Goal: Task Accomplishment & Management: Manage account settings

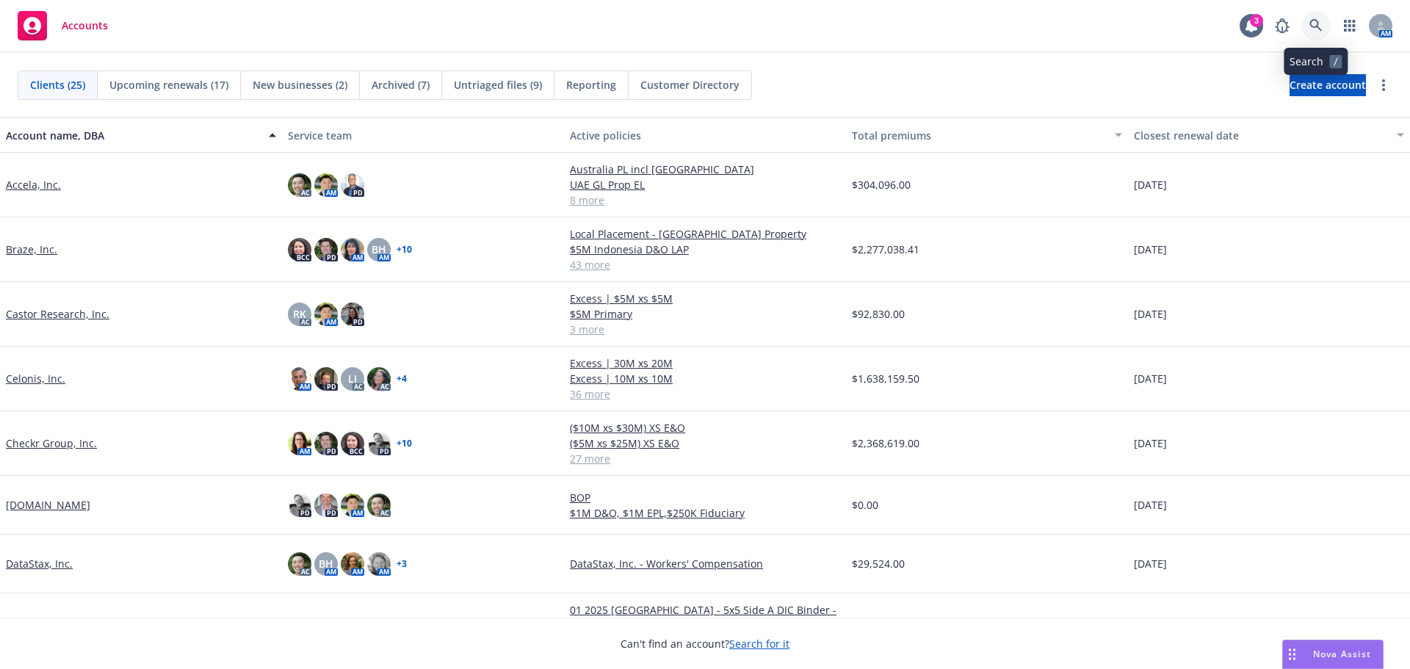
click at [1311, 22] on icon at bounding box center [1315, 25] width 12 height 12
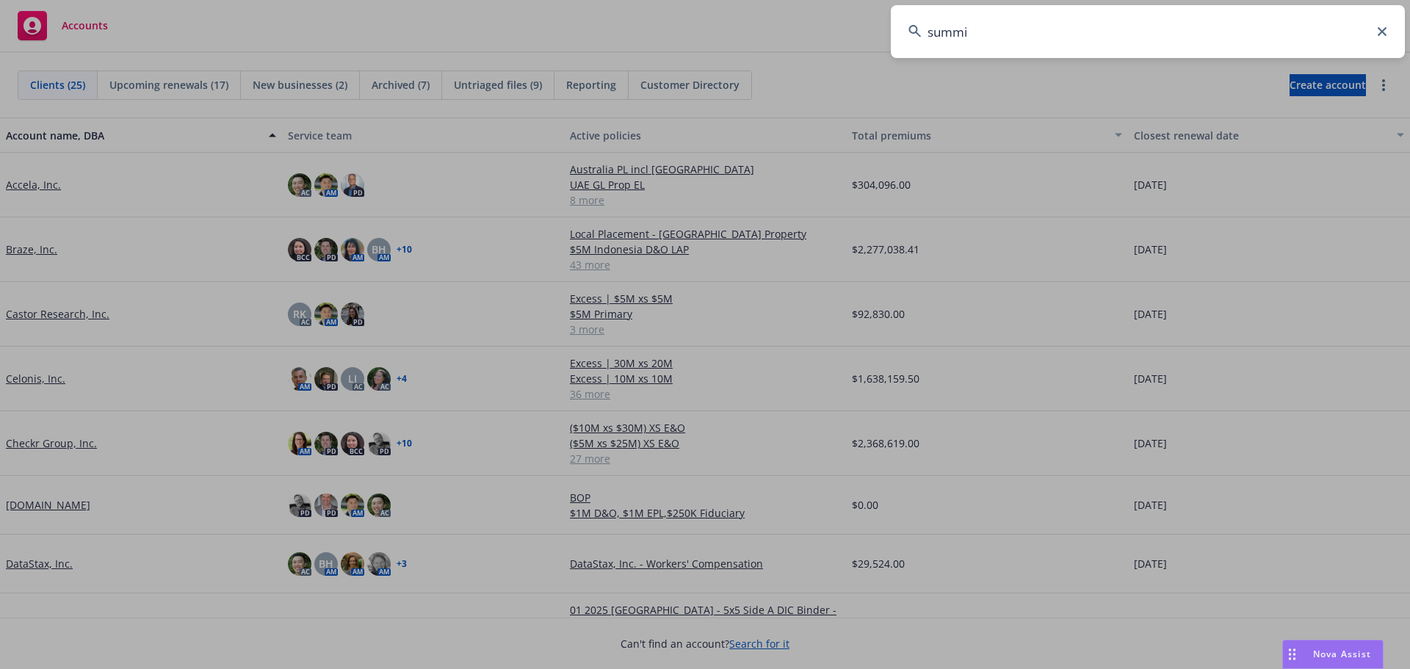
type input "summit"
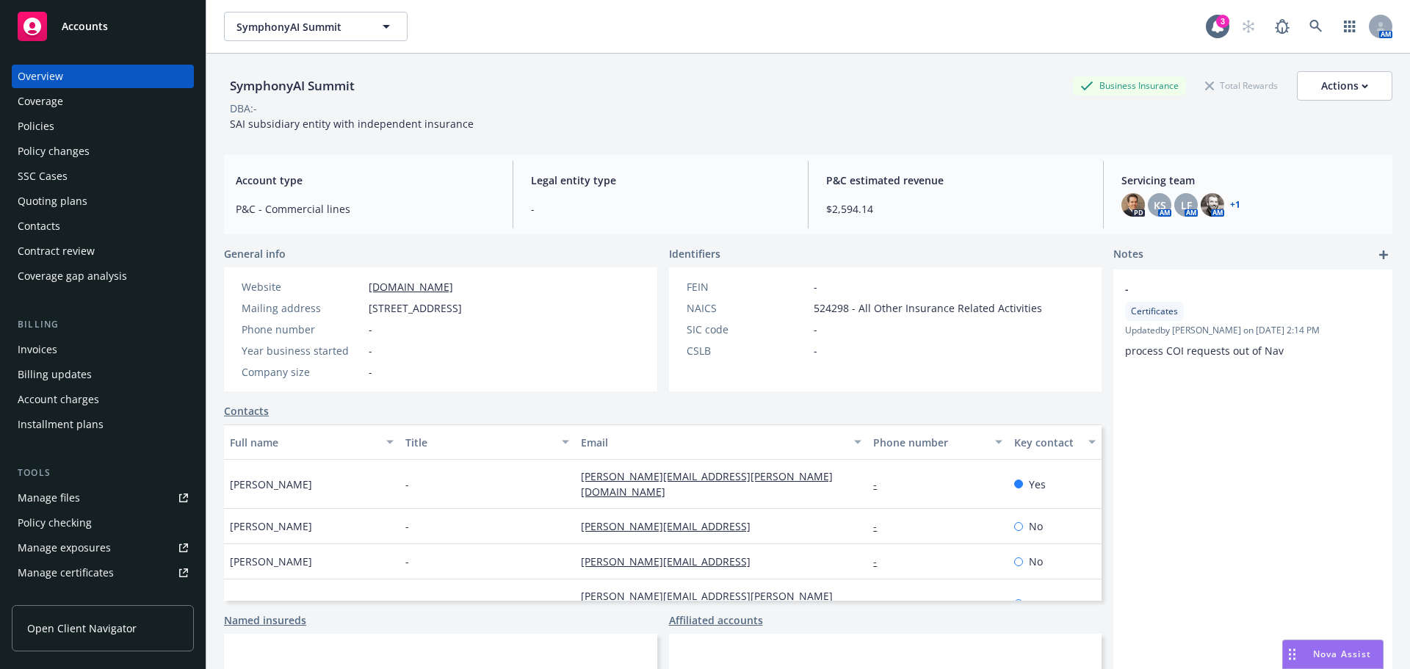
click at [1230, 202] on link "+ 1" at bounding box center [1235, 204] width 10 height 9
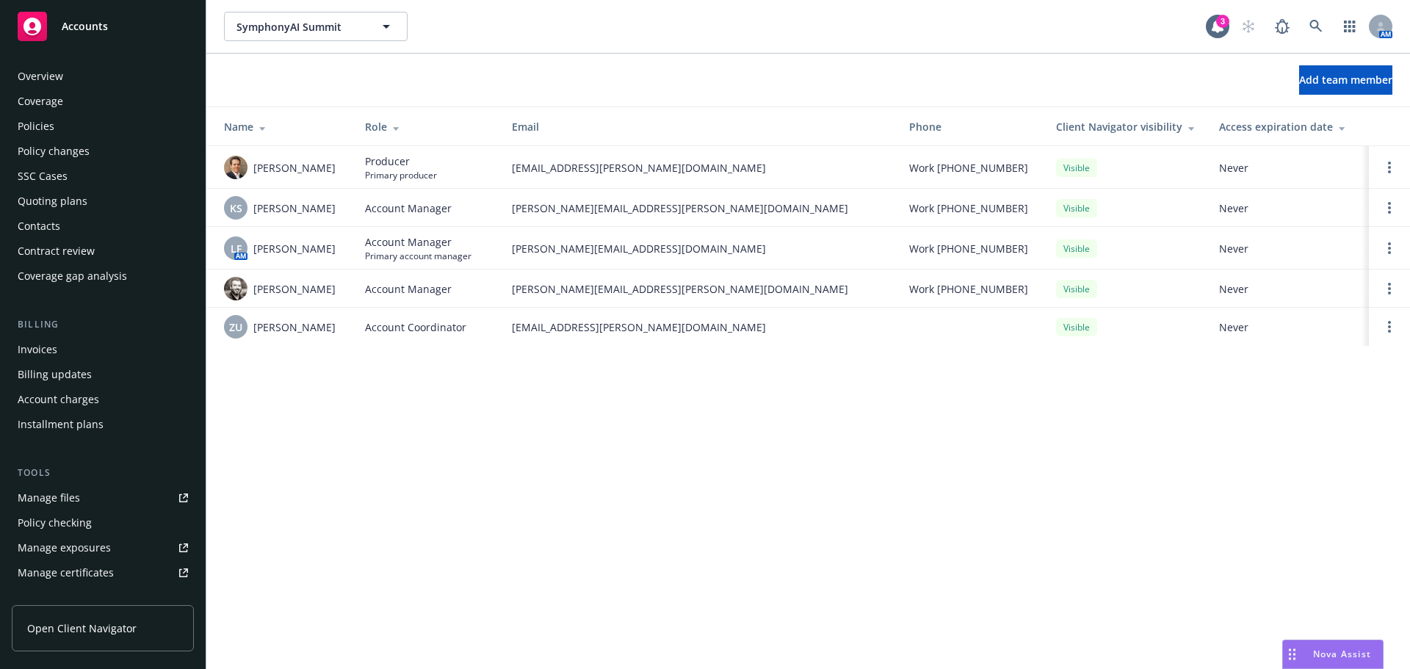
click at [59, 132] on div "Policies" at bounding box center [103, 126] width 170 height 23
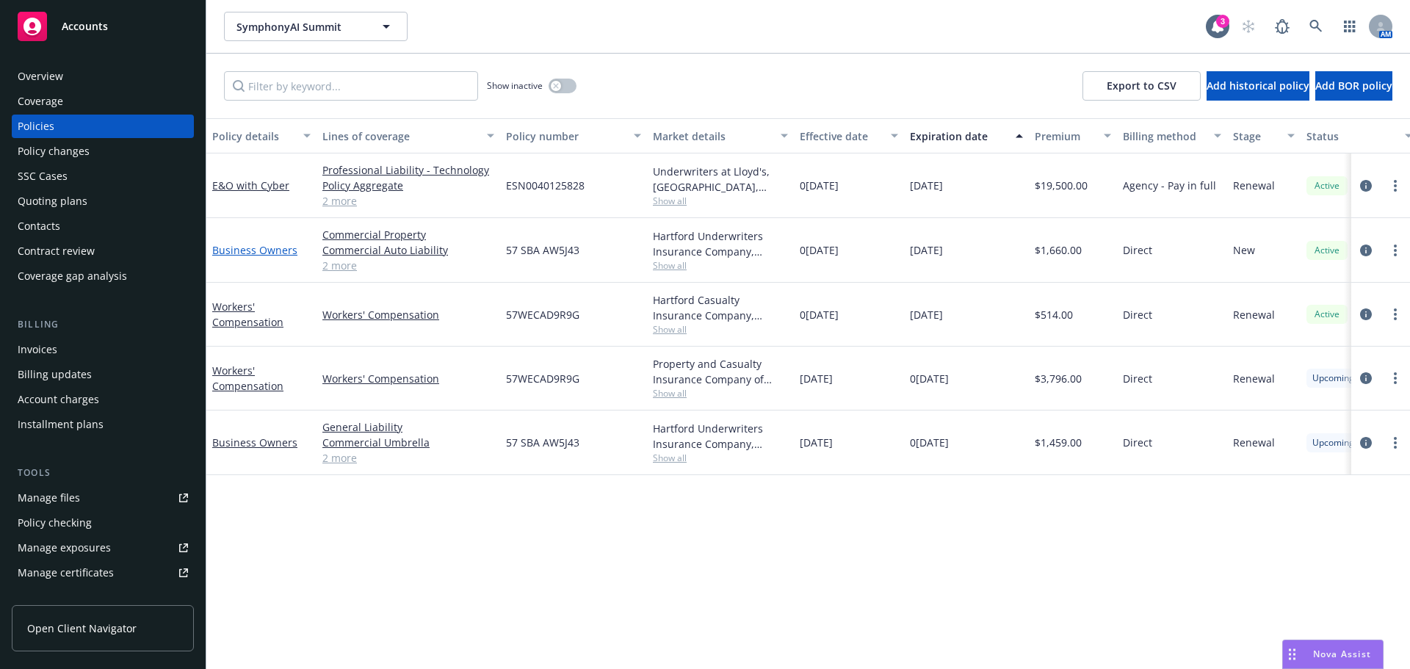
click at [253, 248] on link "Business Owners" at bounding box center [254, 250] width 85 height 14
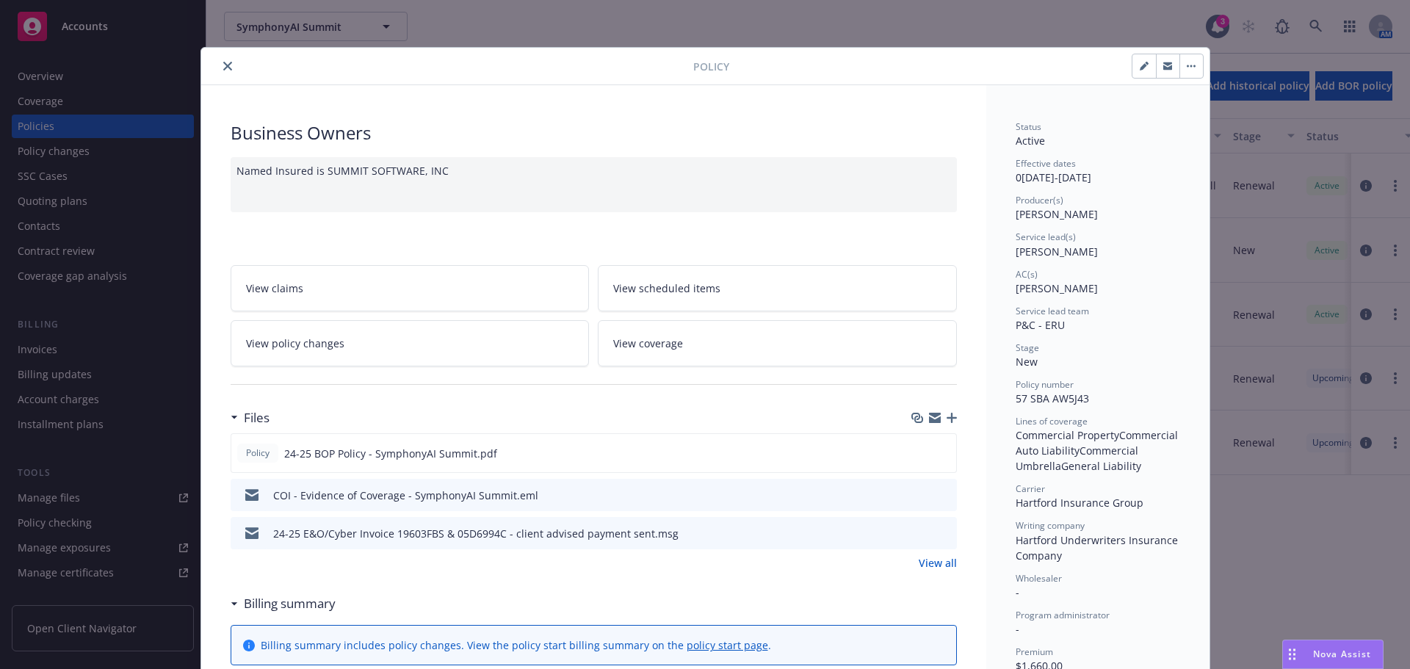
click at [937, 489] on icon "preview file" at bounding box center [942, 494] width 13 height 10
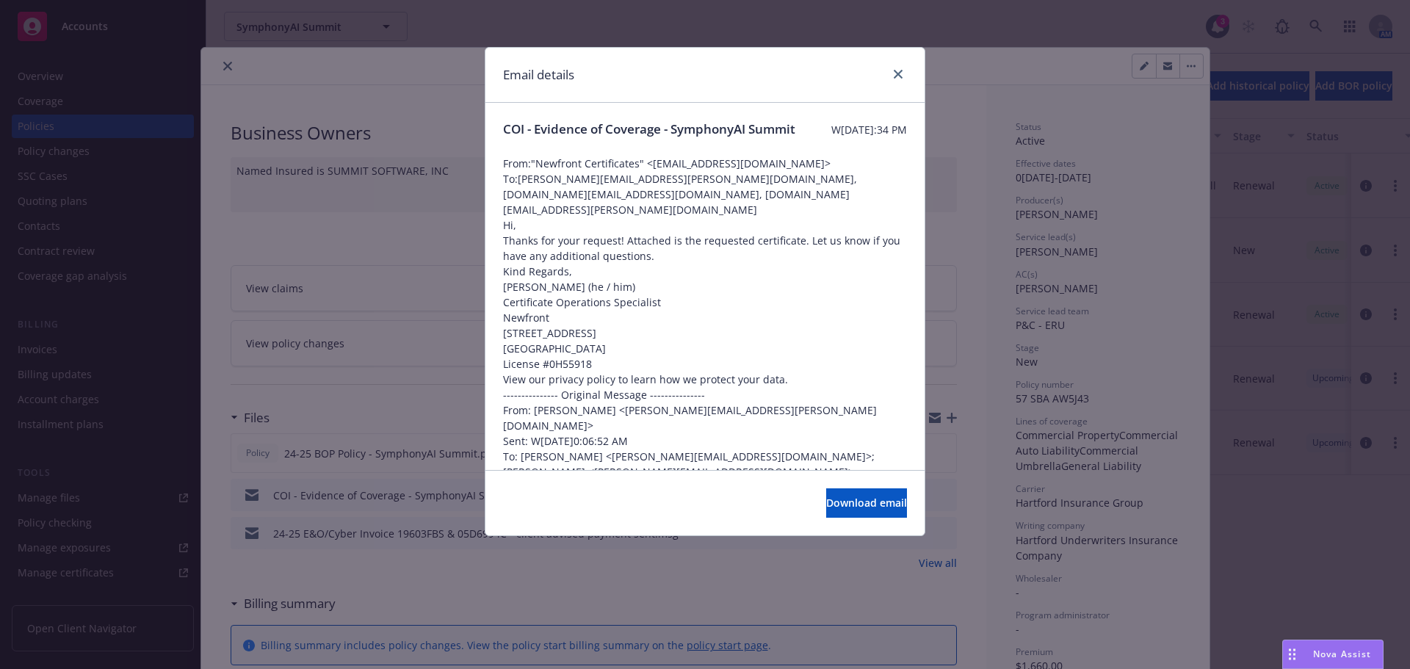
click at [358, 368] on div "Email details COI - Evidence of Coverage - SymphonyAI Summit Wednesday, Decembe…" at bounding box center [705, 334] width 1410 height 669
click at [899, 72] on icon "close" at bounding box center [897, 74] width 9 height 9
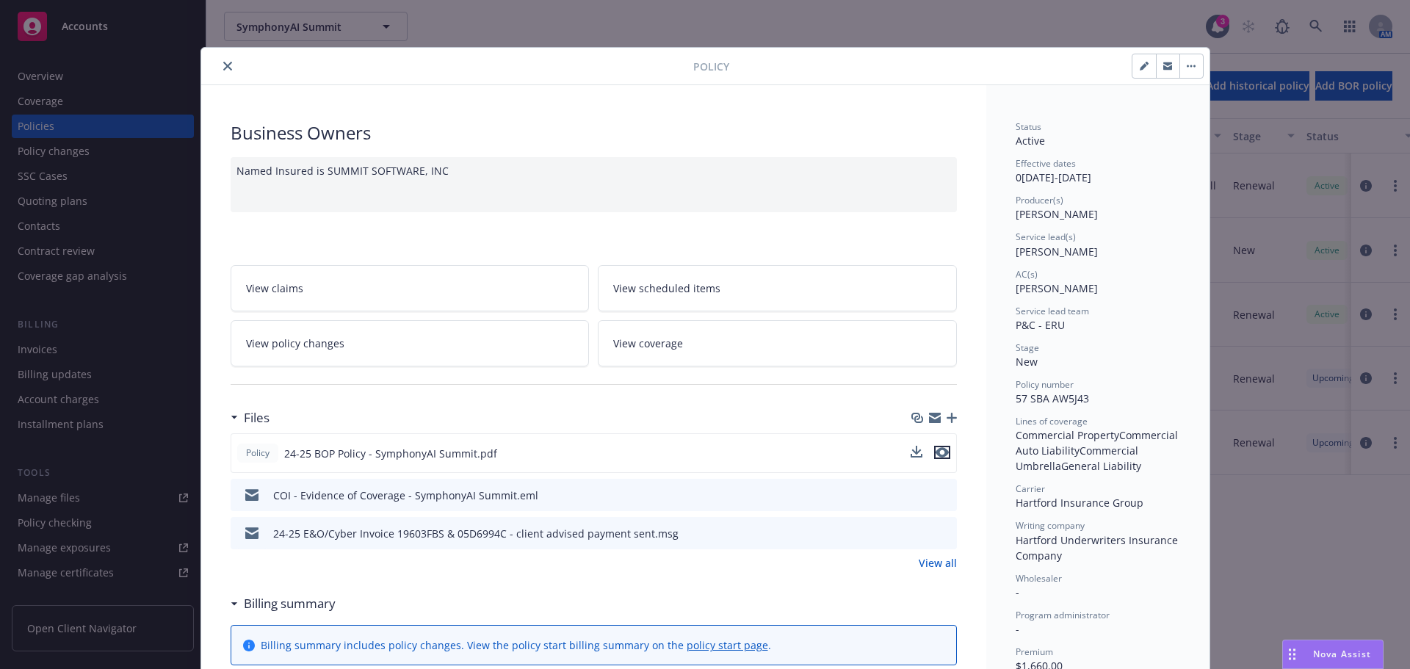
click at [935, 456] on icon "preview file" at bounding box center [941, 452] width 13 height 10
click at [219, 68] on button "close" at bounding box center [228, 66] width 18 height 18
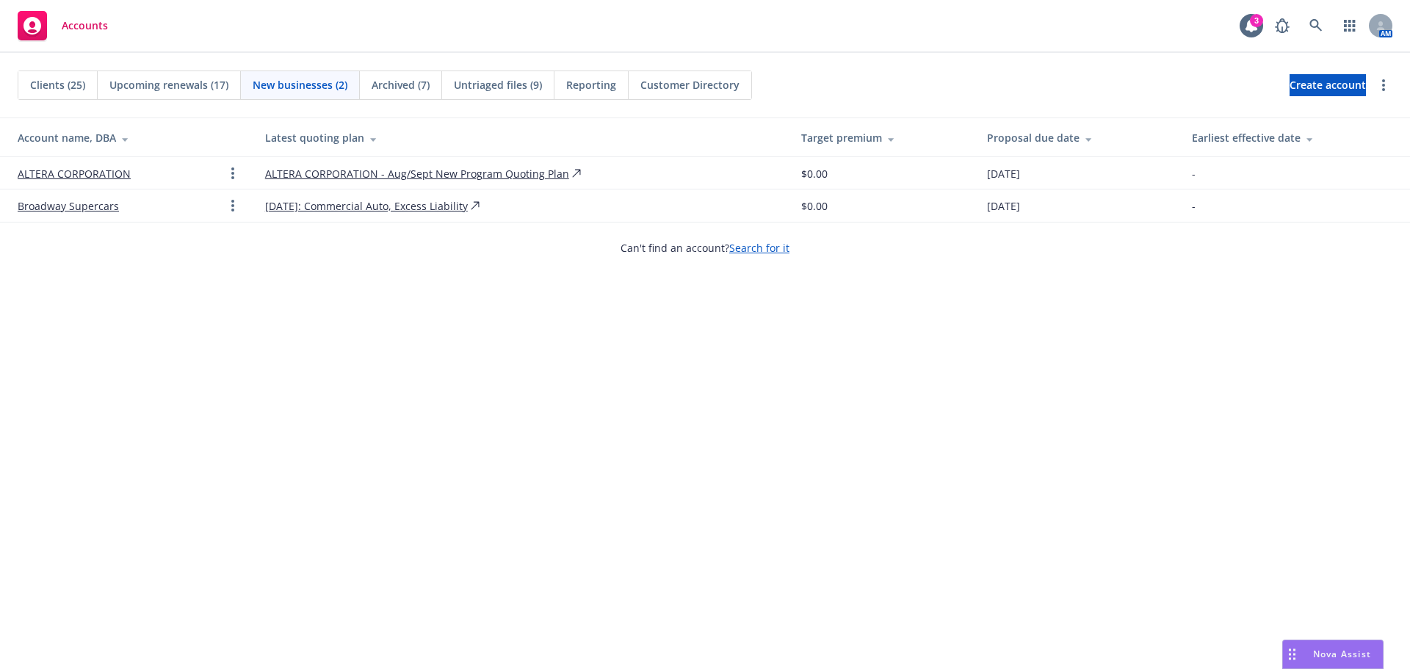
click at [95, 178] on link "ALTERA CORPORATION" at bounding box center [74, 173] width 113 height 15
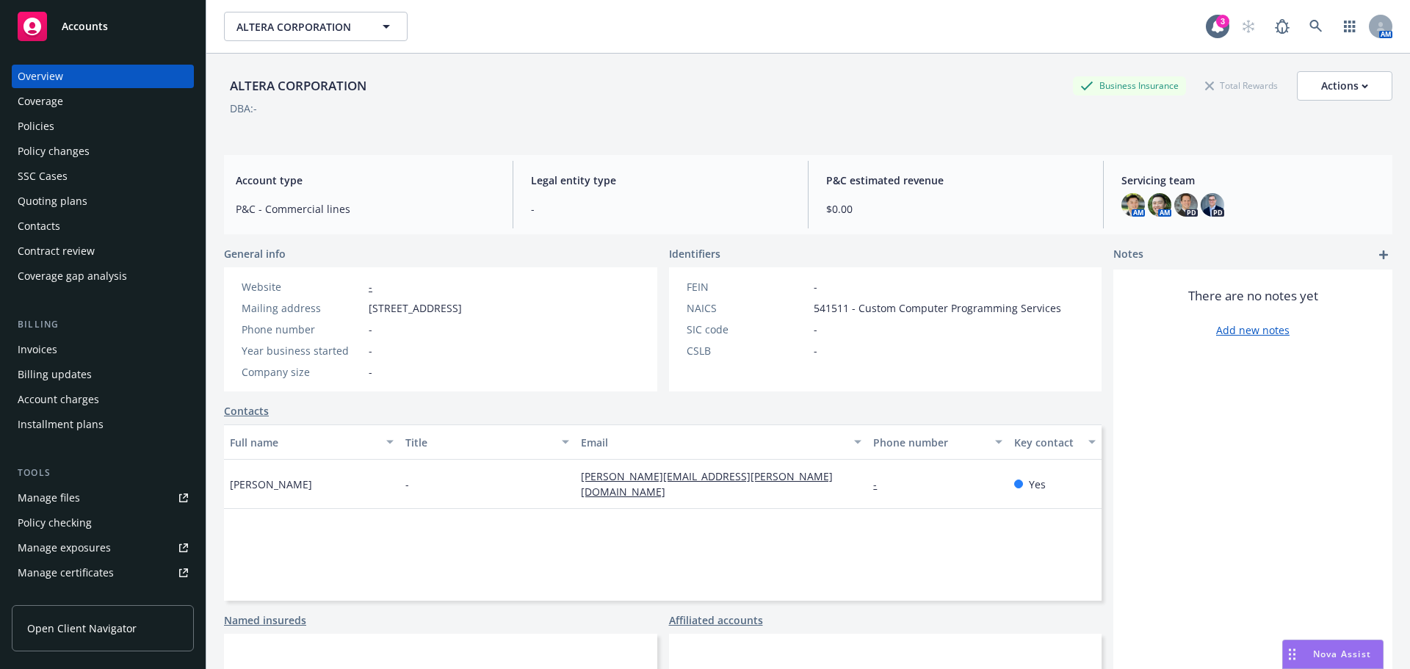
drag, startPoint x: 170, startPoint y: 139, endPoint x: 178, endPoint y: 133, distance: 10.4
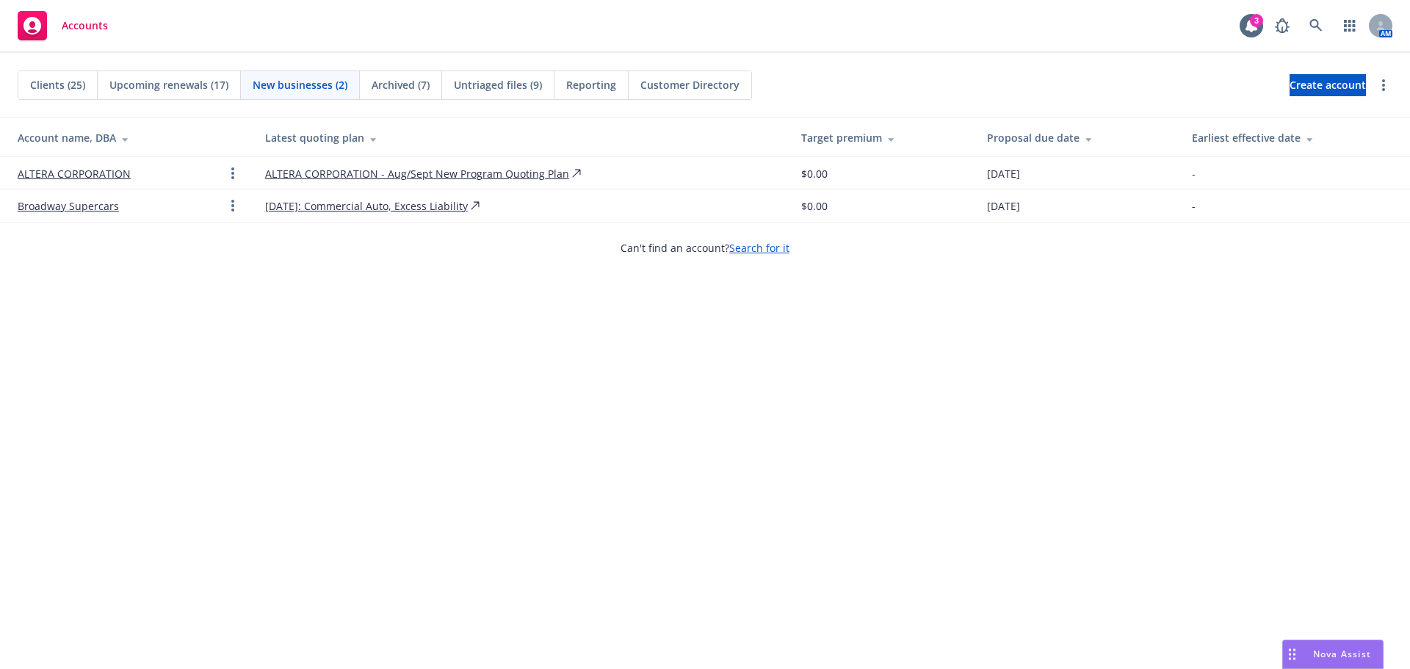
click at [79, 87] on span "Clients (25)" at bounding box center [57, 84] width 55 height 15
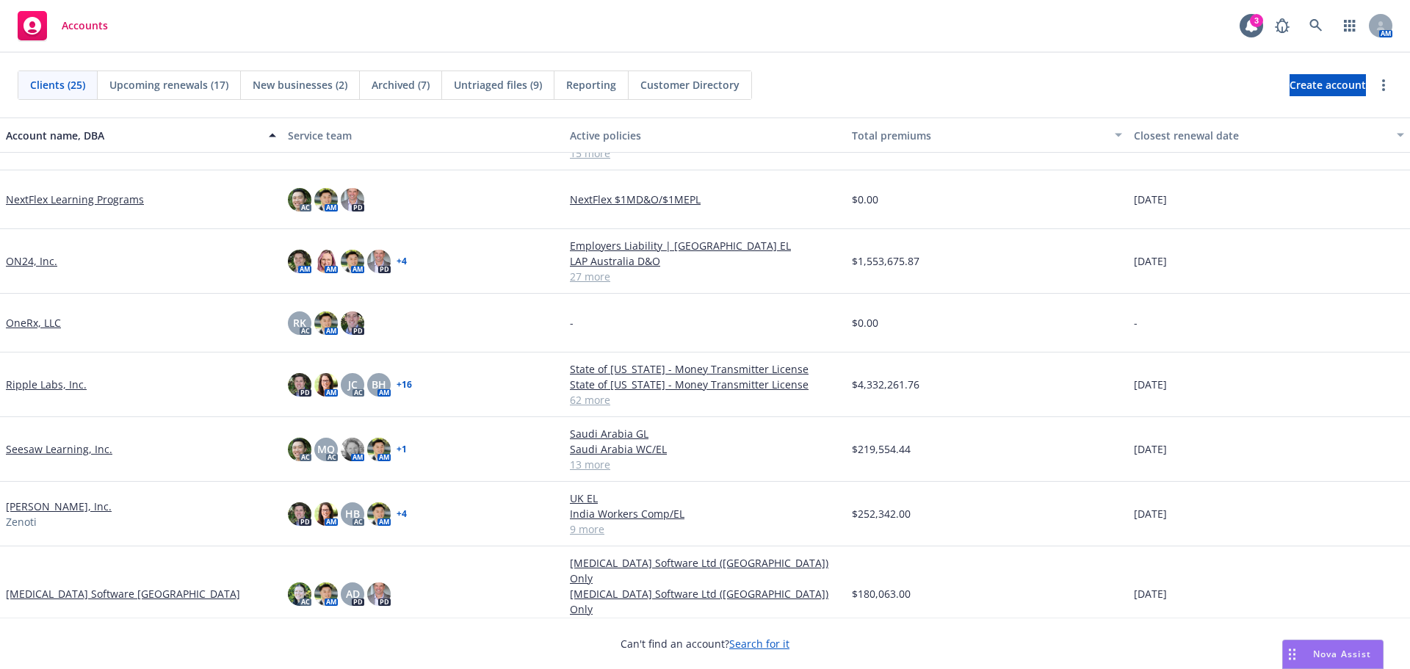
scroll to position [610, 0]
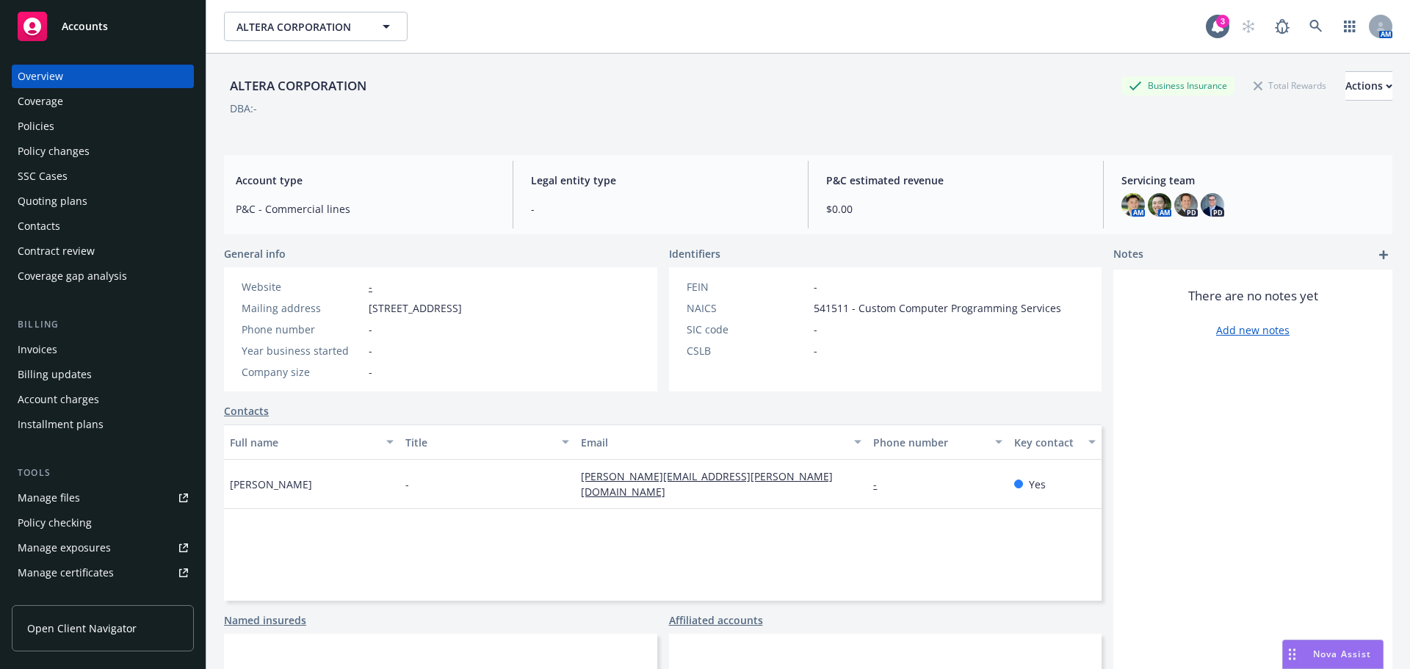
click at [53, 205] on div "Quoting plans" at bounding box center [53, 200] width 70 height 23
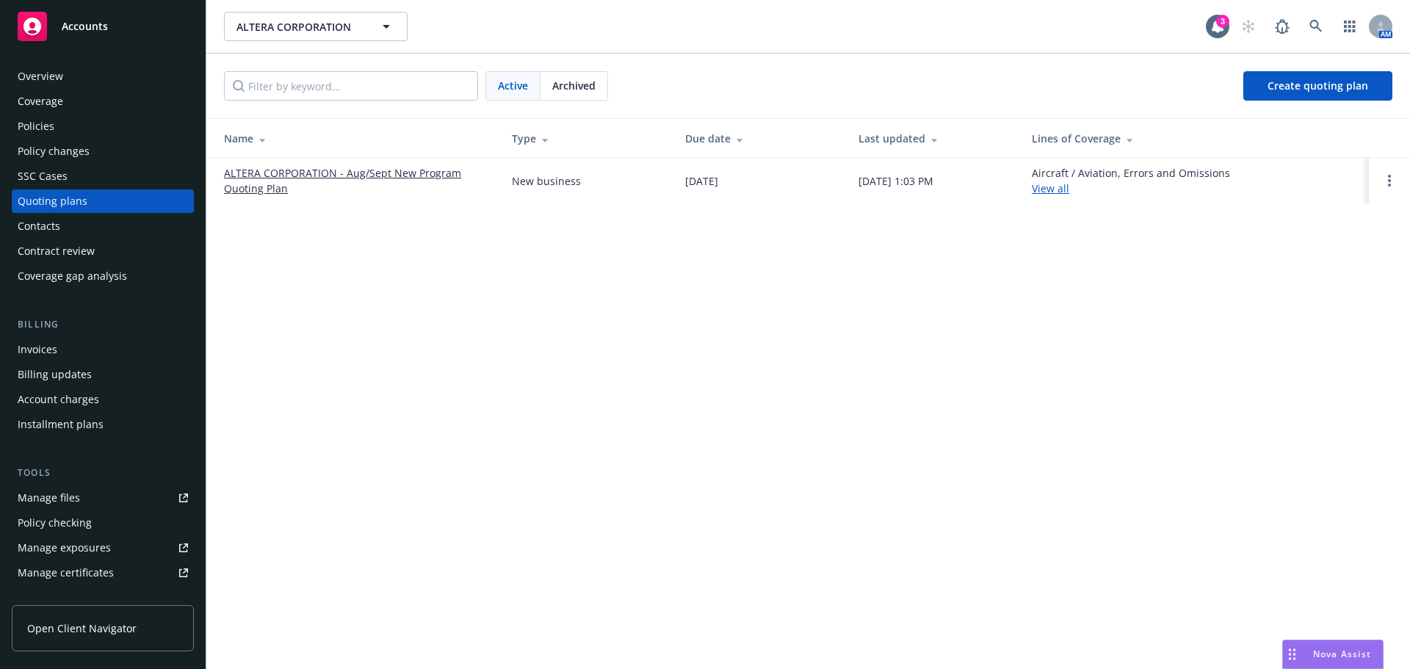
click at [363, 174] on link "ALTERA CORPORATION - Aug/Sept New Program Quoting Plan" at bounding box center [356, 180] width 264 height 31
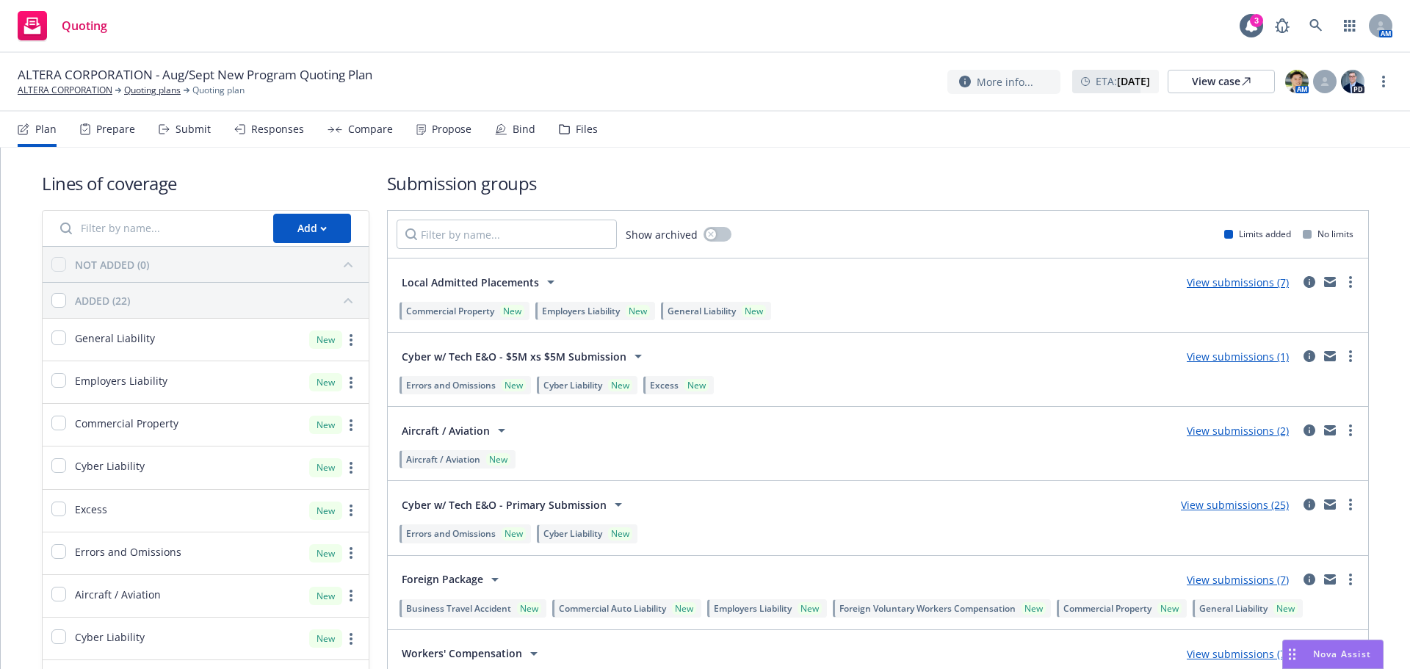
click at [373, 133] on div "Compare" at bounding box center [370, 129] width 45 height 12
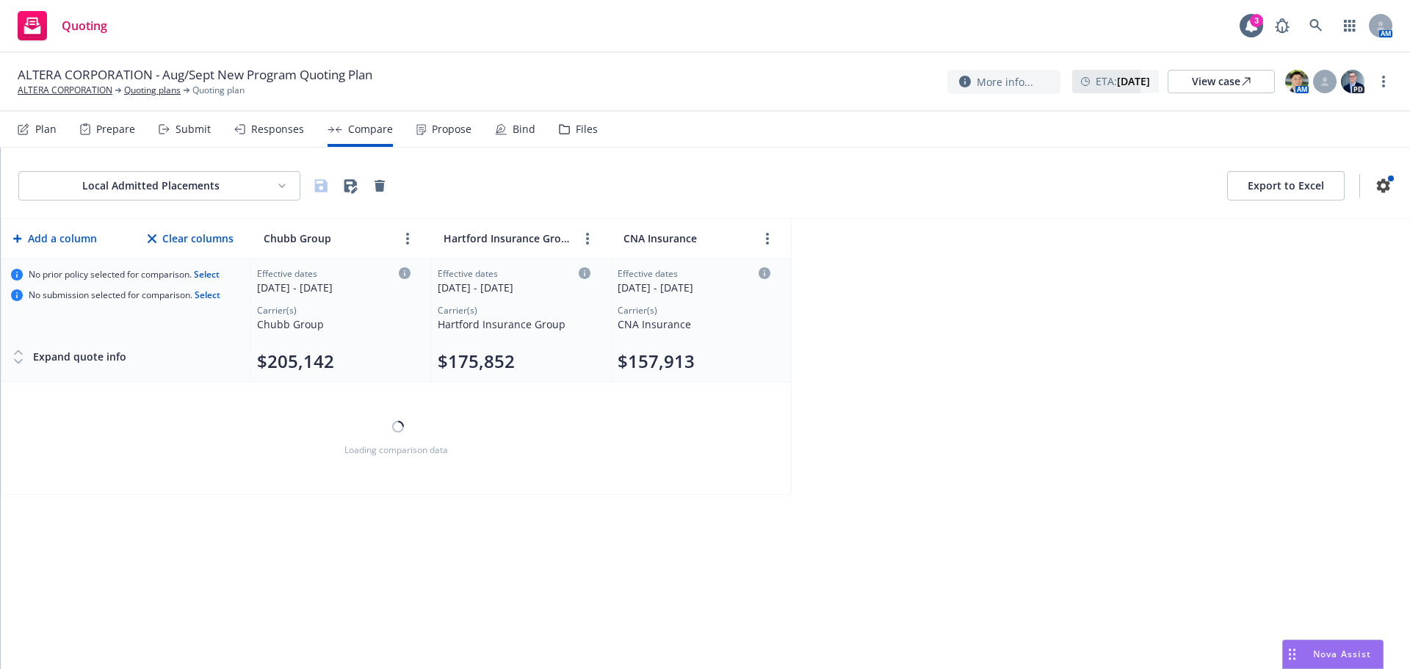
click at [275, 135] on div "Responses" at bounding box center [269, 129] width 70 height 35
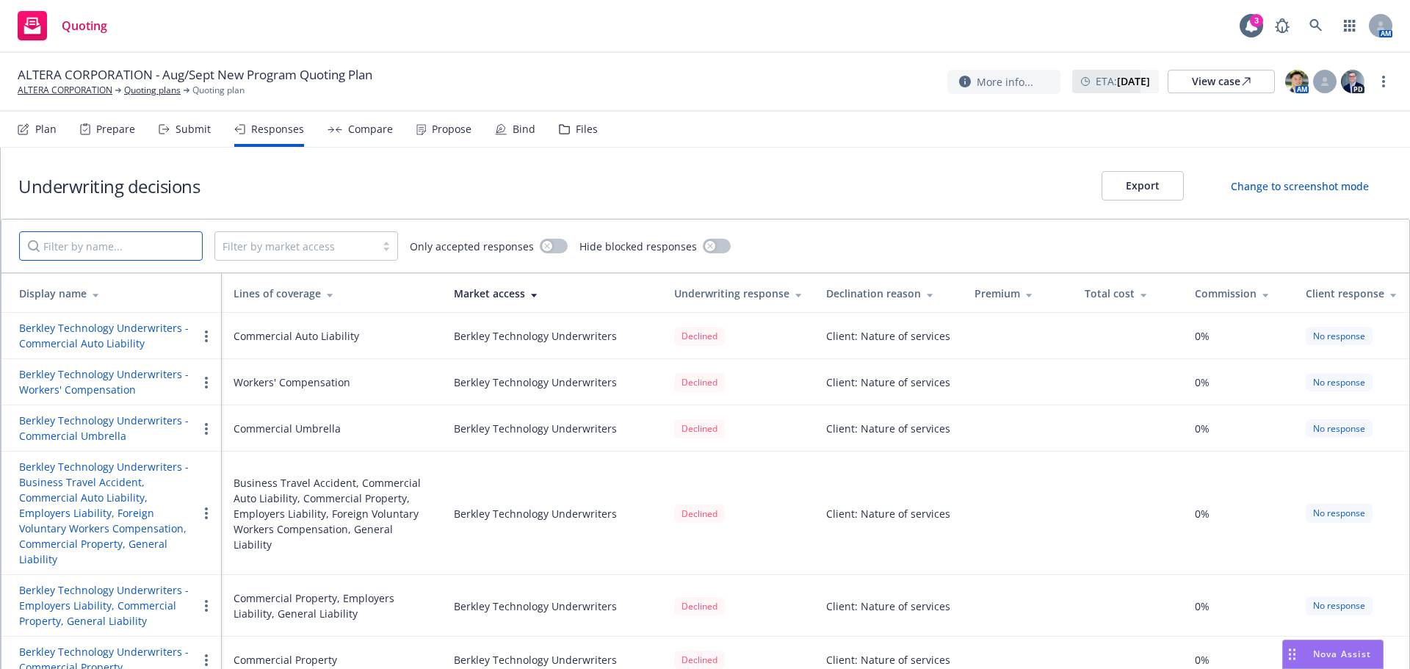
click at [119, 255] on input "Filter by name..." at bounding box center [111, 245] width 184 height 29
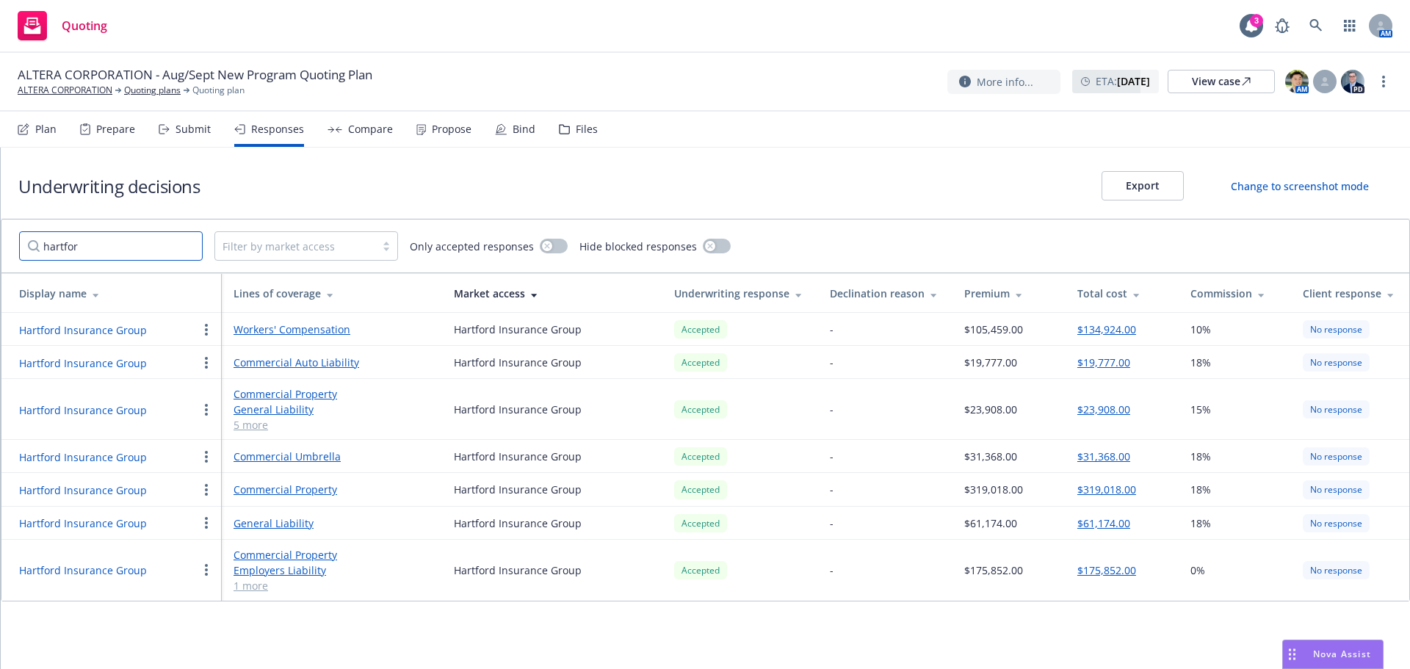
type input "hartfor"
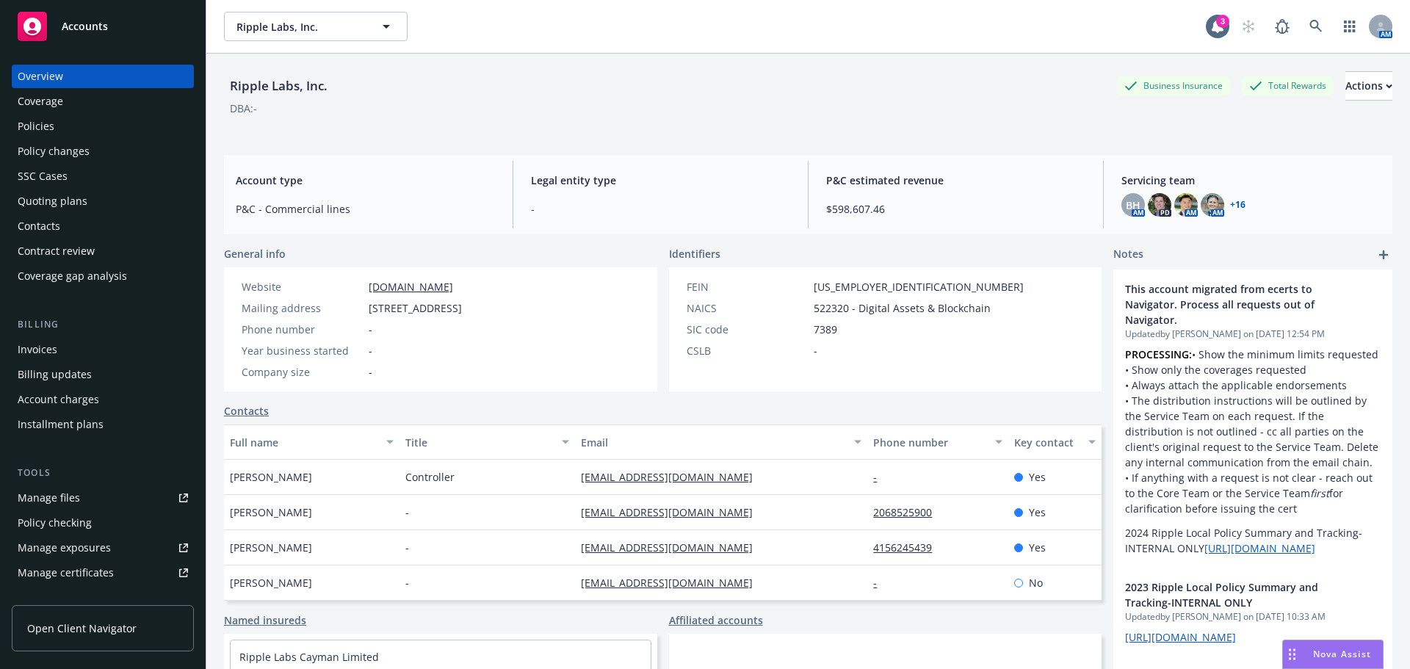
click at [63, 204] on div "Quoting plans" at bounding box center [53, 200] width 70 height 23
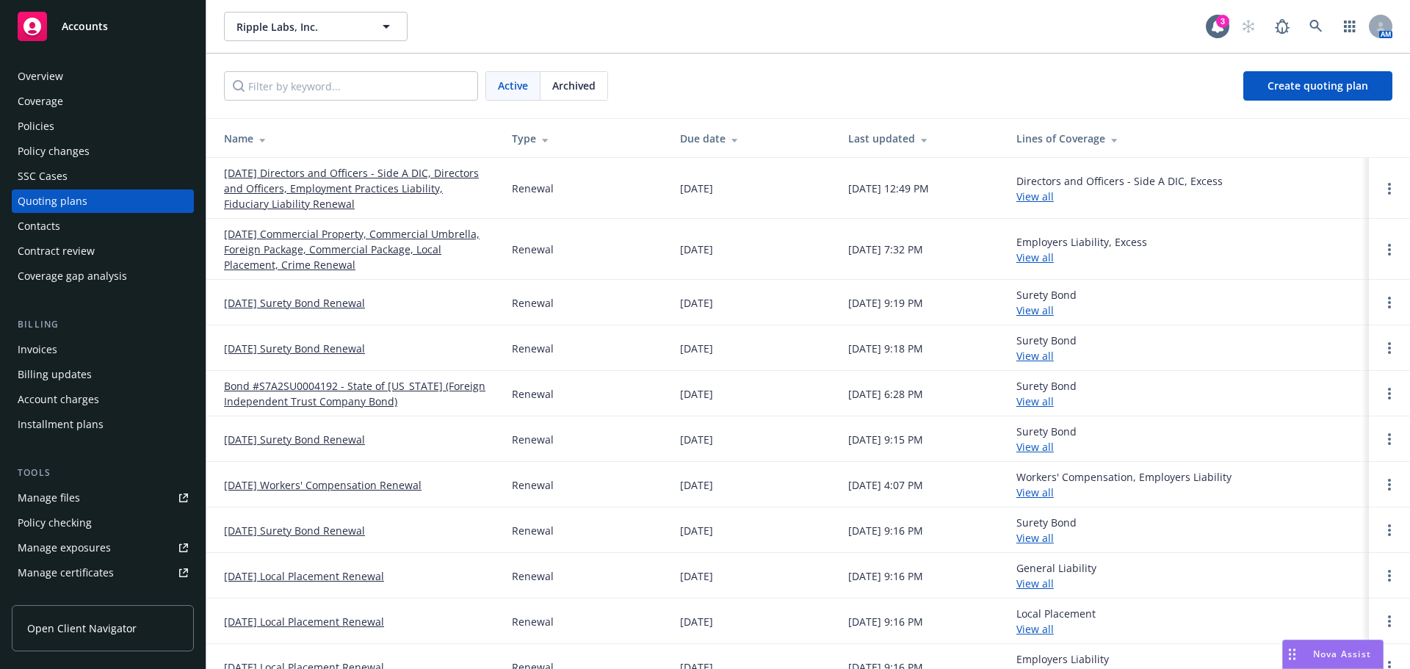
click at [287, 239] on link "[DATE] Commercial Property, Commercial Umbrella, Foreign Package, Commercial Pa…" at bounding box center [356, 249] width 264 height 46
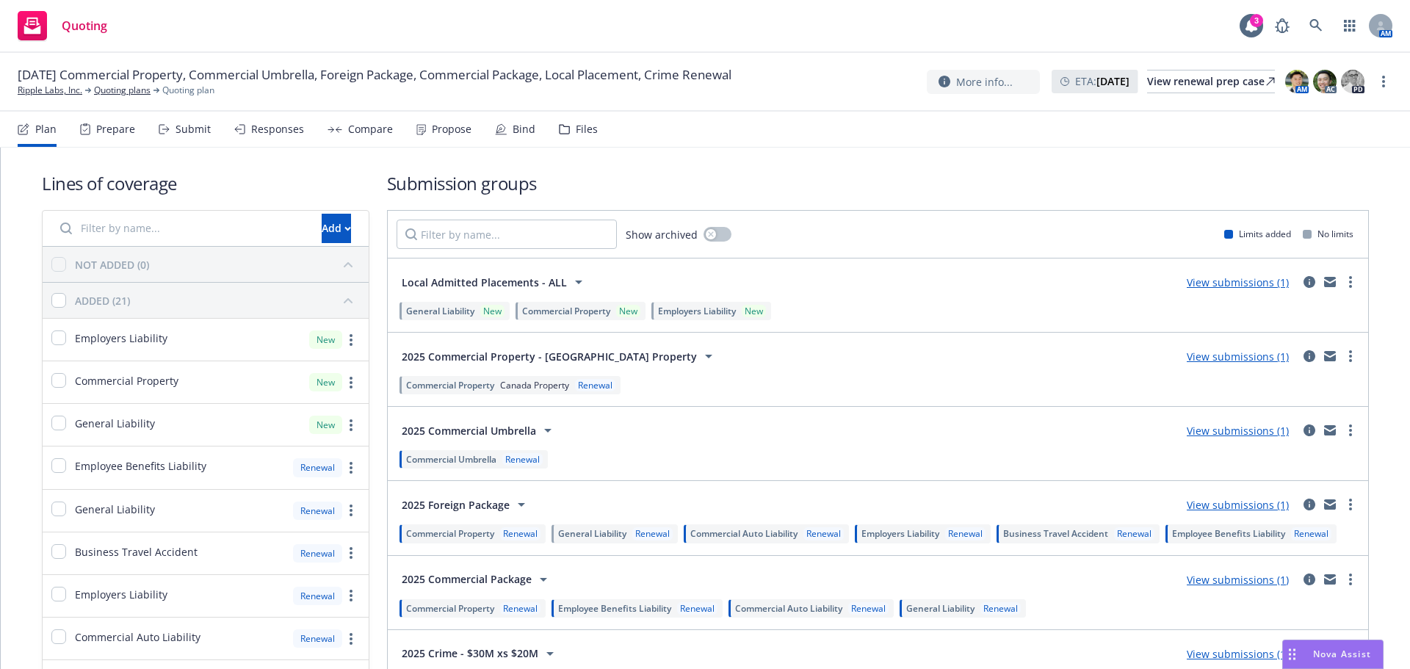
click at [204, 134] on div "Submit" at bounding box center [192, 129] width 35 height 12
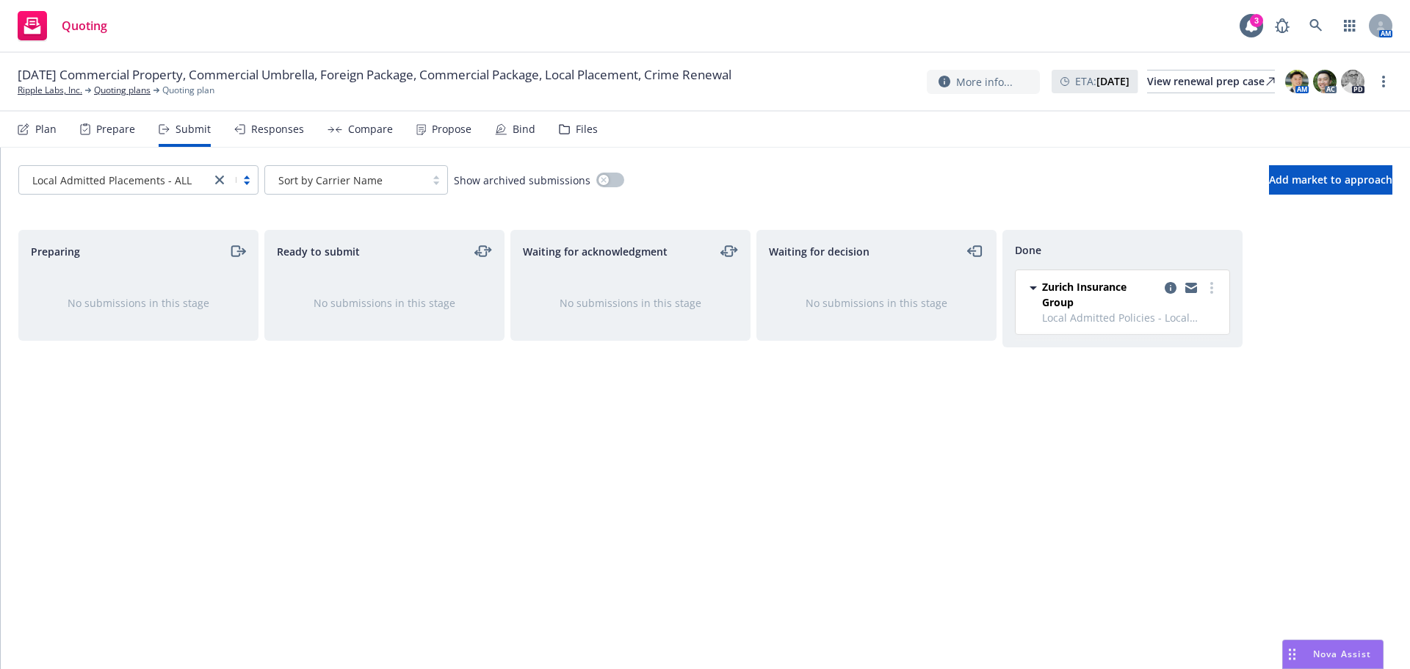
click at [213, 179] on link "close" at bounding box center [220, 180] width 18 height 18
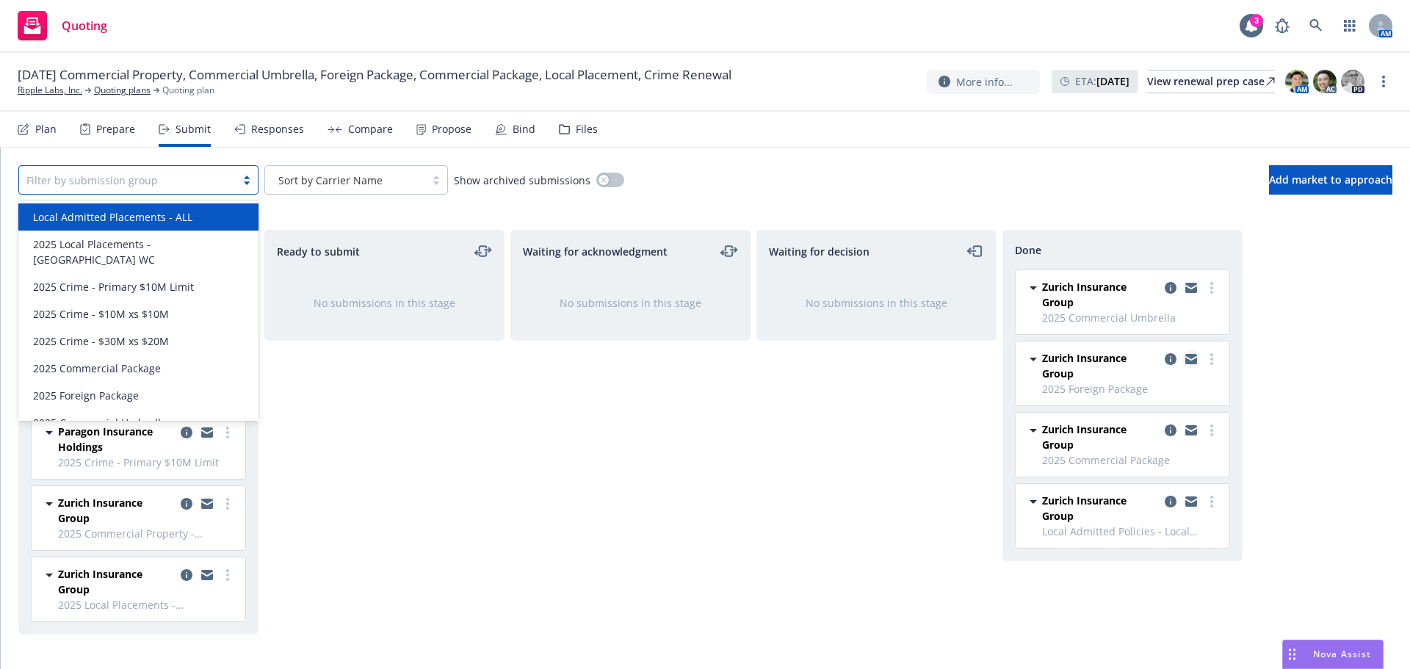
click at [1191, 362] on icon "copy logging email" at bounding box center [1191, 361] width 12 height 7
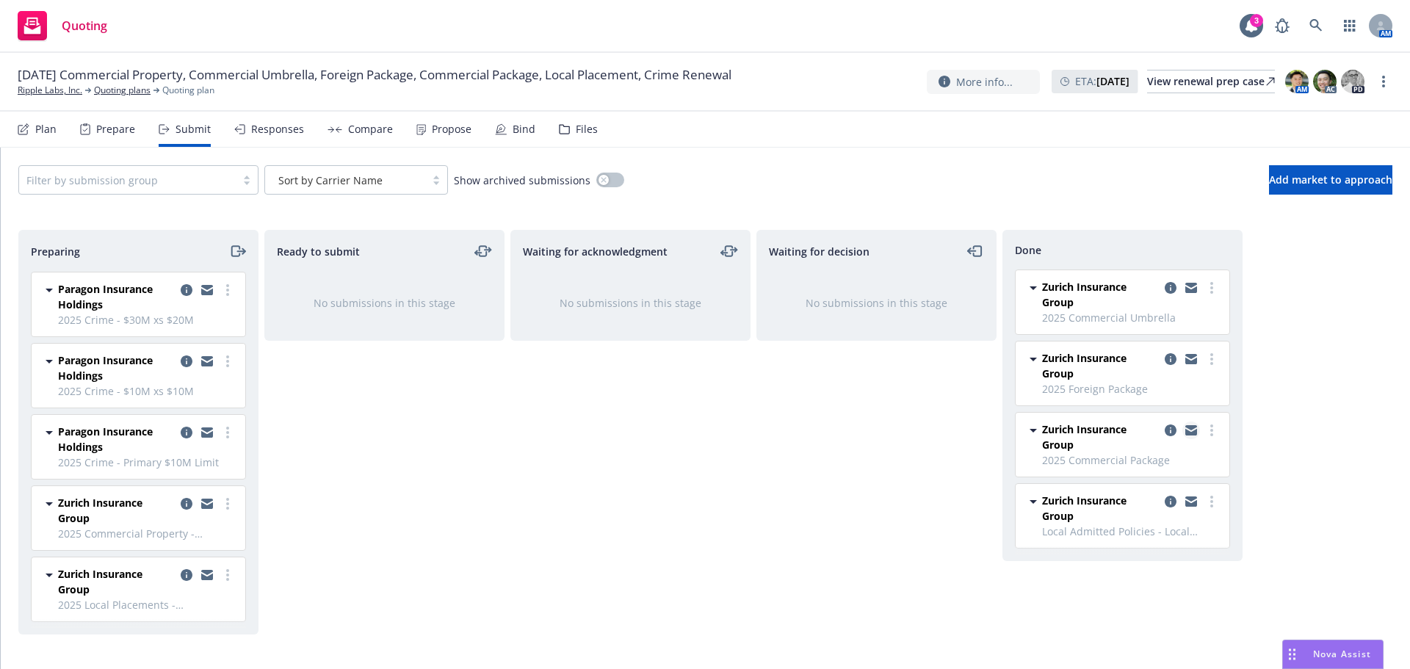
click at [1186, 432] on icon "copy logging email" at bounding box center [1191, 432] width 12 height 7
drag, startPoint x: 62, startPoint y: 94, endPoint x: 74, endPoint y: 89, distance: 12.8
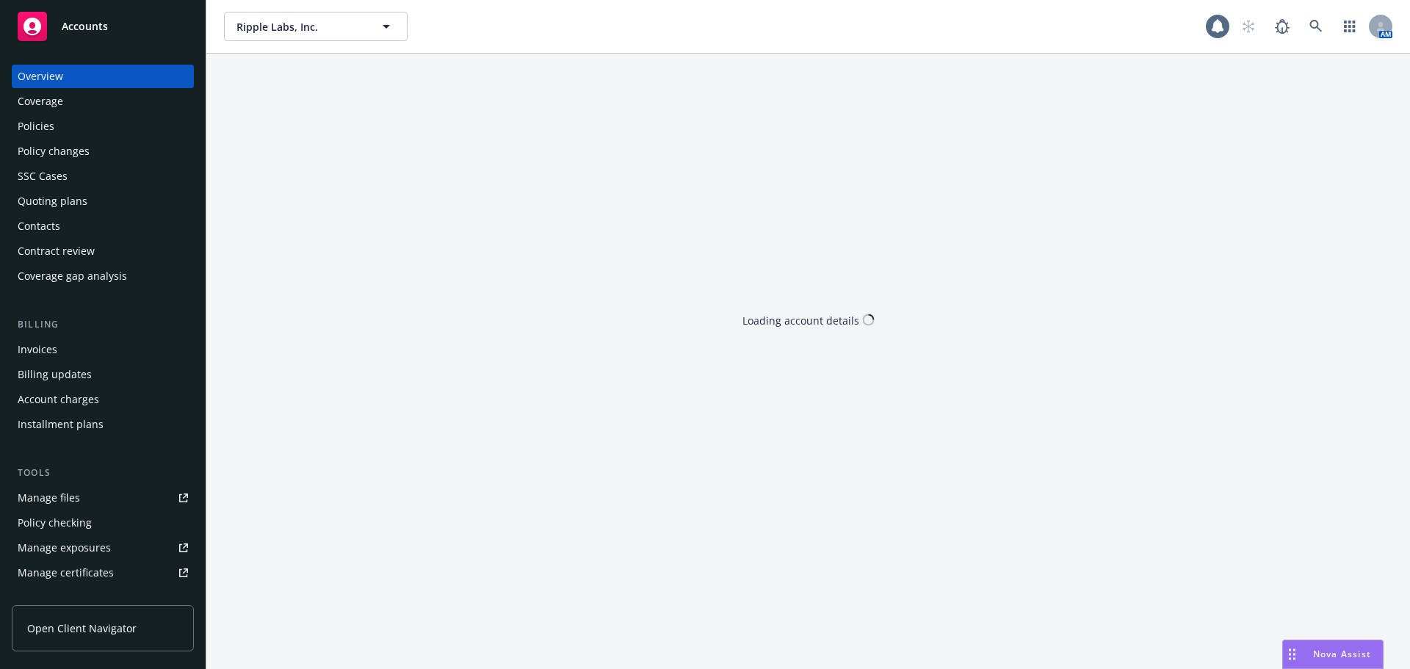
drag, startPoint x: 69, startPoint y: 123, endPoint x: 76, endPoint y: 125, distance: 7.5
click at [69, 123] on div "Policies" at bounding box center [103, 126] width 170 height 23
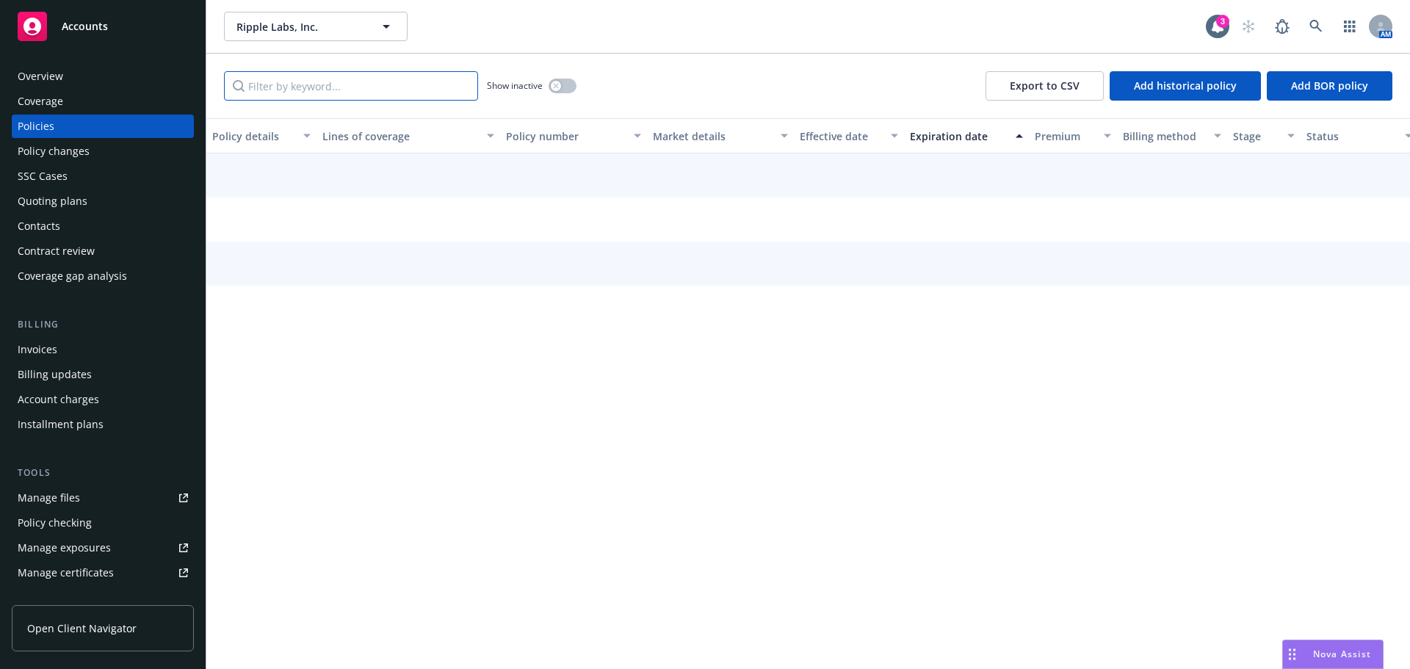
click at [338, 90] on input "Filter by keyword..." at bounding box center [351, 85] width 254 height 29
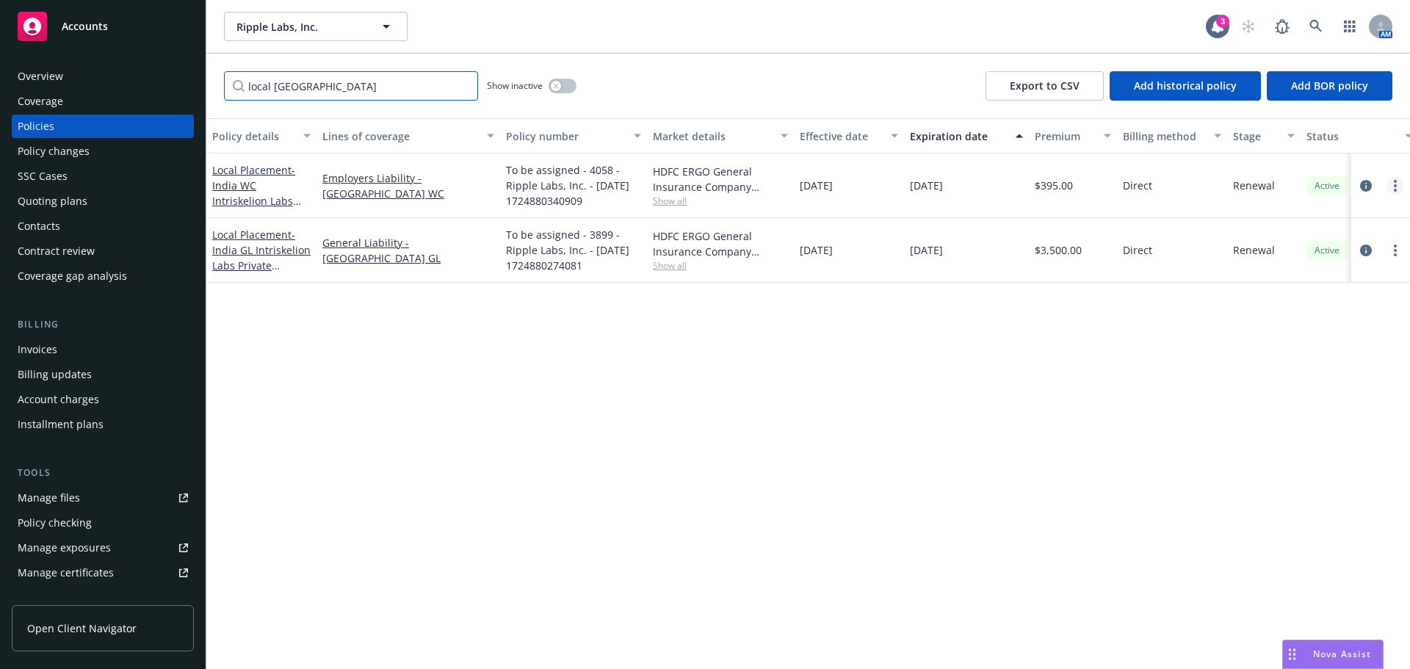
type input "local india"
click at [1401, 189] on link "more" at bounding box center [1395, 186] width 18 height 18
click at [1328, 252] on link "Renew with incumbent" at bounding box center [1316, 245] width 173 height 29
select select "12"
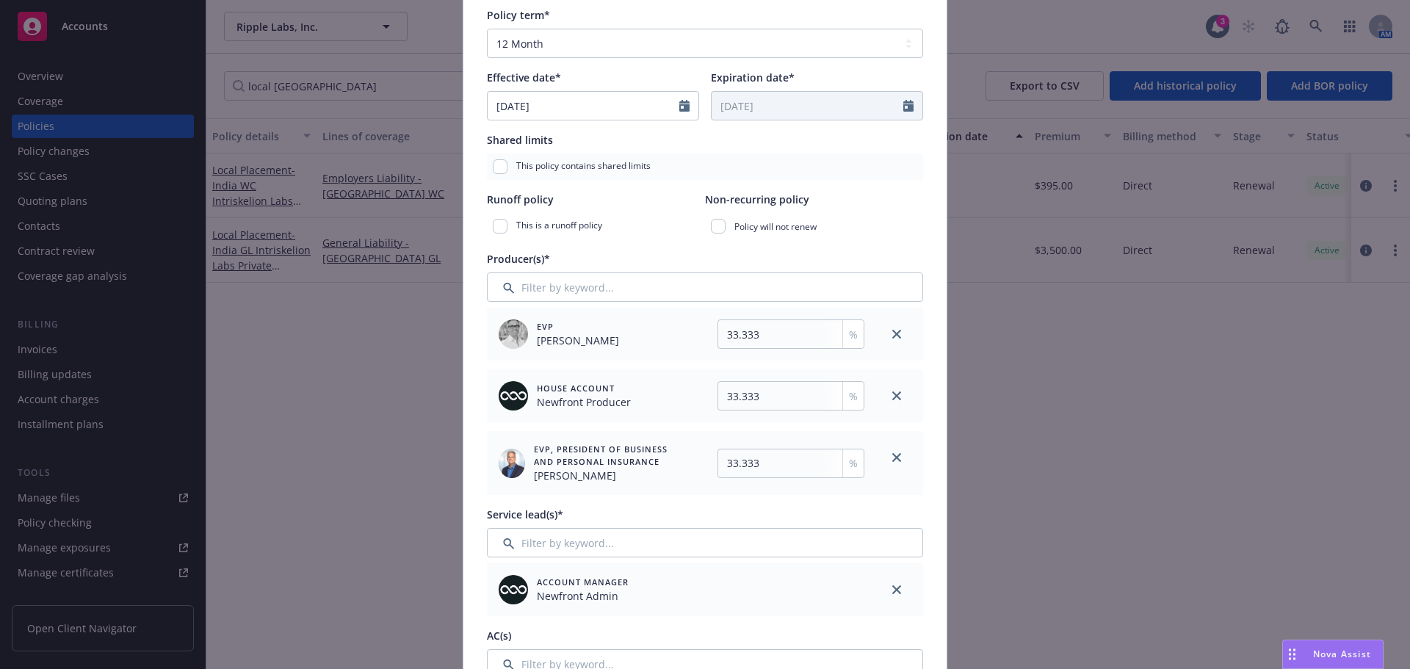
scroll to position [294, 0]
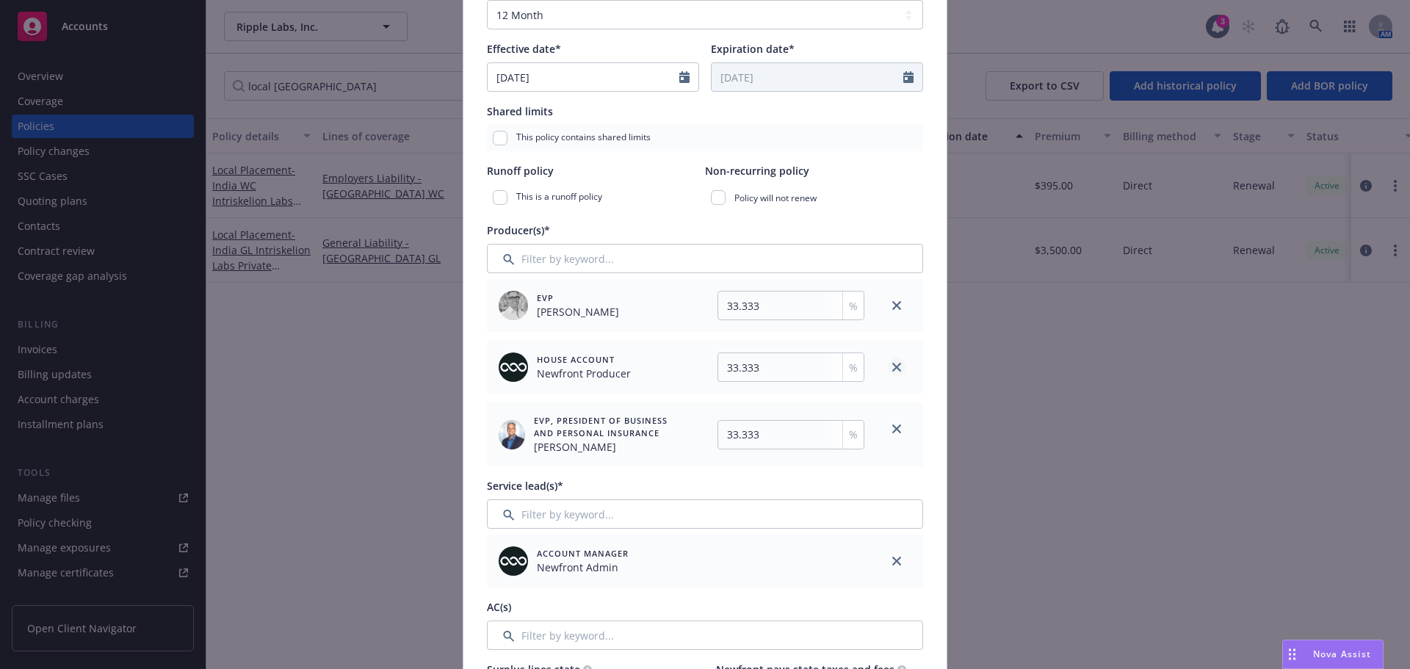
click at [893, 367] on icon "close" at bounding box center [896, 367] width 9 height 9
type input "50"
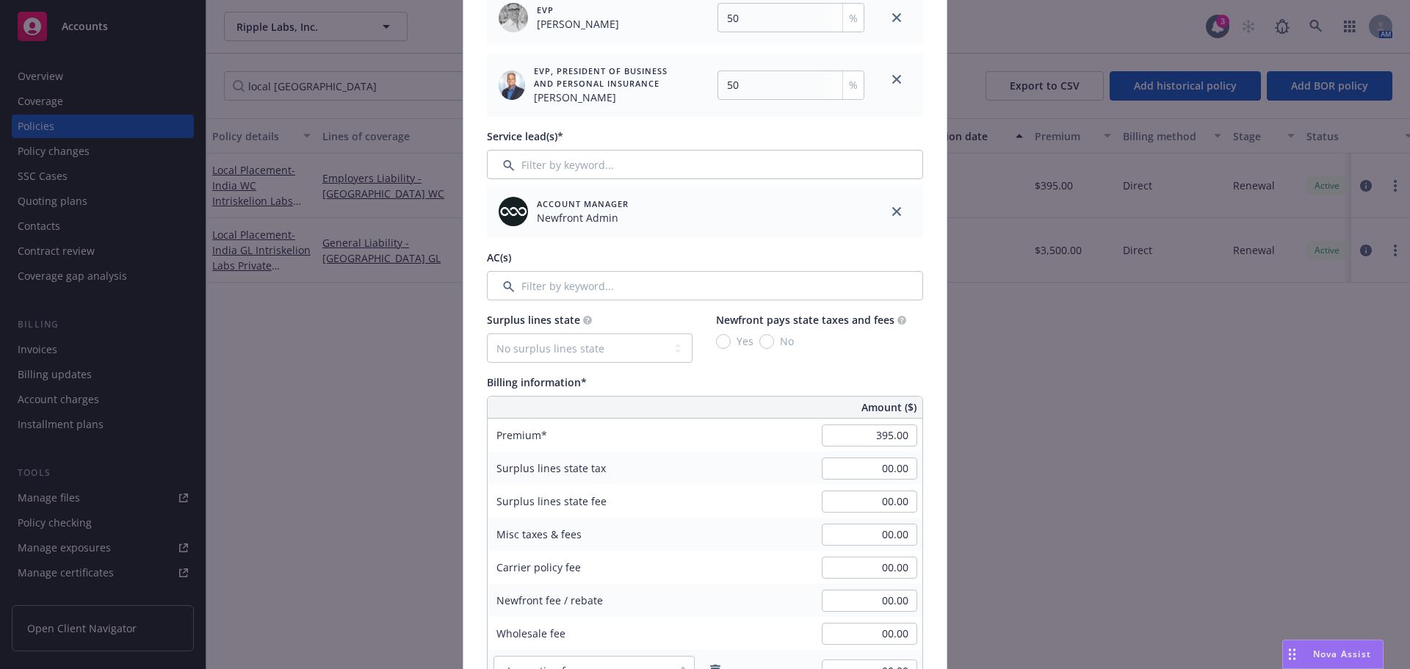
scroll to position [587, 0]
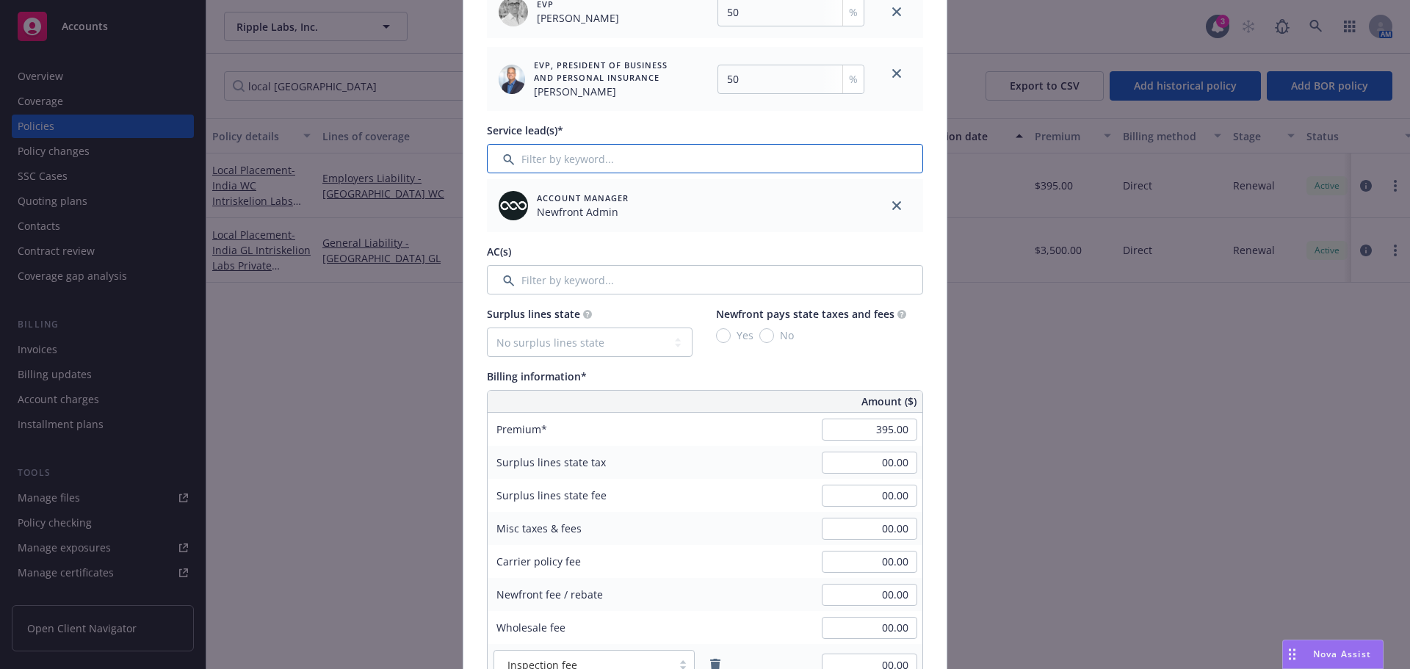
click at [603, 170] on input "Filter by keyword..." at bounding box center [705, 158] width 436 height 29
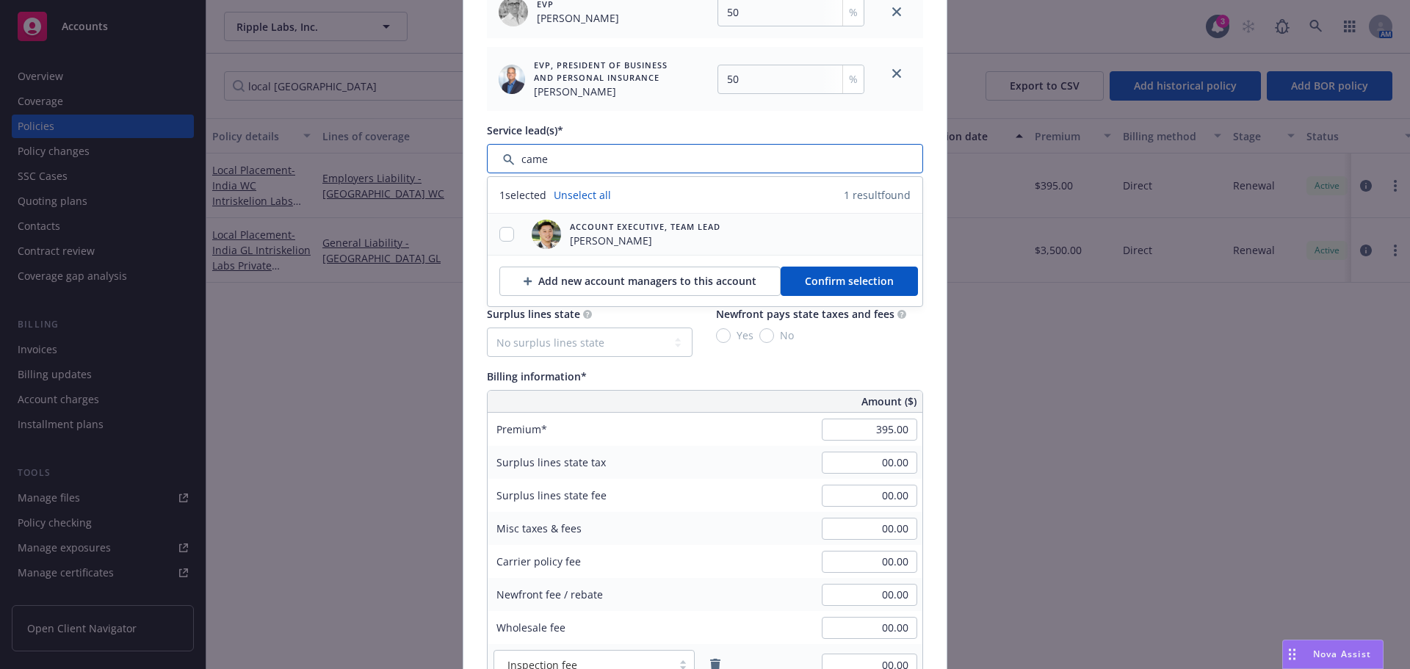
type input "came"
click at [499, 235] on input "checkbox" at bounding box center [506, 234] width 15 height 15
checkbox input "true"
click at [612, 159] on input "Filter by keyword..." at bounding box center [705, 158] width 436 height 29
click at [813, 280] on span "Confirm selection" at bounding box center [849, 281] width 89 height 14
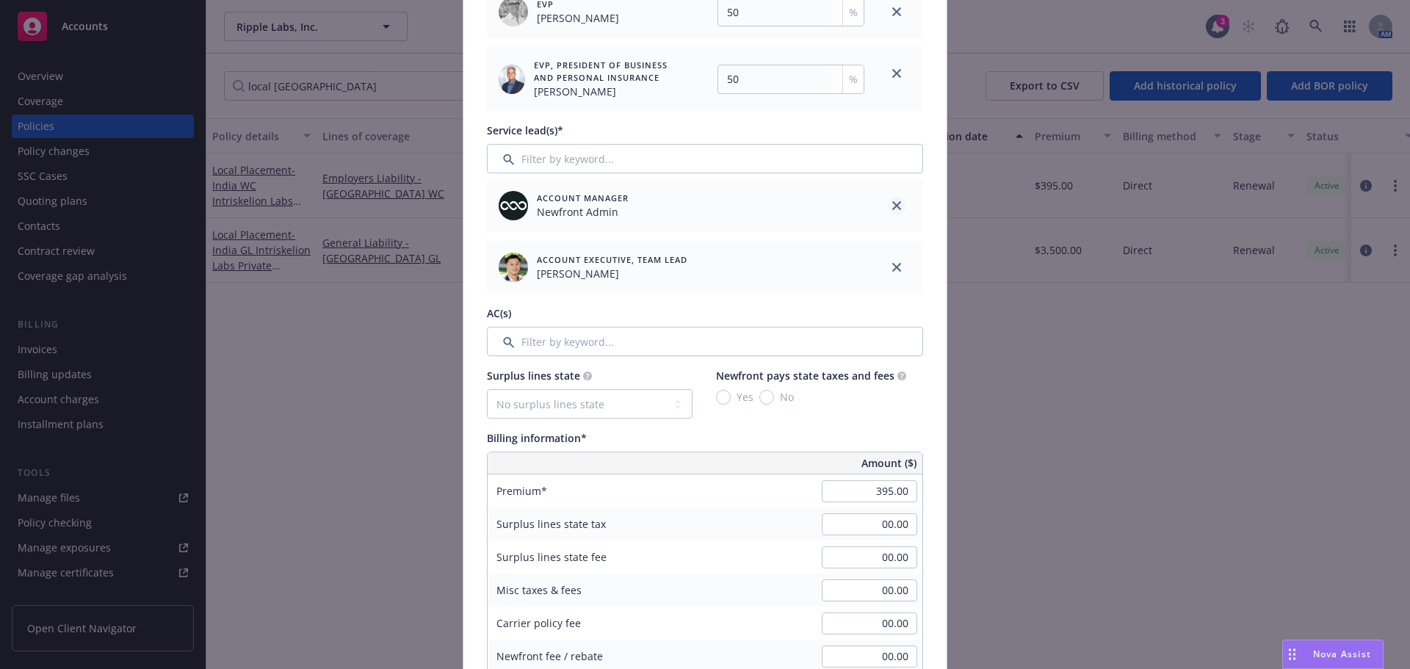
click at [892, 207] on icon "close" at bounding box center [896, 205] width 9 height 9
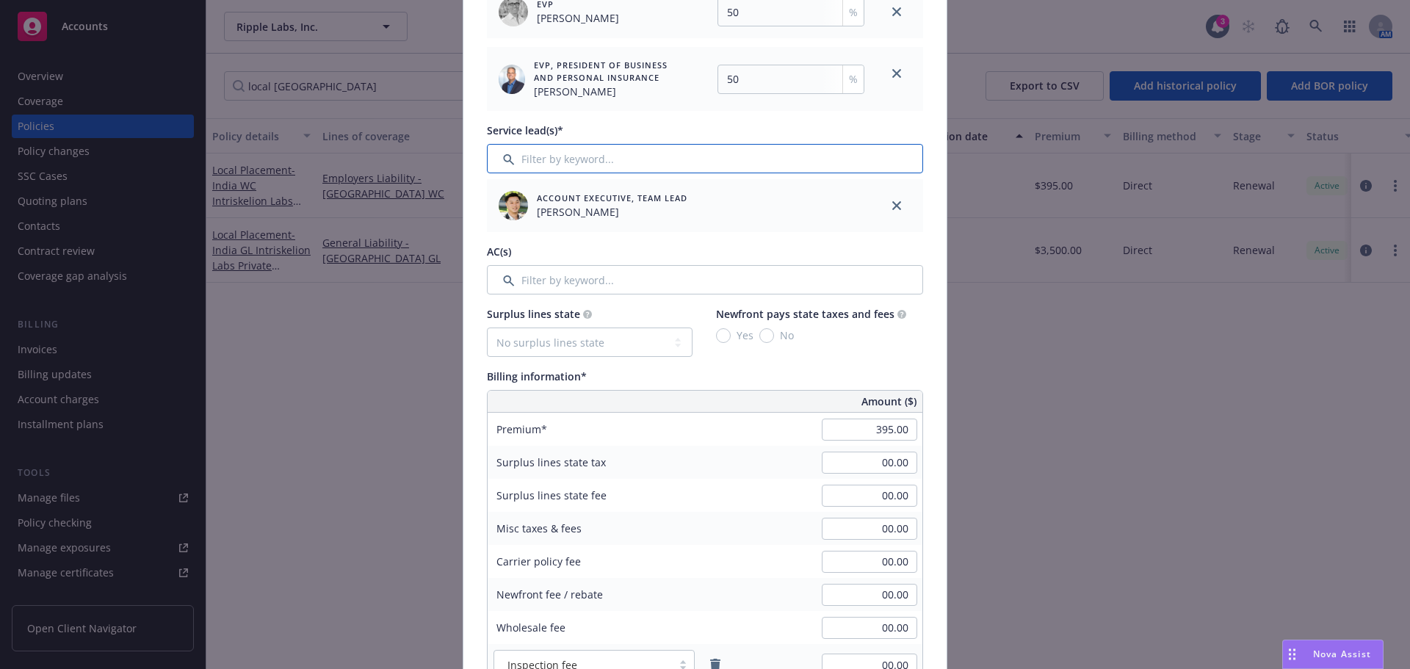
click at [732, 161] on input "Filter by keyword..." at bounding box center [705, 158] width 436 height 29
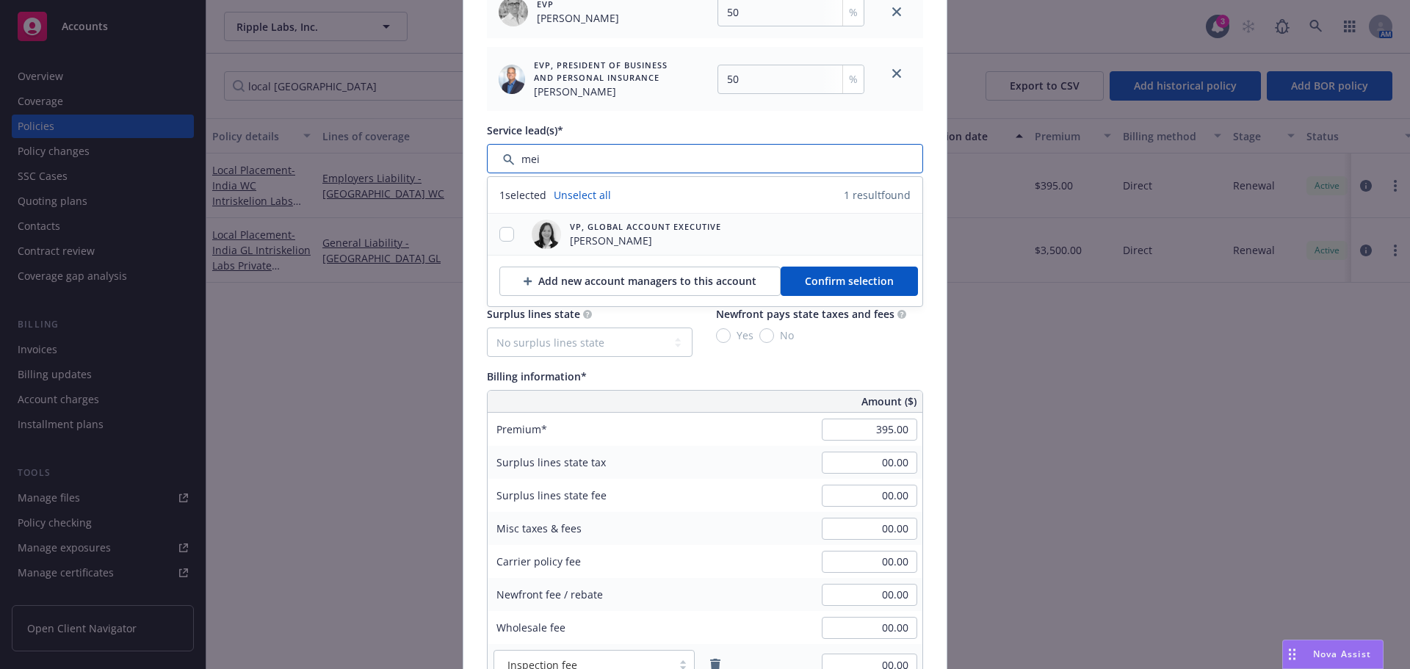
type input "mei"
click at [499, 239] on input "checkbox" at bounding box center [506, 234] width 15 height 15
checkbox input "true"
click at [786, 262] on div "Add new account managers to this account Confirm selection" at bounding box center [704, 280] width 435 height 51
click at [810, 274] on span "Confirm selection" at bounding box center [849, 281] width 89 height 14
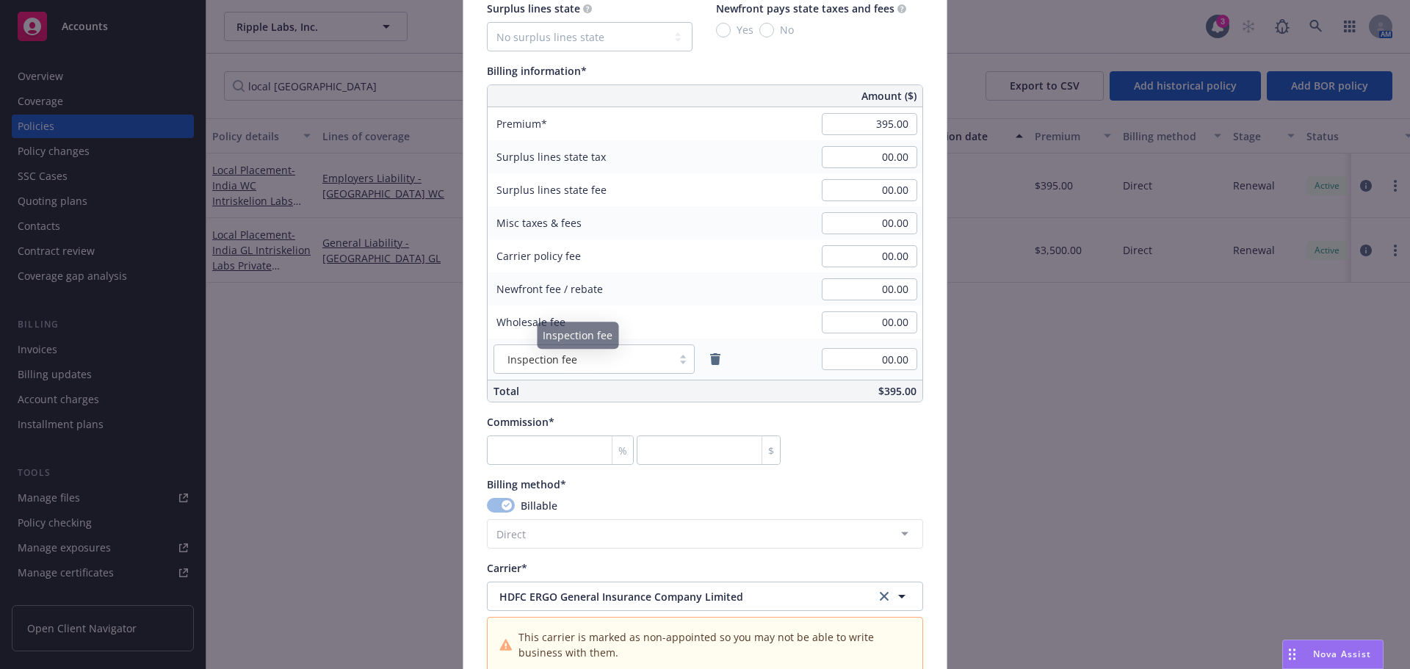
scroll to position [1028, 0]
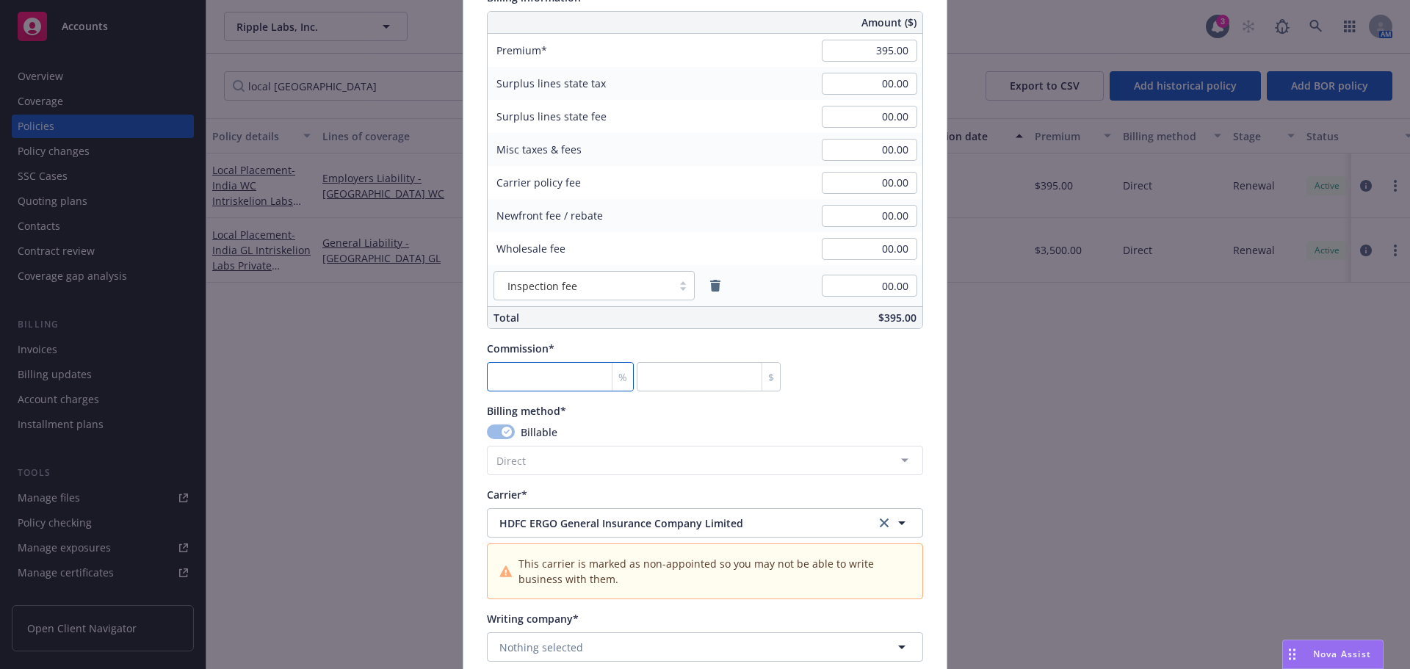
click at [547, 377] on input "number" at bounding box center [560, 376] width 147 height 29
type input "0"
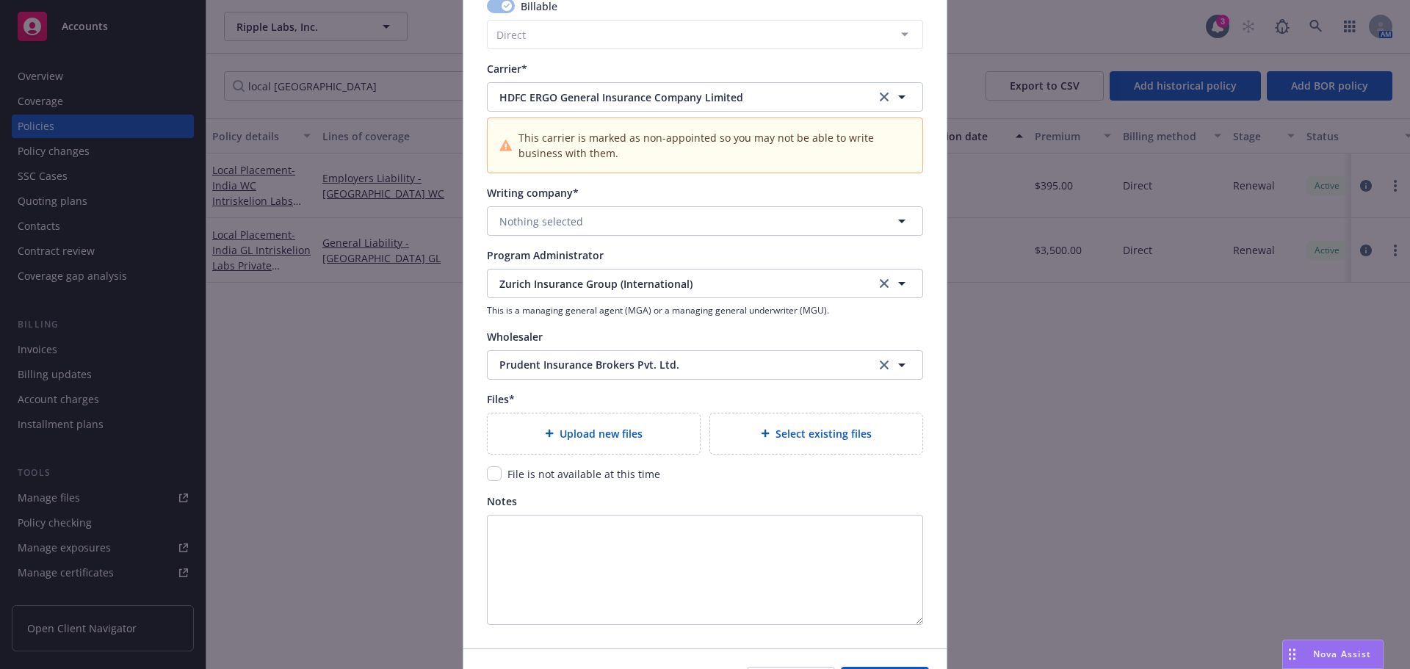
scroll to position [1468, 0]
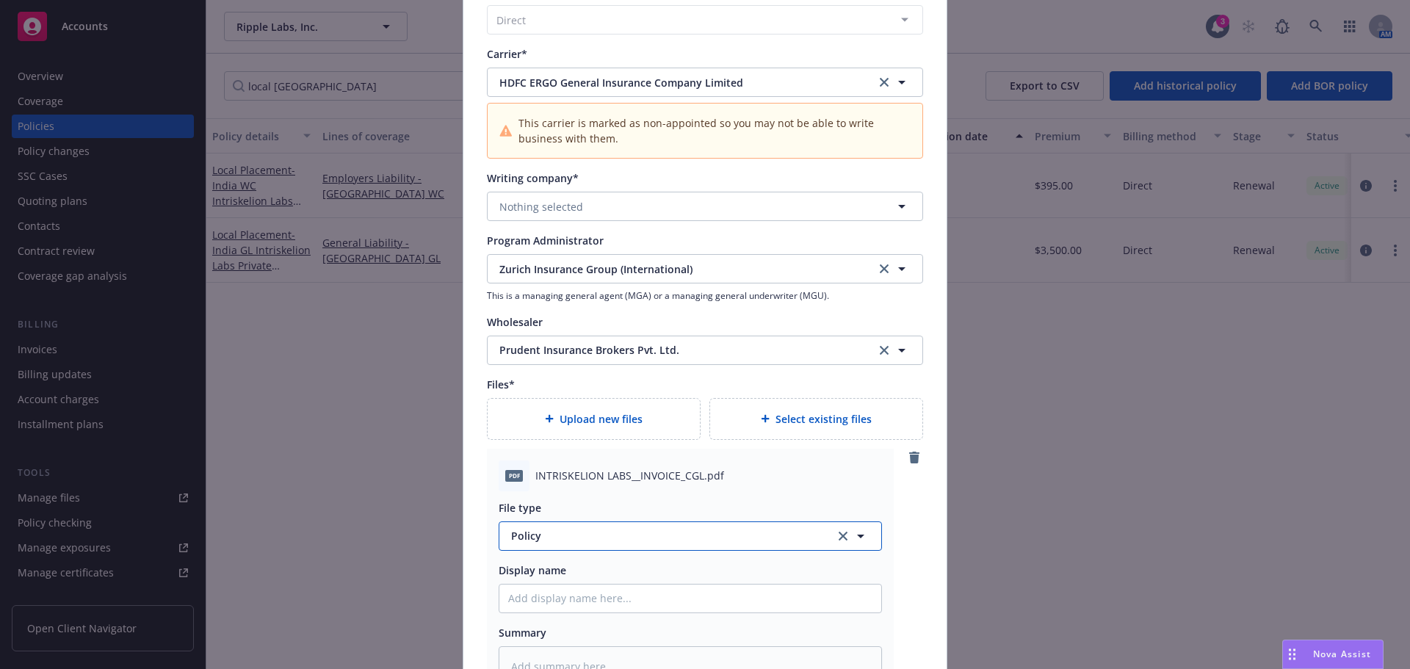
type textarea "x"
click at [608, 544] on button "Policy" at bounding box center [689, 535] width 383 height 29
type input "invoice"
click at [576, 496] on span "Invoice - Third Party" at bounding box center [564, 494] width 101 height 15
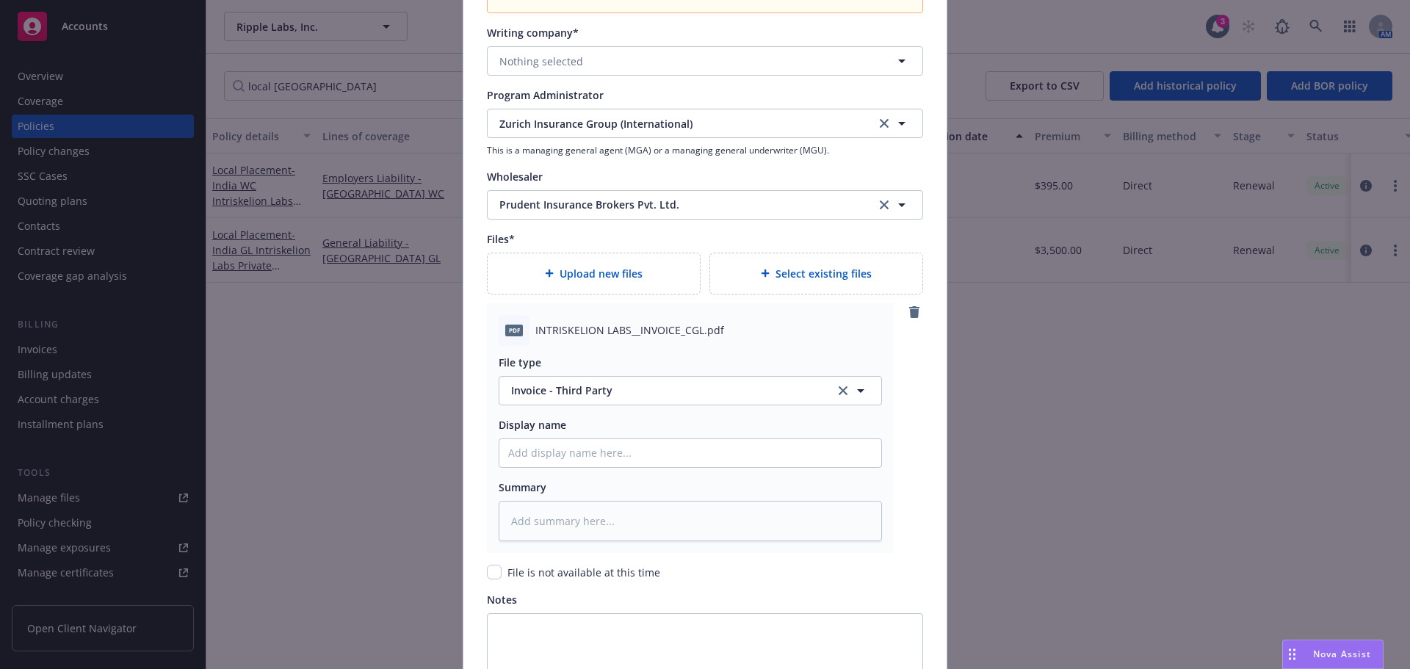
scroll to position [1615, 0]
click at [553, 451] on input "Policy display name" at bounding box center [690, 452] width 382 height 28
type textarea "x"
type input "Ri"
type textarea "x"
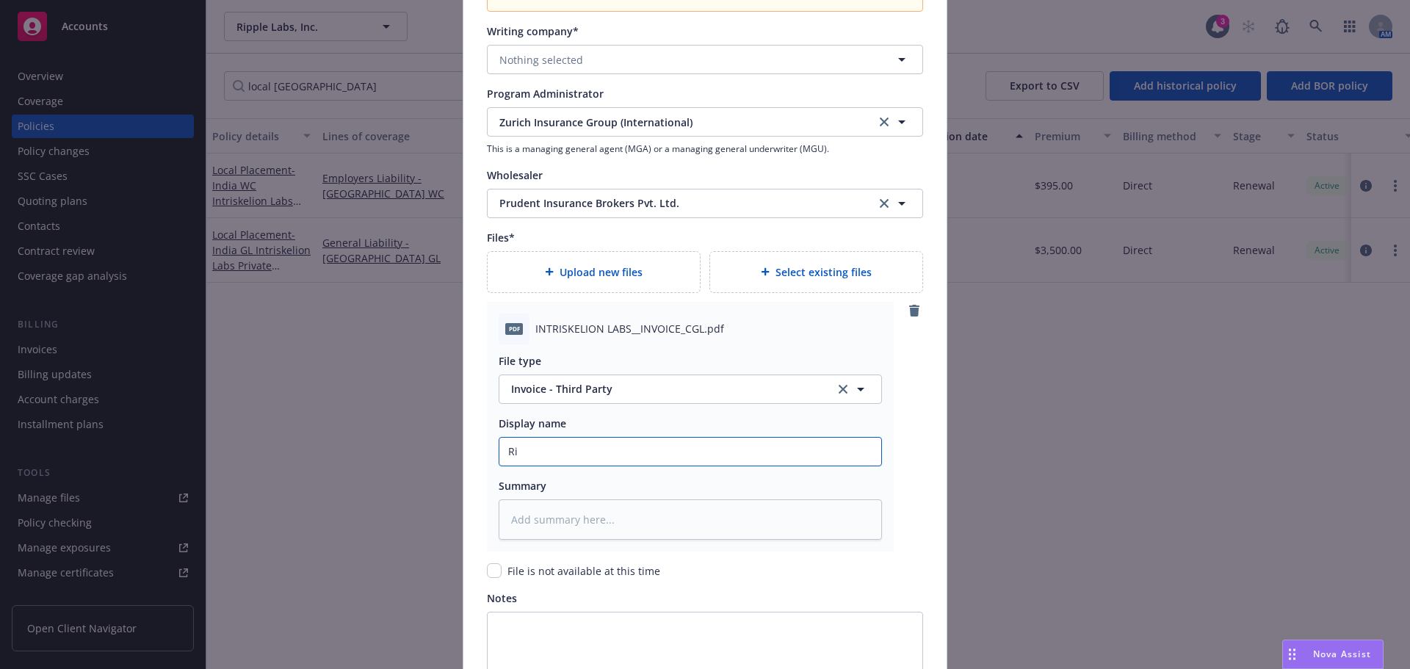
type input "Rii"
type textarea "x"
type input "Riip"
type textarea "x"
type input "Riipl"
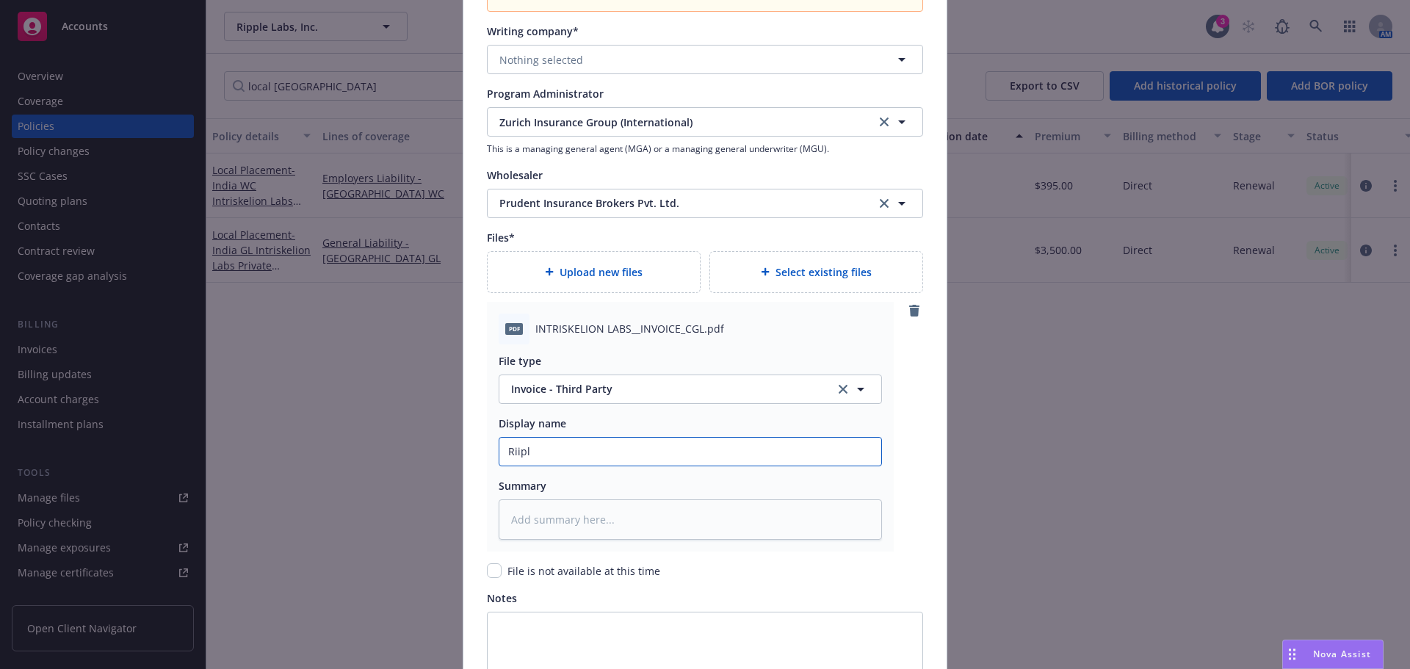
type textarea "x"
type input "Riip"
type textarea "x"
type input "Rii"
type textarea "x"
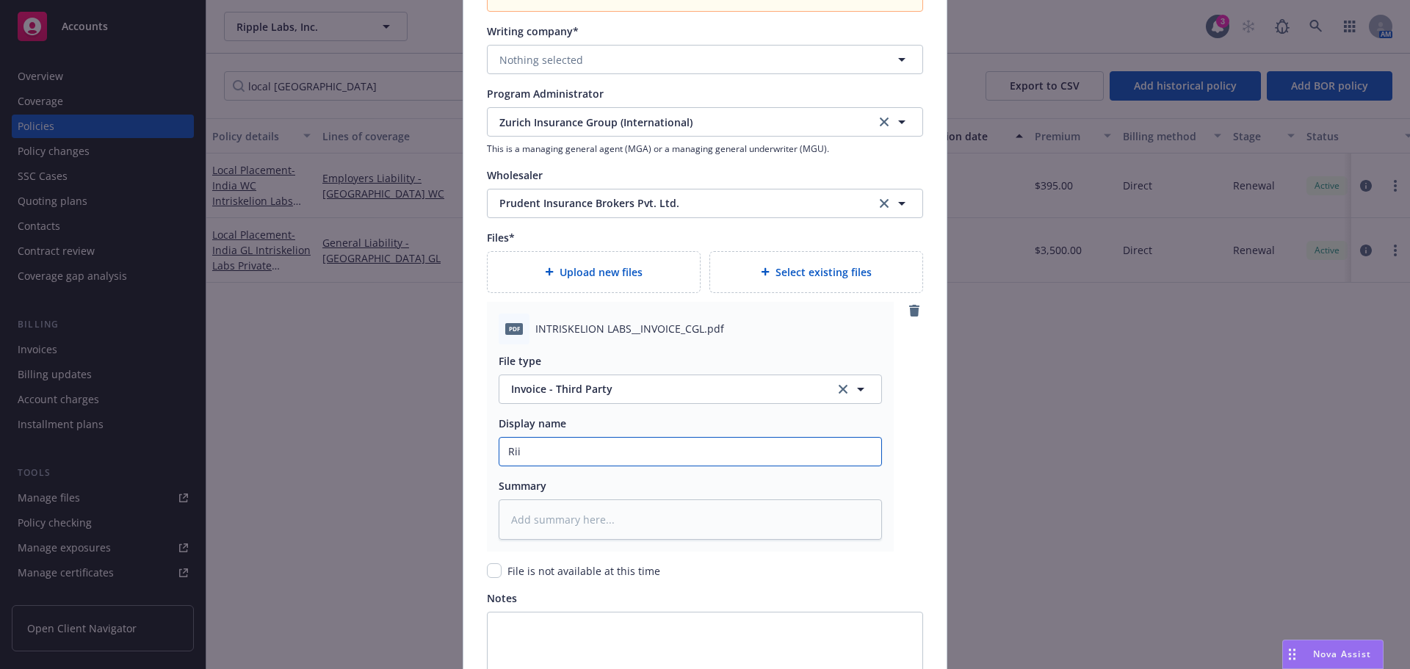
type input "Ri"
type textarea "x"
type input "Rip"
type textarea "x"
type input "Ripp"
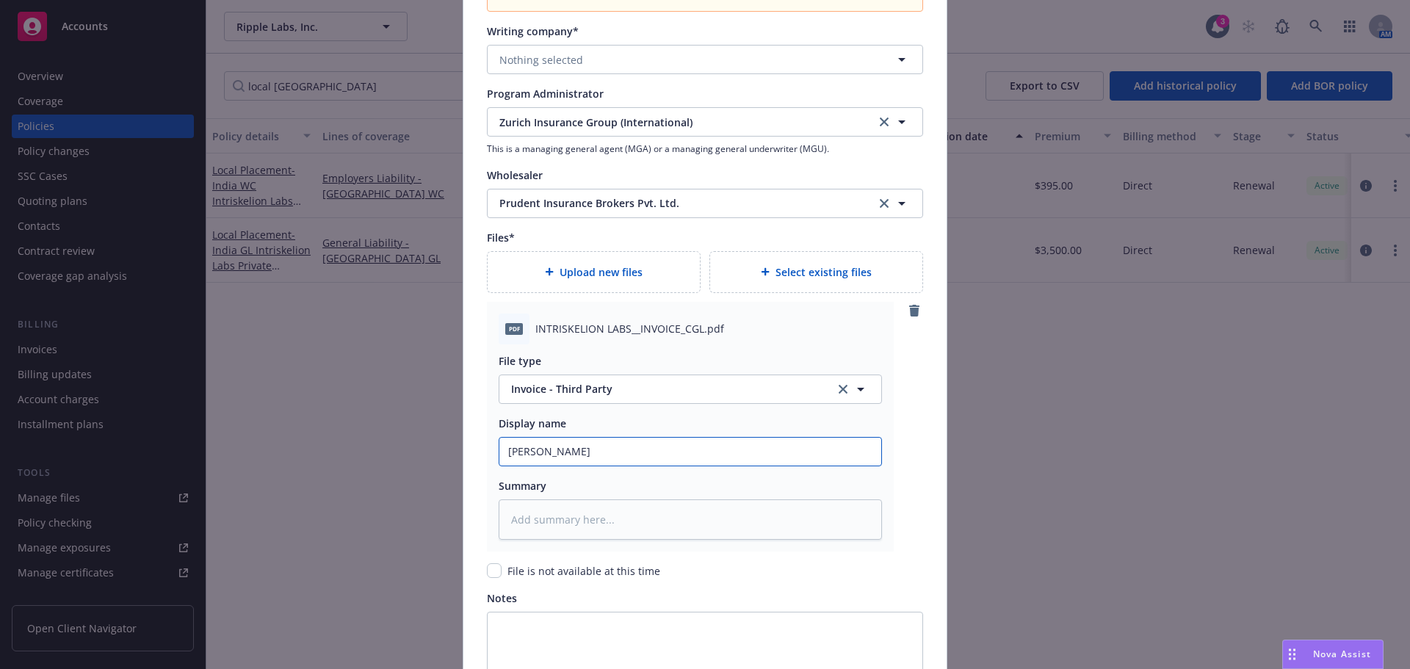
type textarea "x"
type input "Rippl"
type textarea "x"
type input "Ripple"
type textarea "x"
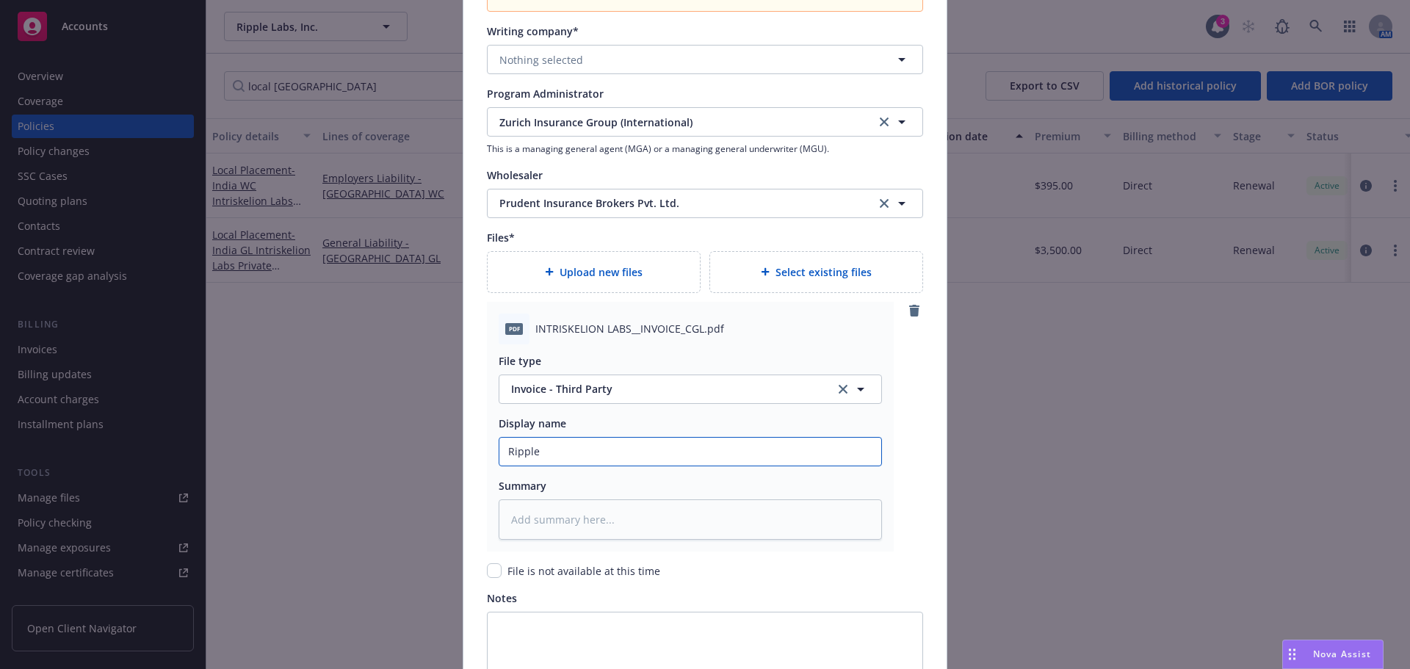
type input "Ripple_"
type textarea "x"
type input "Ripple_2"
type textarea "x"
type input "Ripple_25"
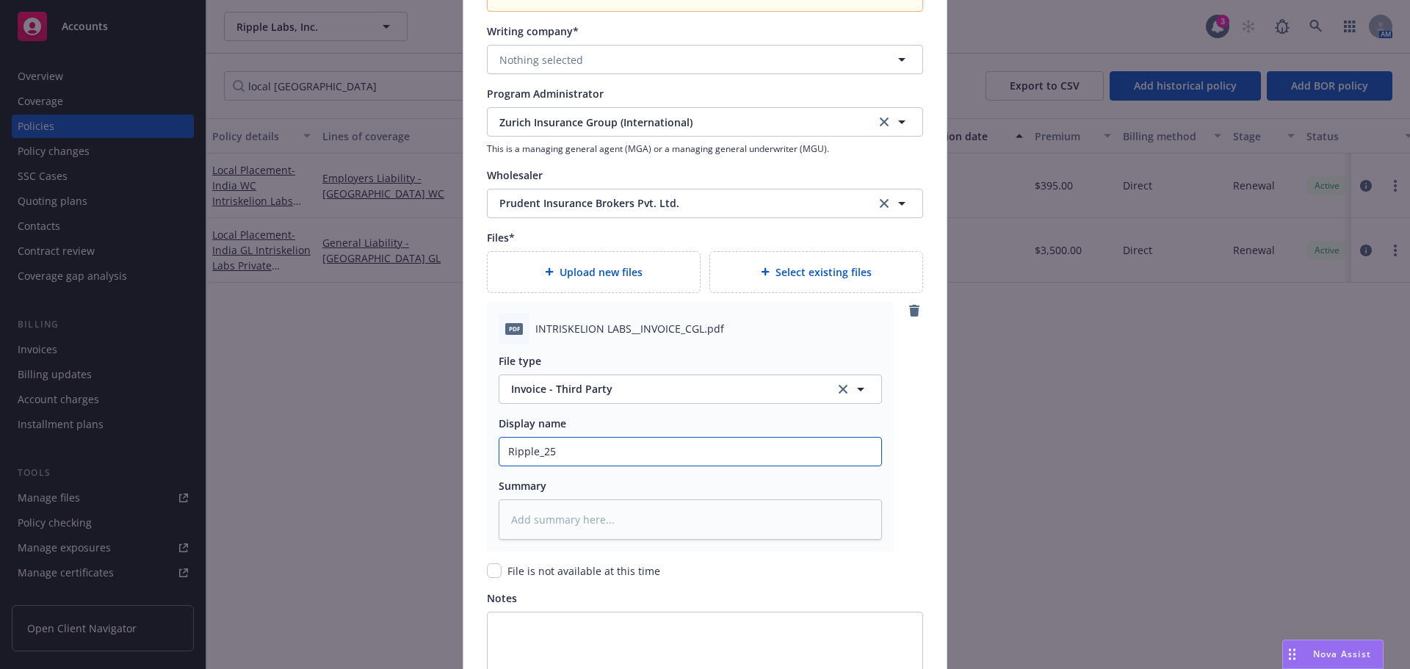
type textarea "x"
type input "Ripple_25 G"
type textarea "x"
type input "Ripple_25 GL"
type textarea "x"
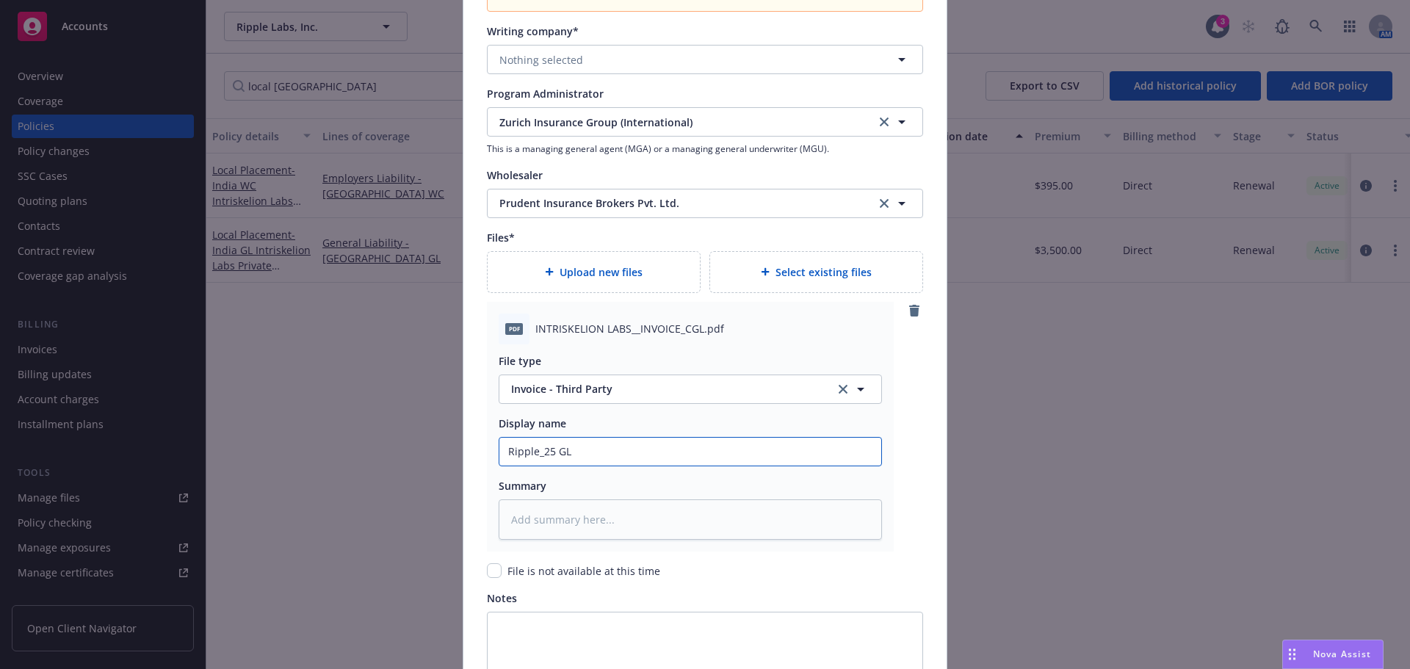
type input "Ripple_25 G"
type textarea "x"
type input "Ripple_25"
type textarea "x"
type input "Ripple_25 I"
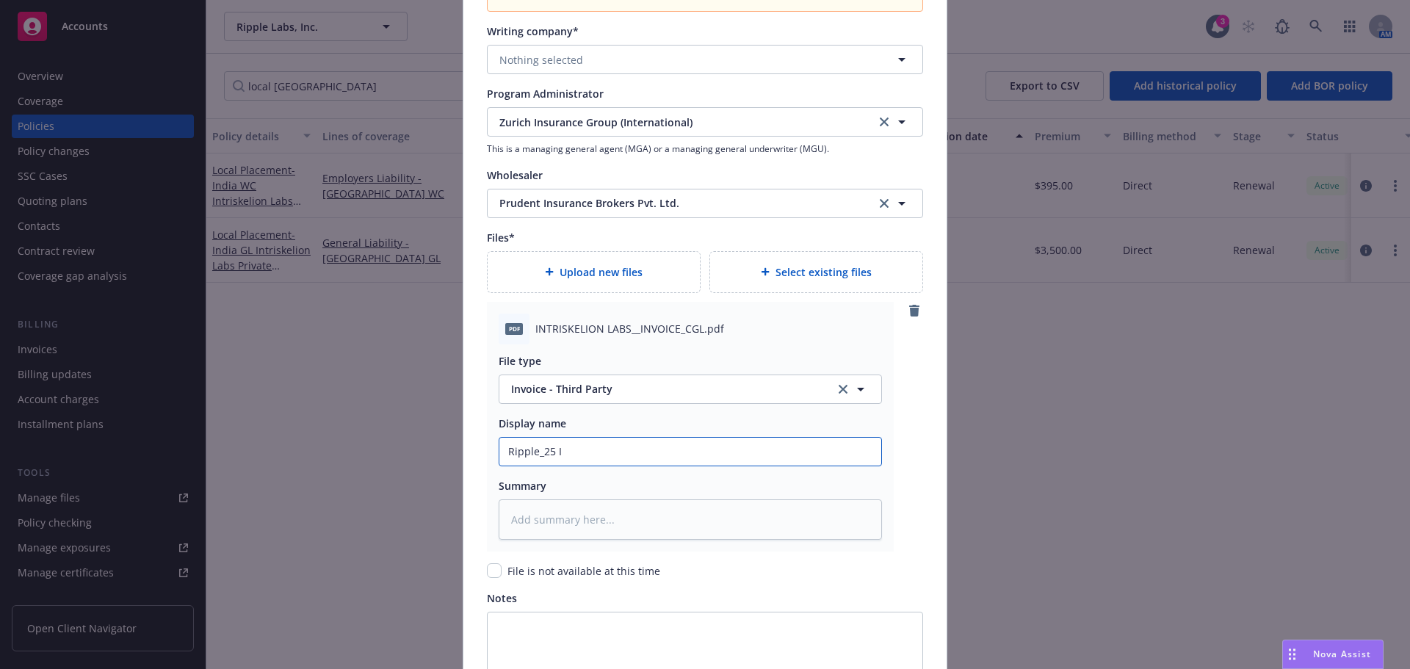
type textarea "x"
type input "Ripple_25 IN"
type textarea "x"
type input "Ripple_25 IND"
type textarea "x"
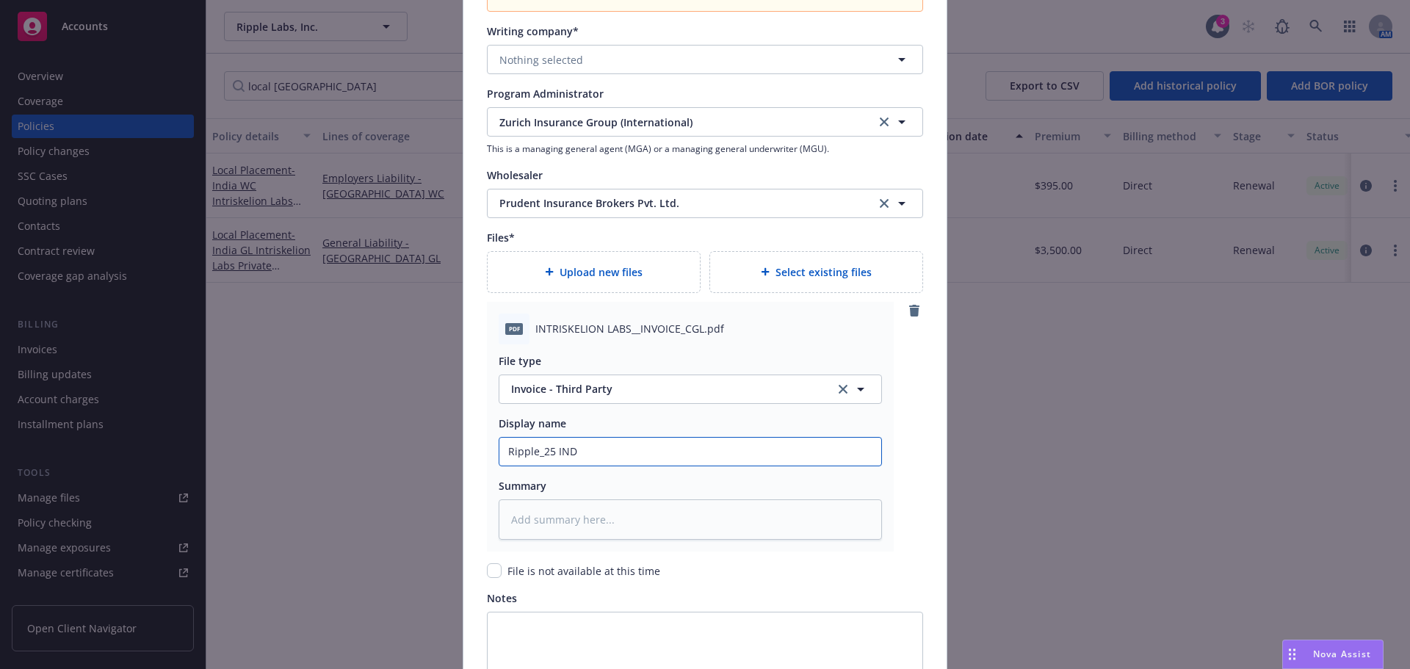
type input "Ripple_25 IN"
type textarea "x"
type input "Ripple_25 I"
type textarea "x"
type input "Ripple_25 In"
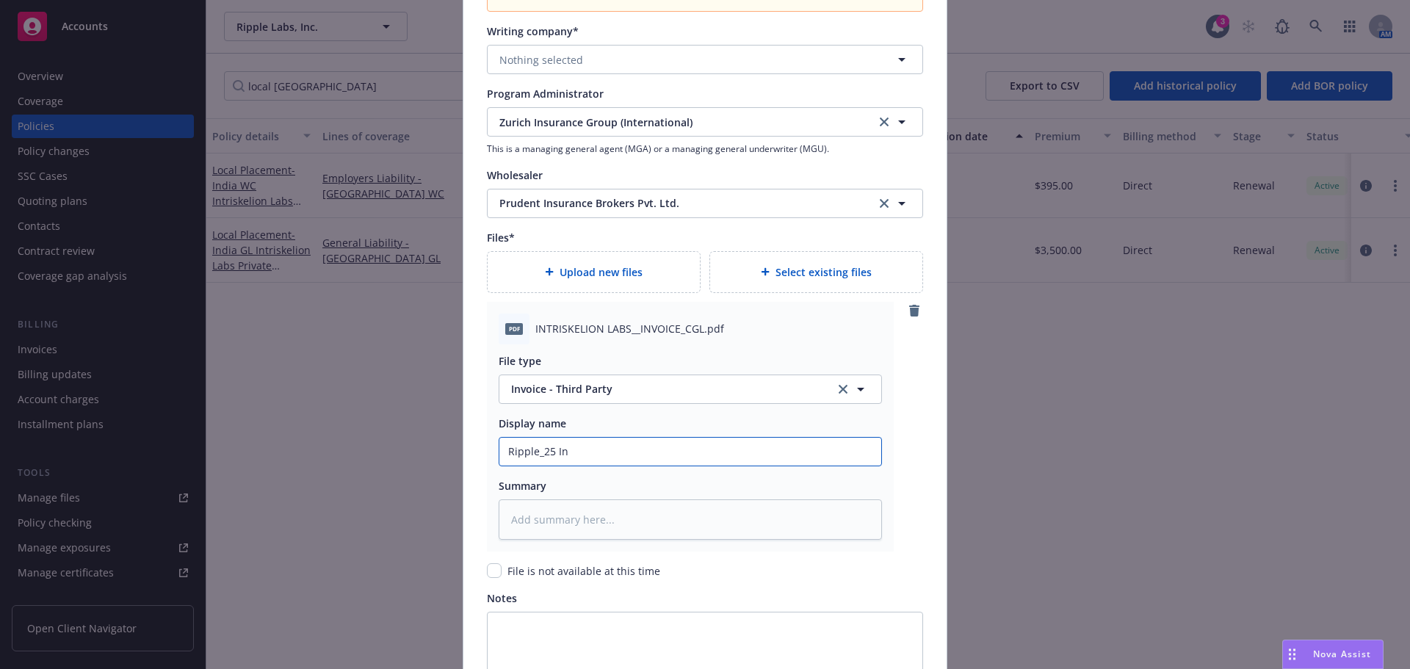
type textarea "x"
type input "Ripple_25 Ind"
type textarea "x"
type input "Ripple_25 India"
type textarea "x"
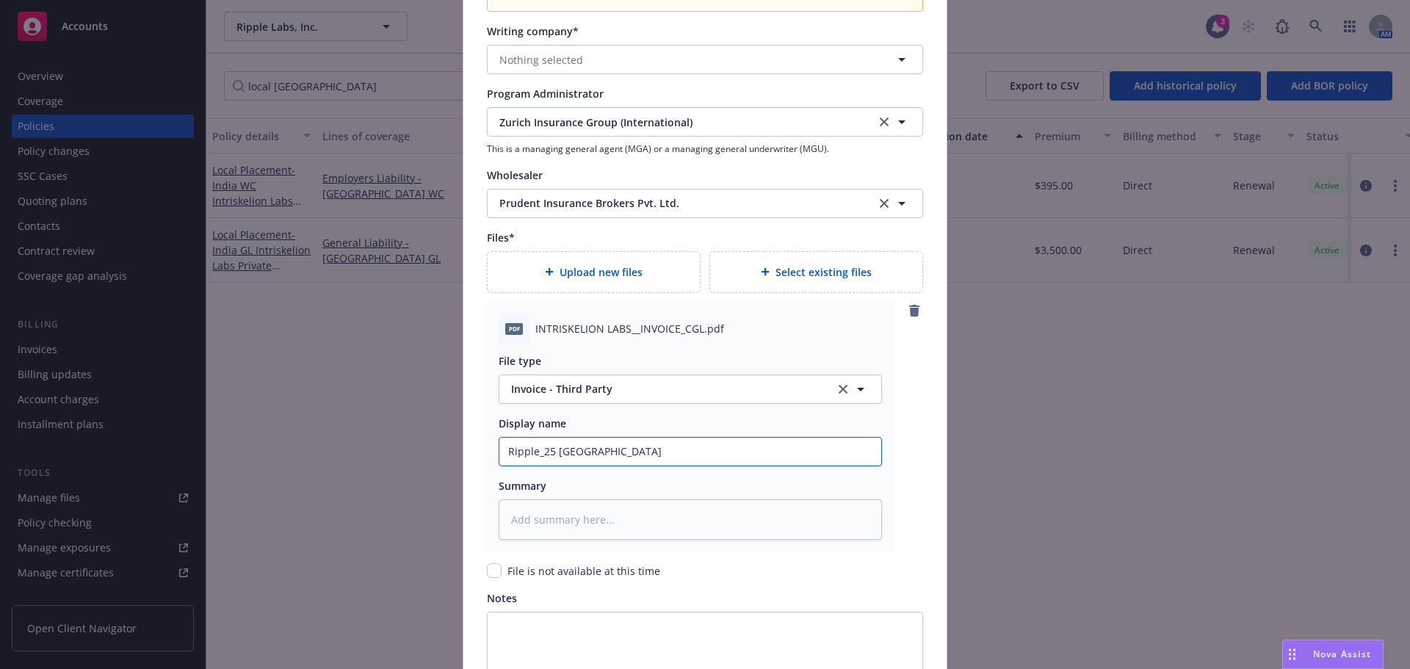
type input "Ripple_25 India"
type textarea "x"
type input "Ripple_25 India G"
type textarea "x"
type input "Ripple_25 India GL"
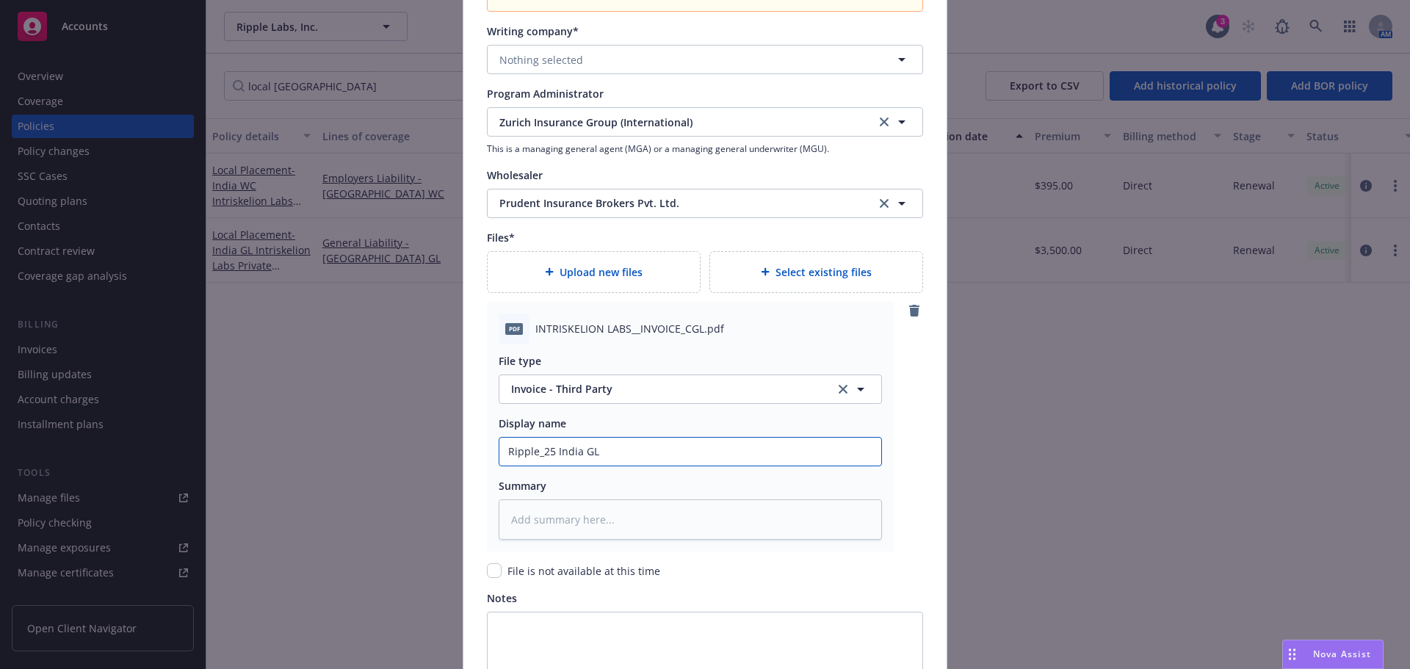
type textarea "x"
type input "Ripple_25 India GL"
type textarea "x"
type input "Ripple_25 India GL I"
type textarea "x"
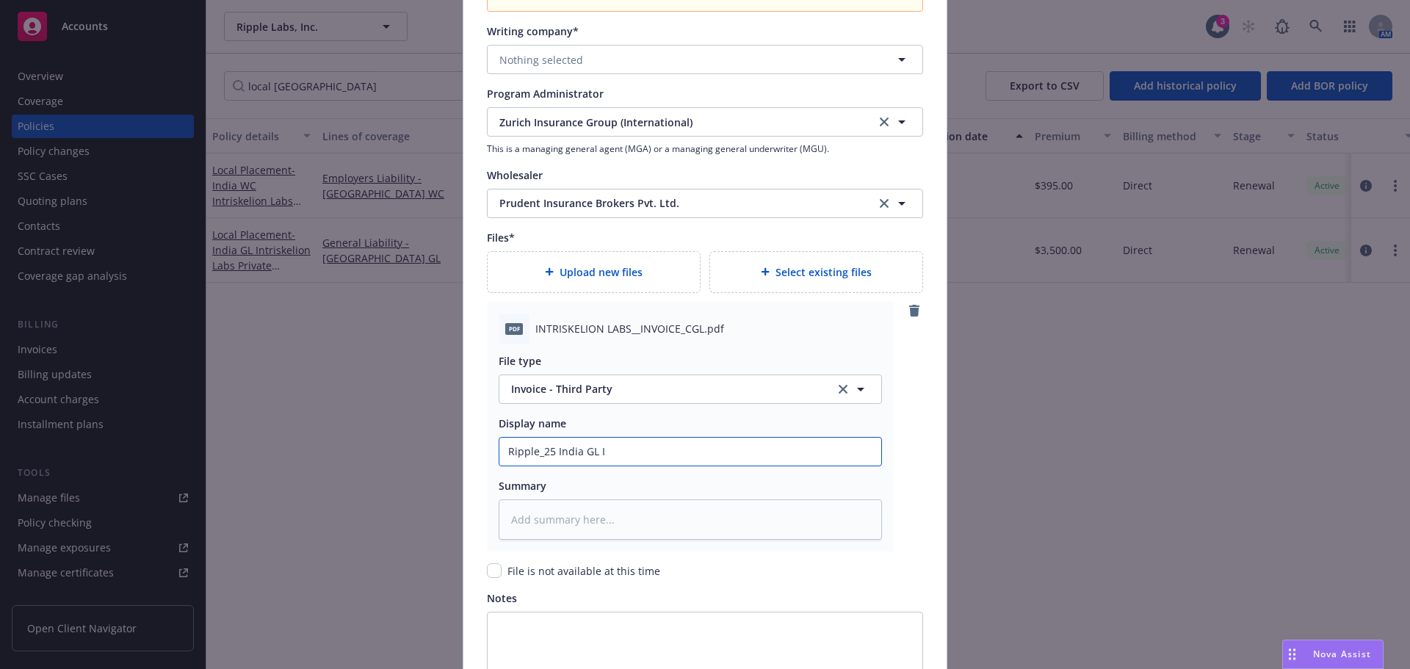
type input "Ripple_25 India GL In"
type textarea "x"
type input "Ripple_25 India GL Invo"
type textarea "x"
type input "Ripple_25 India GL Invoi"
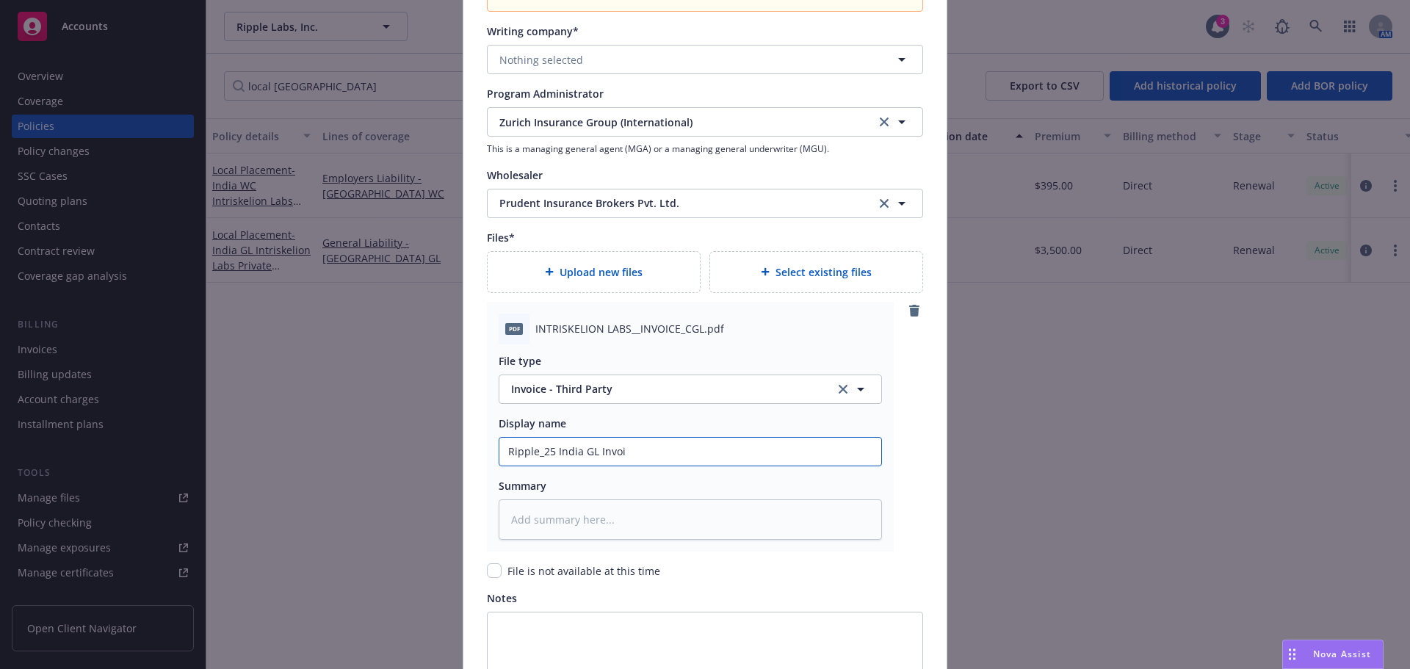
type textarea "x"
type input "Ripple_25 India GL Invoic"
type textarea "x"
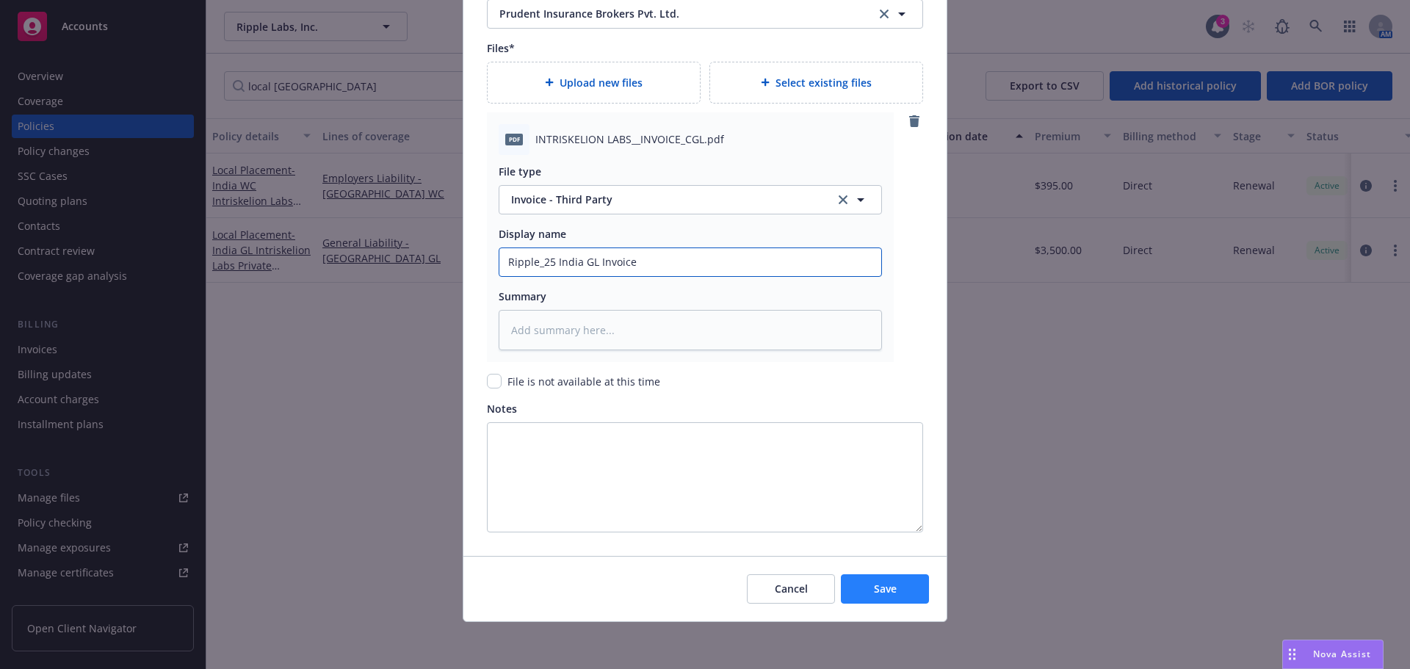
type input "Ripple_25 India GL Invoice"
click at [897, 597] on button "Save" at bounding box center [885, 588] width 88 height 29
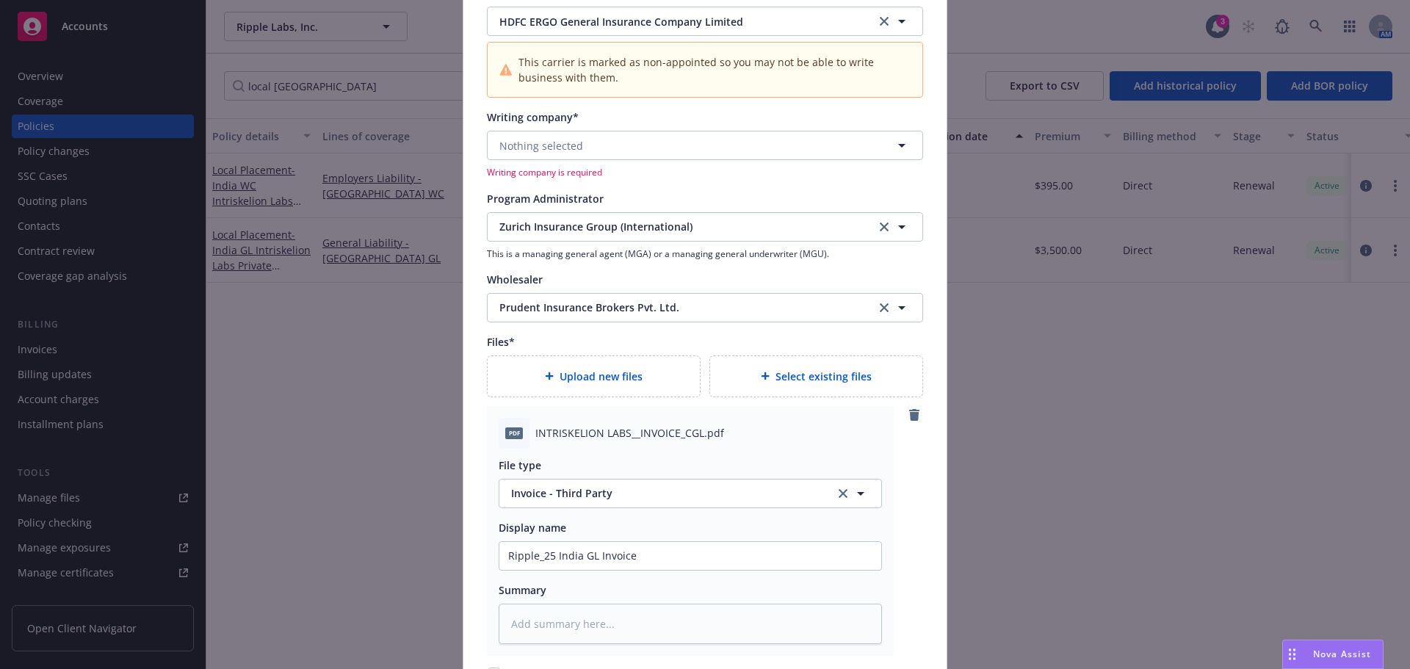
scroll to position [1456, 0]
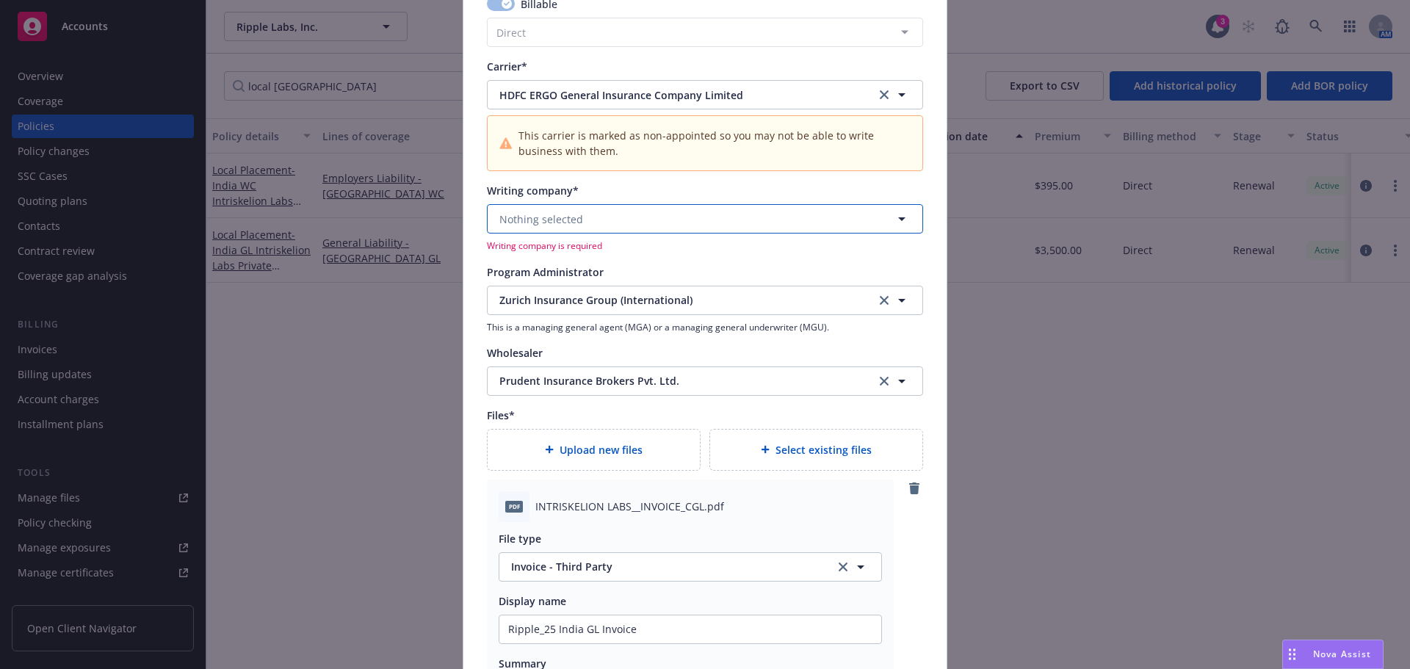
click at [562, 217] on span "Nothing selected" at bounding box center [541, 218] width 84 height 15
click at [557, 260] on strong "HDFC ERGO General Insurance Company Limited" at bounding box center [625, 260] width 244 height 14
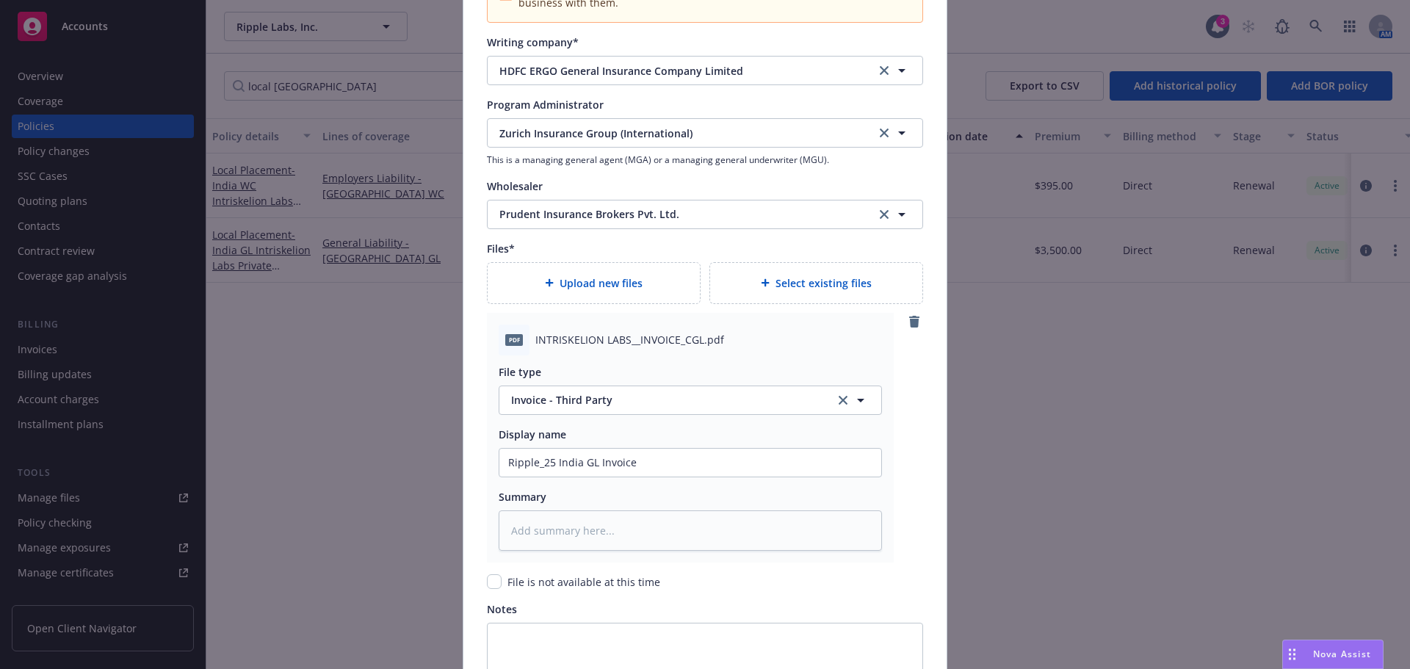
scroll to position [1603, 0]
click at [879, 214] on icon "clear selection" at bounding box center [883, 215] width 9 height 9
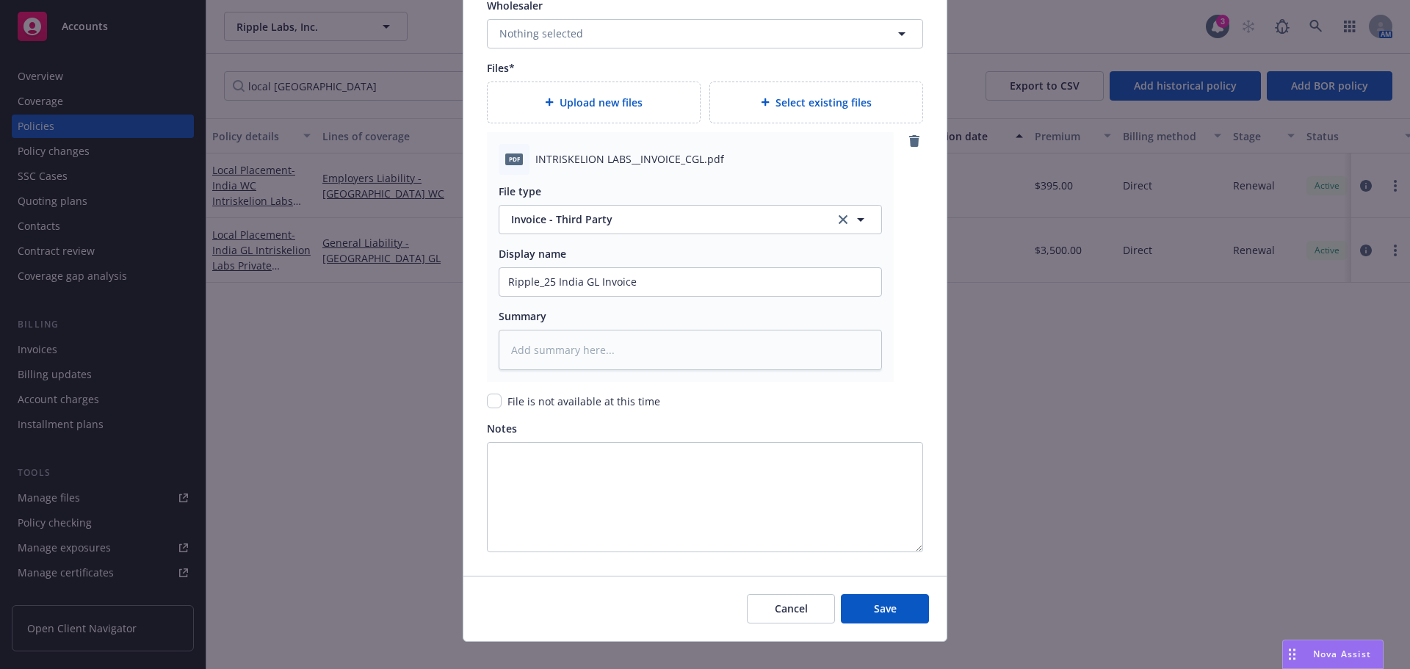
scroll to position [1804, 0]
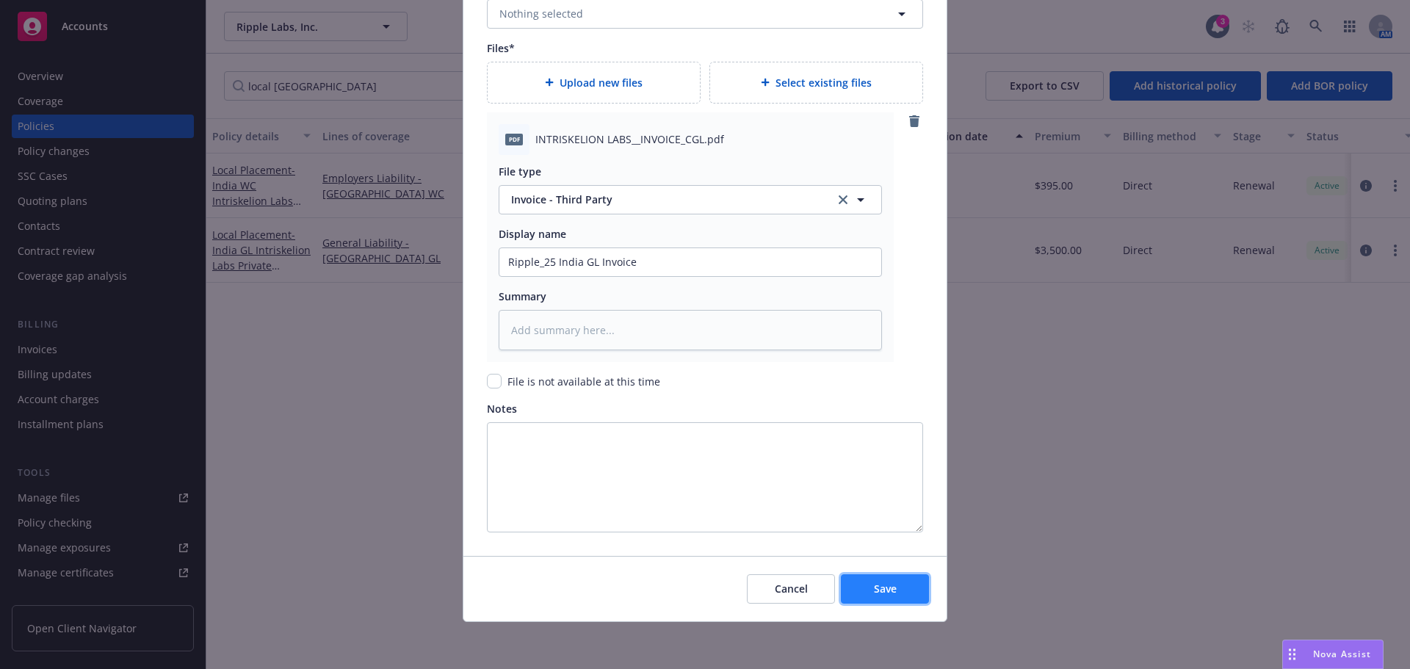
click at [866, 576] on button "Save" at bounding box center [885, 588] width 88 height 29
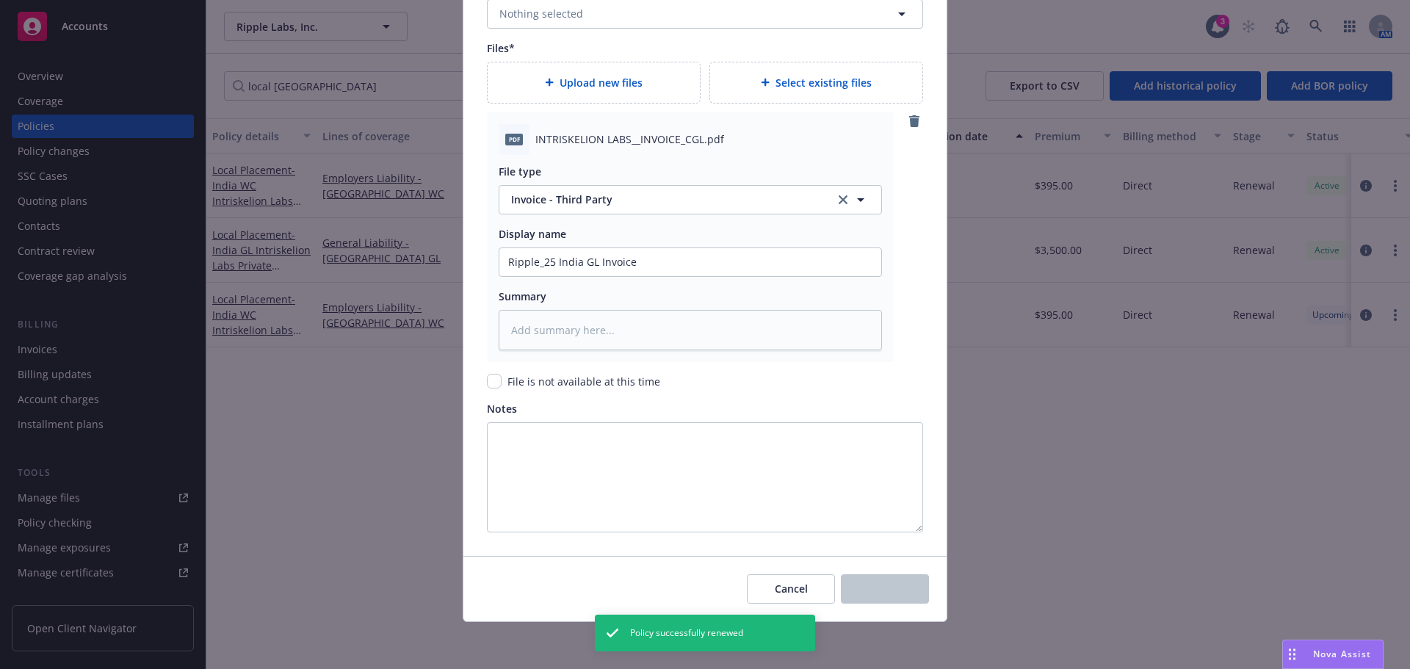
type textarea "x"
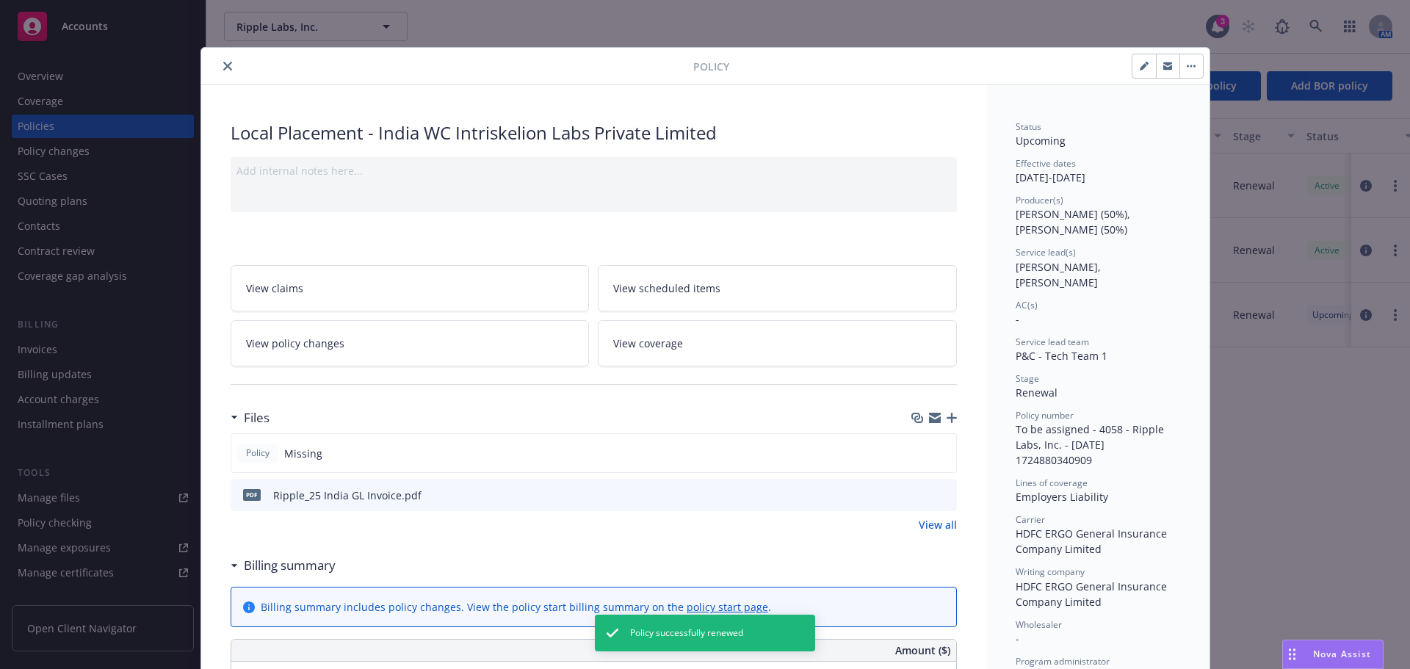
click at [223, 68] on icon "close" at bounding box center [227, 66] width 9 height 9
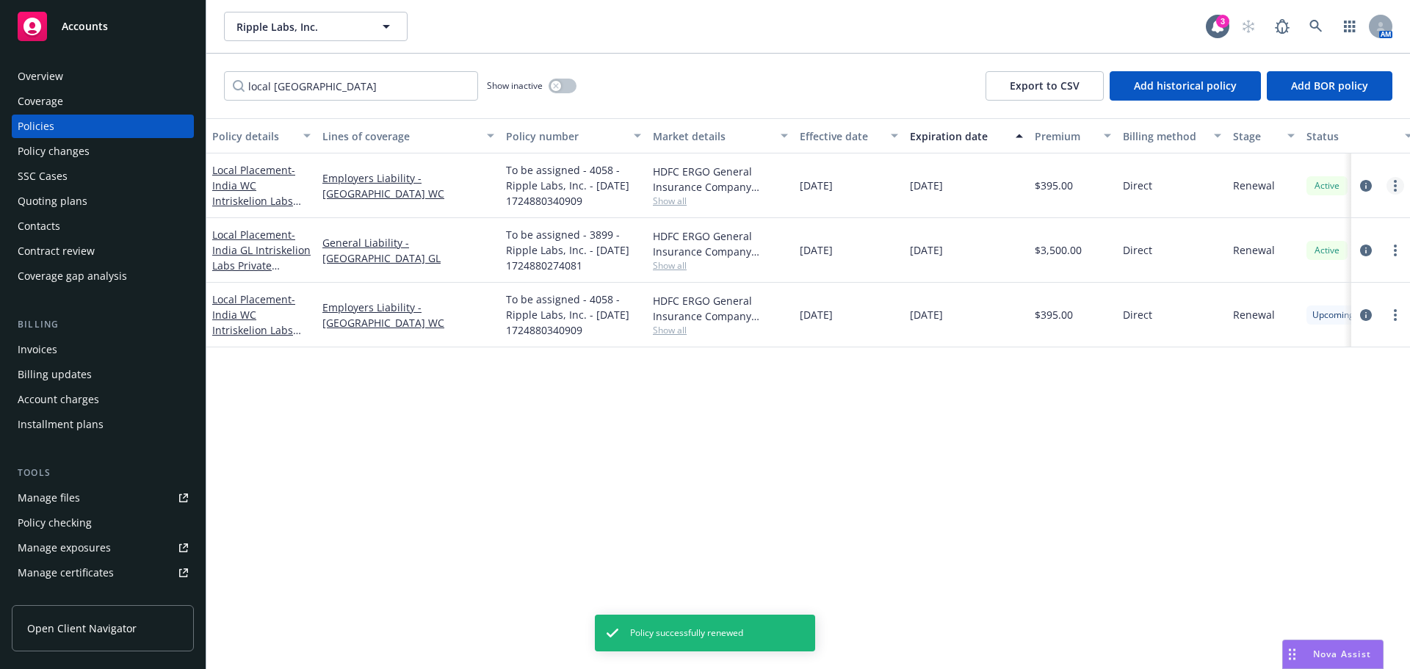
click at [1392, 185] on link "more" at bounding box center [1395, 186] width 18 height 18
click at [1337, 247] on link "Renew with incumbent" at bounding box center [1316, 245] width 173 height 29
select select "12"
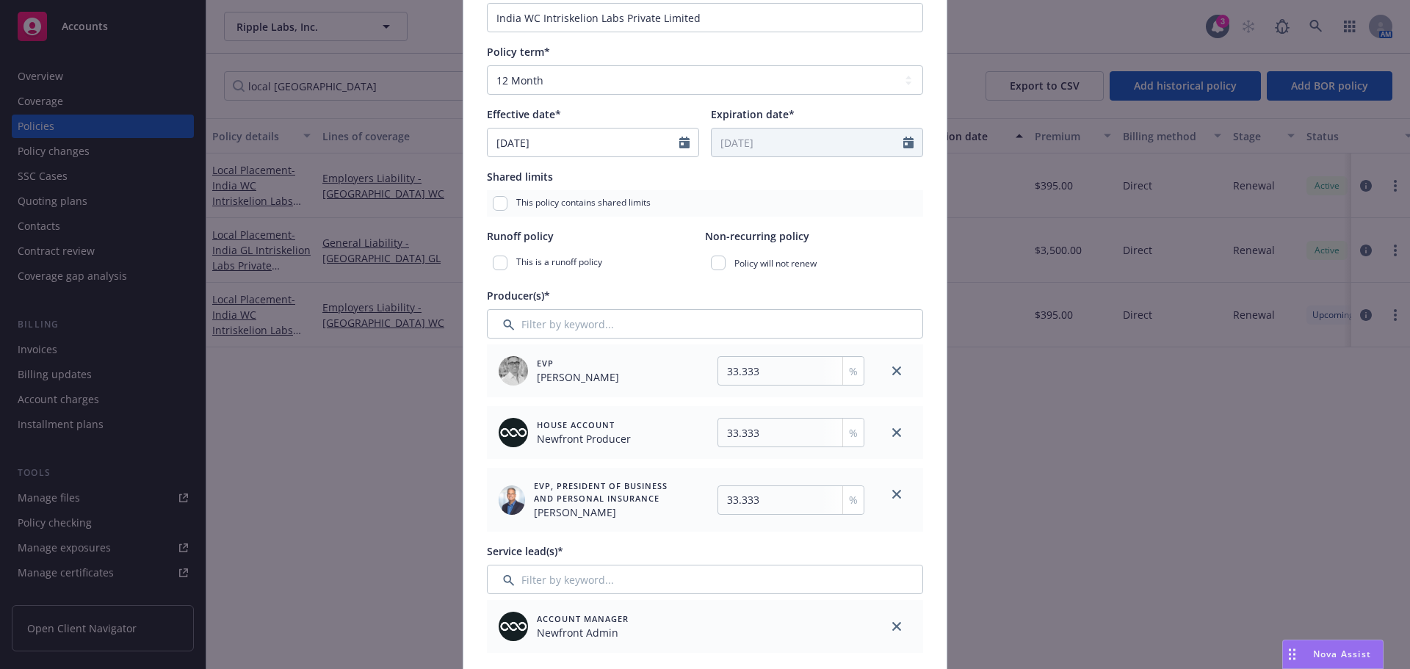
scroll to position [294, 0]
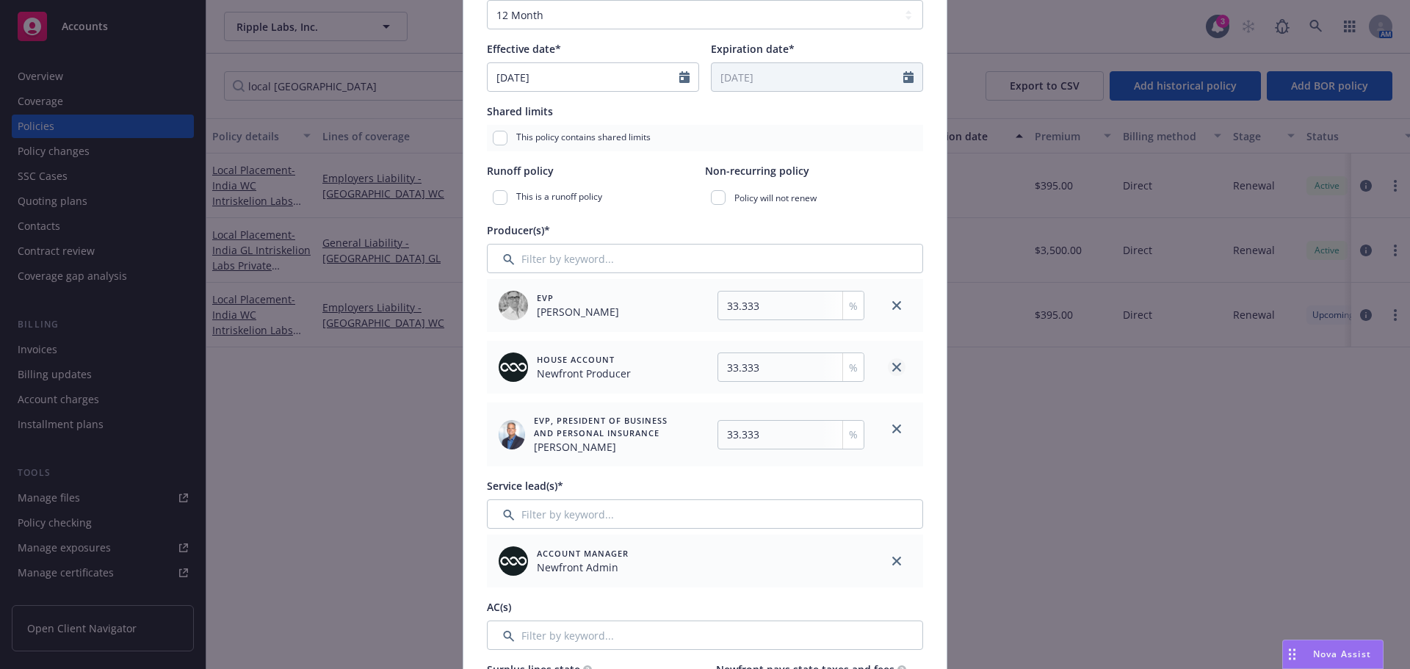
click at [892, 370] on icon "close" at bounding box center [896, 367] width 9 height 9
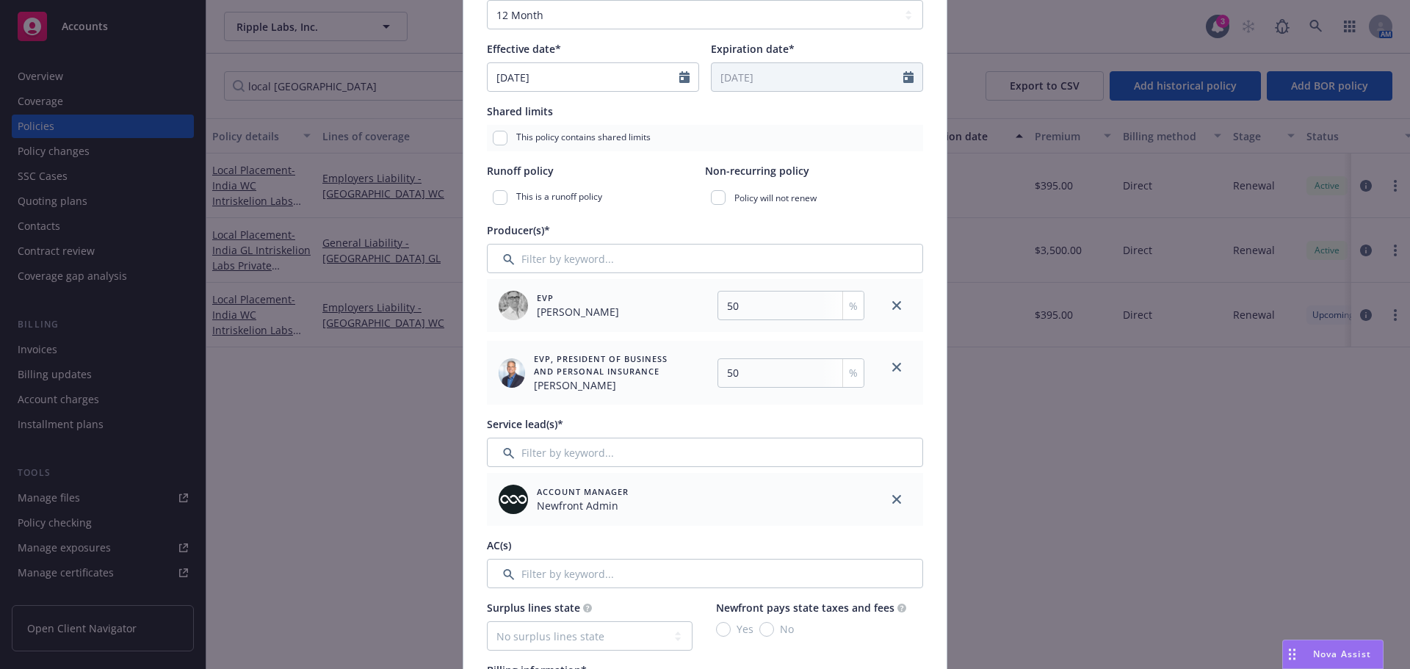
type input "50"
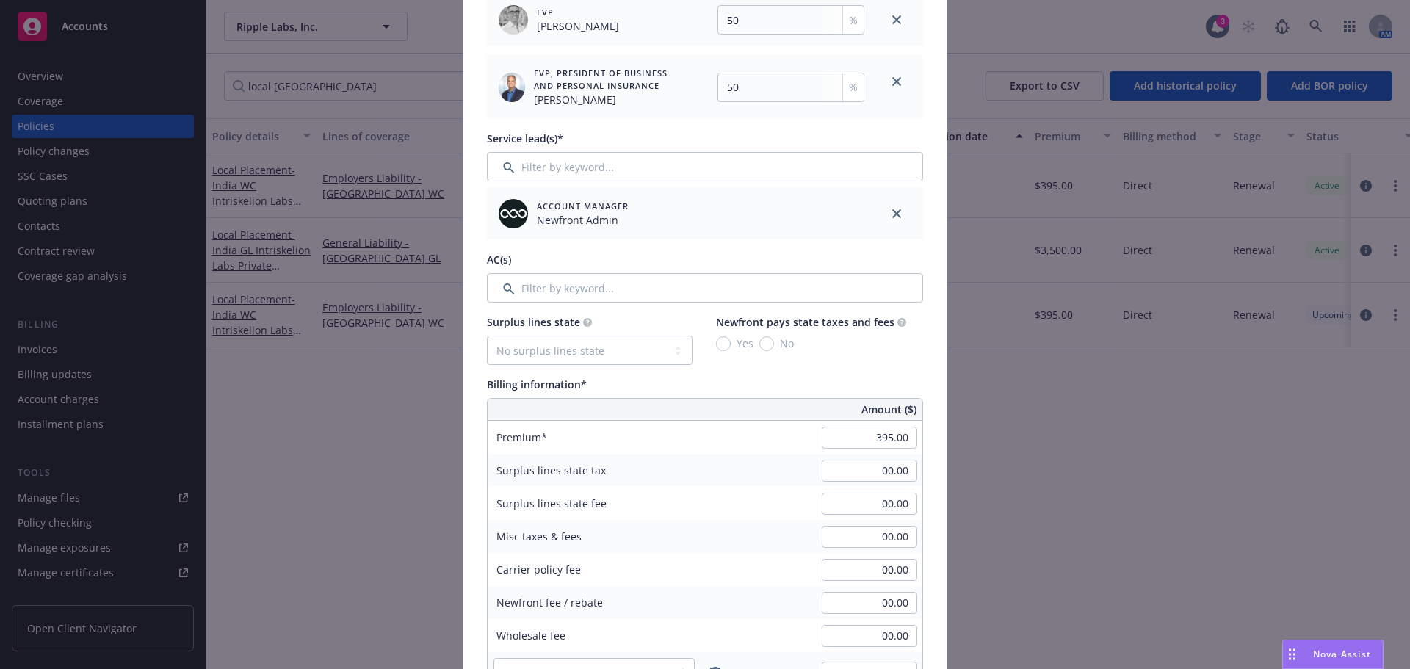
scroll to position [587, 0]
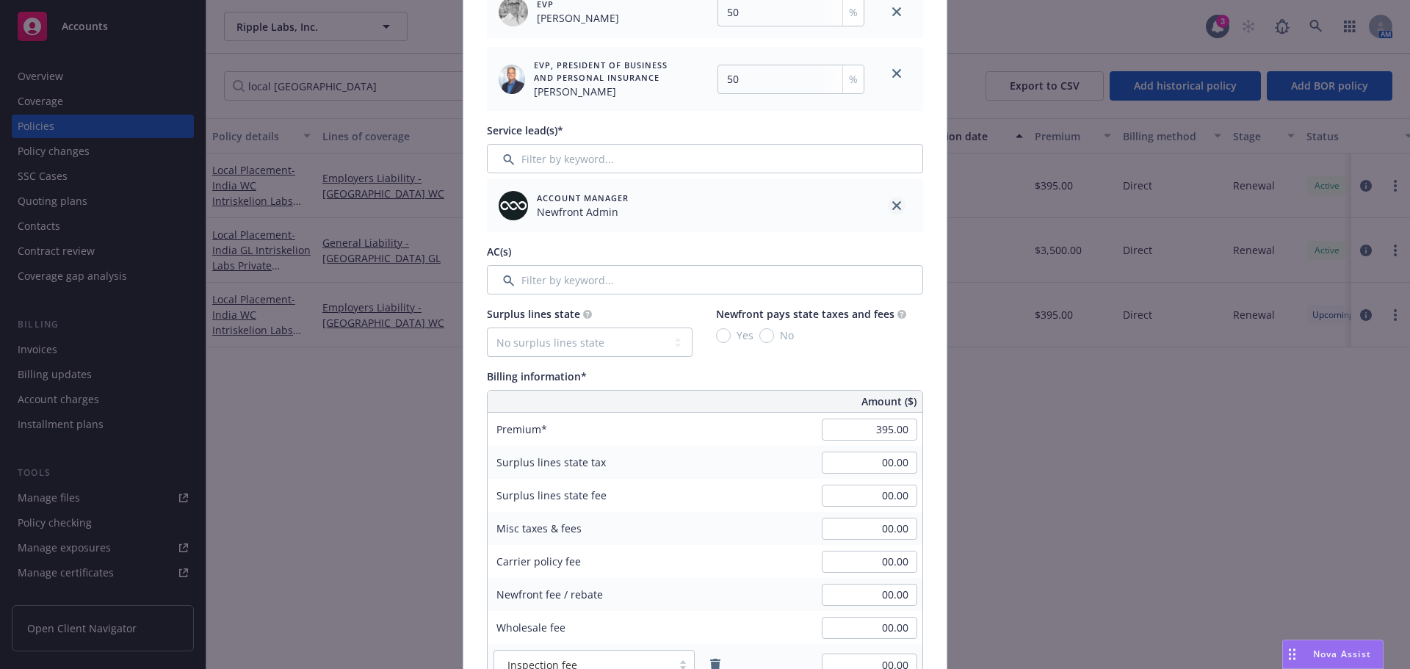
click at [892, 208] on icon "close" at bounding box center [896, 205] width 9 height 9
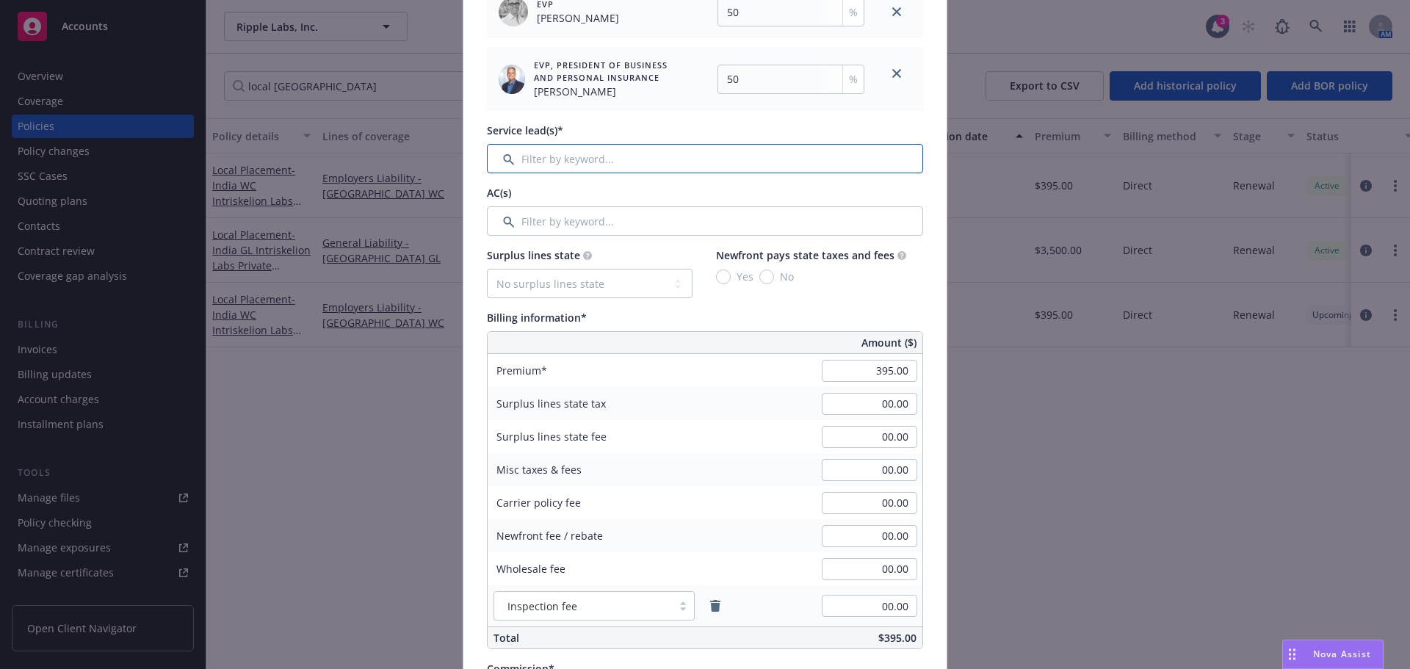
drag, startPoint x: 755, startPoint y: 166, endPoint x: 748, endPoint y: 162, distance: 8.2
click at [751, 164] on input "Filter by keyword..." at bounding box center [705, 158] width 436 height 29
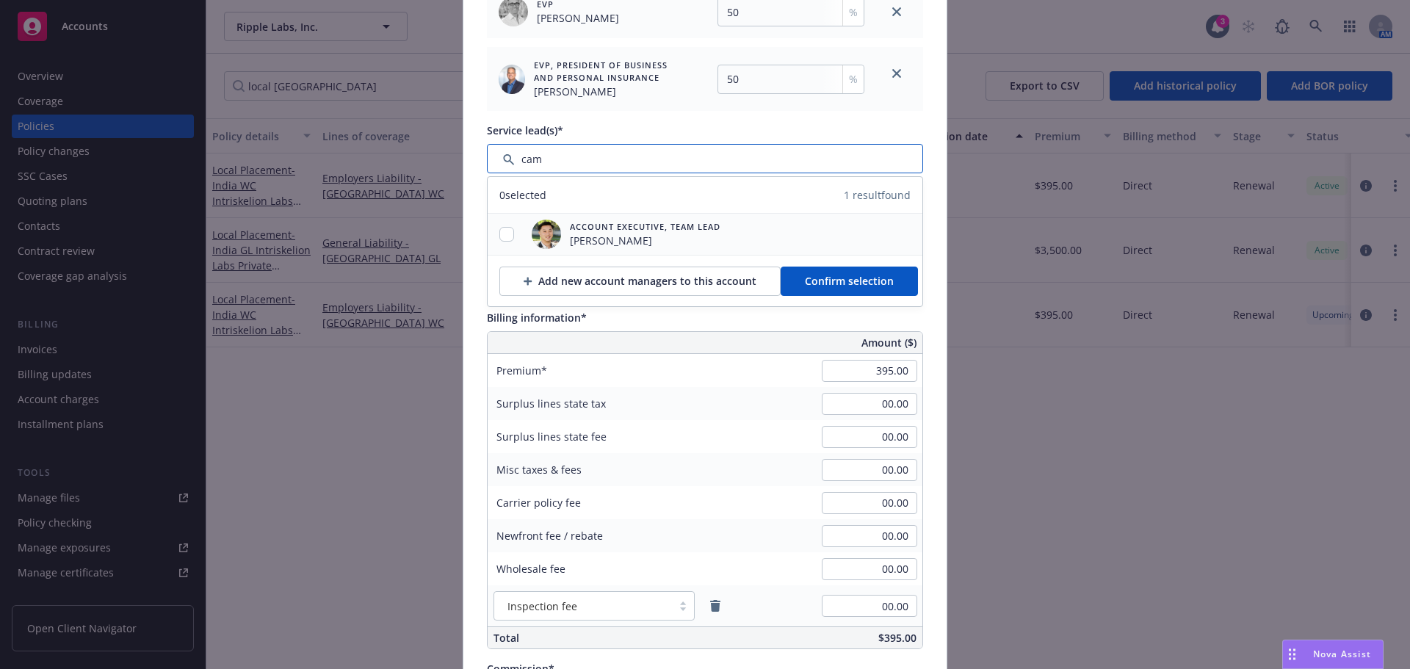
type input "cam"
click at [500, 240] on input "checkbox" at bounding box center [506, 234] width 15 height 15
checkbox input "true"
click at [805, 283] on span "Confirm selection" at bounding box center [849, 281] width 89 height 14
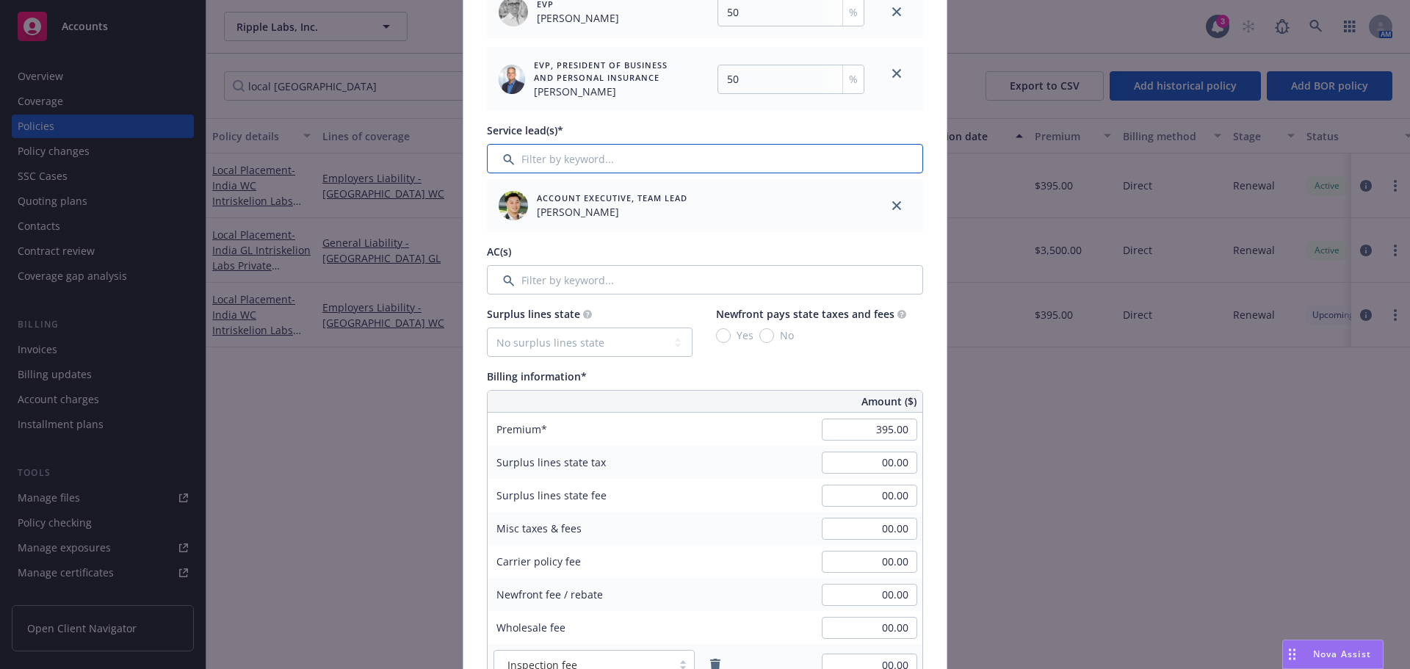
click at [640, 153] on input "Filter by keyword..." at bounding box center [705, 158] width 436 height 29
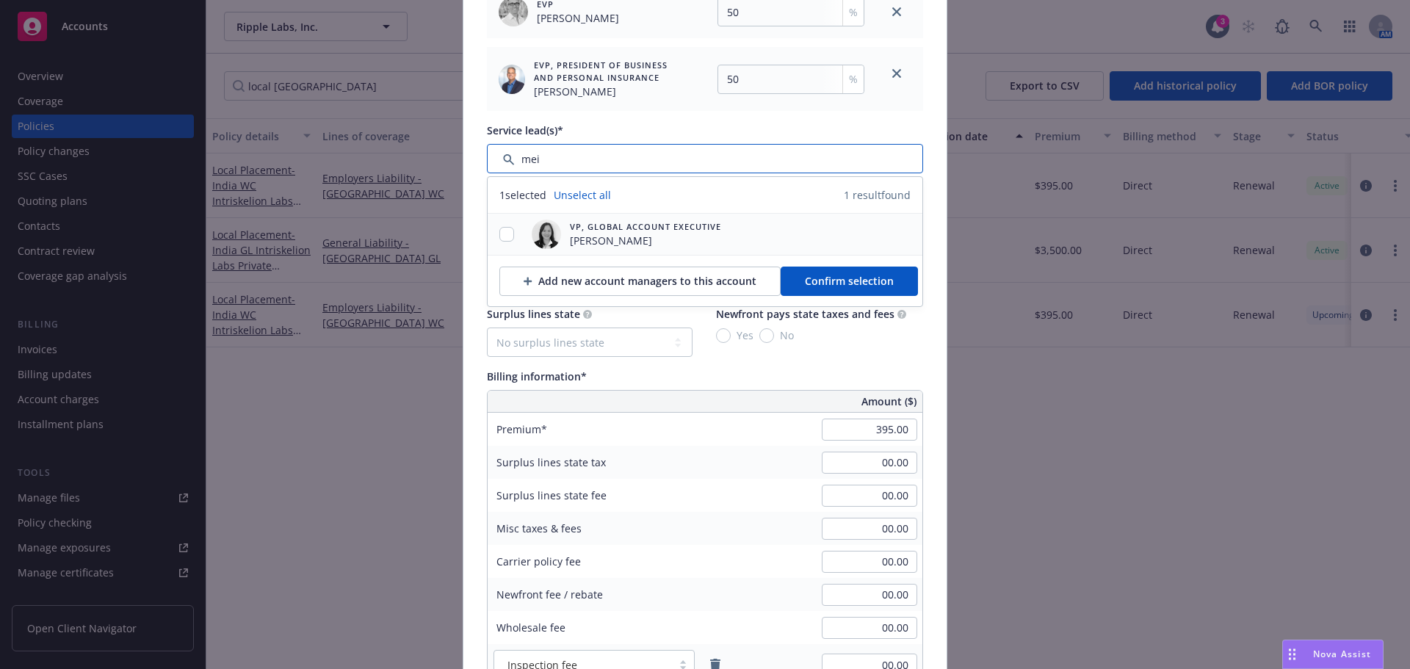
type input "mei"
drag, startPoint x: 502, startPoint y: 228, endPoint x: 659, endPoint y: 250, distance: 157.9
click at [503, 228] on input "checkbox" at bounding box center [506, 234] width 15 height 15
checkbox input "true"
click at [839, 280] on span "Confirm selection" at bounding box center [849, 281] width 89 height 14
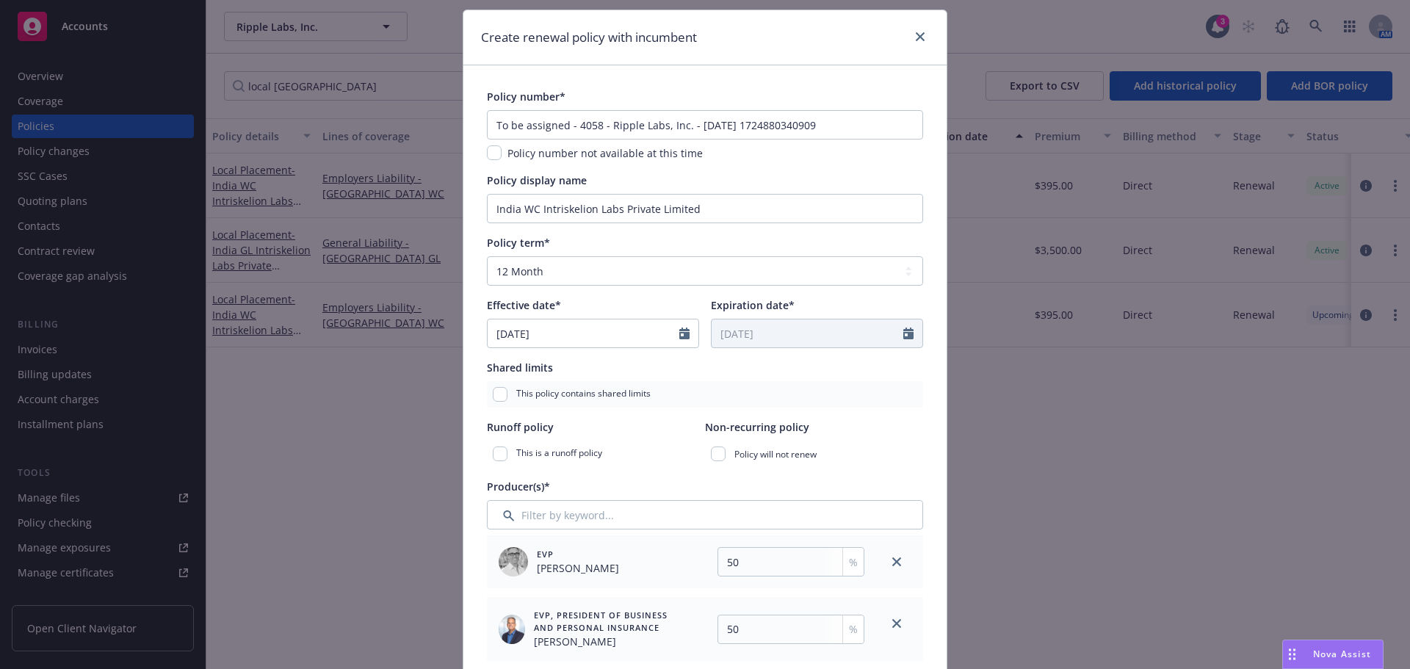
scroll to position [0, 0]
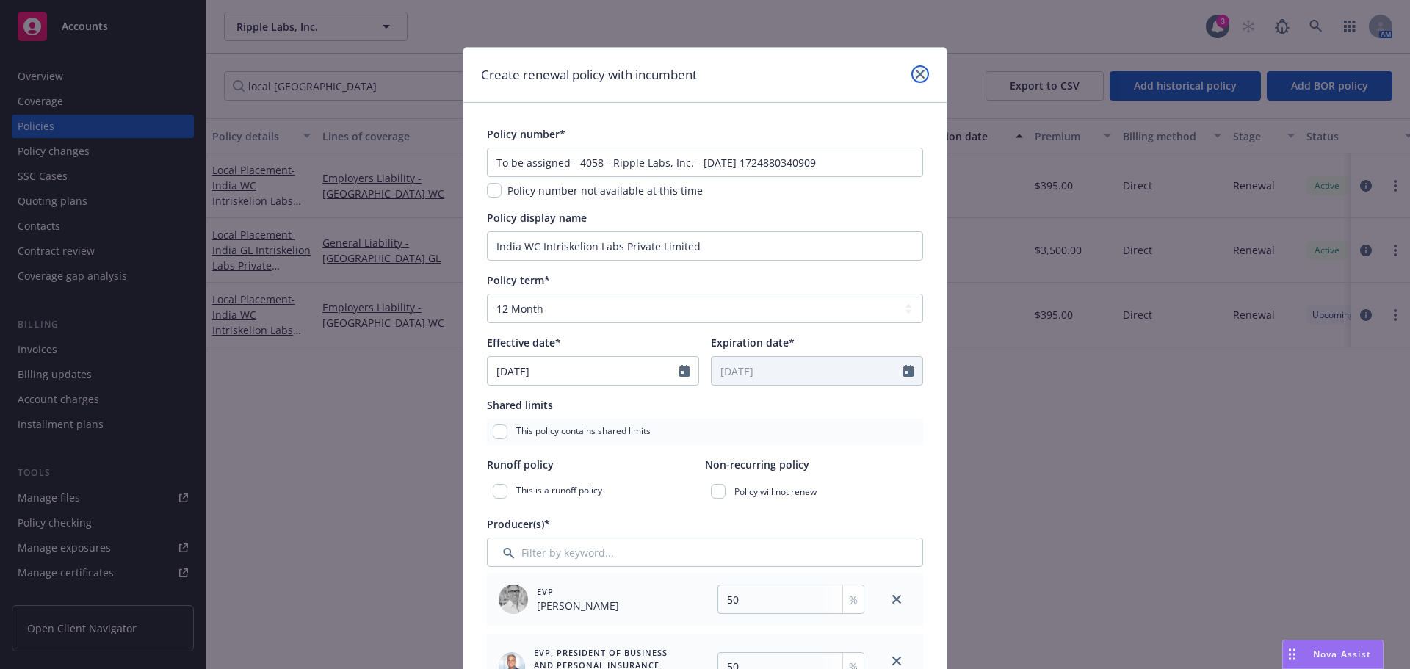
click at [916, 76] on icon "close" at bounding box center [919, 74] width 9 height 9
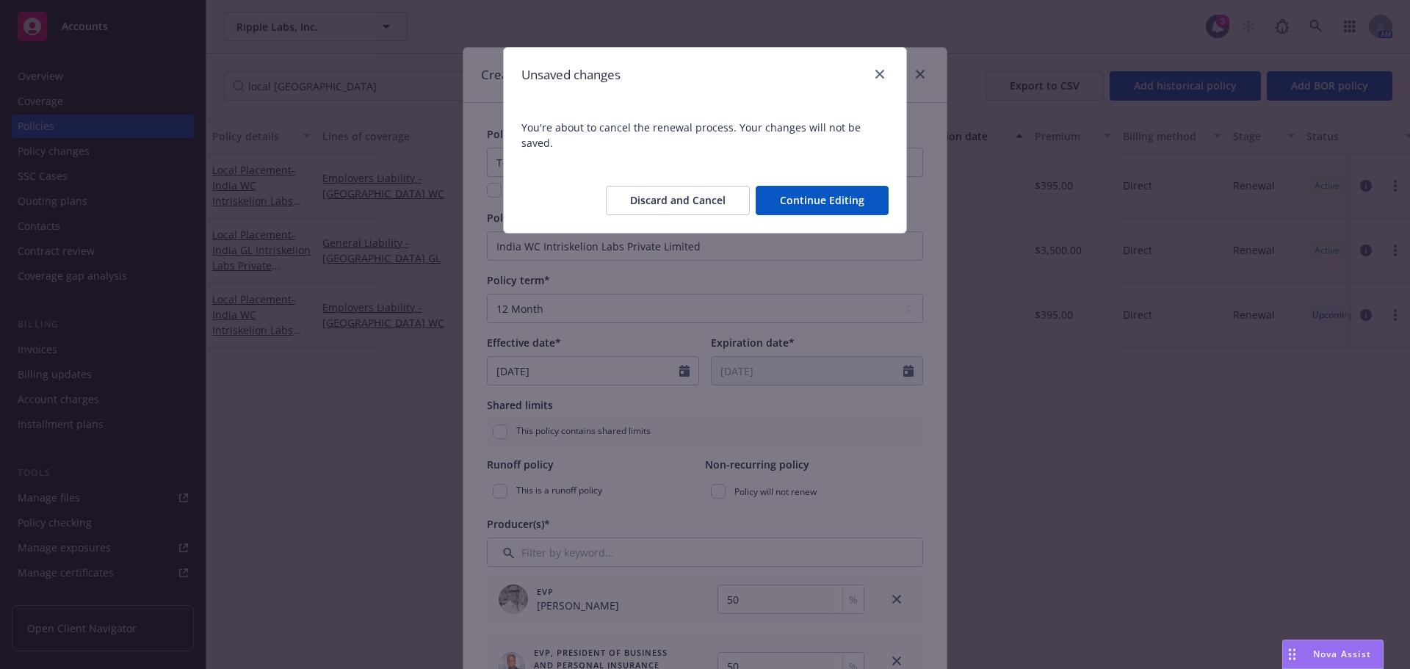
click at [708, 186] on button "Discard and Cancel" at bounding box center [678, 200] width 144 height 29
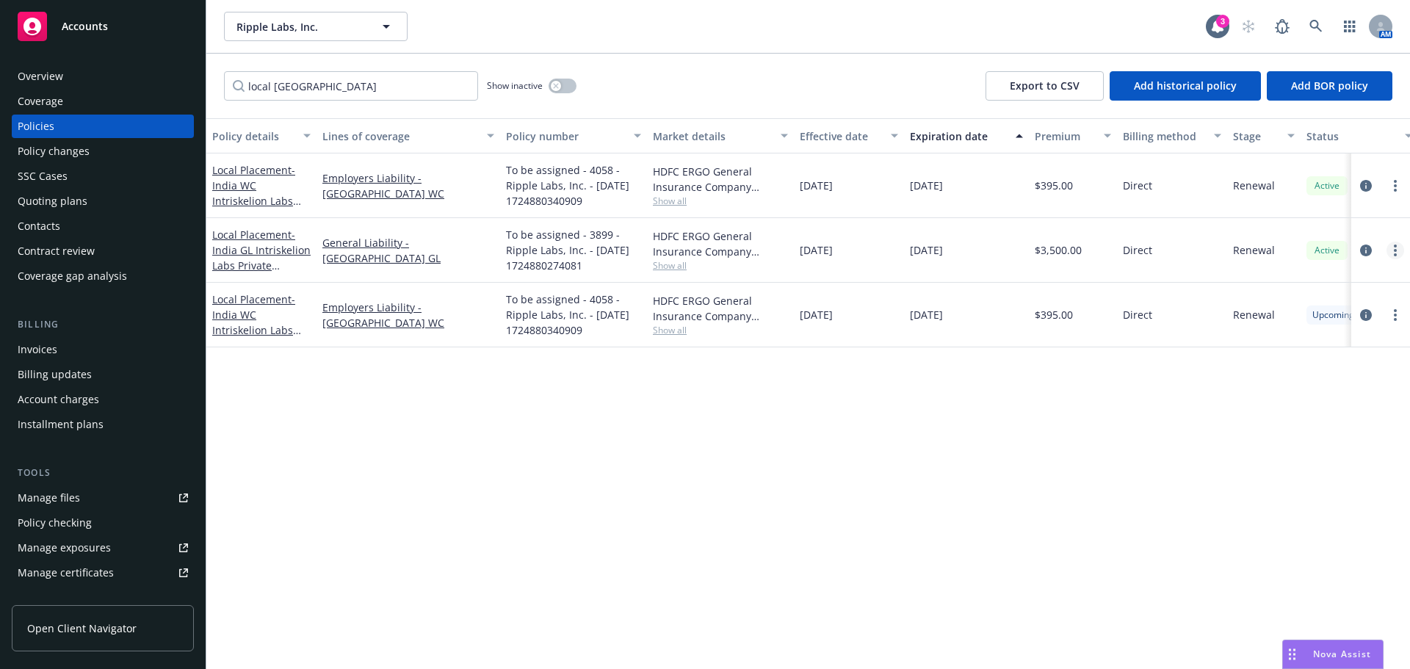
click at [1397, 250] on link "more" at bounding box center [1395, 251] width 18 height 18
click at [1341, 320] on link "Renew with incumbent" at bounding box center [1316, 309] width 173 height 29
select select "12"
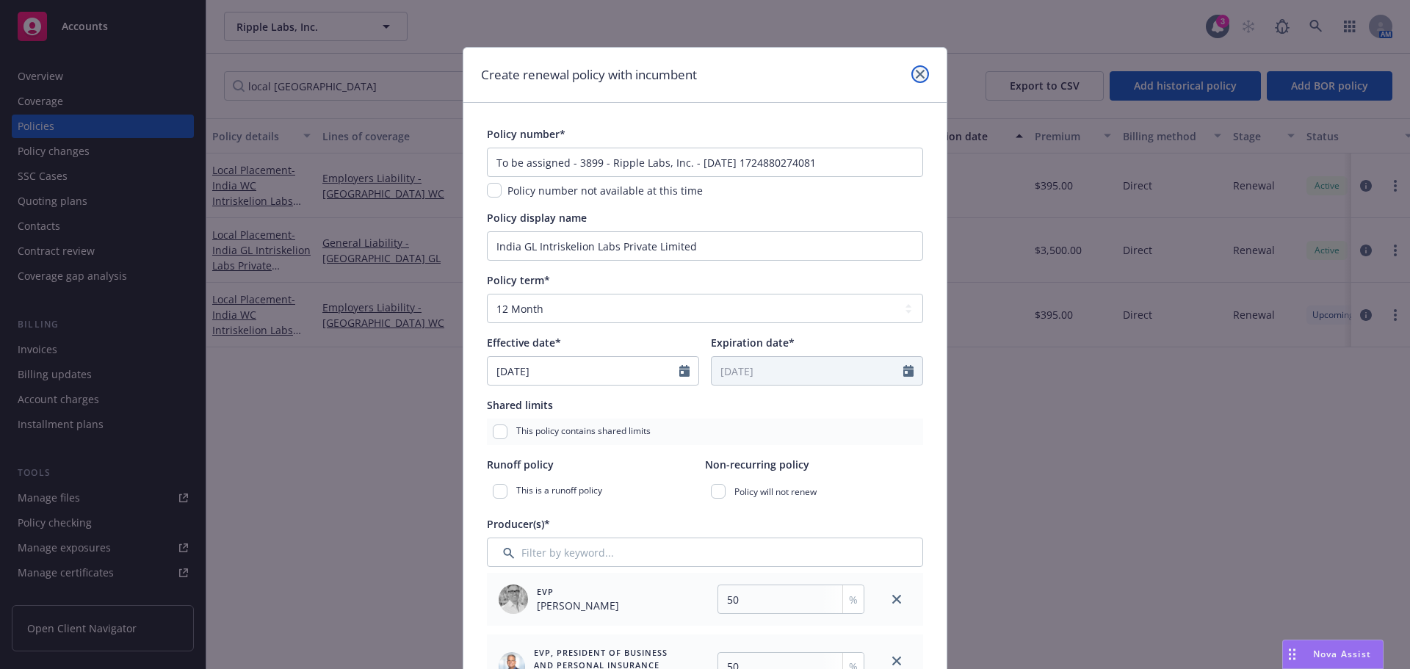
click at [915, 78] on icon "close" at bounding box center [919, 74] width 9 height 9
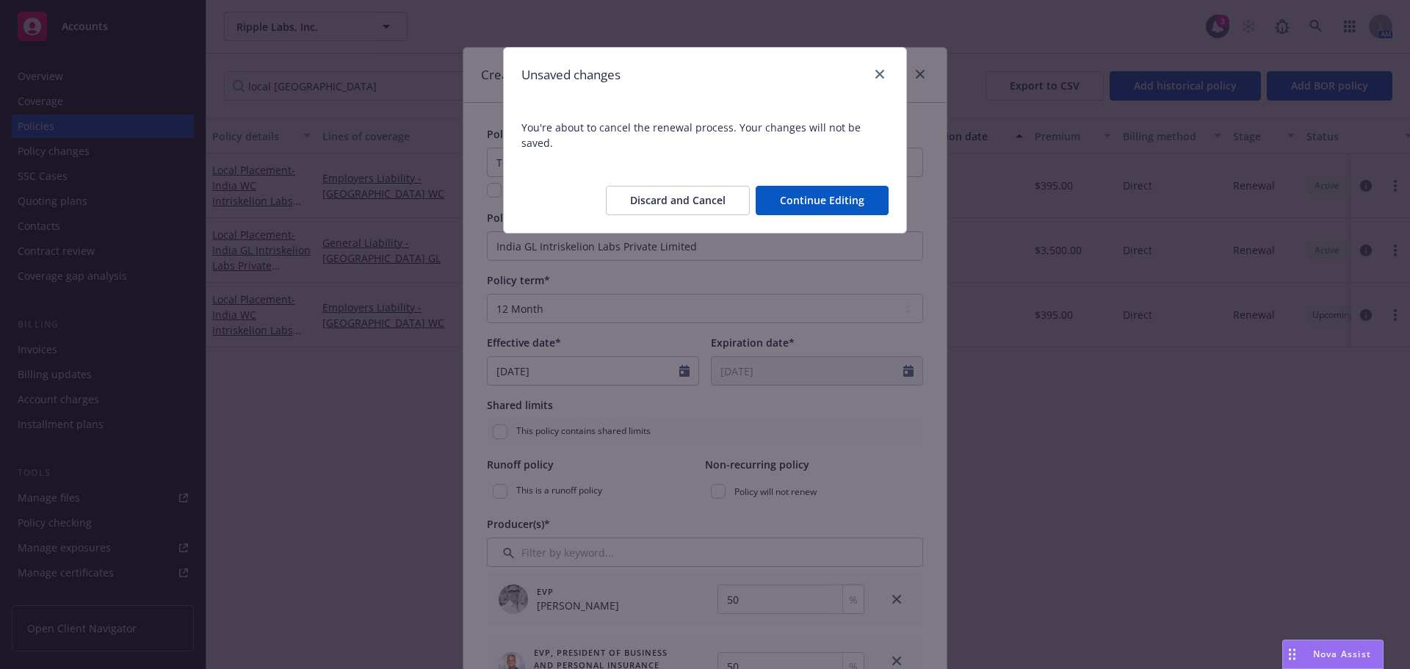
click at [667, 187] on button "Discard and Cancel" at bounding box center [678, 200] width 144 height 29
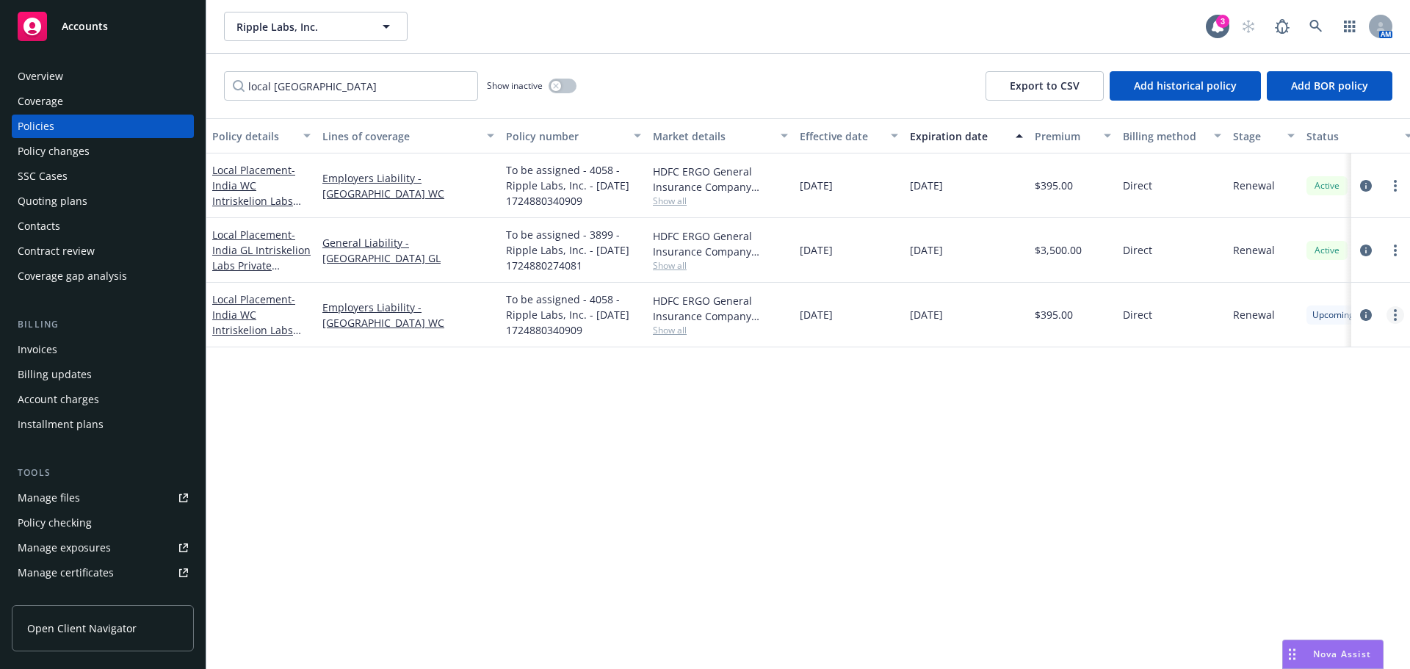
click at [1393, 312] on link "more" at bounding box center [1395, 315] width 18 height 18
click at [1120, 384] on div "Policy details Lines of coverage Policy number Market details Effective date Ex…" at bounding box center [807, 393] width 1203 height 551
click at [1364, 313] on icon "circleInformation" at bounding box center [1366, 315] width 12 height 12
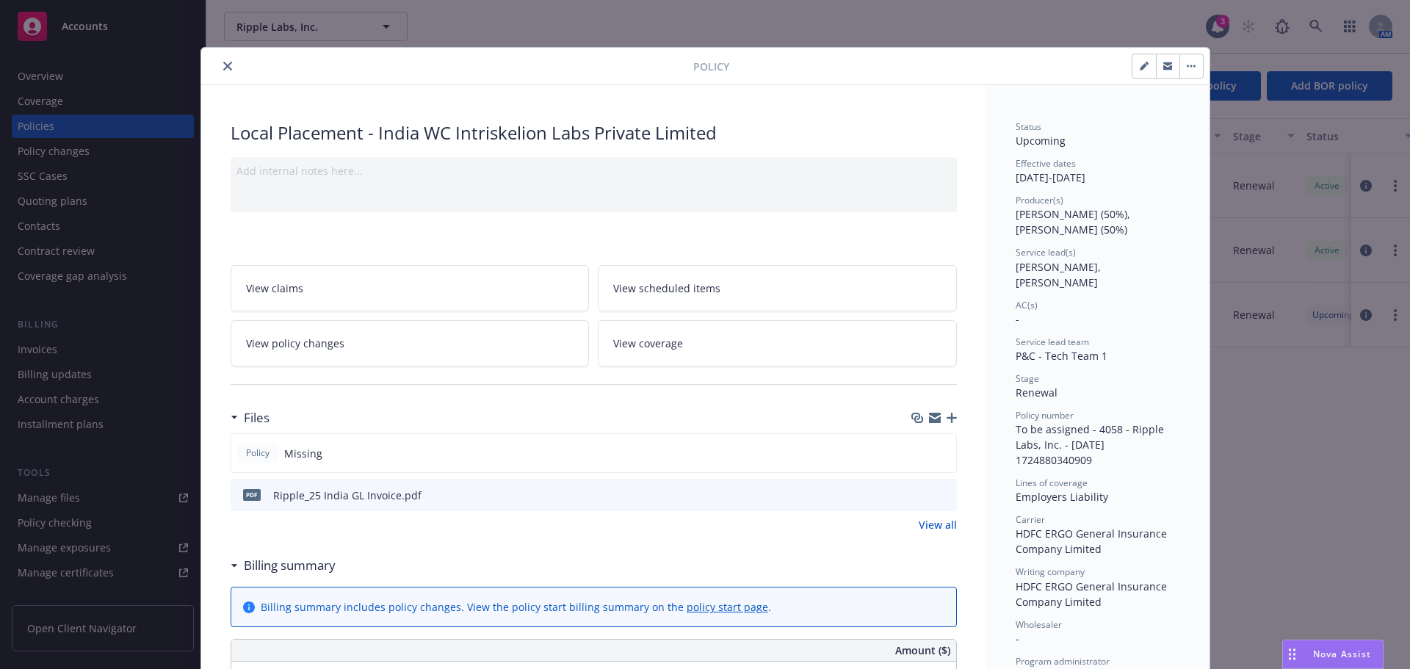
scroll to position [44, 0]
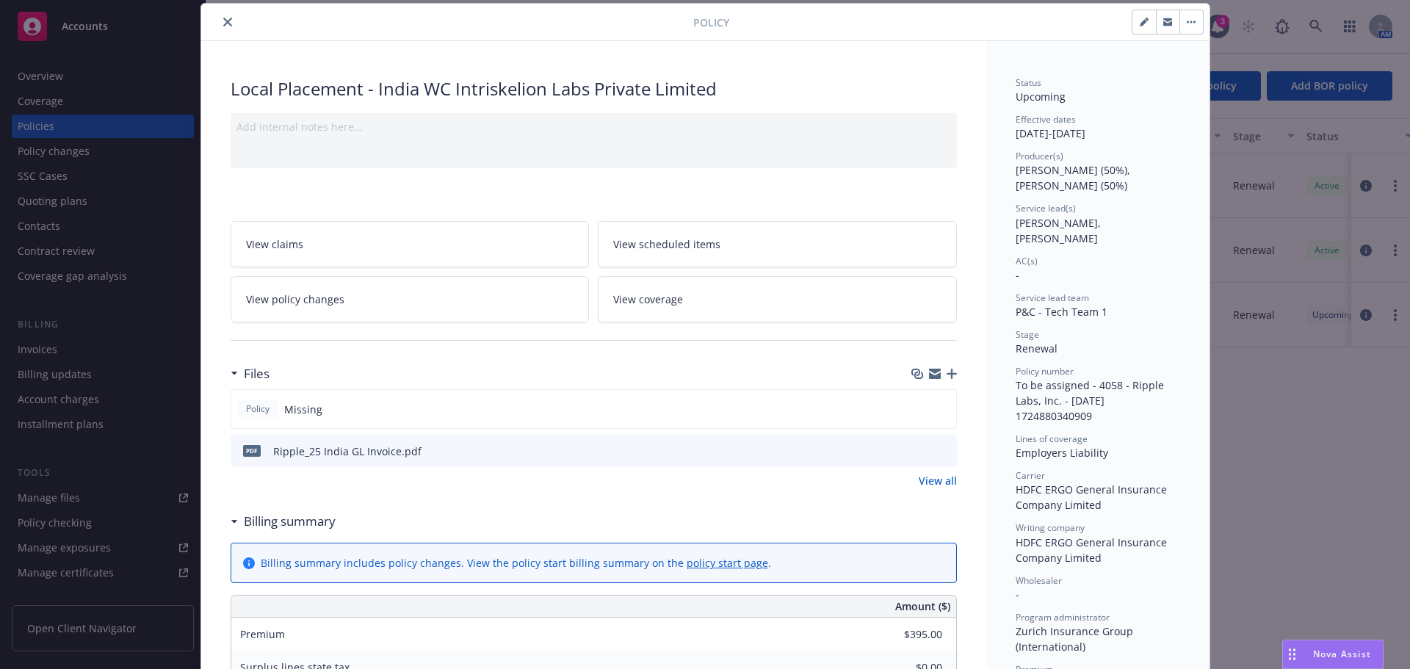
click at [947, 373] on icon "button" at bounding box center [951, 374] width 10 height 10
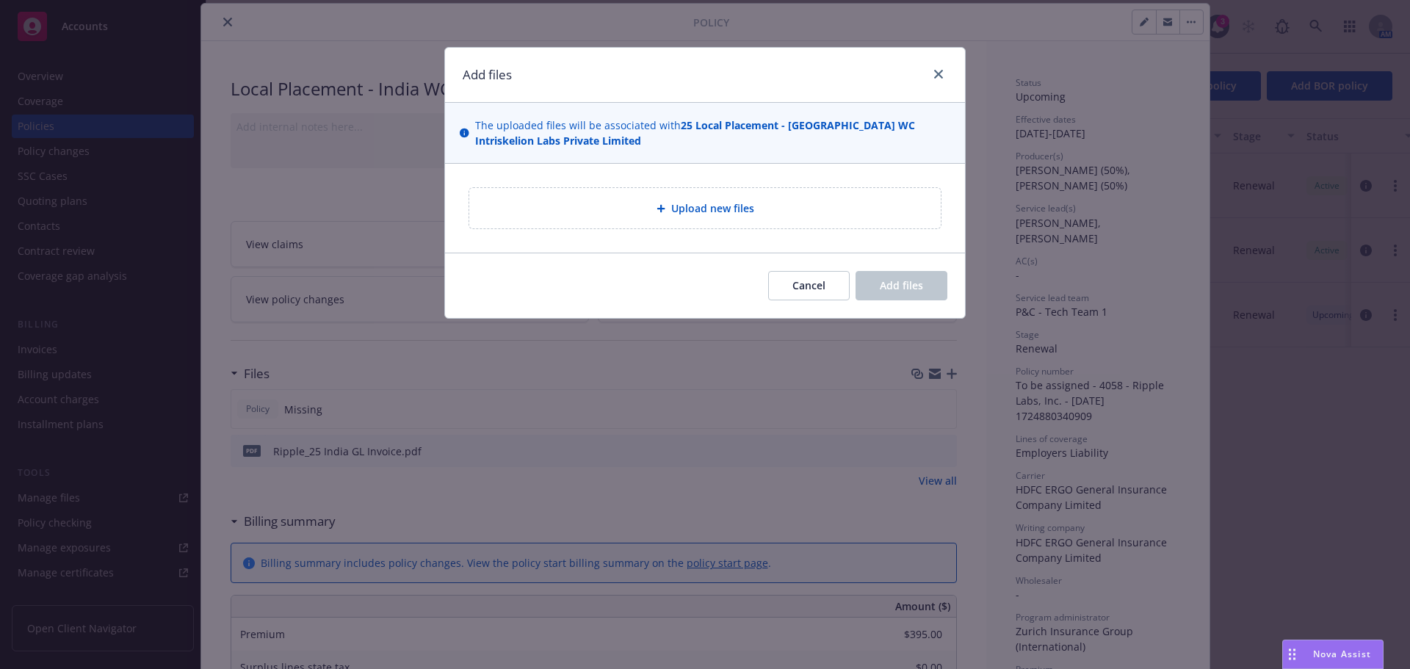
type textarea "x"
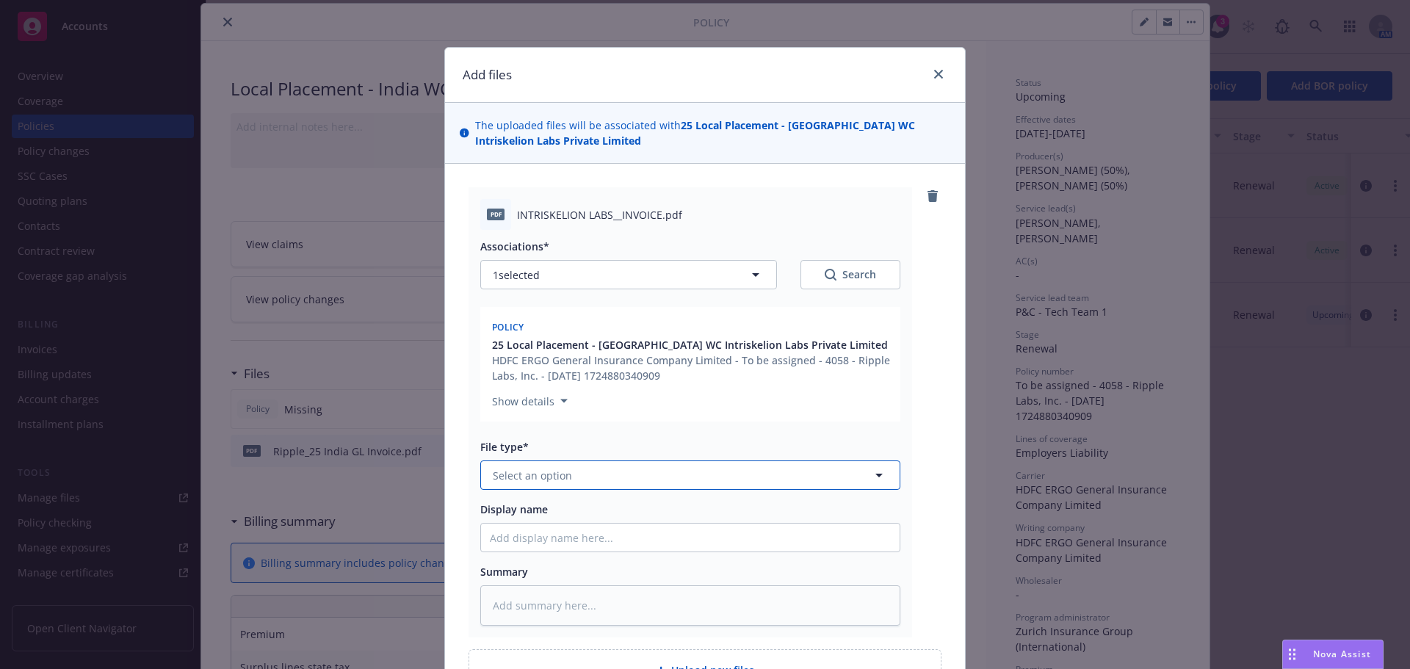
drag, startPoint x: 538, startPoint y: 480, endPoint x: 537, endPoint y: 473, distance: 7.5
click at [538, 479] on span "Select an option" at bounding box center [532, 475] width 79 height 15
type input "invoi"
click at [529, 552] on span "Invoice - Third Party" at bounding box center [546, 554] width 101 height 15
click at [566, 531] on input "Display name" at bounding box center [690, 537] width 418 height 28
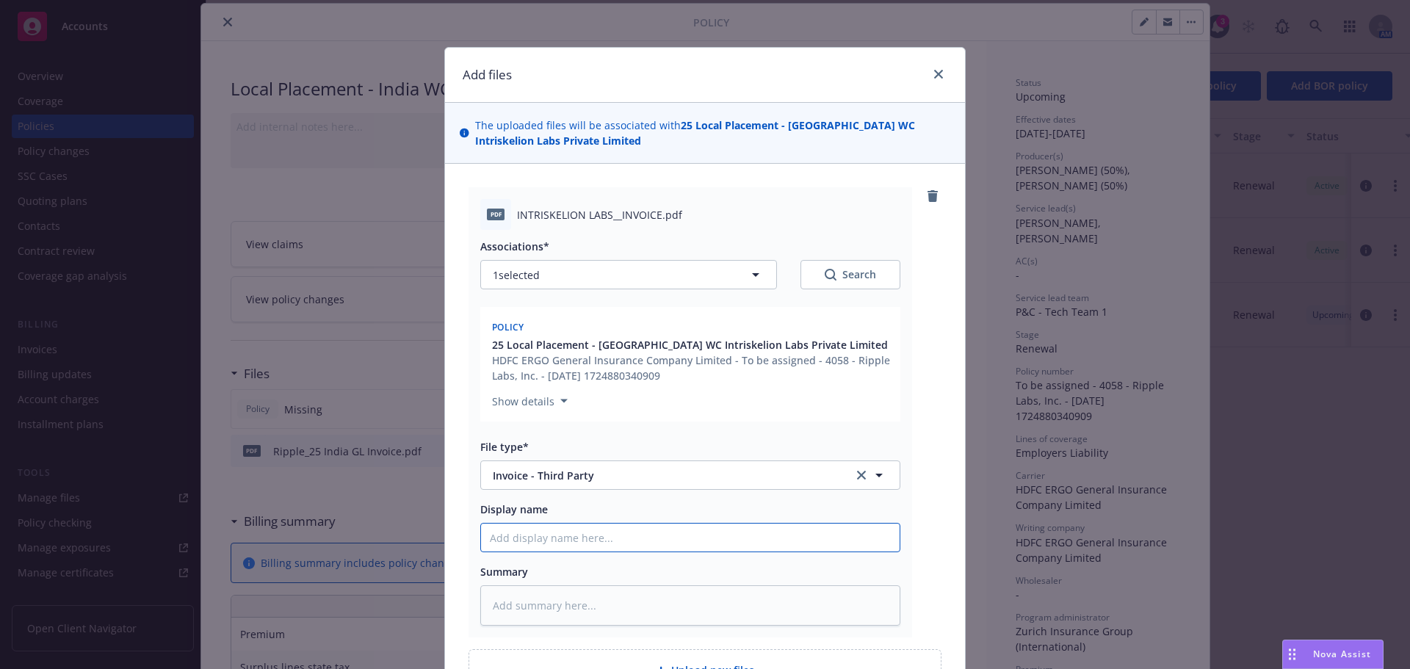
type textarea "x"
type input "R"
type textarea "x"
type input "Ri"
type textarea "x"
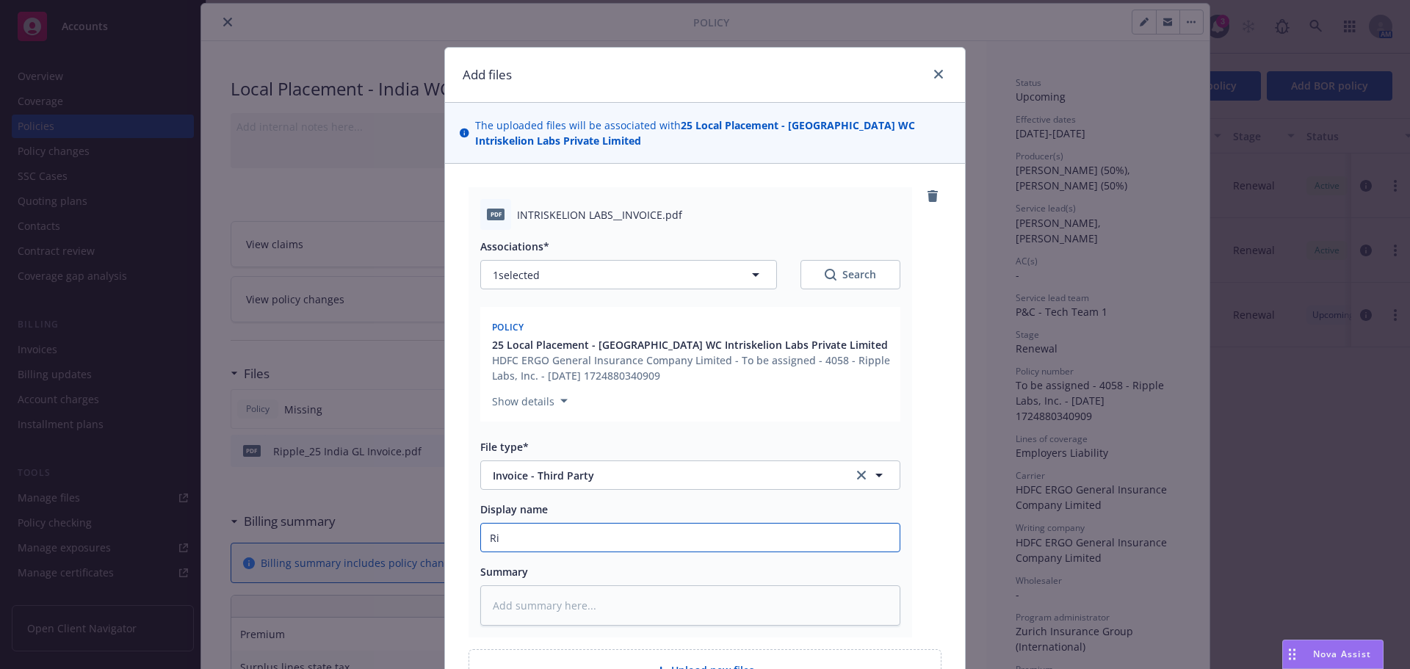
type input "Rip"
type textarea "x"
type input "Ripp"
type textarea "x"
type input "Rippl"
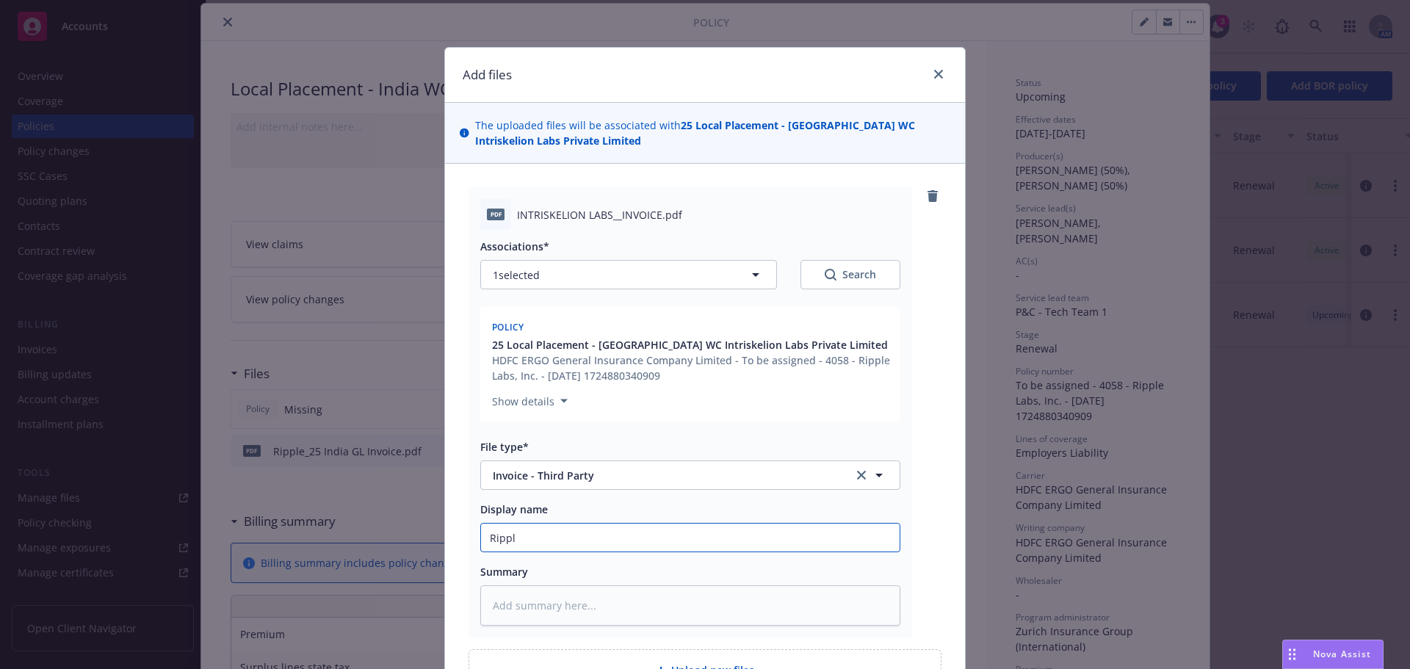
type textarea "x"
type input "Ripple_"
type textarea "x"
type input "Ripple_2"
type textarea "x"
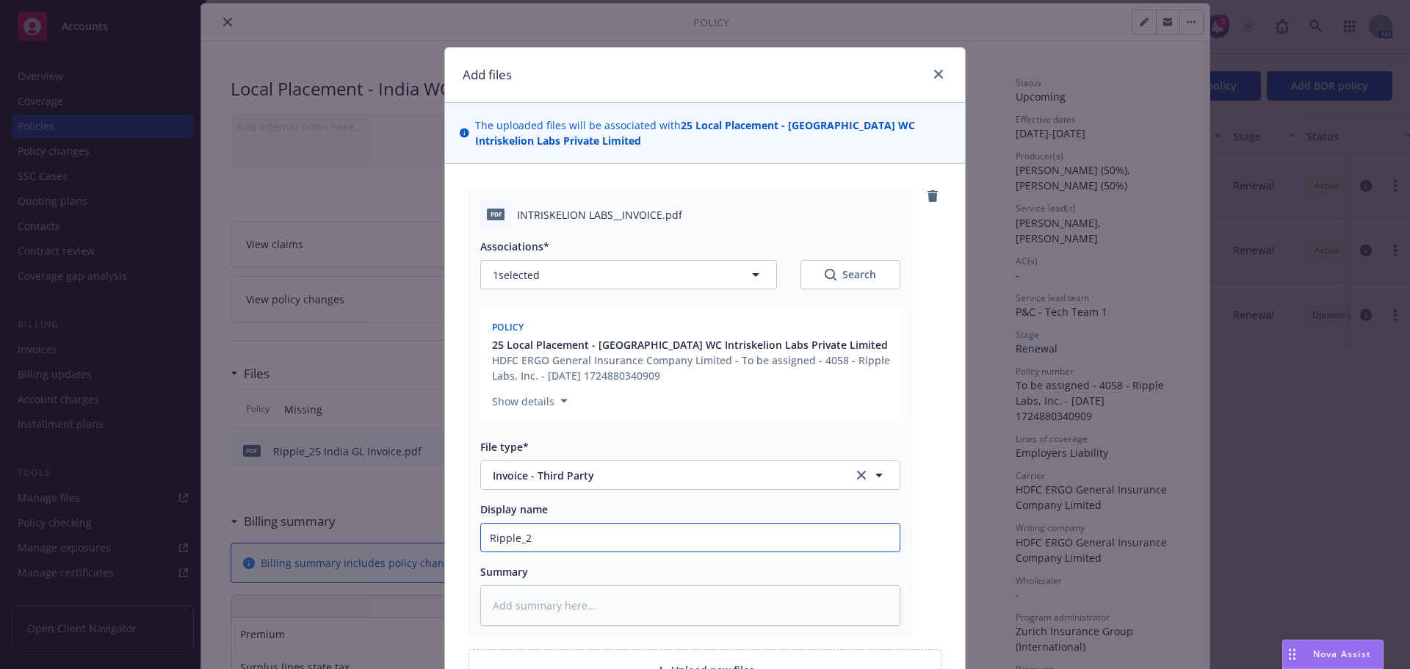
type input "Ripple_25"
type textarea "x"
type input "Ripple_25"
type textarea "x"
type input "Ripple_25 I"
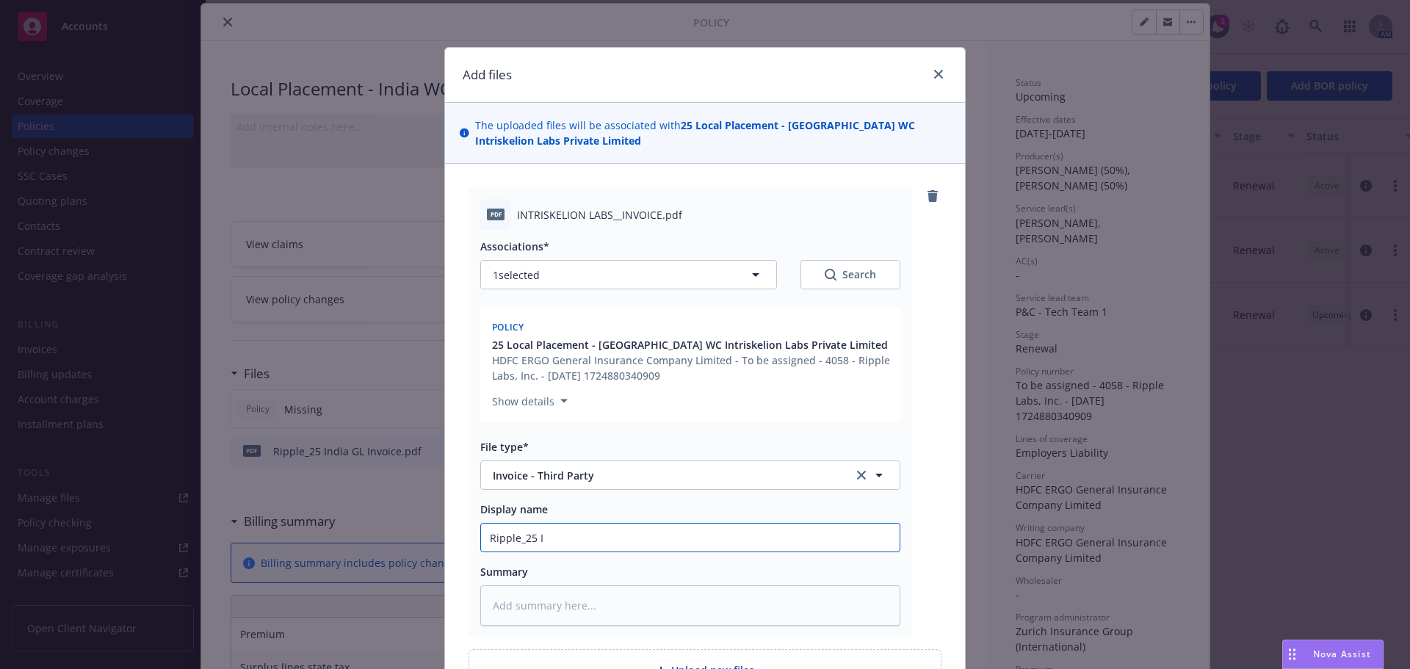
type textarea "x"
type input "Ripple_25 Ind"
type textarea "x"
type input "Ripple_25 Indi"
type textarea "x"
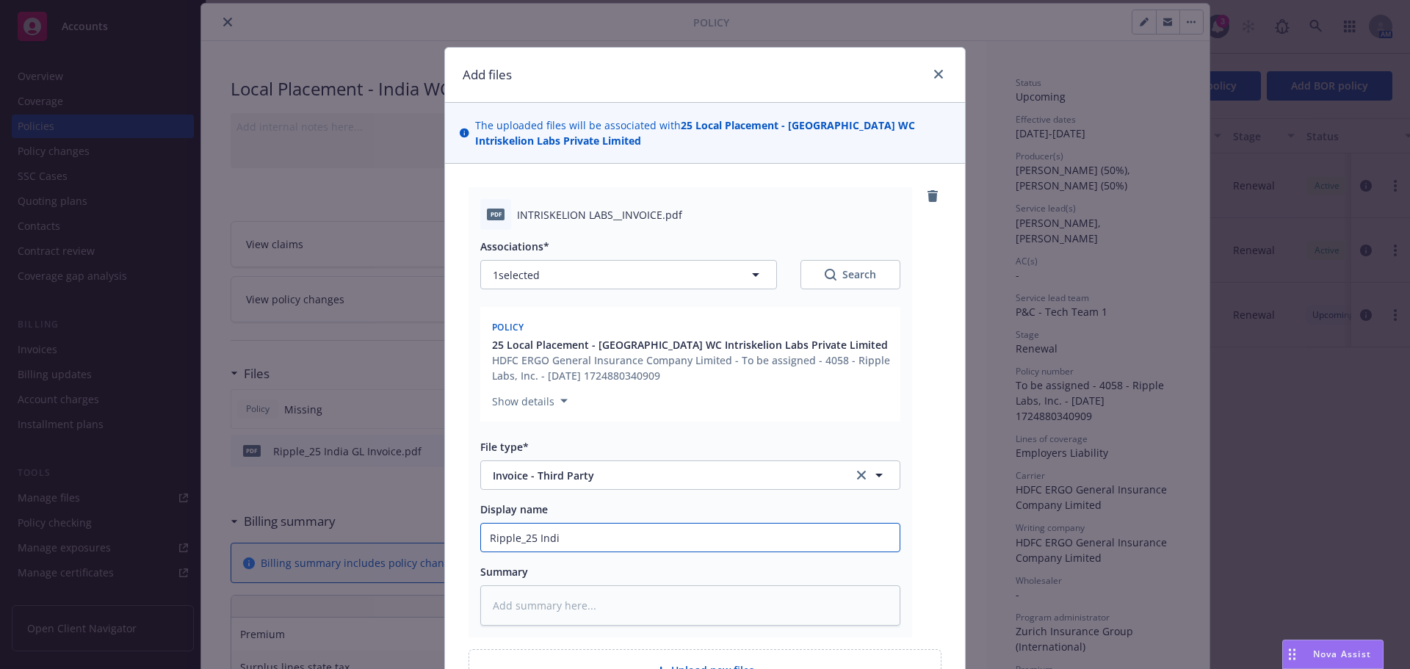
type input "Ripple_25 India"
type textarea "x"
type input "Ripple_25 India"
type textarea "x"
type input "Ripple_25 India W"
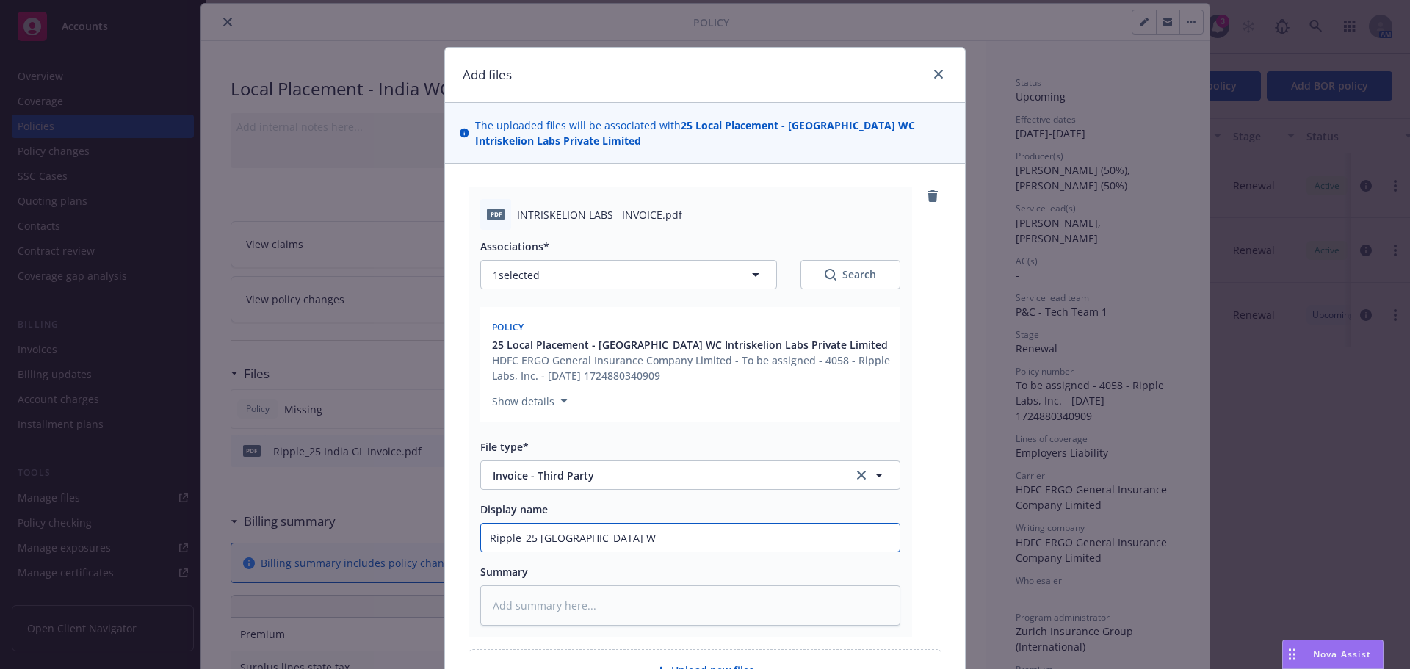
type textarea "x"
type input "Ripple_25 India WC"
type textarea "x"
type input "Ripple_25 India WC I"
type textarea "x"
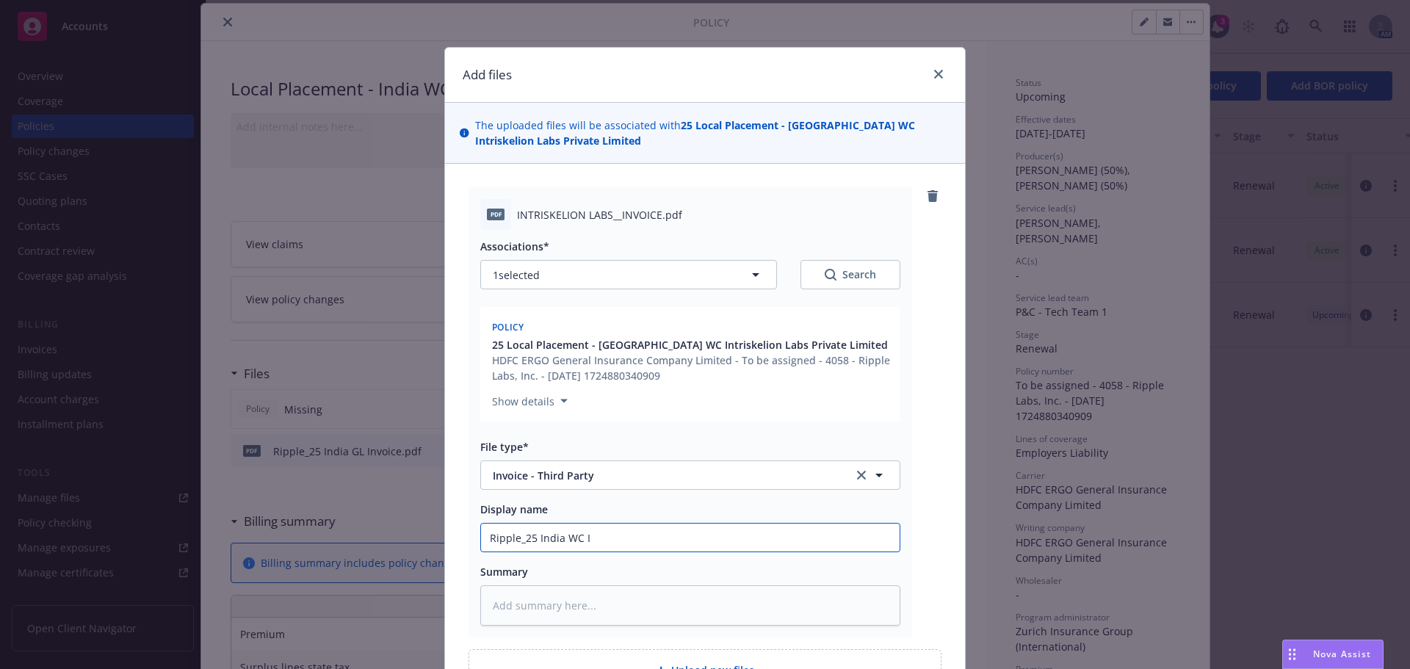
type input "Ripple_25 India WC In"
type textarea "x"
type input "Ripple_25 India WC Inv"
type textarea "x"
type input "Ripple_25 India WC Invo"
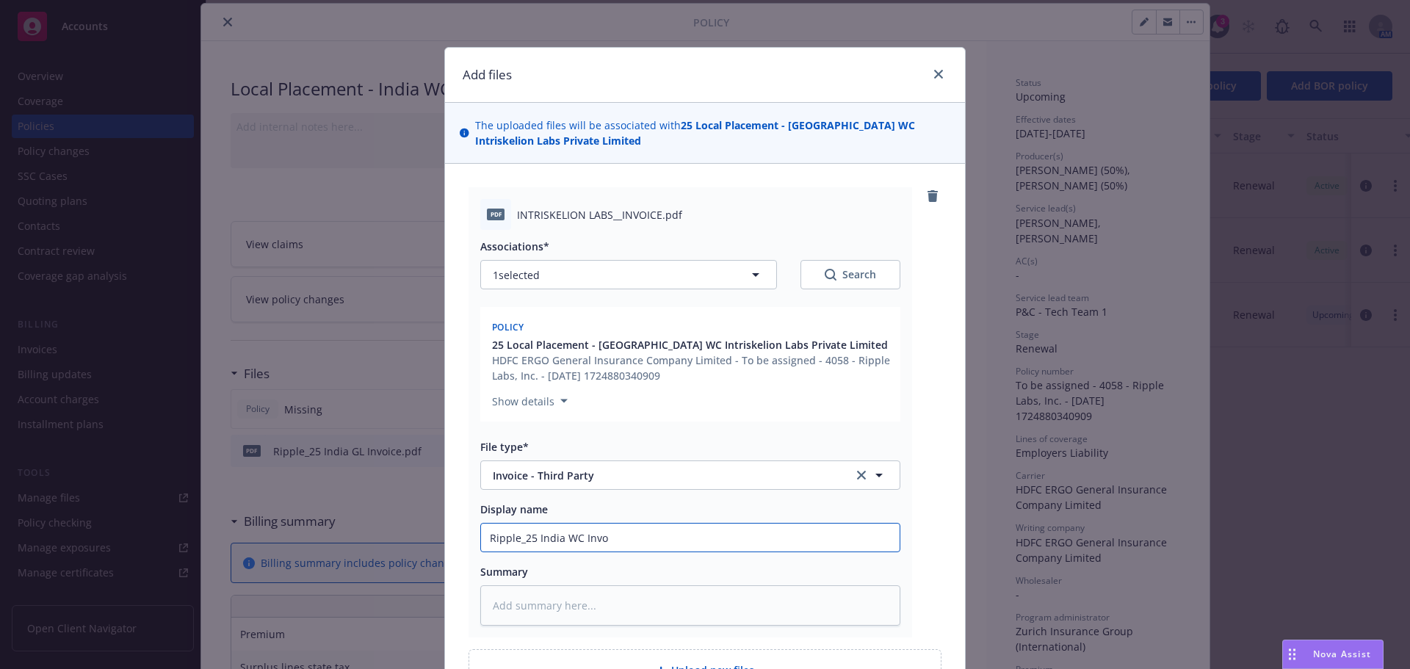
type textarea "x"
type input "Ripple_25 India WC Invoi"
type textarea "x"
type input "Ripple_25 India WC Invoic"
type textarea "x"
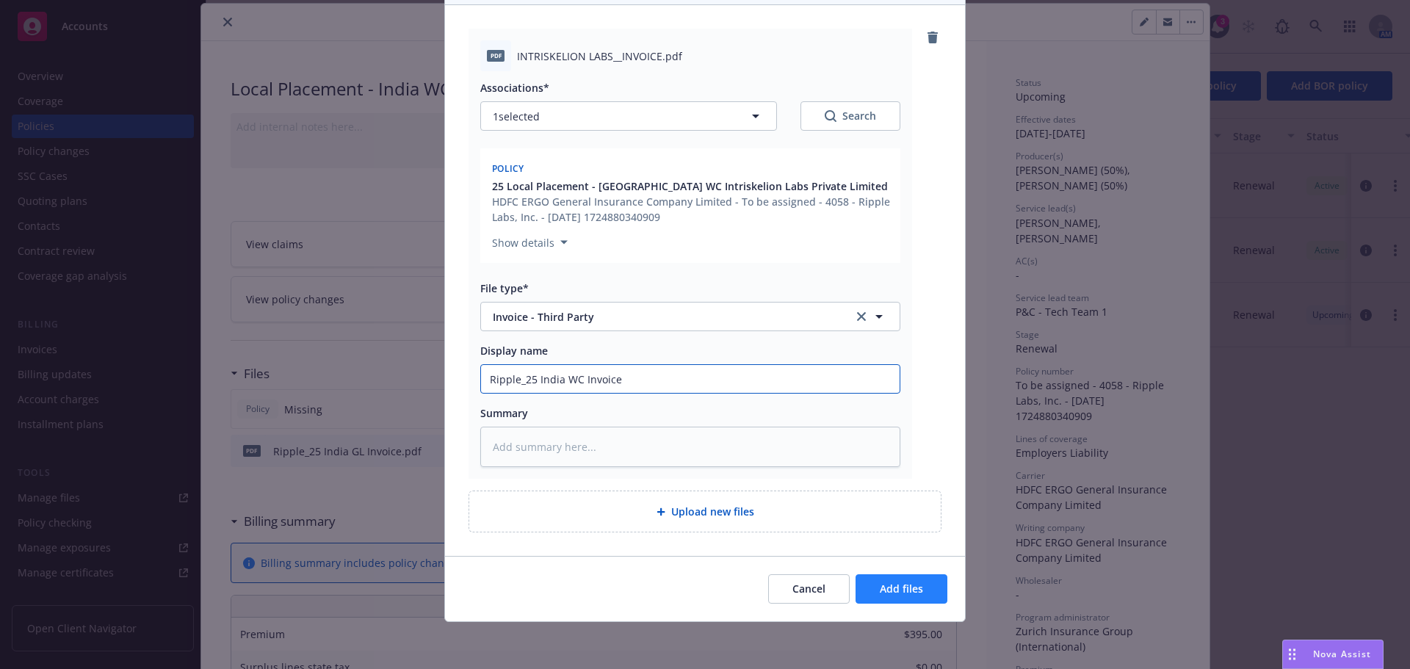
type input "Ripple_25 India WC Invoice"
click at [892, 577] on button "Add files" at bounding box center [901, 588] width 92 height 29
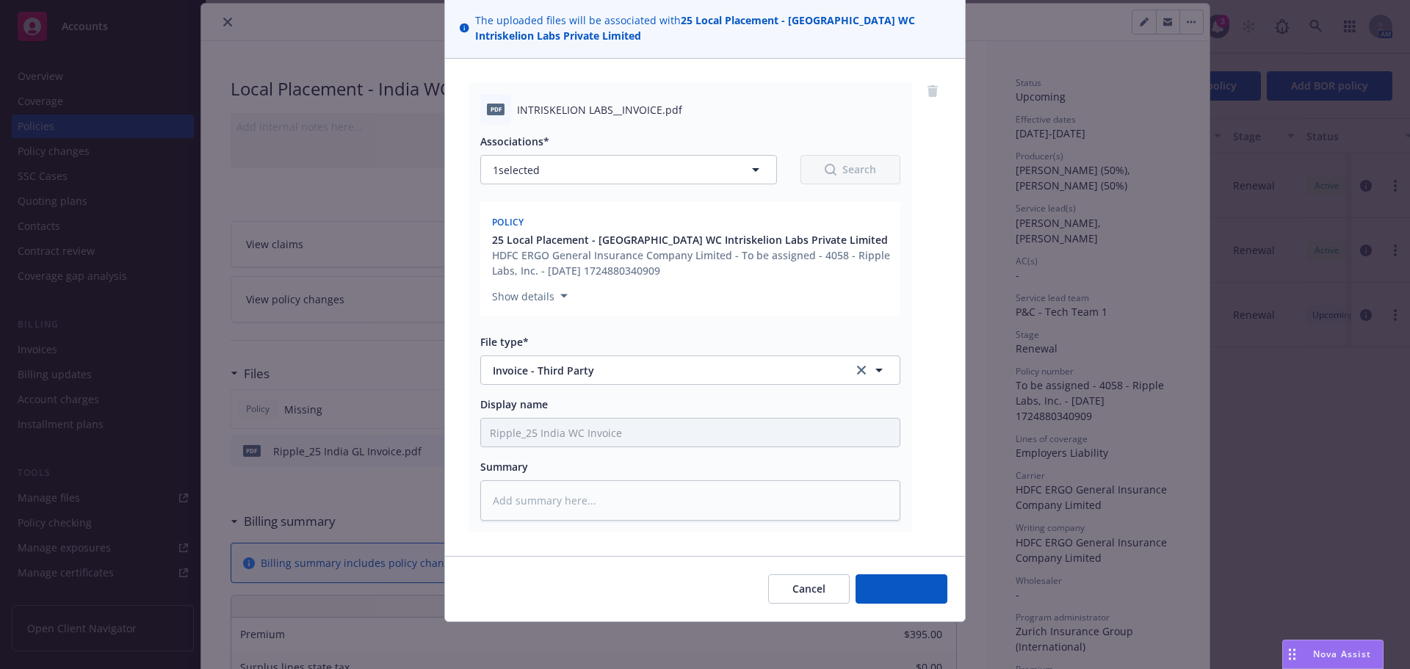
scroll to position [105, 0]
type textarea "x"
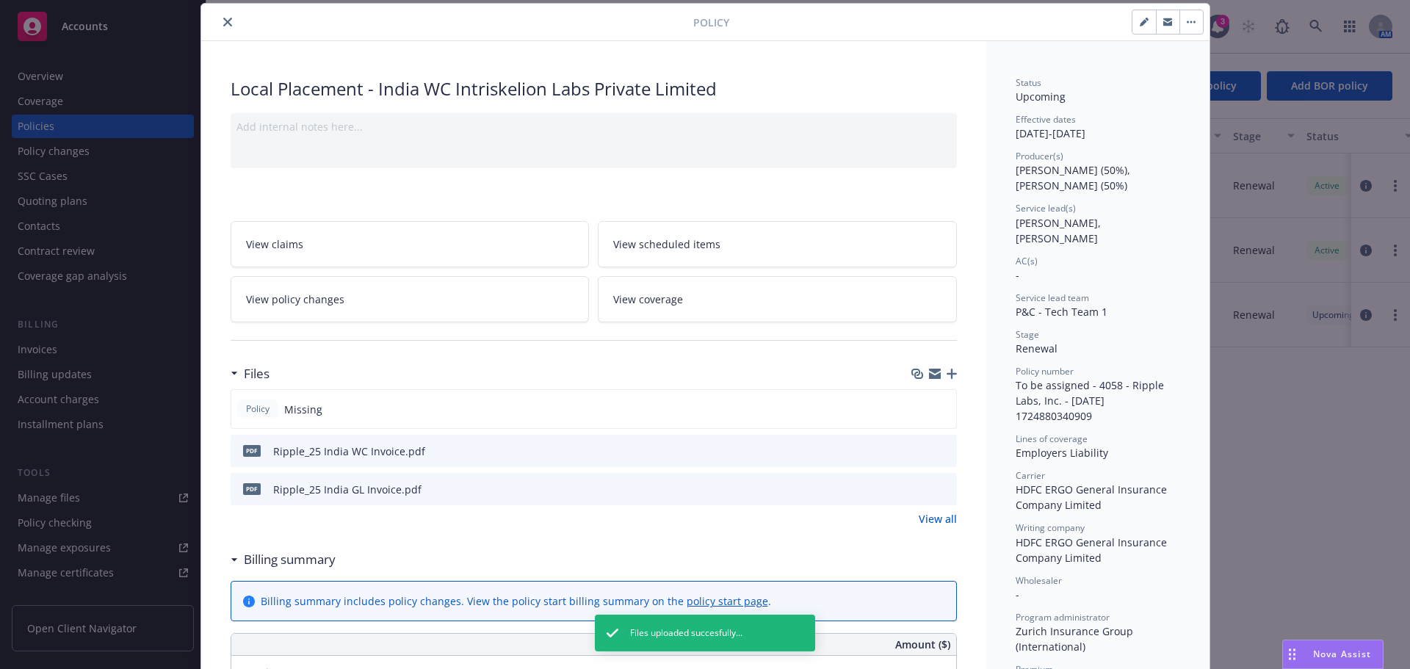
click at [938, 449] on icon "preview file" at bounding box center [942, 450] width 13 height 10
click at [211, 25] on div at bounding box center [450, 22] width 486 height 18
click at [223, 23] on icon "close" at bounding box center [227, 22] width 9 height 9
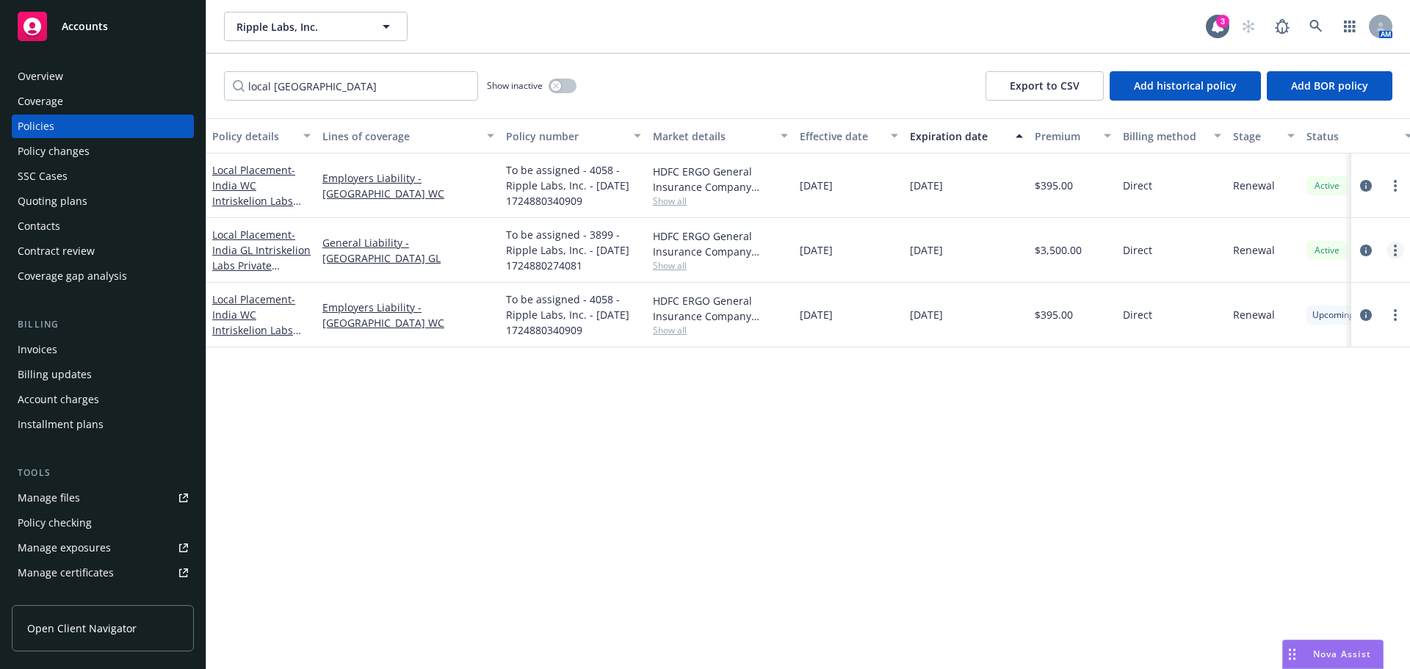
click at [1394, 248] on icon "more" at bounding box center [1394, 250] width 3 height 12
click at [1304, 317] on link "Renew with incumbent" at bounding box center [1316, 309] width 173 height 29
select select "12"
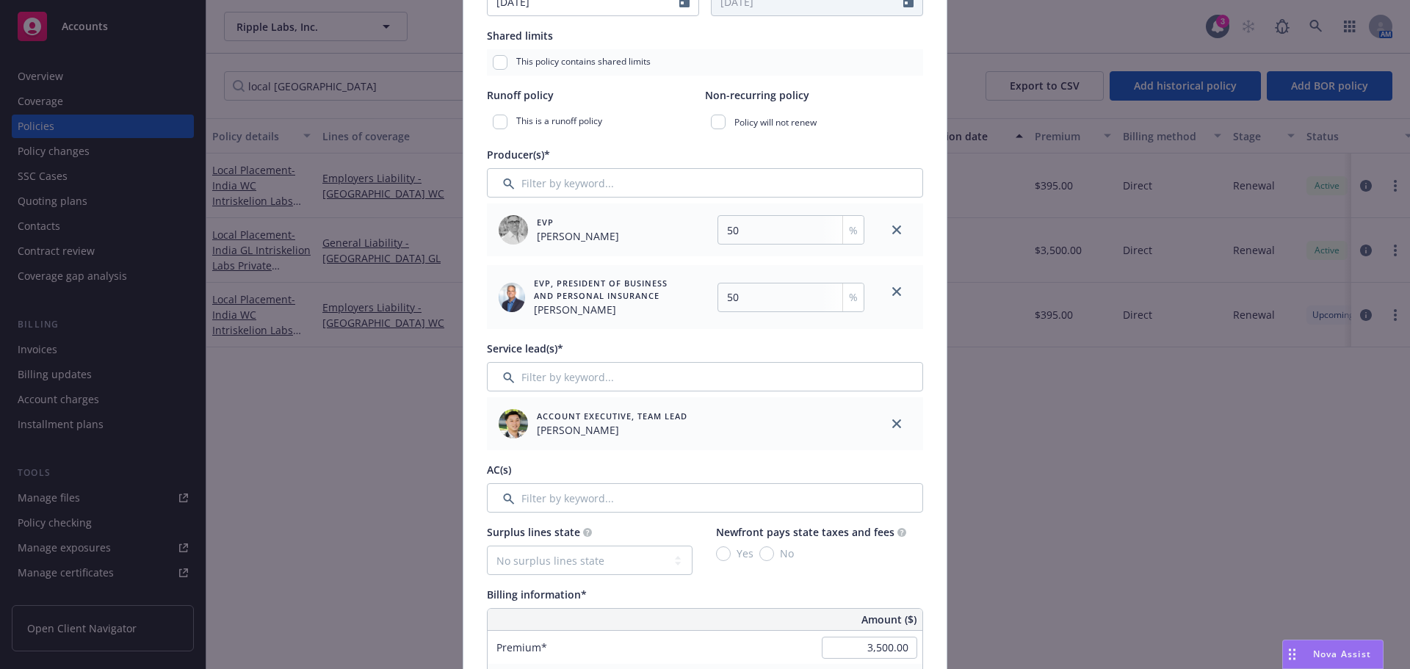
scroll to position [587, 0]
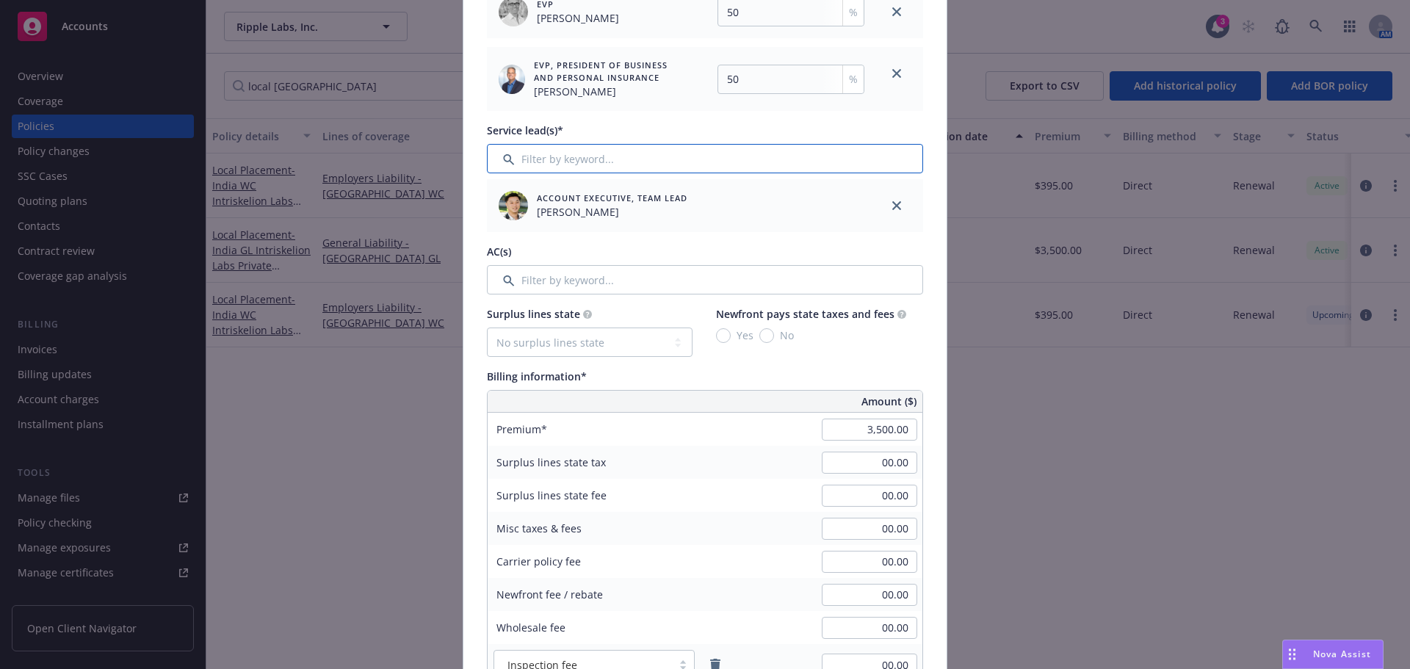
click at [612, 151] on input "Filter by keyword..." at bounding box center [705, 158] width 436 height 29
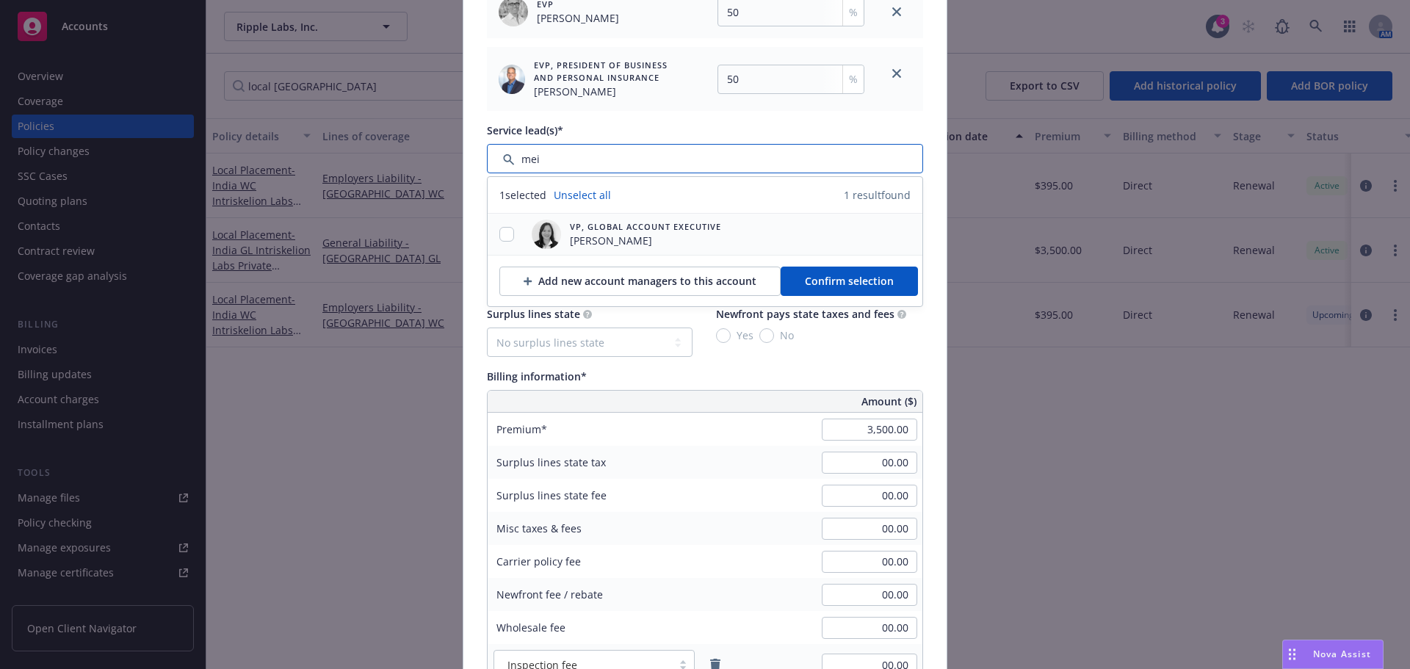
type input "mei"
click at [504, 237] on input "checkbox" at bounding box center [506, 234] width 15 height 15
checkbox input "true"
click at [815, 275] on span "Confirm selection" at bounding box center [849, 281] width 89 height 14
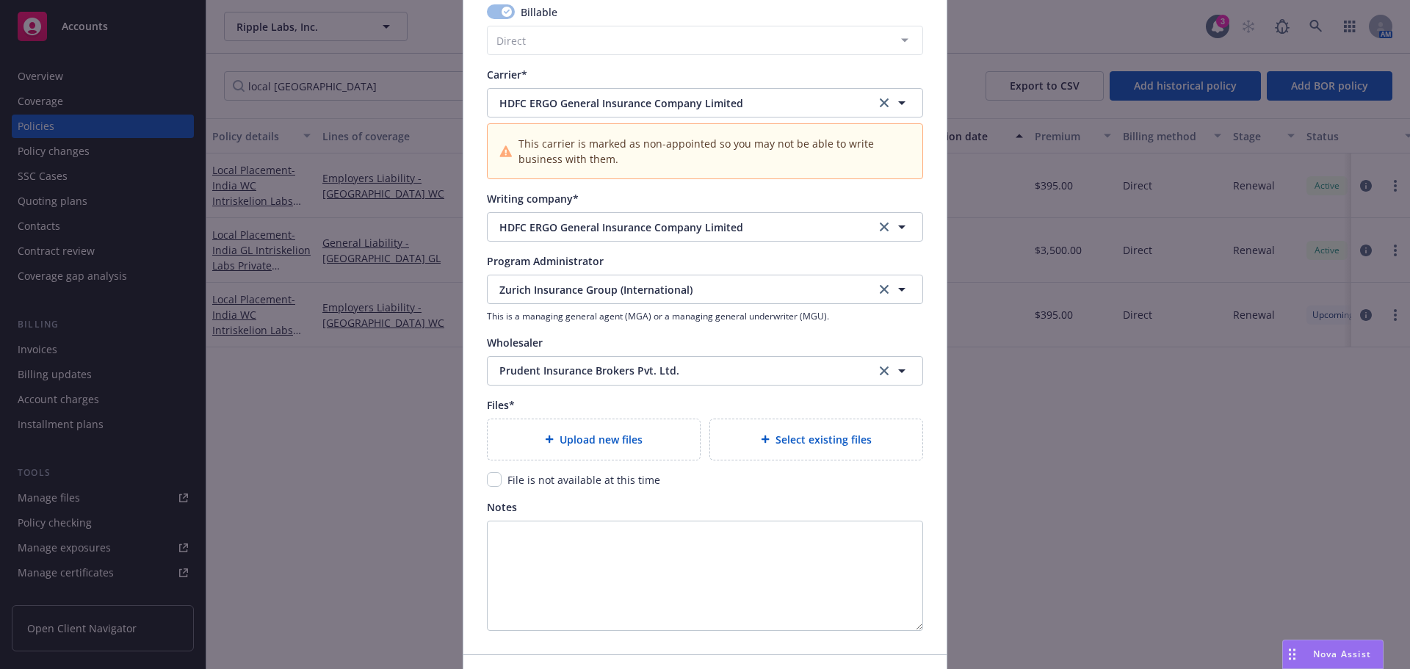
scroll to position [1468, 0]
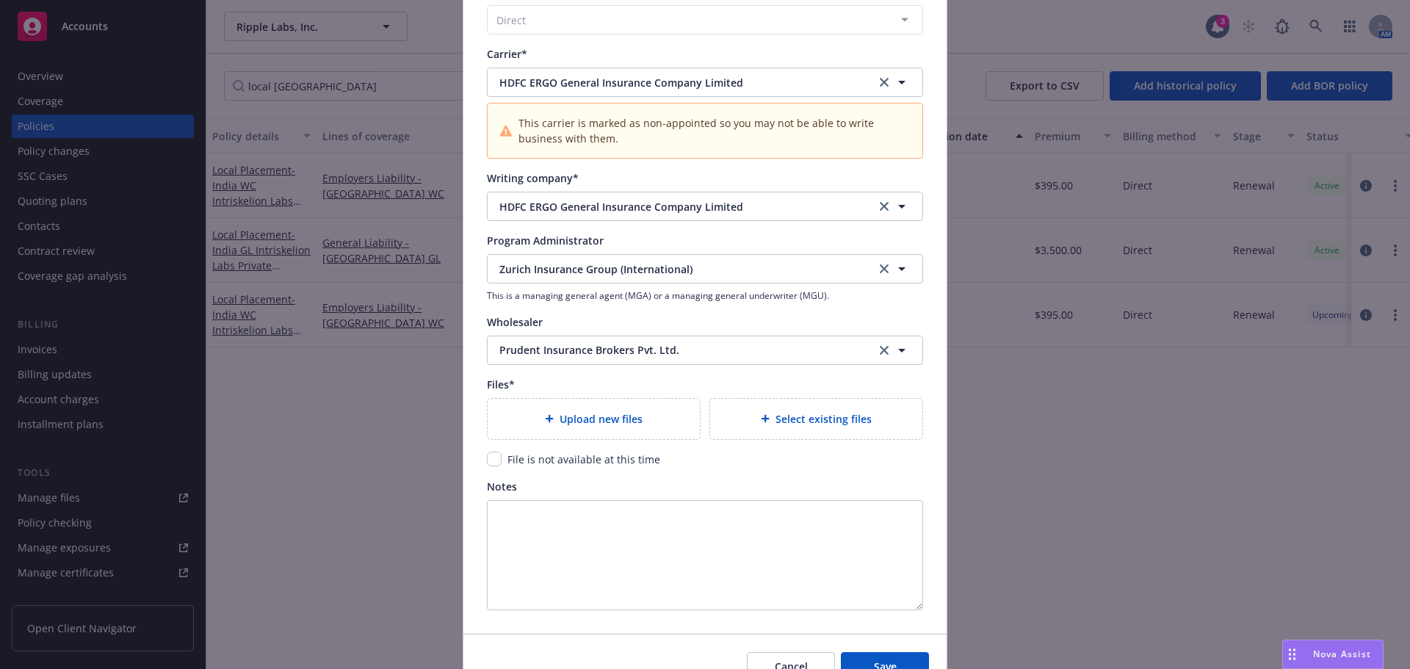
type textarea "x"
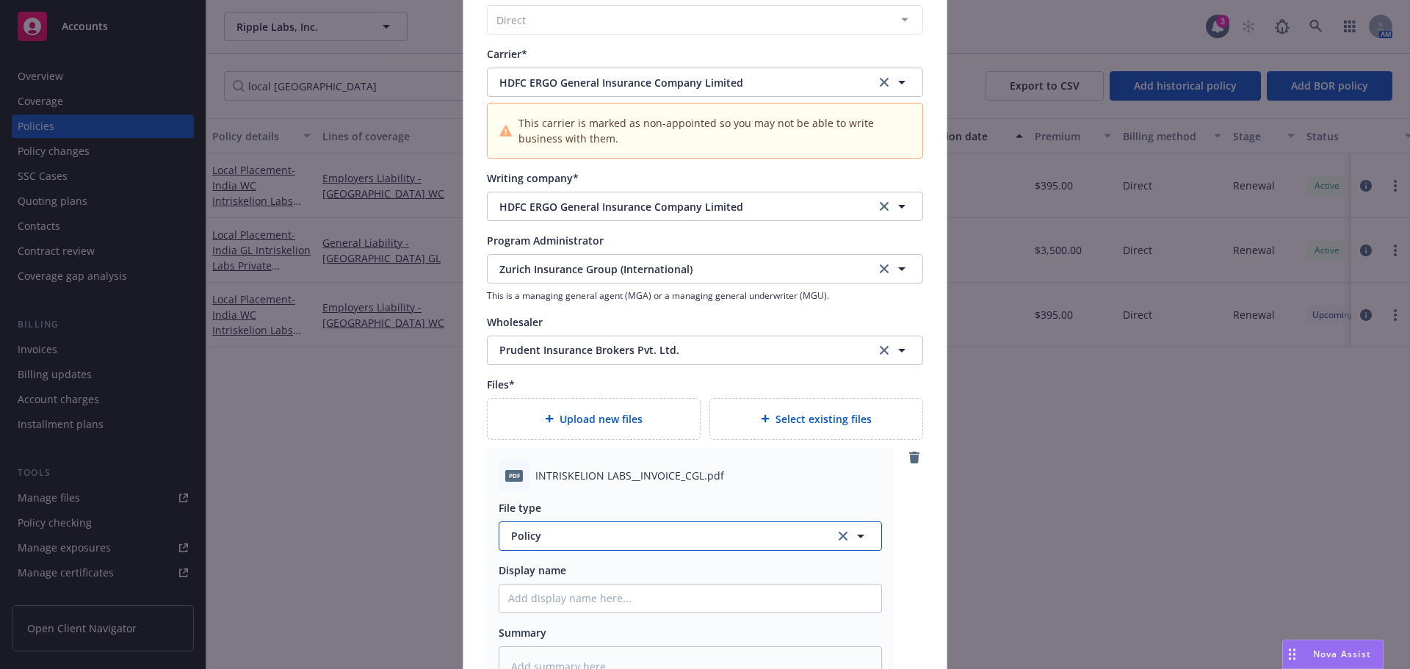
click at [581, 527] on button "Policy" at bounding box center [689, 535] width 383 height 29
type input "invoice"
click at [612, 493] on div "Invoice - Third Party" at bounding box center [690, 495] width 364 height 21
click at [559, 590] on input "Policy display name" at bounding box center [690, 598] width 382 height 28
type textarea "x"
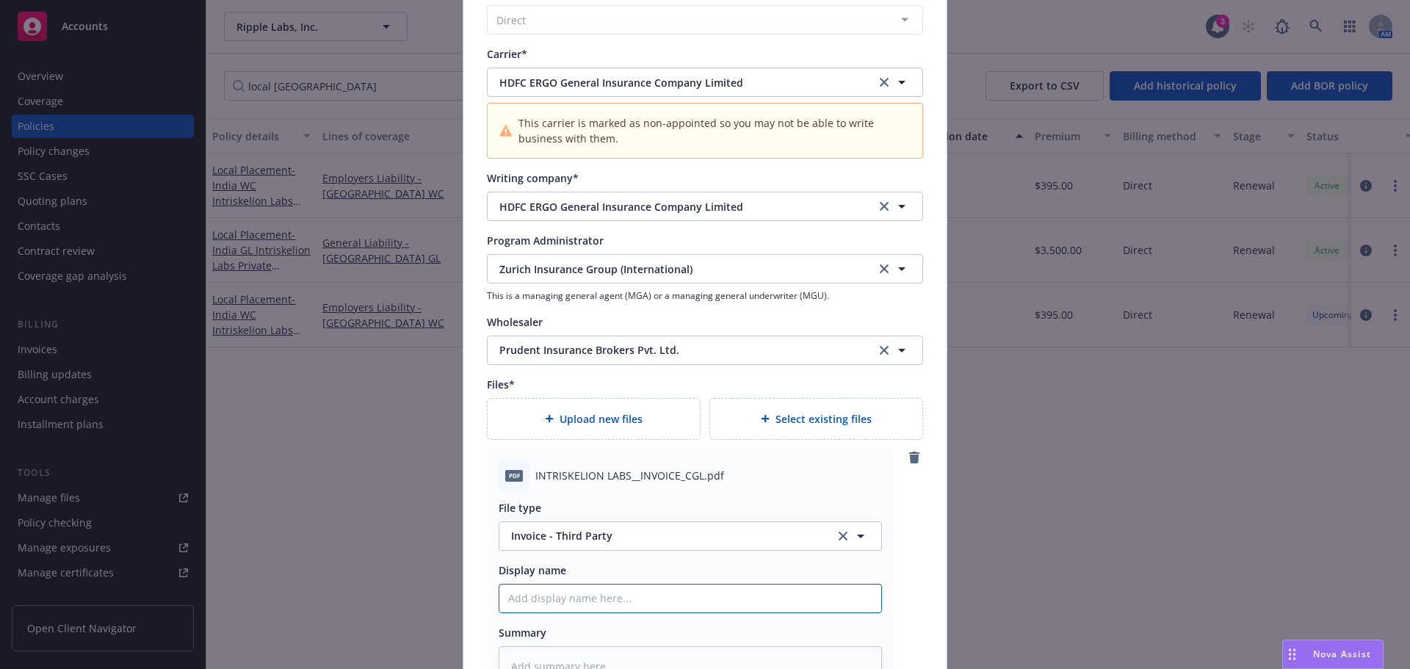
type input "R"
type textarea "x"
type input "Ri"
type textarea "x"
type input "Rip"
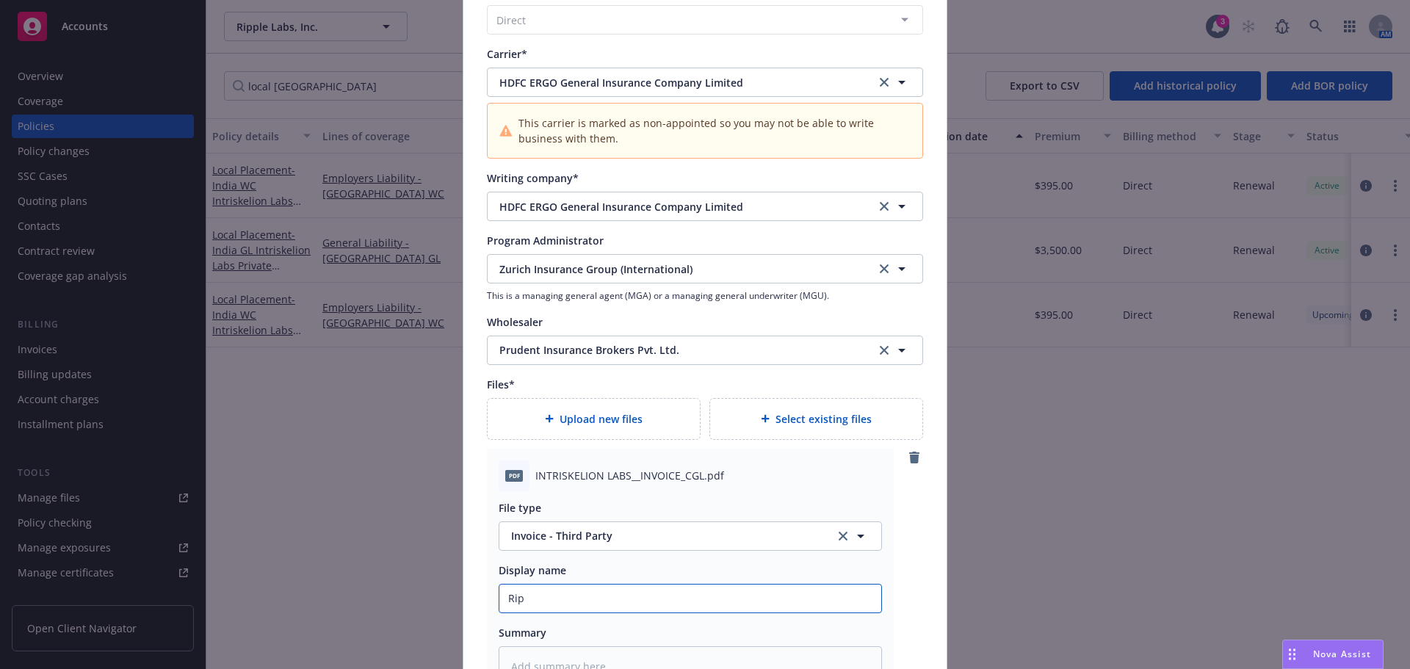
type textarea "x"
type input "Ripp"
type textarea "x"
type input "Rippl"
type textarea "x"
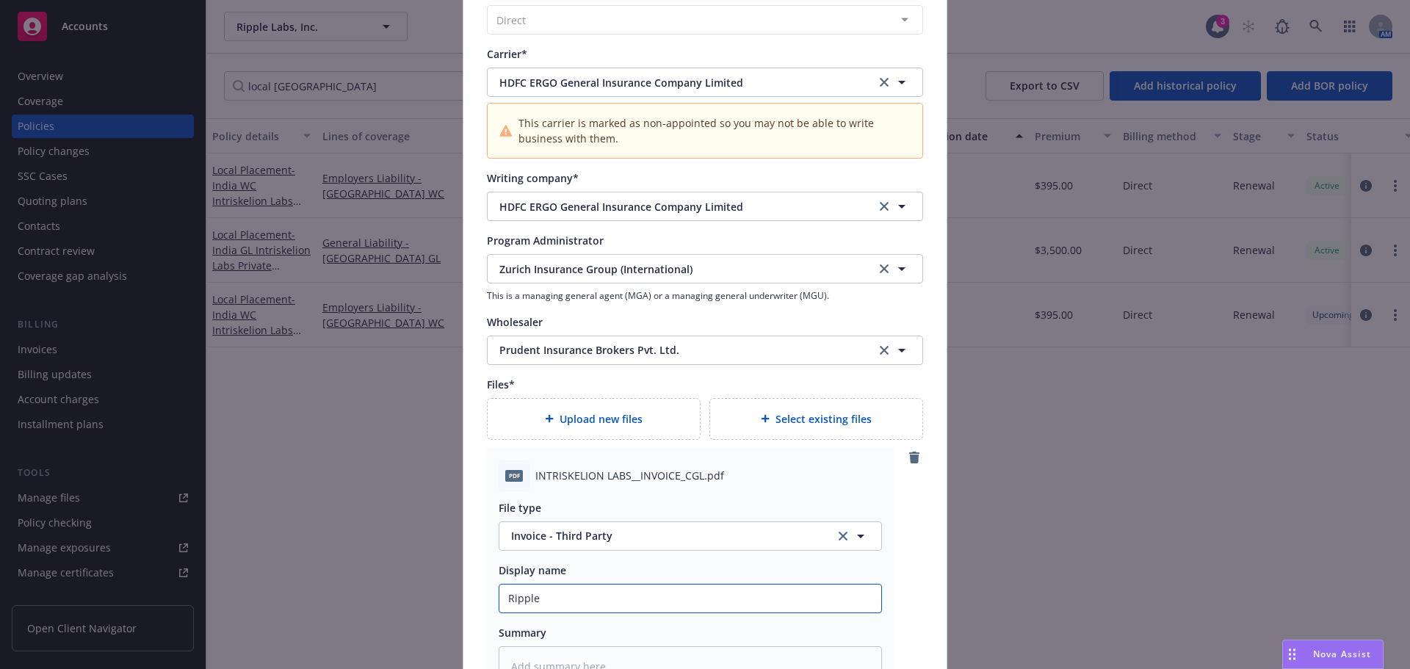
type input "Ripple_"
type textarea "x"
type input "Ripple_25"
type textarea "x"
type input "Ripple_25"
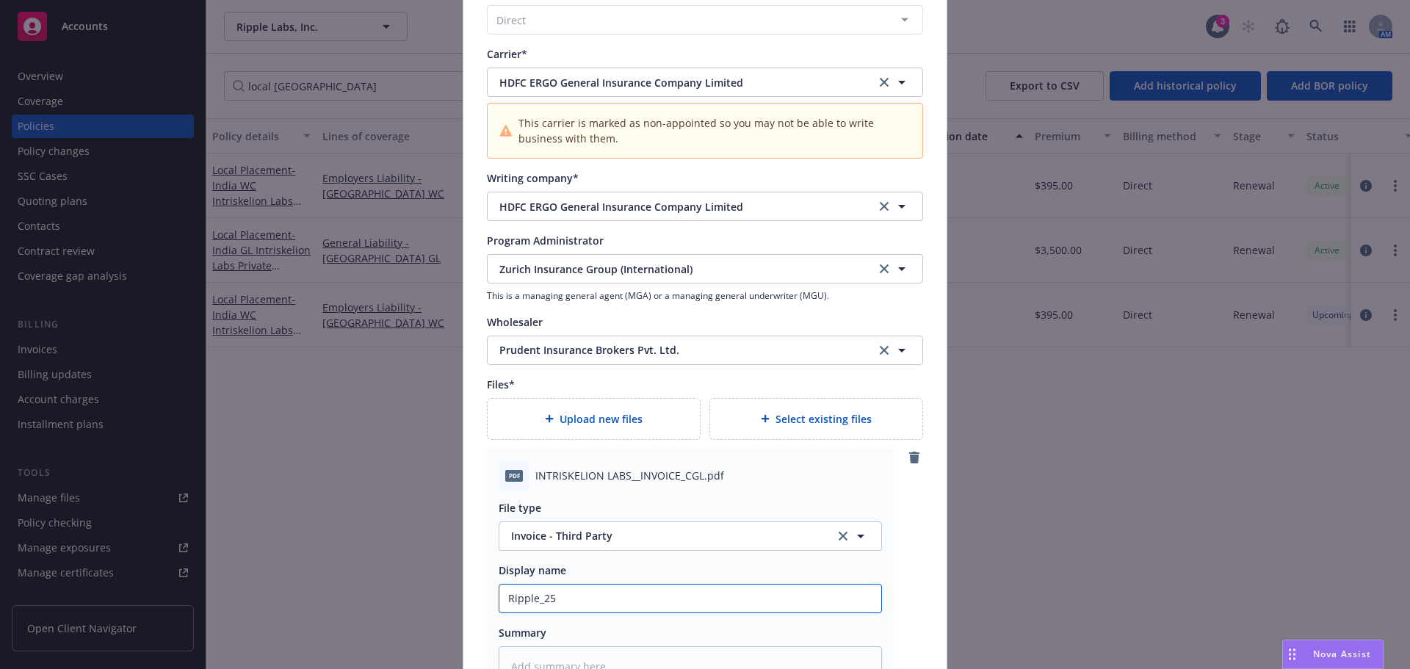
type textarea "x"
type input "Ripple_25 I"
type textarea "x"
type input "Ripple_25 In"
type textarea "x"
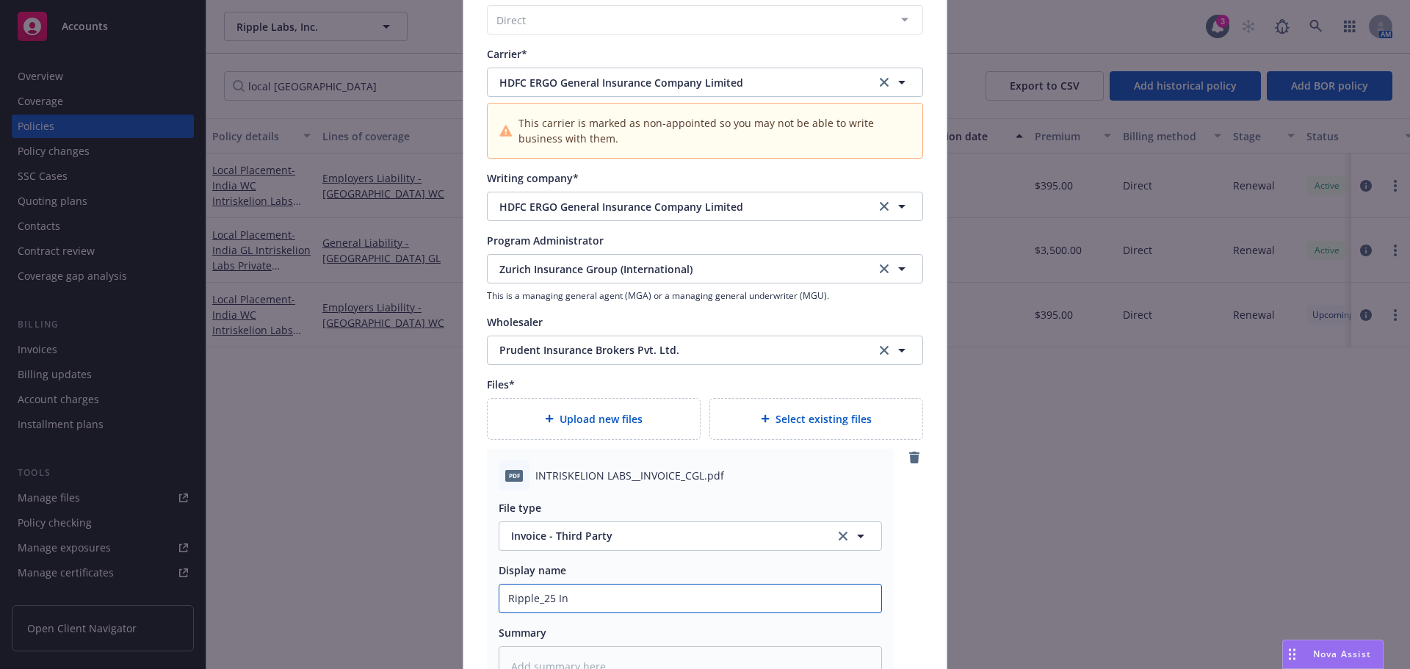
type input "Ripple_25 Ind"
type textarea "x"
type input "Ripple_25 Indi"
type textarea "x"
type input "Ripple_25 India"
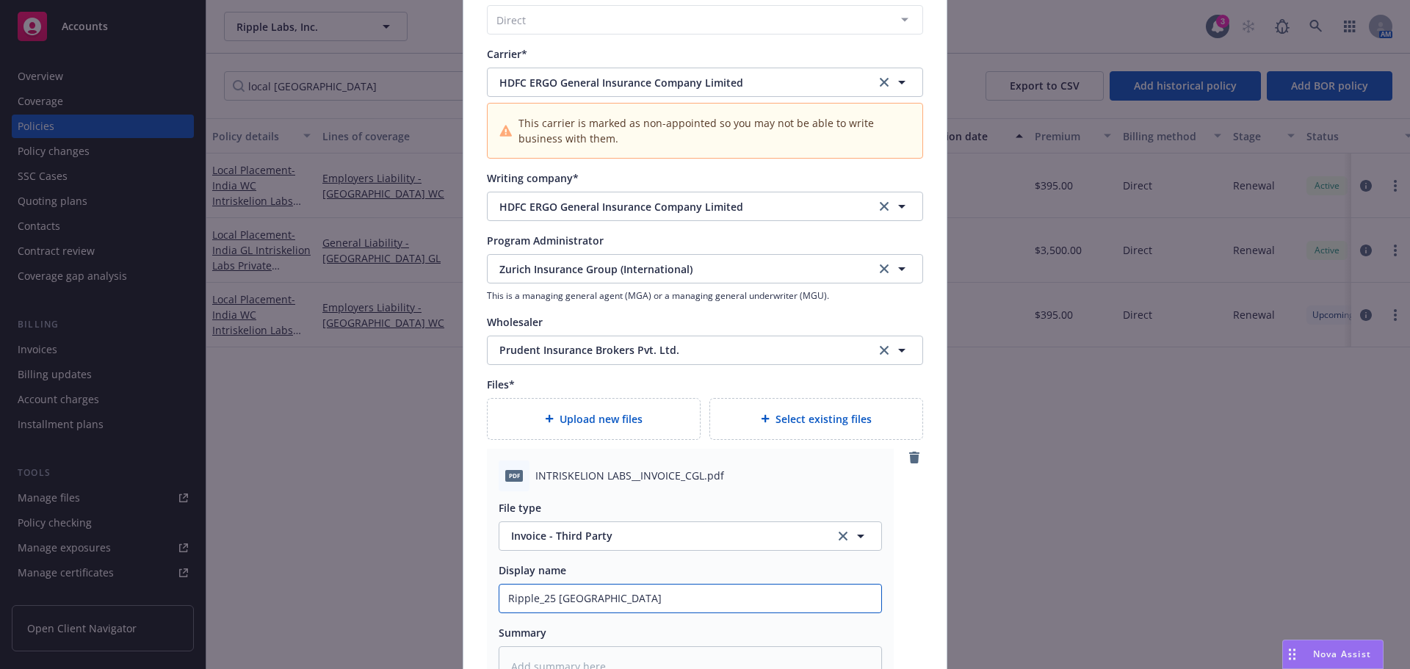
type textarea "x"
type input "Ripple_25 India"
type textarea "x"
type input "Ripple_25 India G"
type textarea "x"
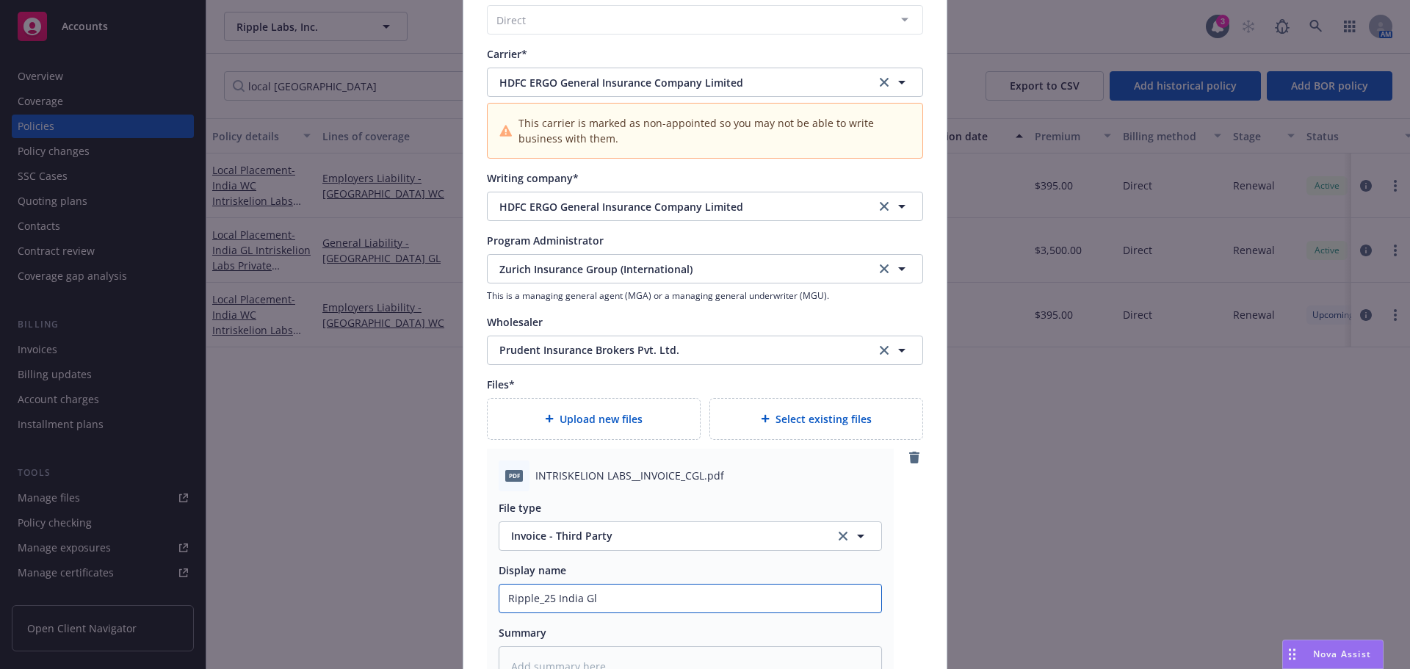
type input "Ripple_25 India Gl"
type textarea "x"
type input "Ripple_25 India Gl I"
type textarea "x"
type input "Ripple_25 India Gl In"
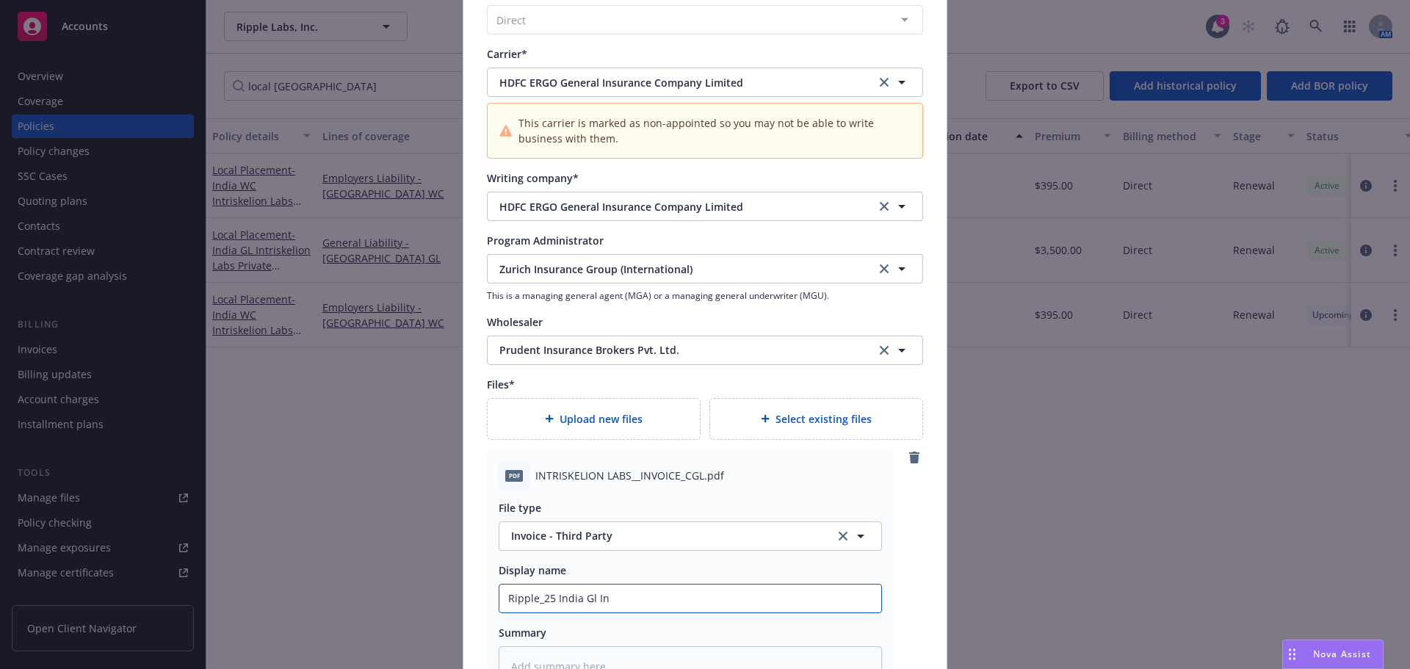
type textarea "x"
type input "Ripple_25 India Gl Inv"
type textarea "x"
type input "Ripple_25 India Gl Invo"
type textarea "x"
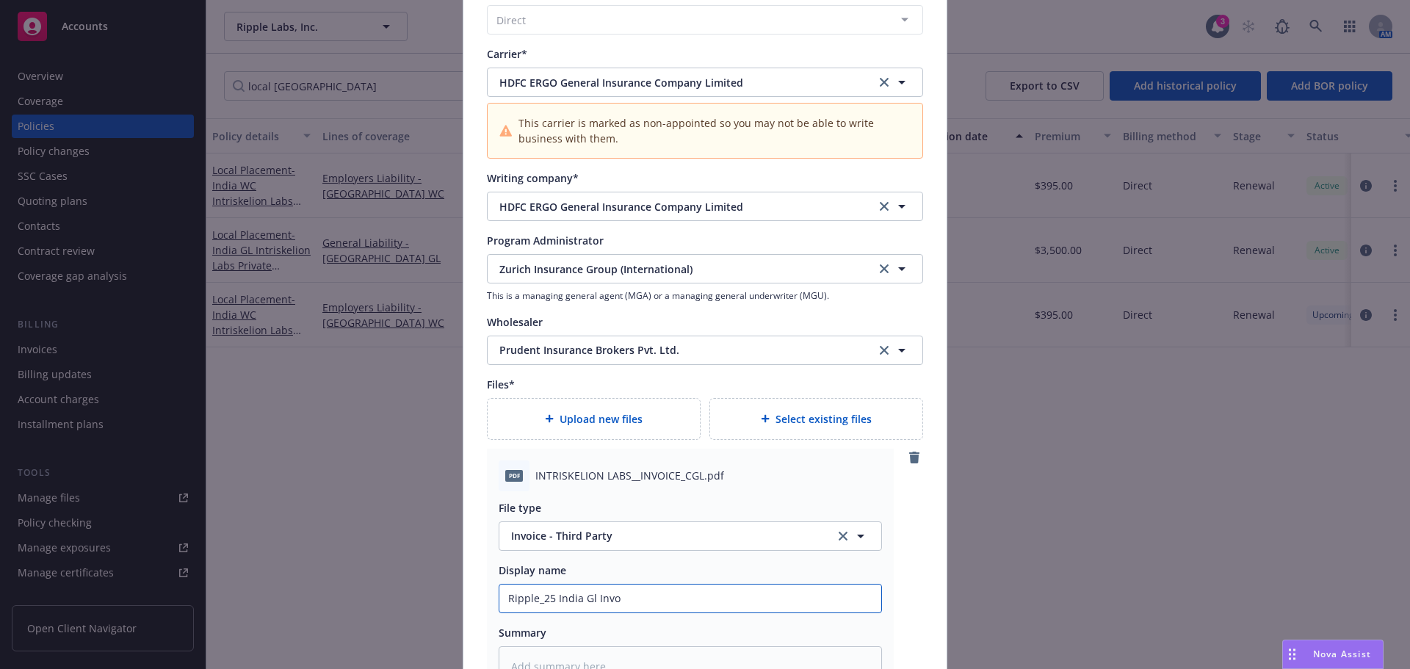
type input "Ripple_25 India Gl Invoi"
type textarea "x"
type input "Ripple_25 India Gl Invo"
type textarea "x"
type input "Ripple_25 India Gl Inv"
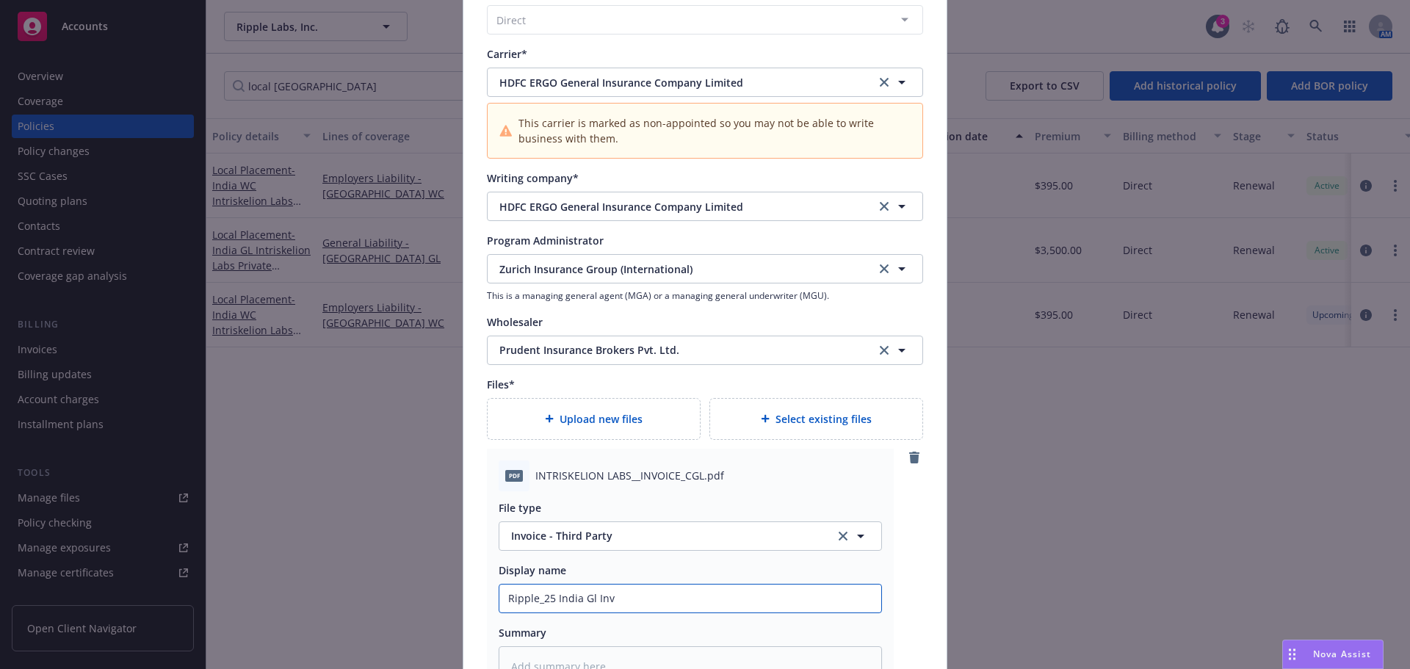
type textarea "x"
type input "Ripple_25 India Gl In"
type textarea "x"
type input "Ripple_25 India Gl I"
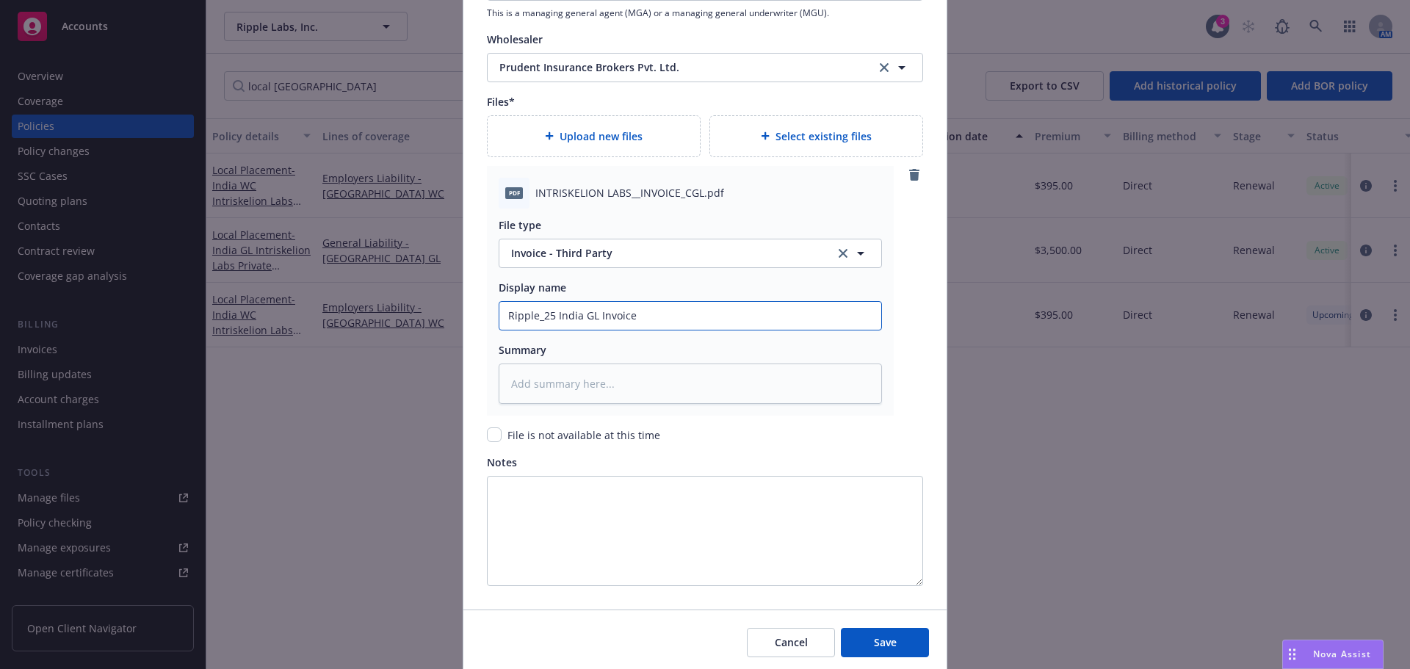
scroll to position [1804, 0]
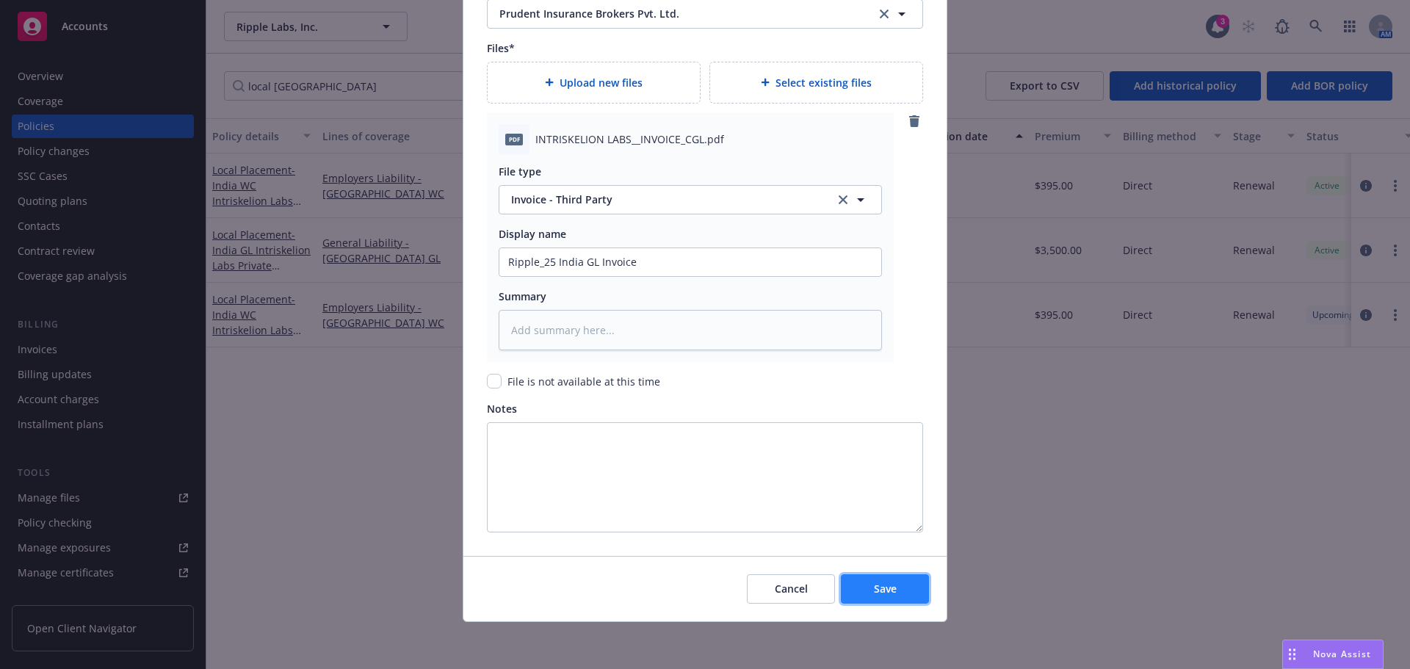
click at [879, 593] on span "Save" at bounding box center [885, 588] width 23 height 14
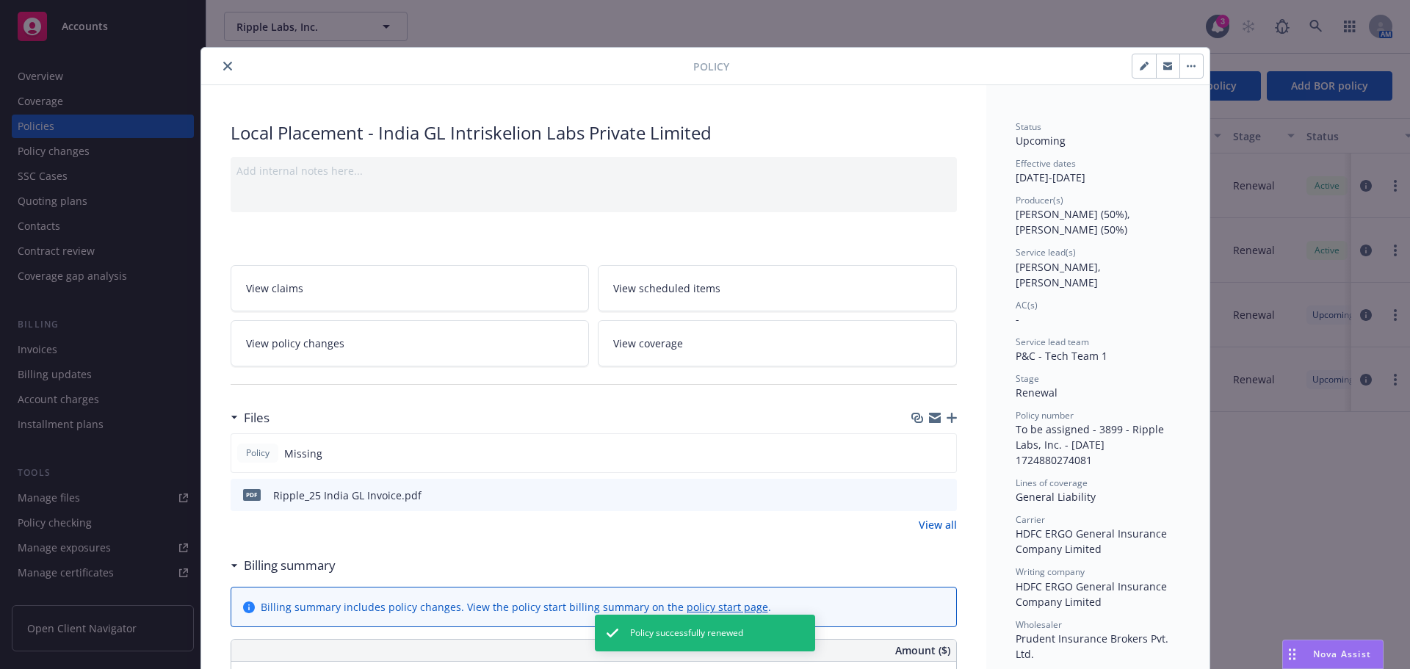
click at [1161, 71] on button "button" at bounding box center [1167, 65] width 23 height 23
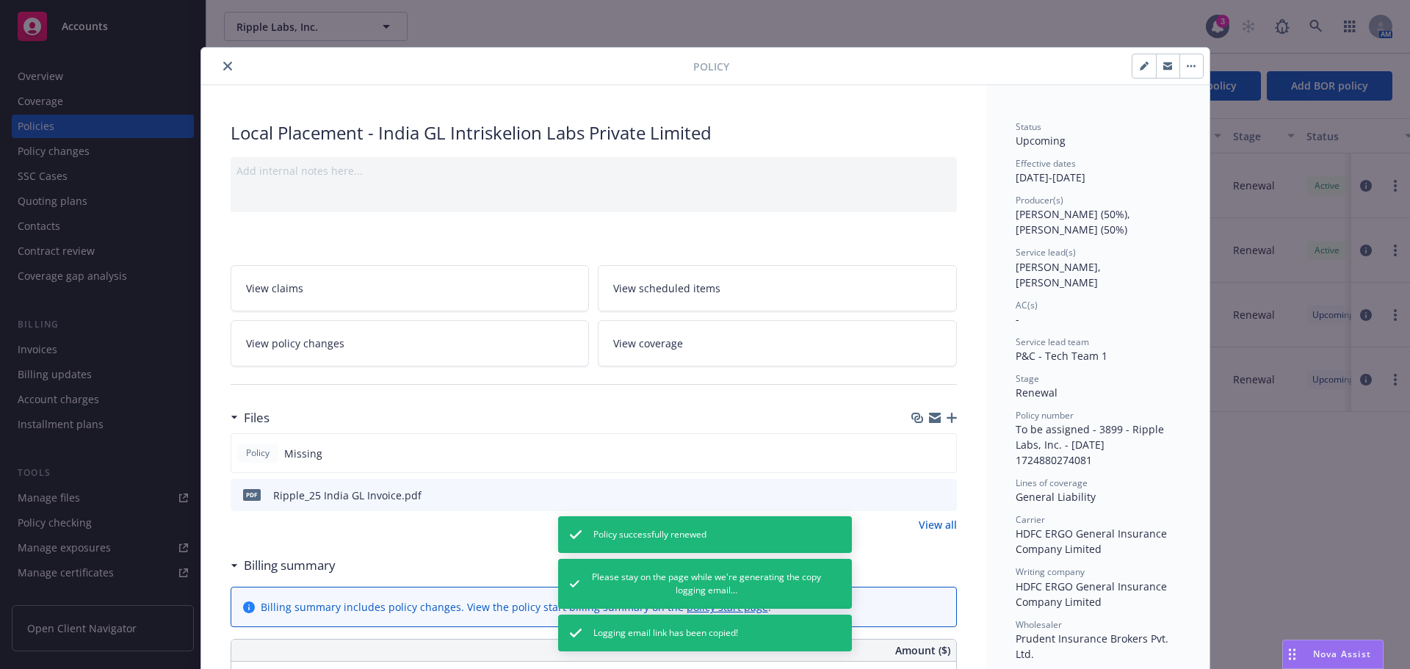
click at [223, 67] on icon "close" at bounding box center [227, 66] width 9 height 9
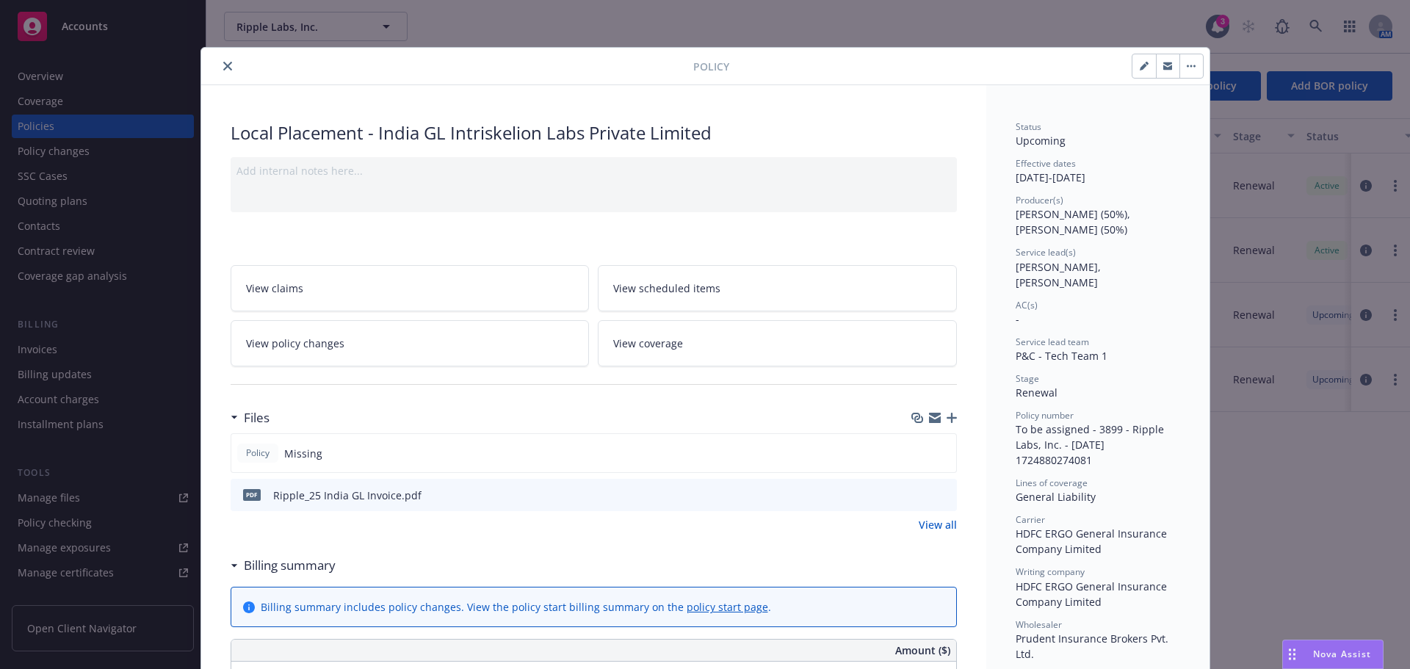
click at [223, 68] on icon "close" at bounding box center [227, 66] width 9 height 9
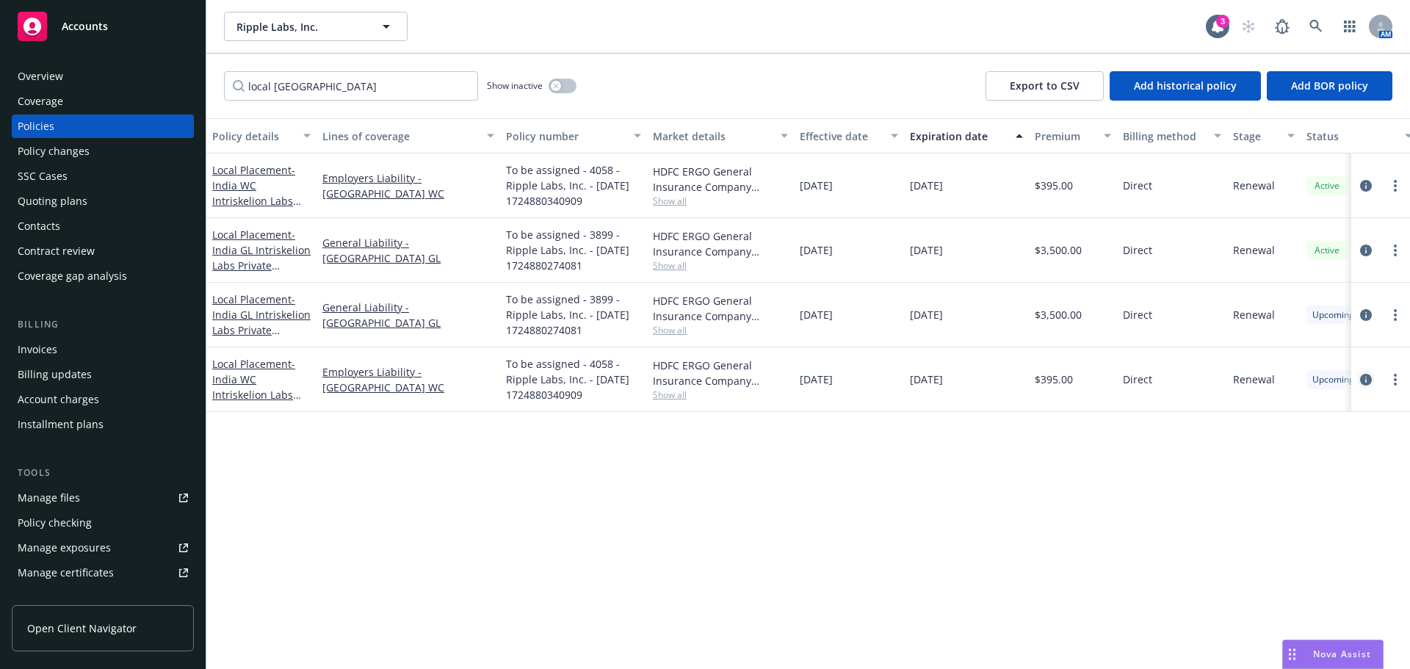
click at [1365, 380] on icon "circleInformation" at bounding box center [1366, 380] width 12 height 12
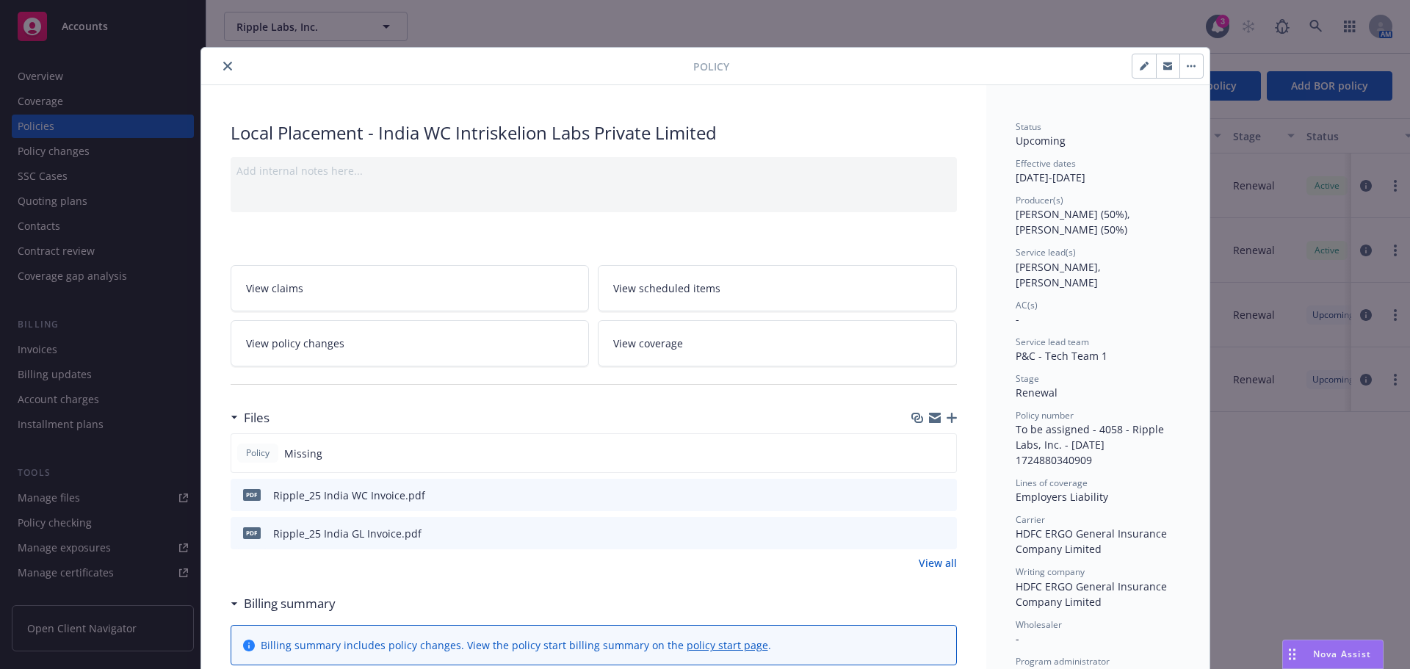
scroll to position [44, 0]
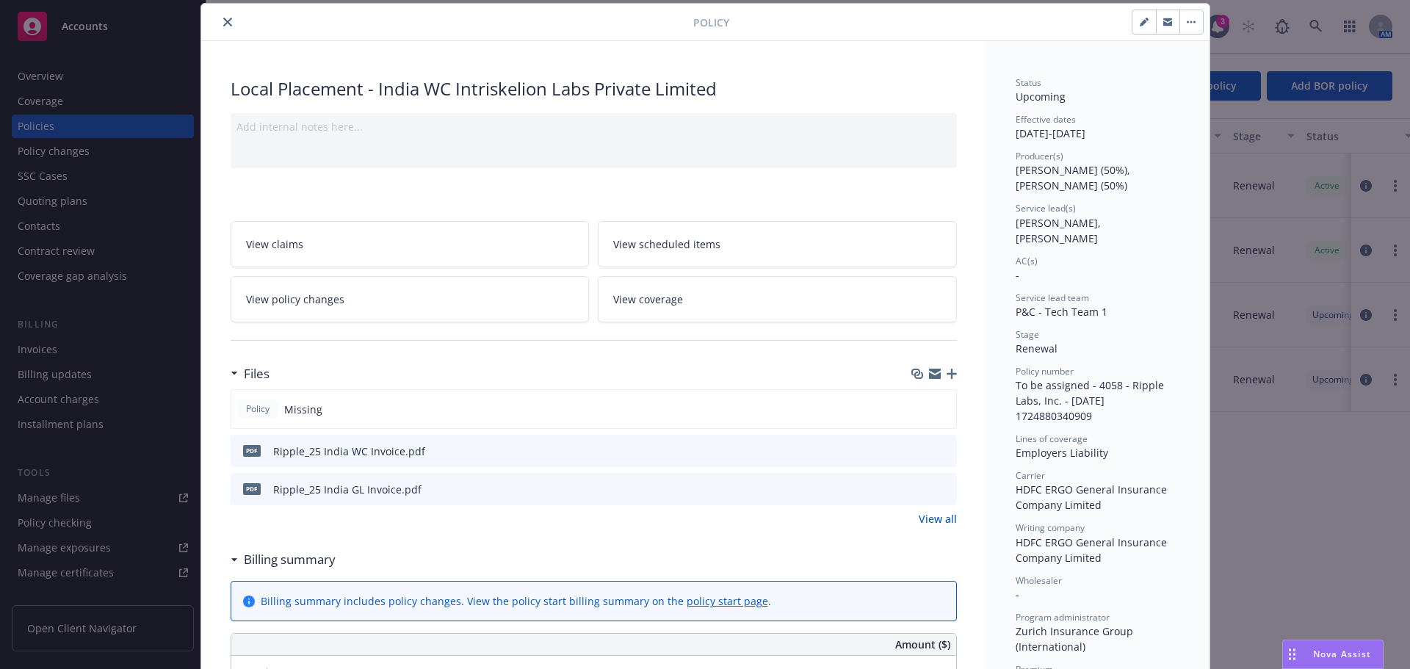
click at [1159, 29] on button "button" at bounding box center [1167, 21] width 23 height 23
click at [223, 21] on icon "close" at bounding box center [227, 22] width 9 height 9
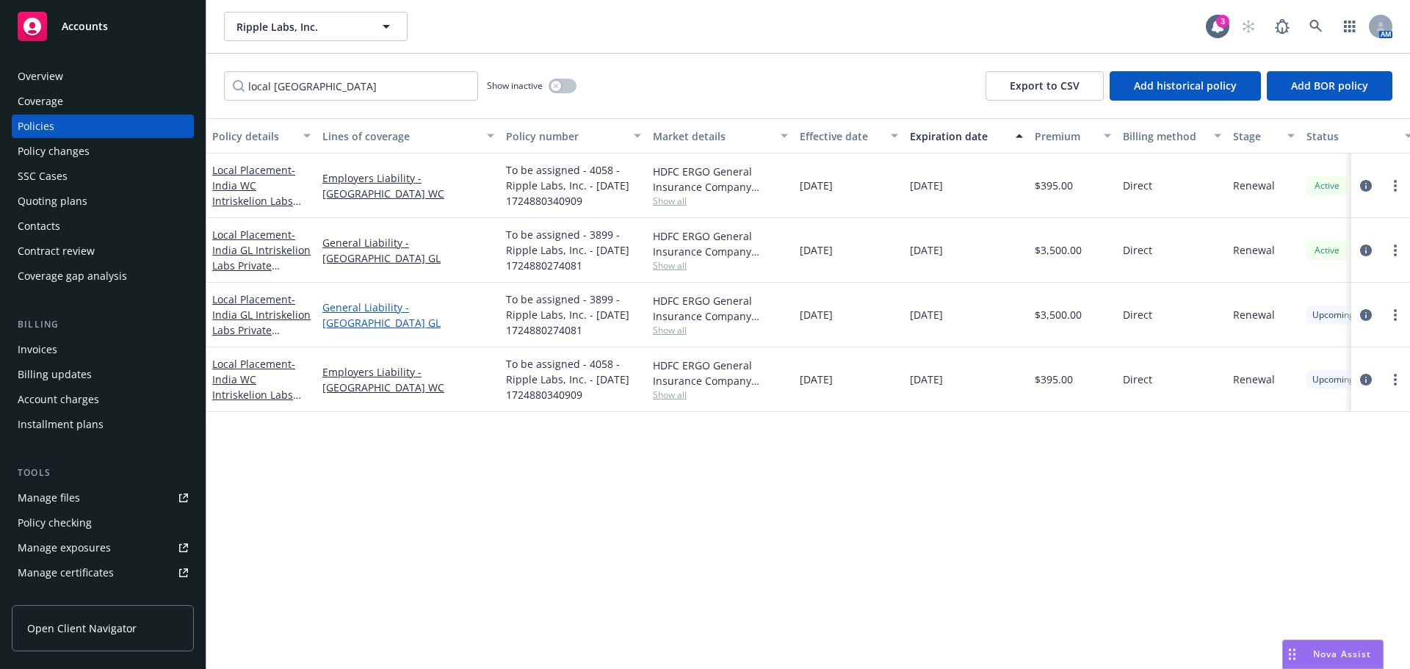
click at [398, 316] on link "General Liability - India GL" at bounding box center [408, 315] width 172 height 31
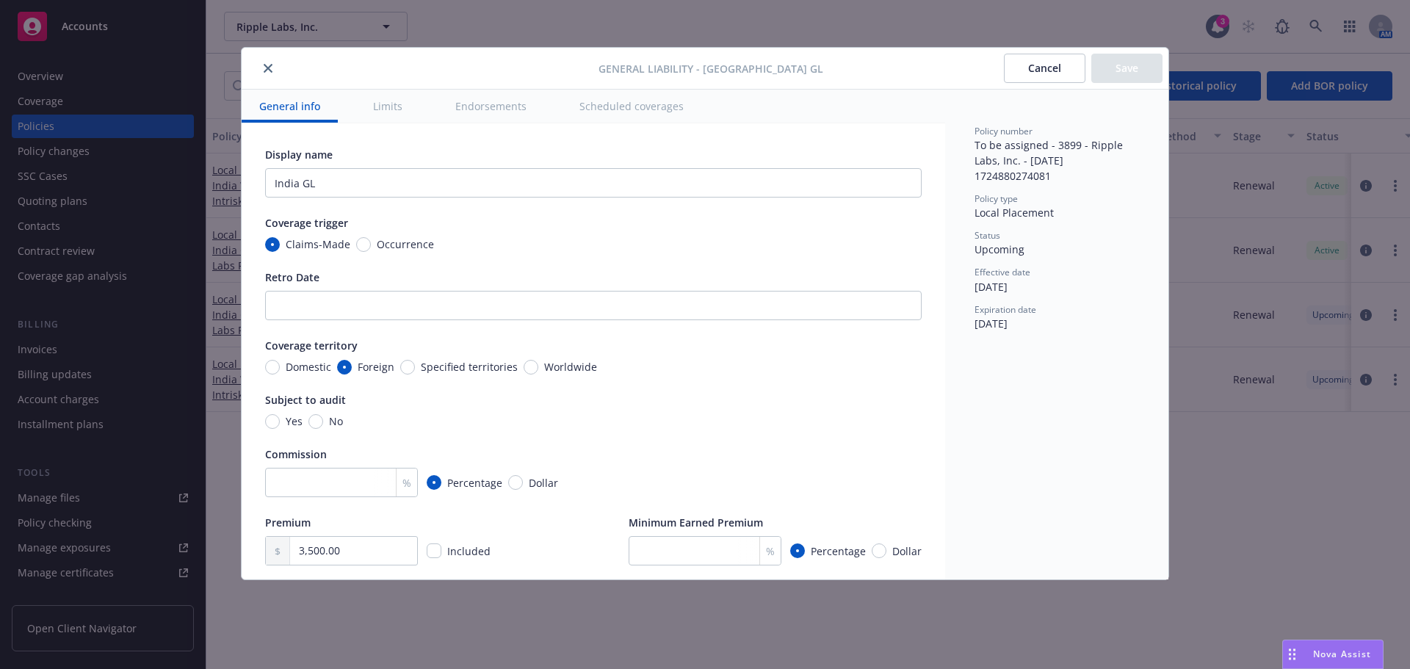
click at [266, 70] on icon "close" at bounding box center [268, 68] width 9 height 9
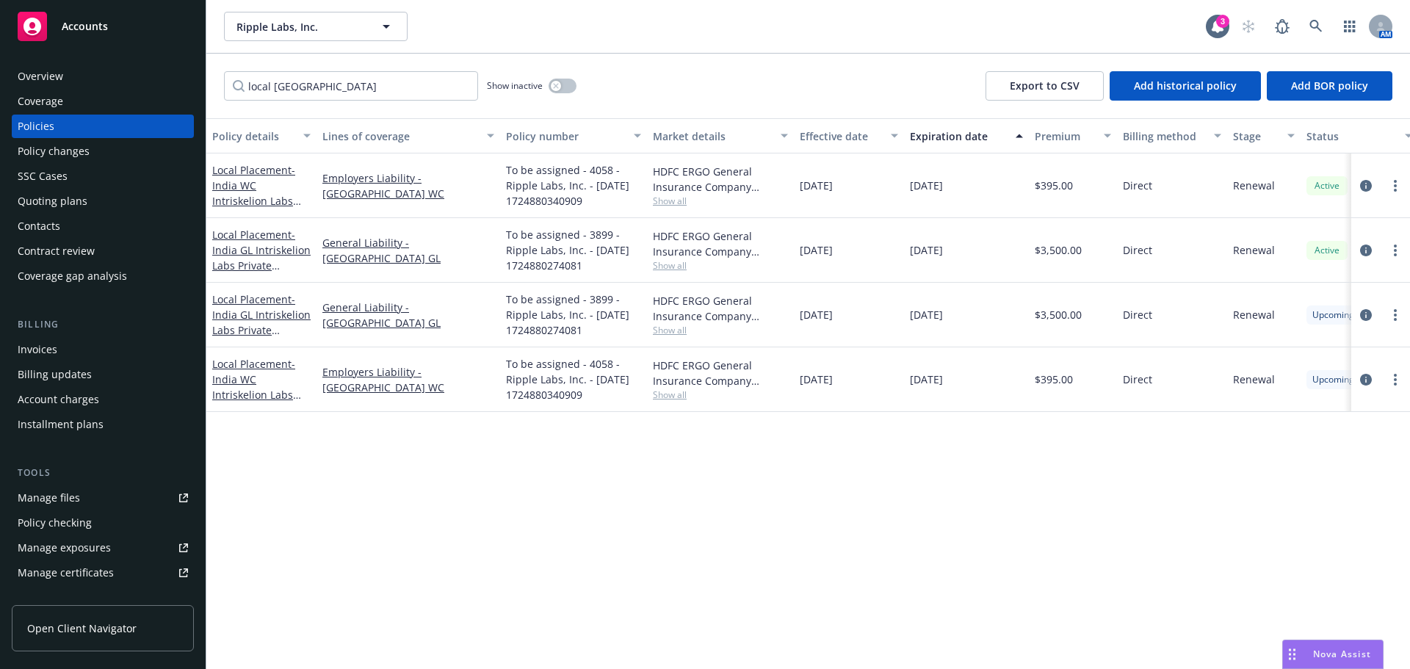
click at [1370, 313] on icon "circleInformation" at bounding box center [1366, 315] width 12 height 12
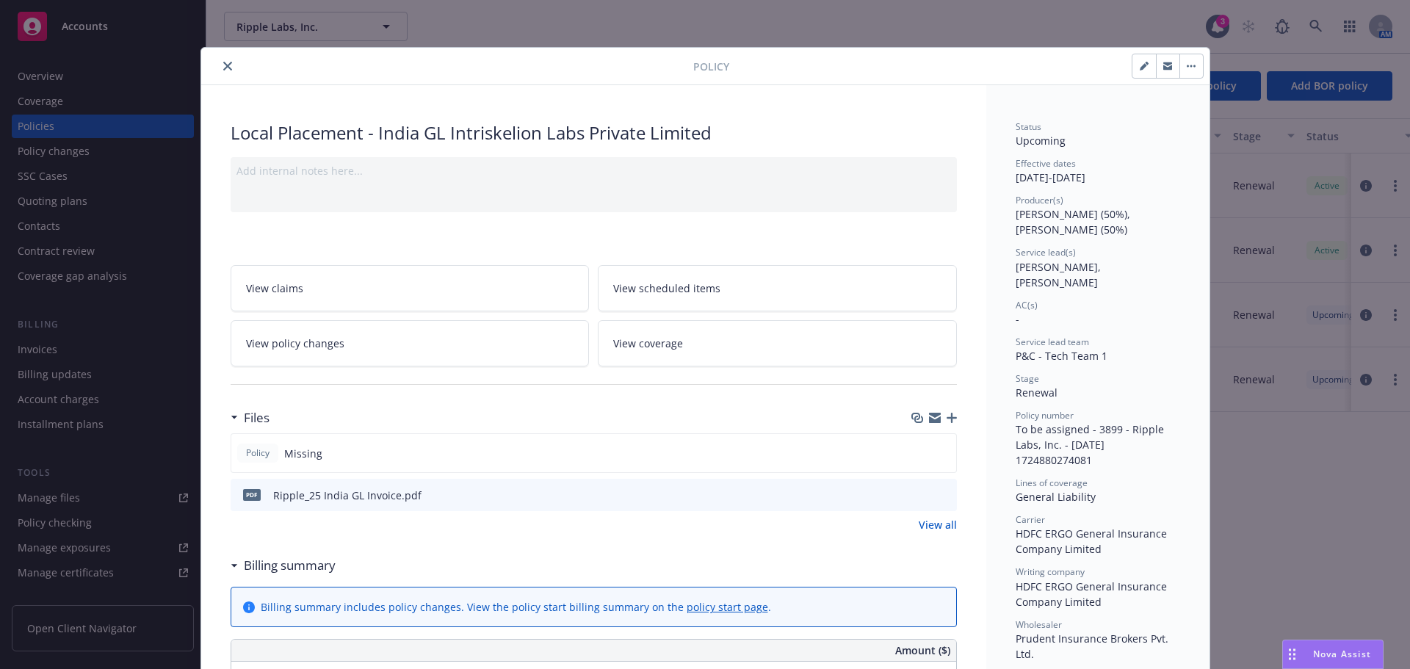
scroll to position [44, 0]
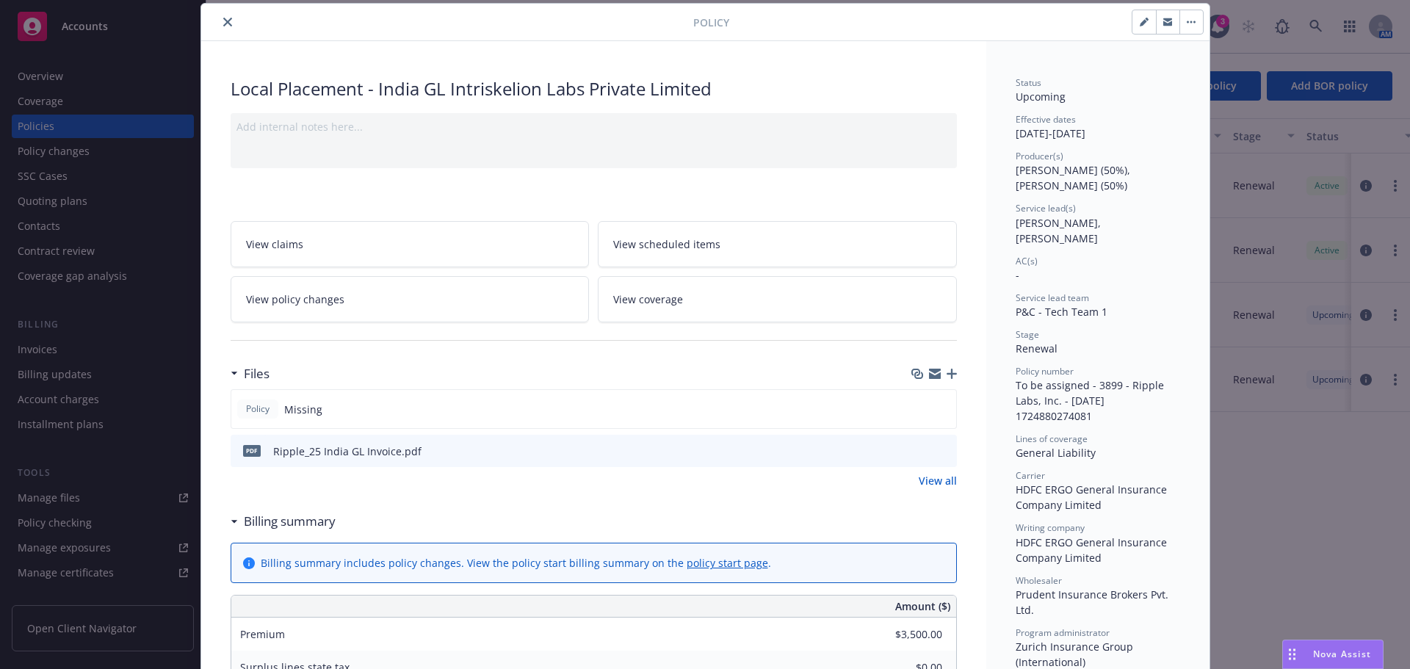
click at [1140, 27] on button "button" at bounding box center [1143, 21] width 23 height 23
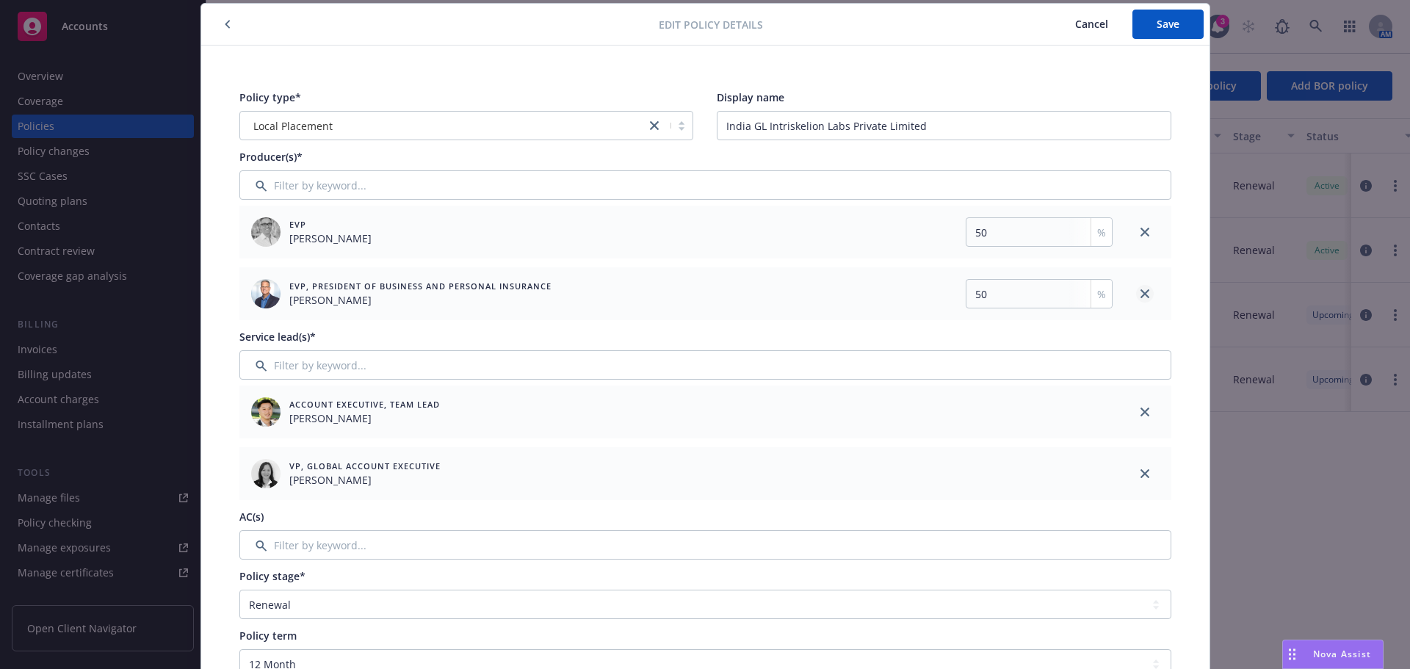
click at [1146, 292] on link "close" at bounding box center [1145, 294] width 18 height 18
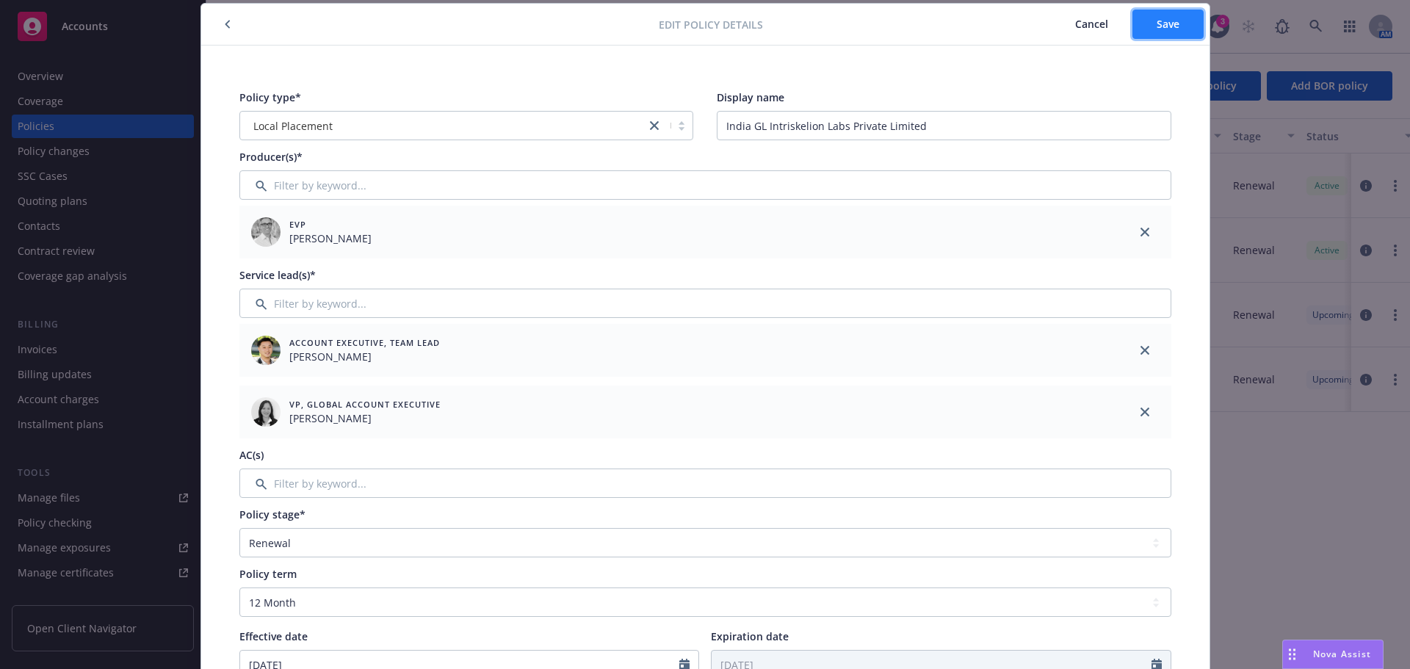
click at [1156, 25] on span "Save" at bounding box center [1167, 24] width 23 height 14
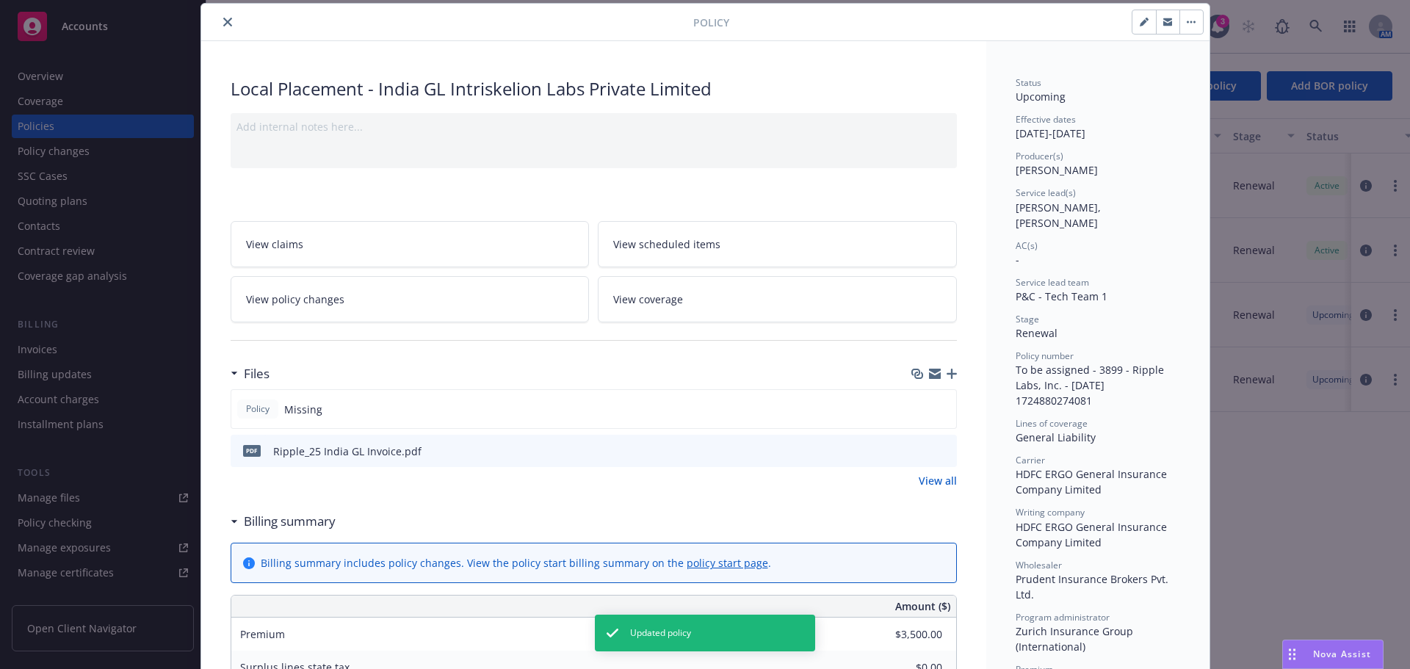
click at [219, 23] on button "close" at bounding box center [228, 22] width 18 height 18
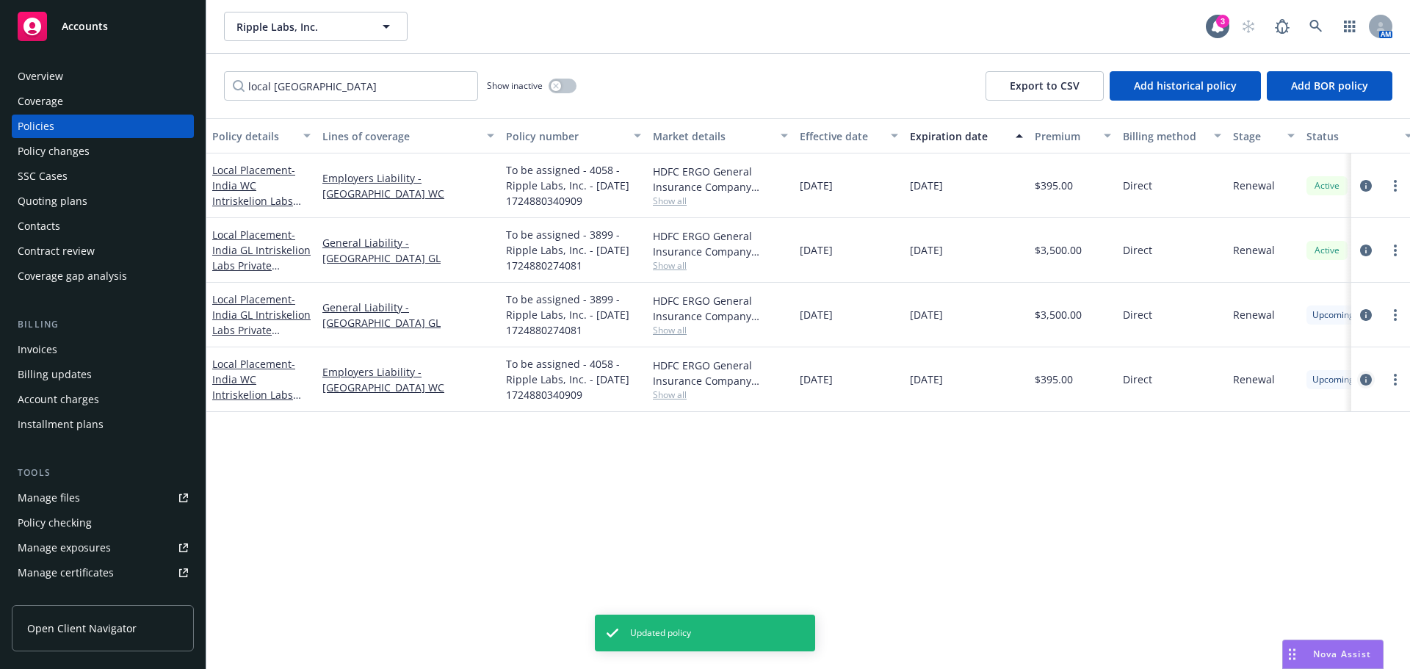
click at [1367, 382] on icon "circleInformation" at bounding box center [1366, 380] width 12 height 12
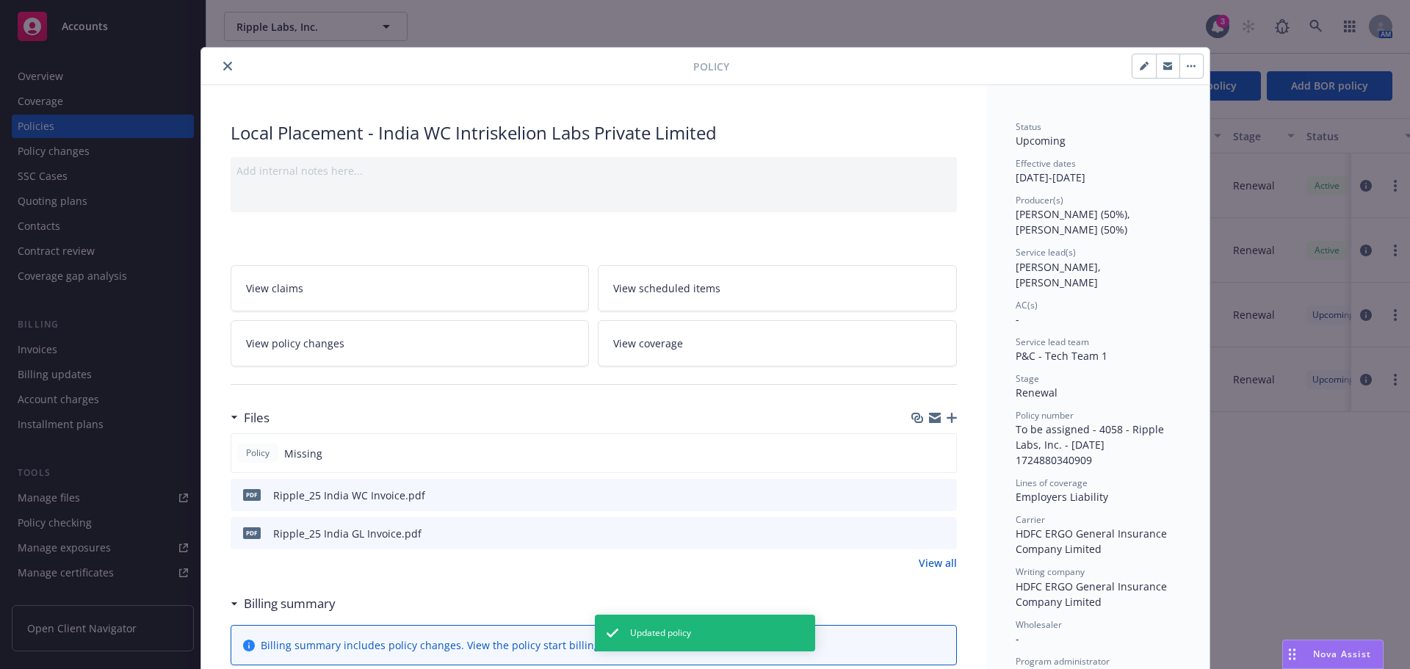
scroll to position [44, 0]
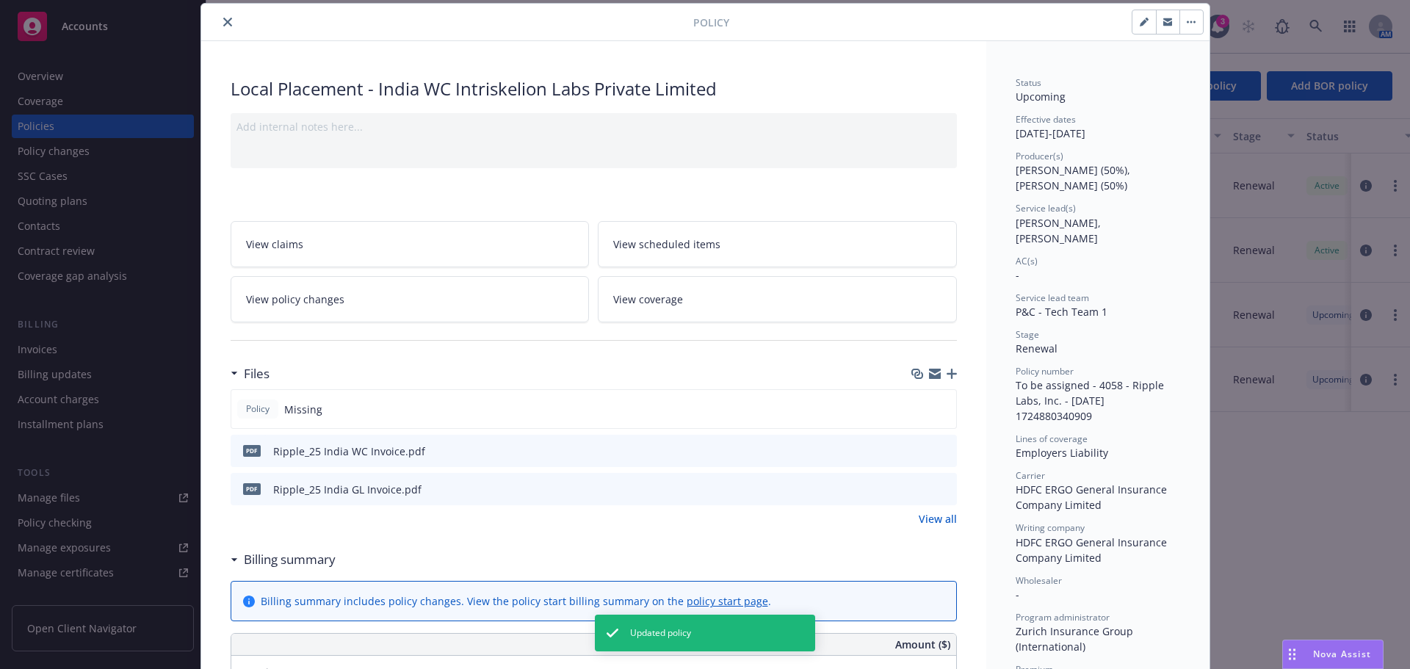
click at [1132, 29] on button "button" at bounding box center [1143, 21] width 23 height 23
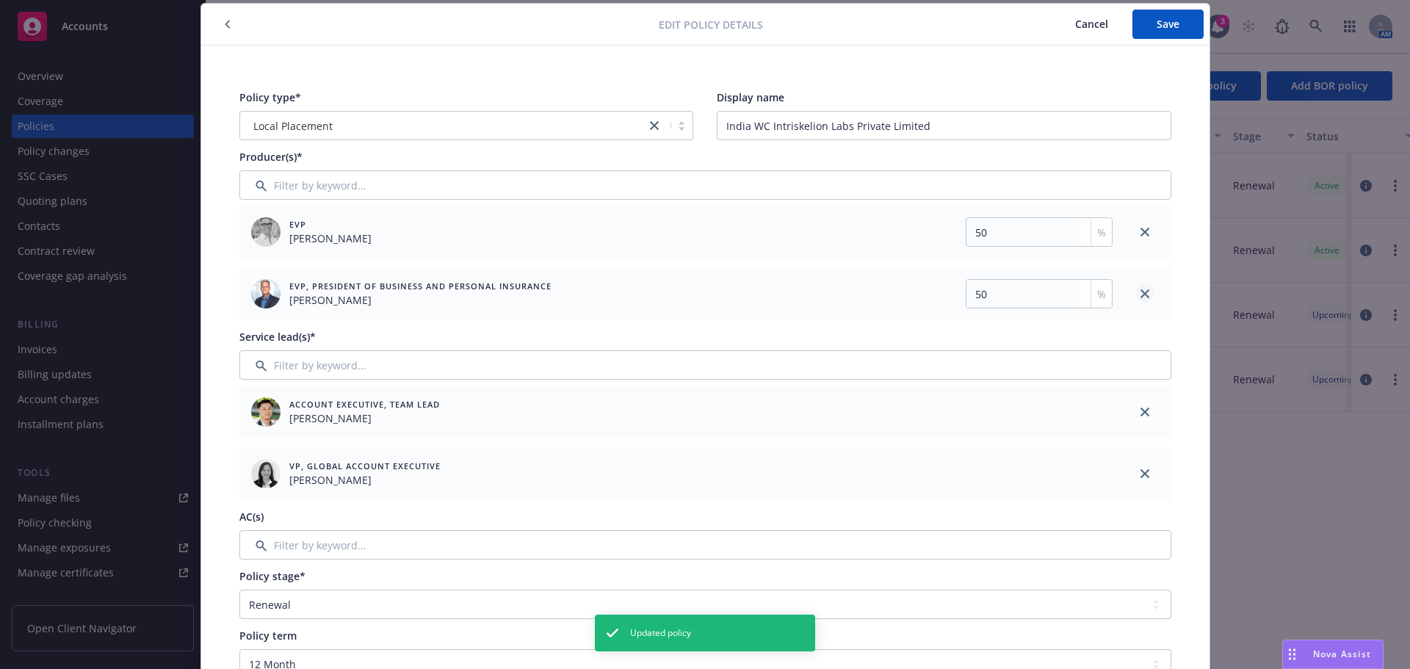
click at [1140, 294] on icon "close" at bounding box center [1144, 293] width 9 height 9
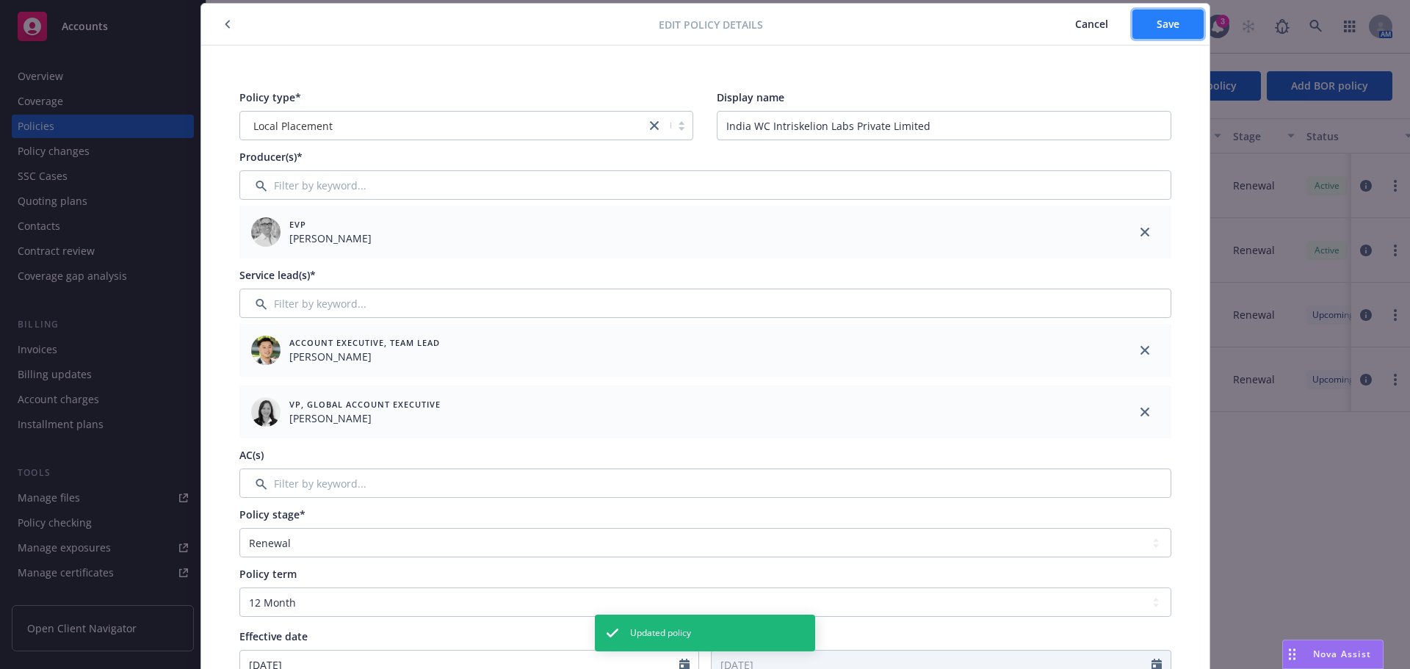
click at [1173, 32] on button "Save" at bounding box center [1167, 24] width 71 height 29
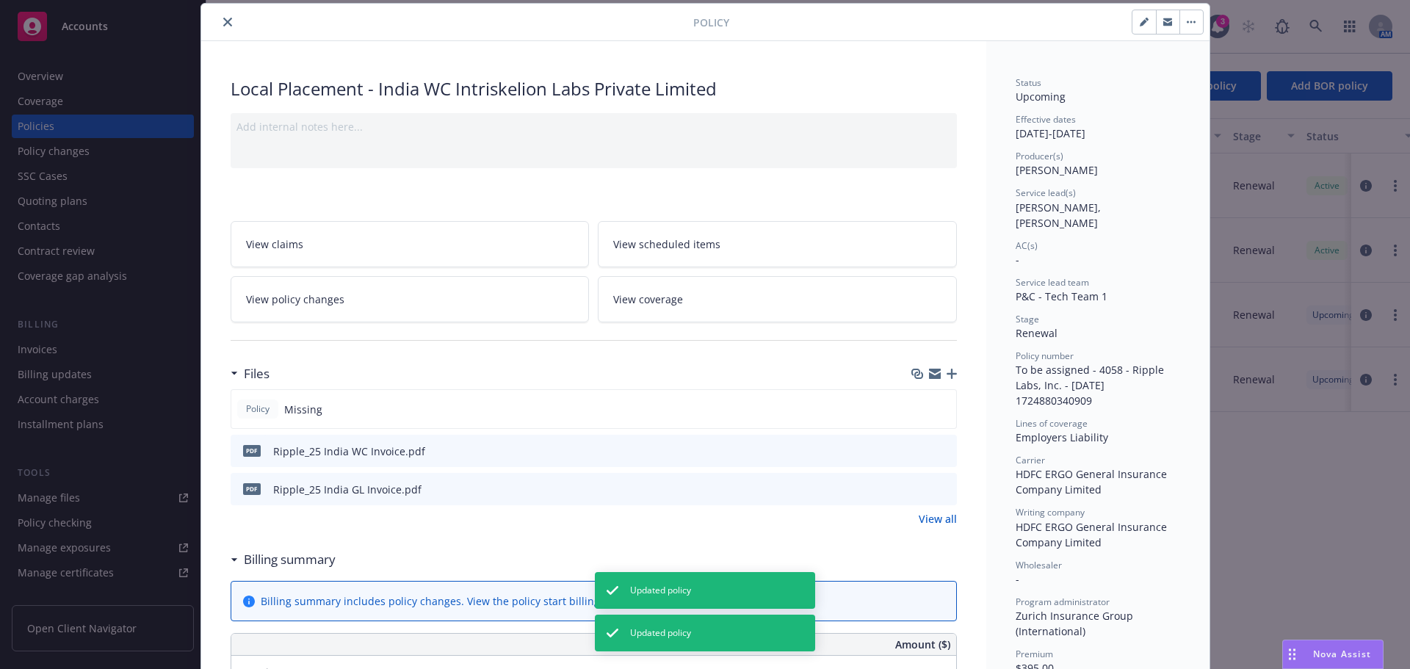
click at [226, 21] on button "close" at bounding box center [228, 22] width 18 height 18
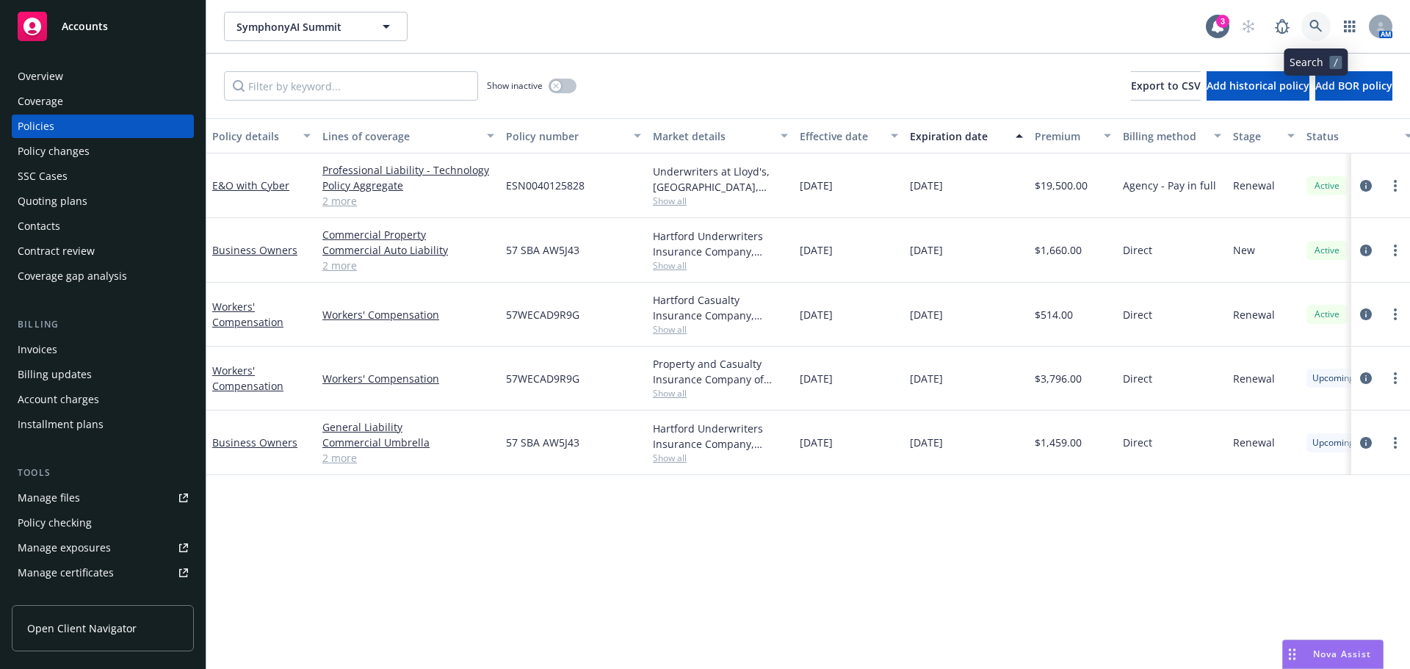
click at [1316, 26] on icon at bounding box center [1315, 26] width 12 height 12
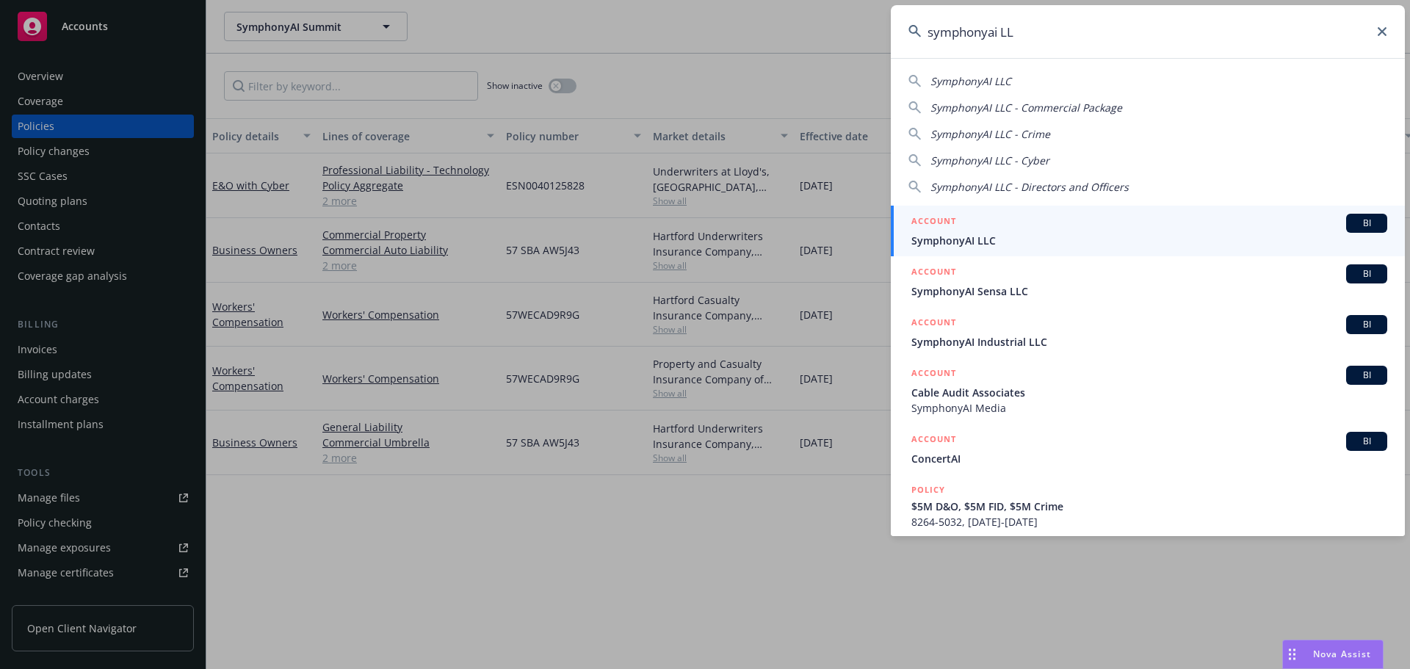
type input "symphonyai LL"
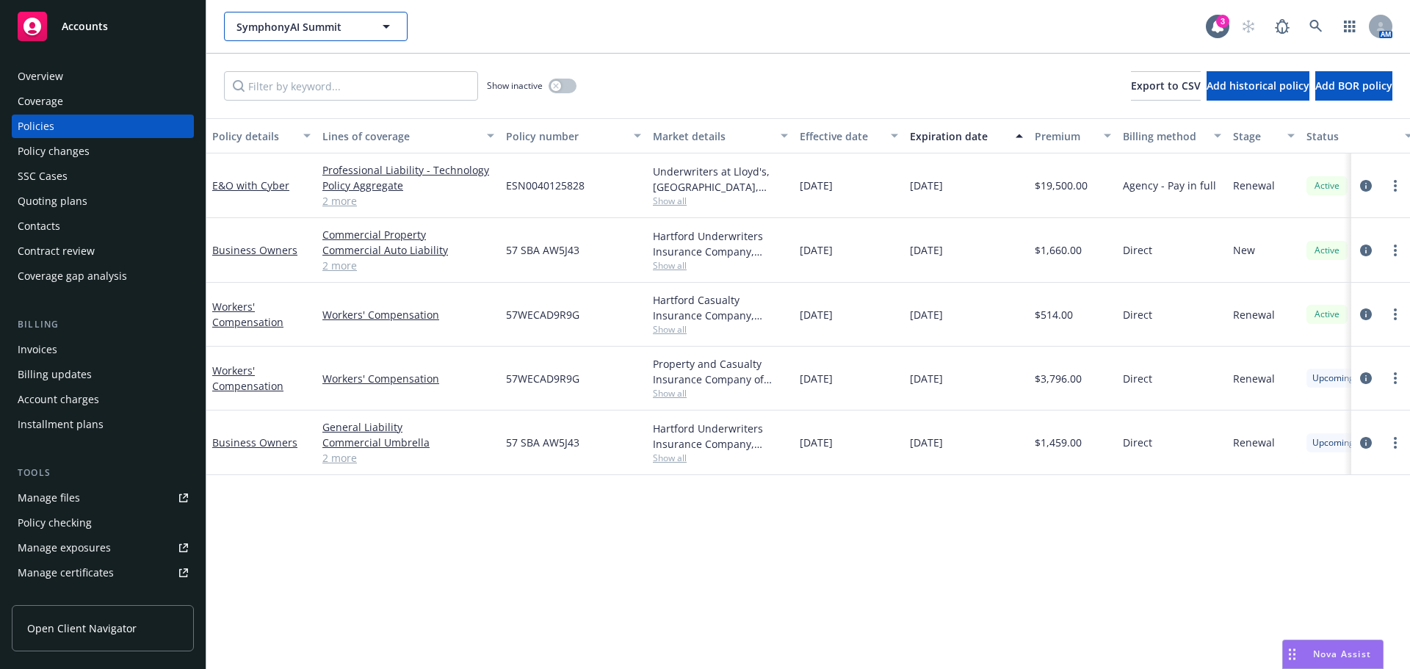
click at [317, 30] on span "SymphonyAI Summit" at bounding box center [299, 26] width 127 height 15
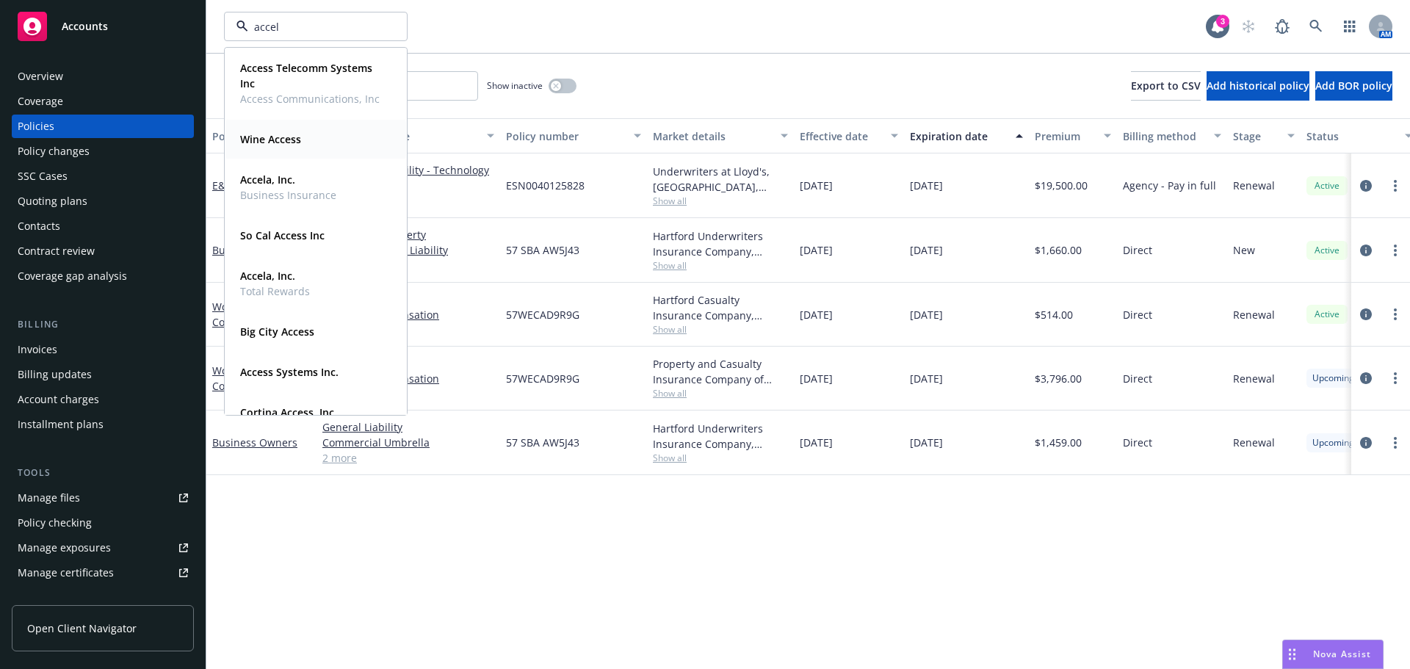
type input "accela"
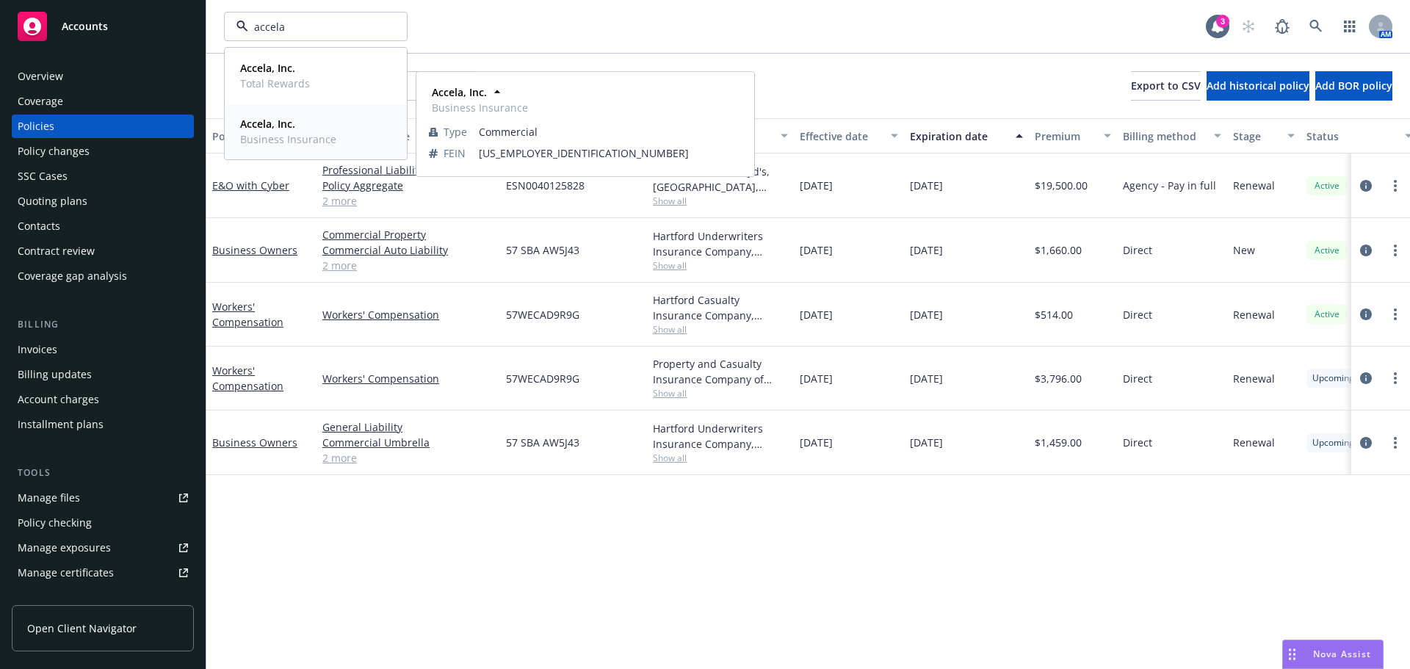
click at [277, 129] on strong "Accela, Inc." at bounding box center [267, 124] width 55 height 14
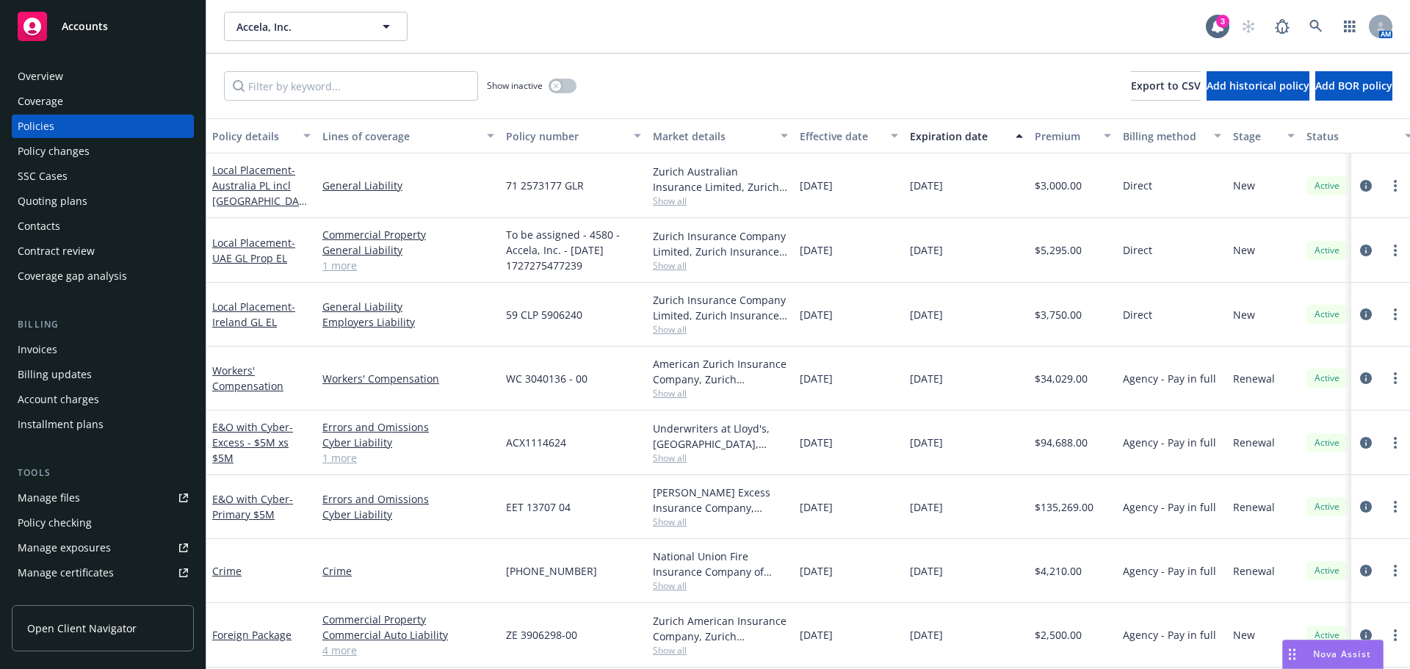
click at [62, 207] on div "Quoting plans" at bounding box center [53, 200] width 70 height 23
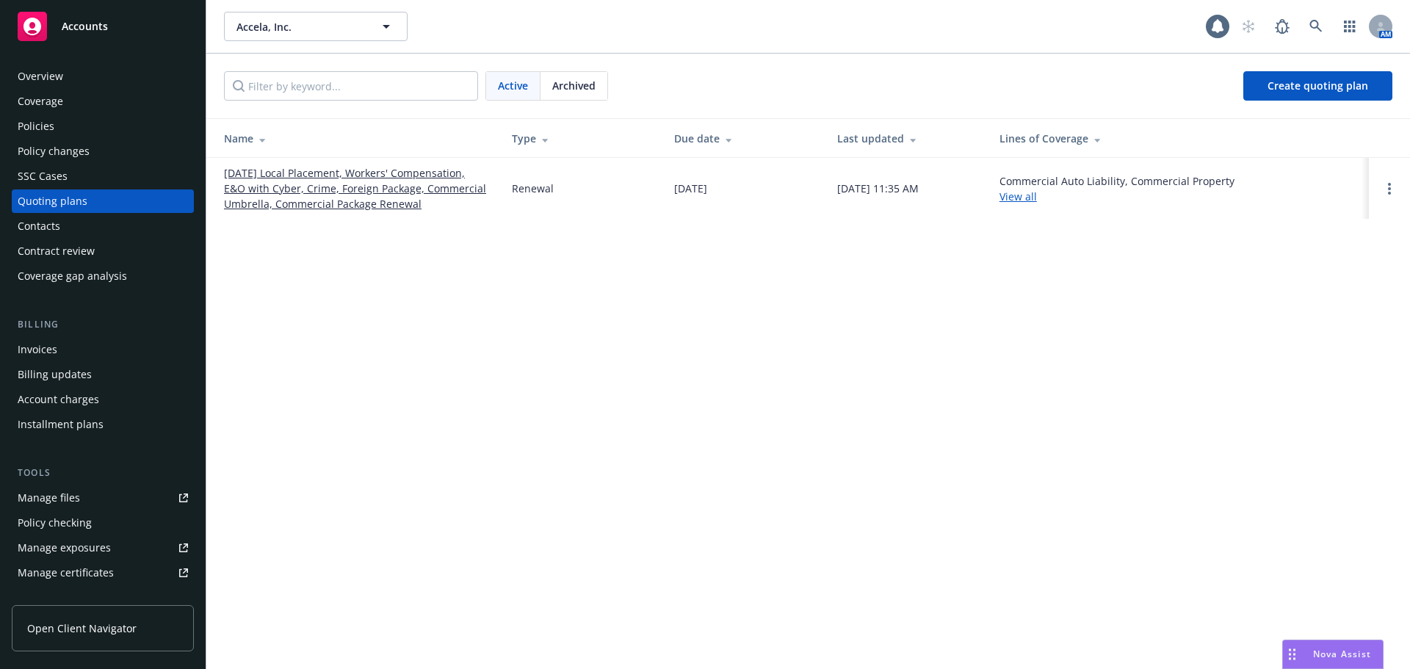
click at [279, 184] on link "09/01/25 Local Placement, Workers' Compensation, E&O with Cyber, Crime, Foreign…" at bounding box center [356, 188] width 264 height 46
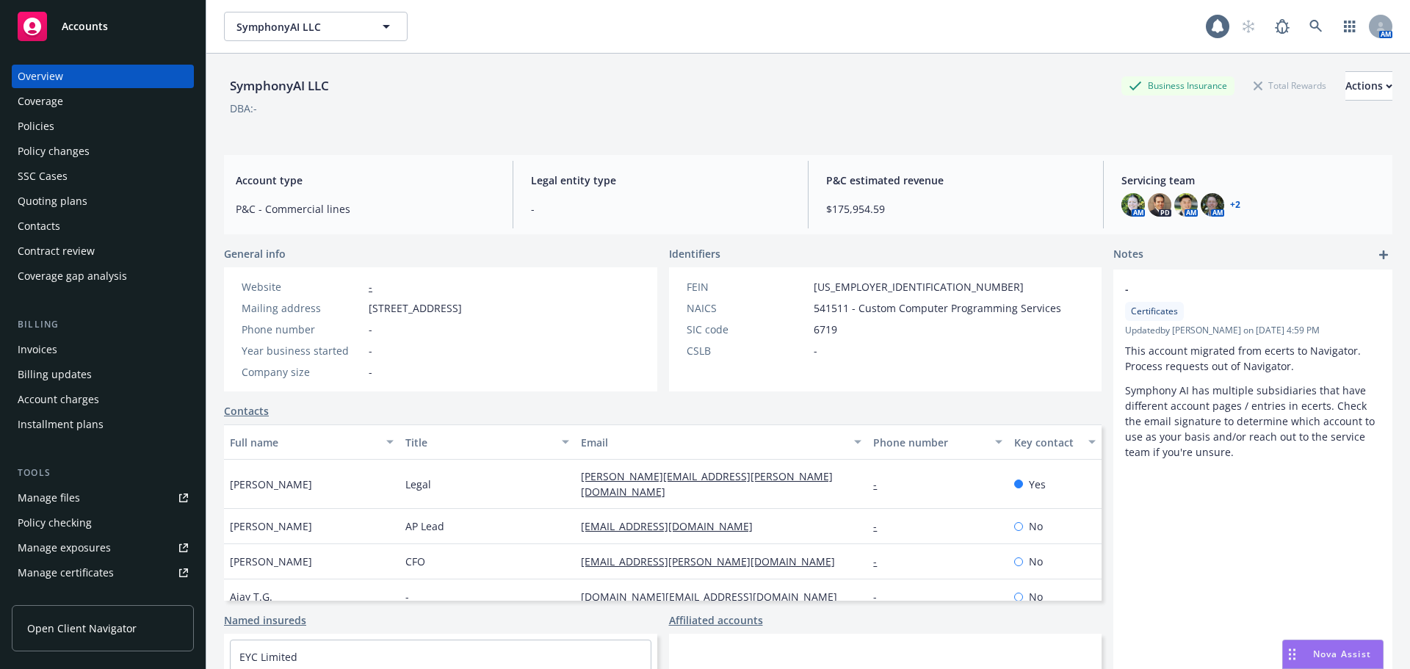
click at [106, 130] on div "Policies" at bounding box center [103, 126] width 170 height 23
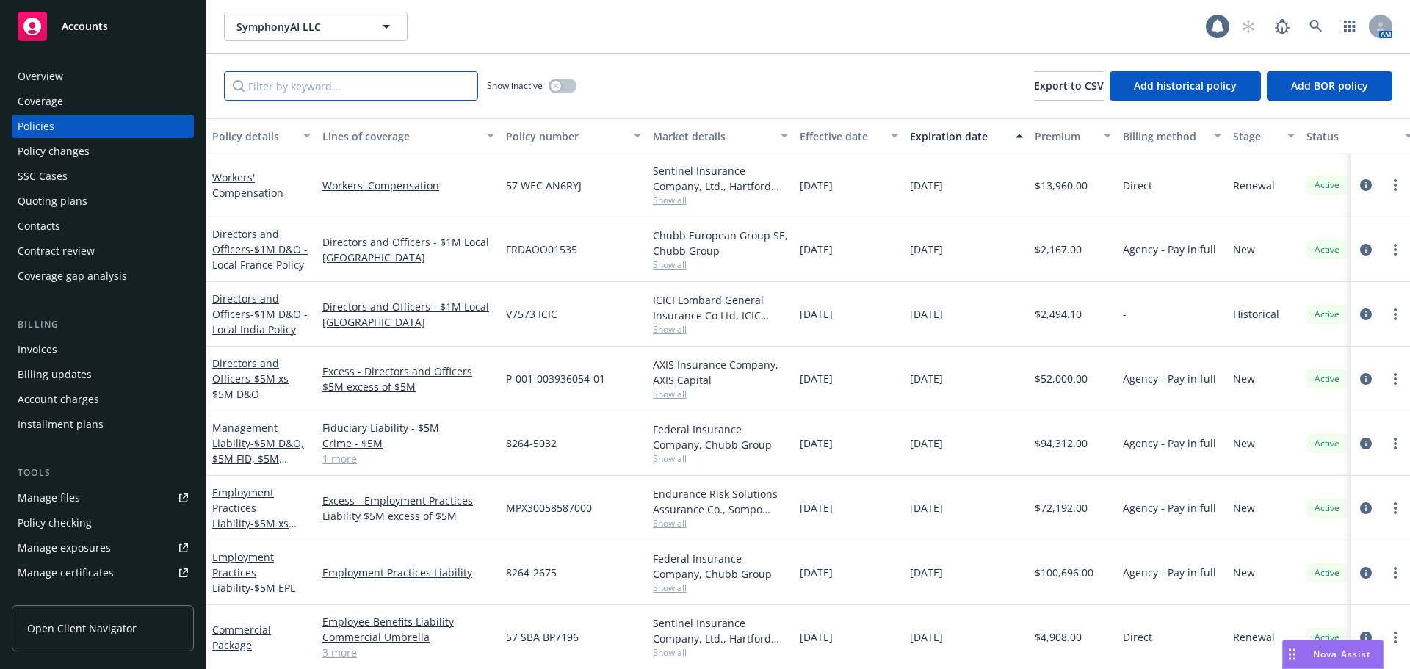
click at [342, 92] on input "Filter by keyword..." at bounding box center [351, 85] width 254 height 29
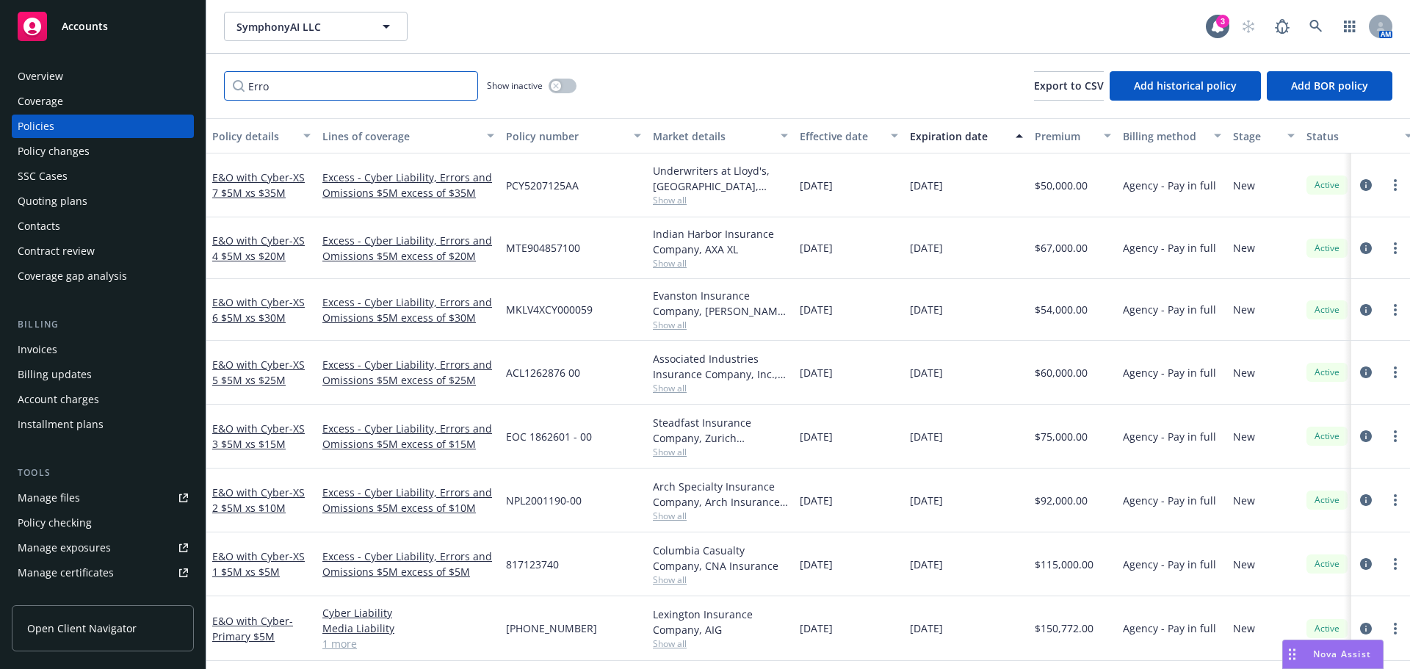
type input "Erro"
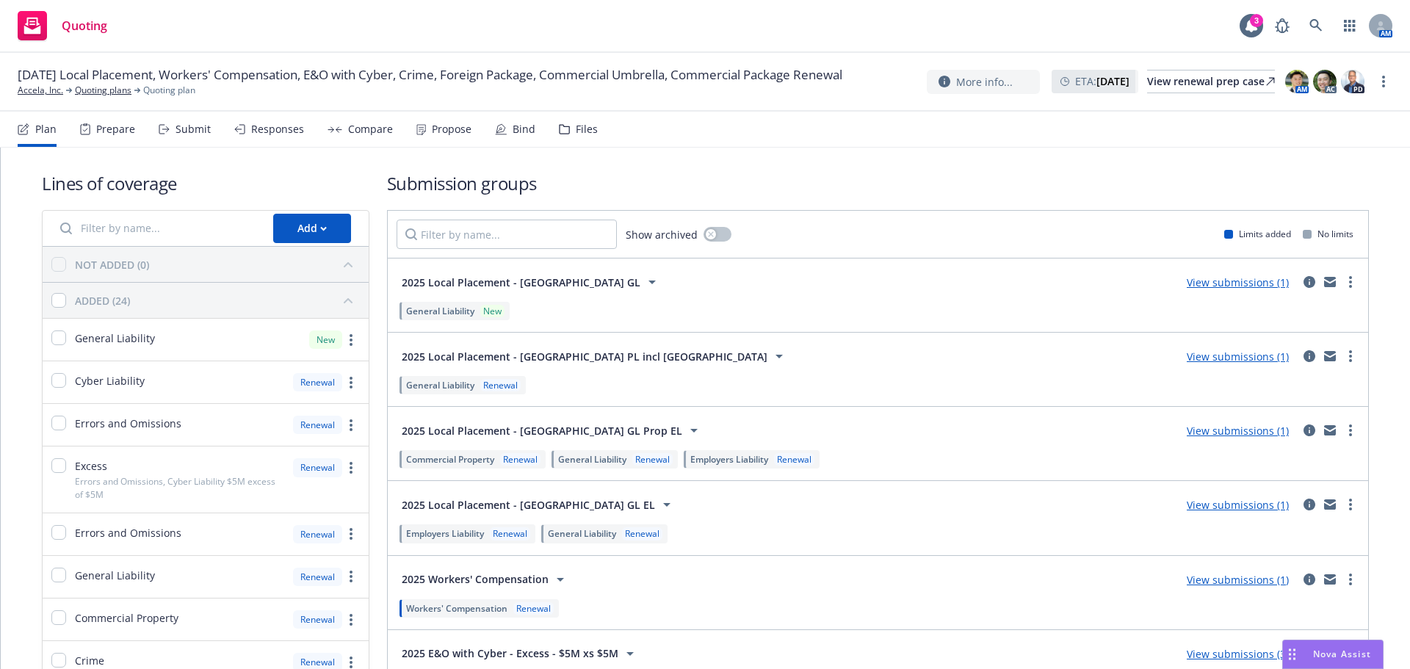
click at [201, 129] on div "Submit" at bounding box center [192, 129] width 35 height 12
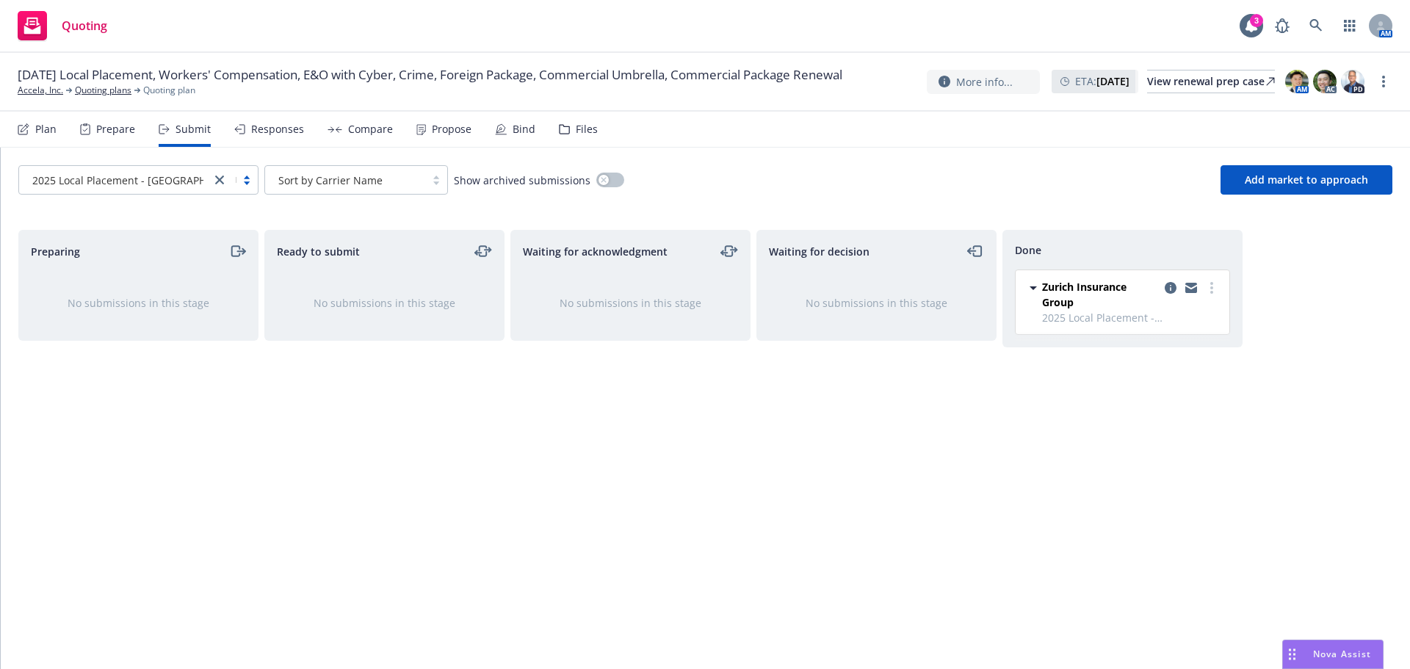
click at [215, 179] on icon "close" at bounding box center [219, 179] width 9 height 9
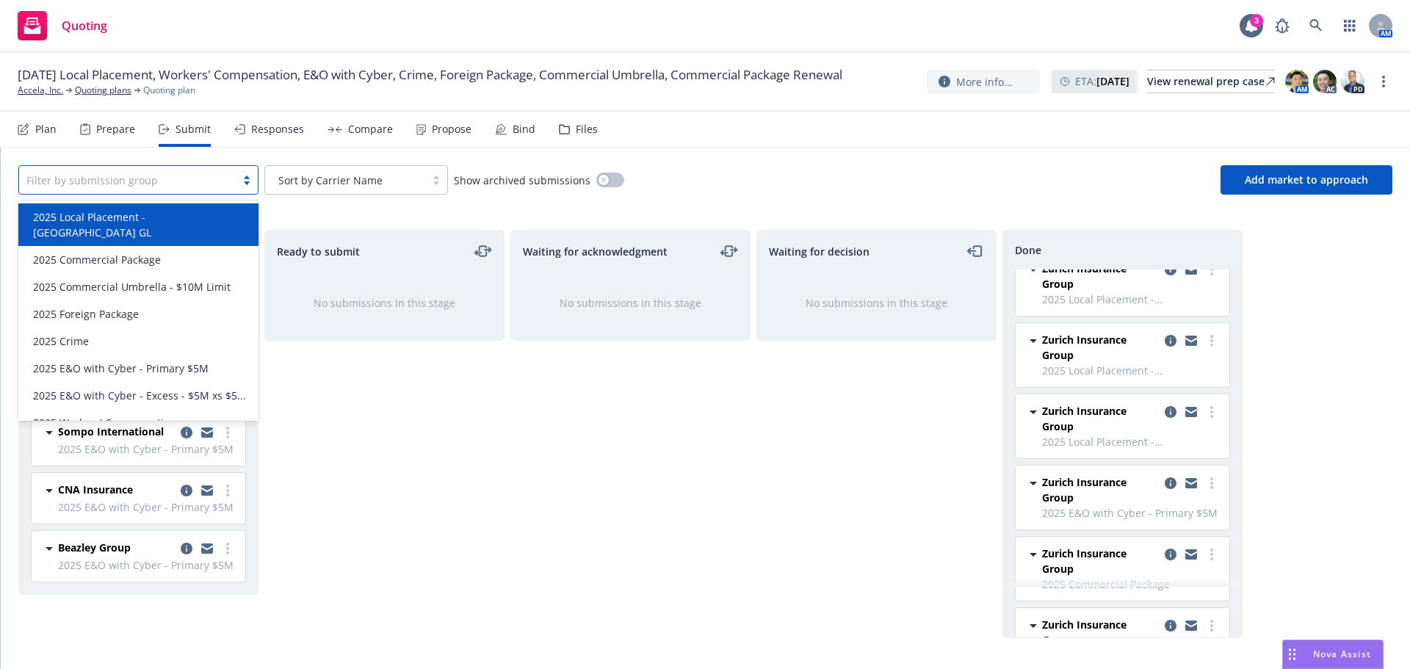
scroll to position [294, 0]
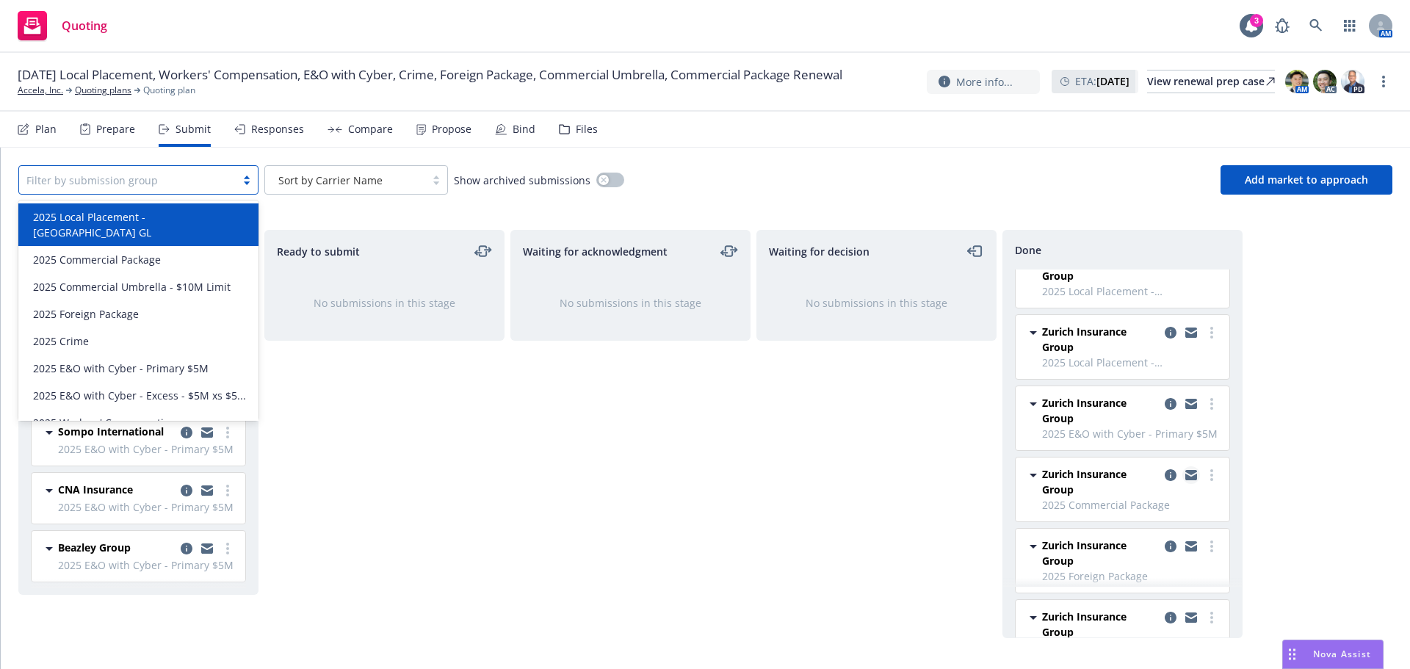
click at [1185, 474] on icon "copy logging email" at bounding box center [1191, 475] width 12 height 10
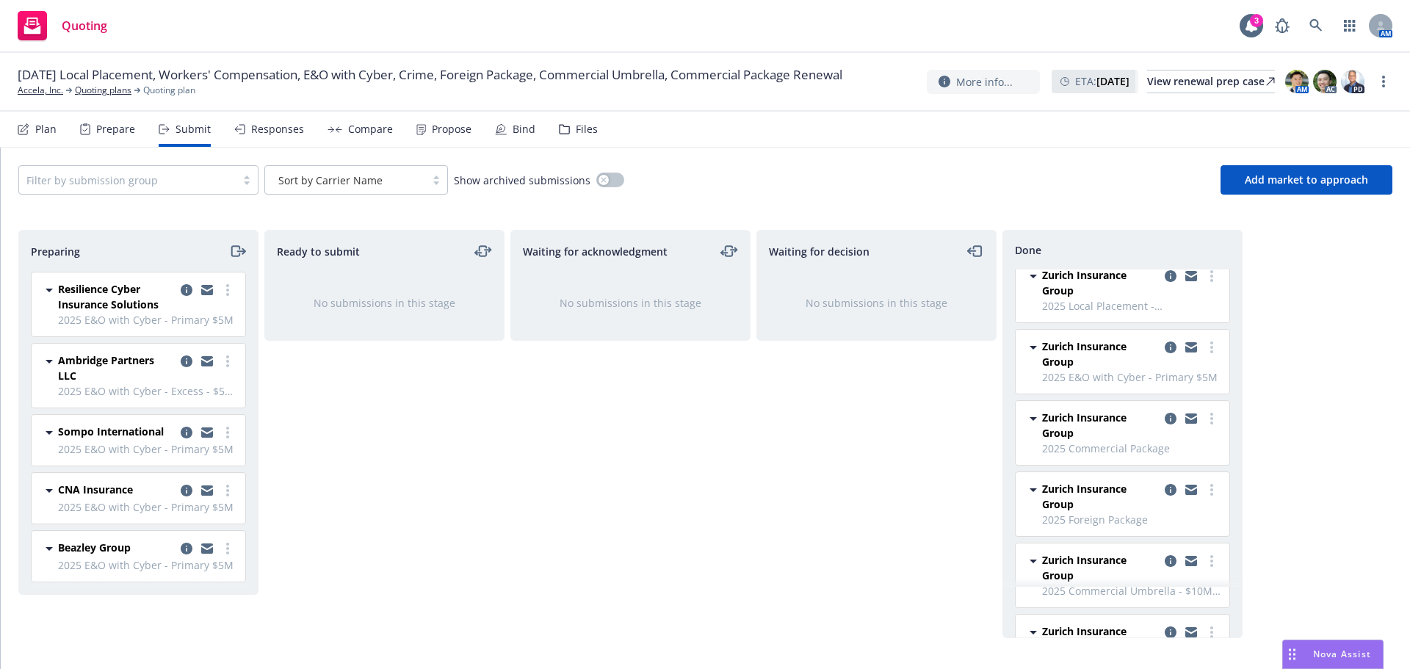
scroll to position [367, 0]
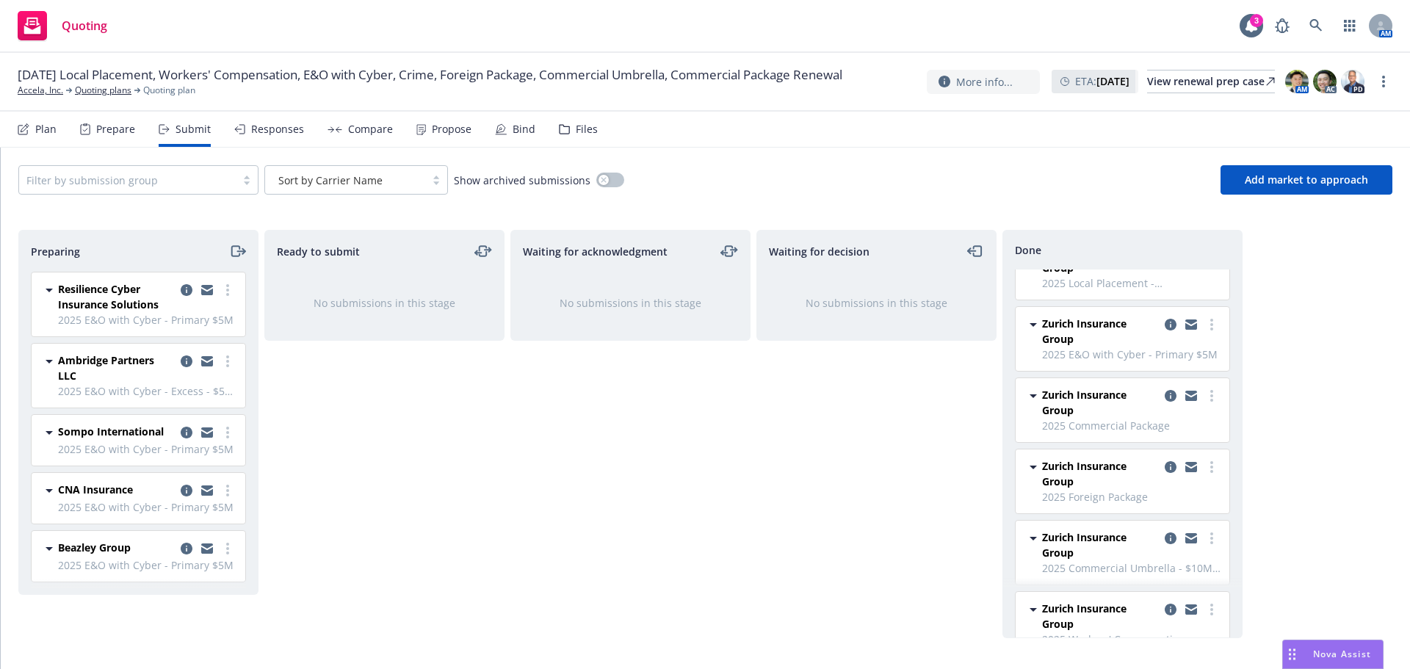
drag, startPoint x: 1180, startPoint y: 468, endPoint x: 823, endPoint y: 418, distance: 360.2
click at [1185, 468] on icon "copy logging email" at bounding box center [1191, 467] width 12 height 10
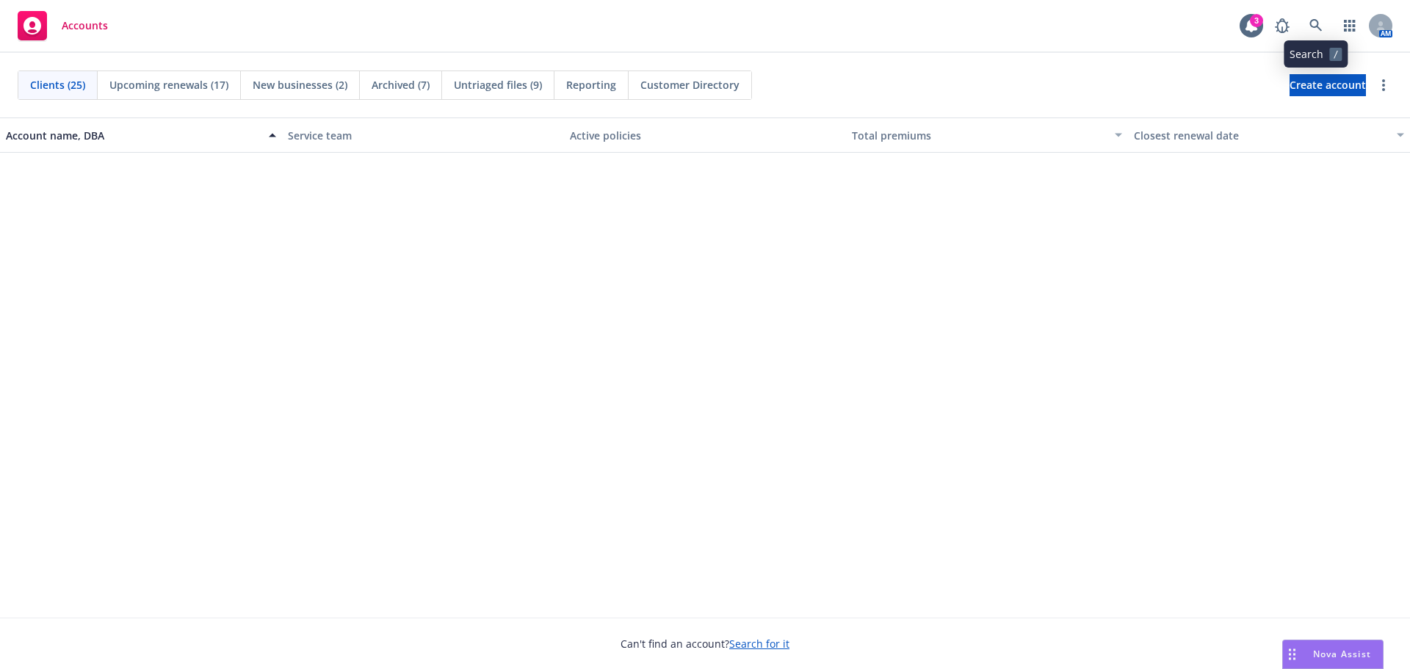
scroll to position [610, 0]
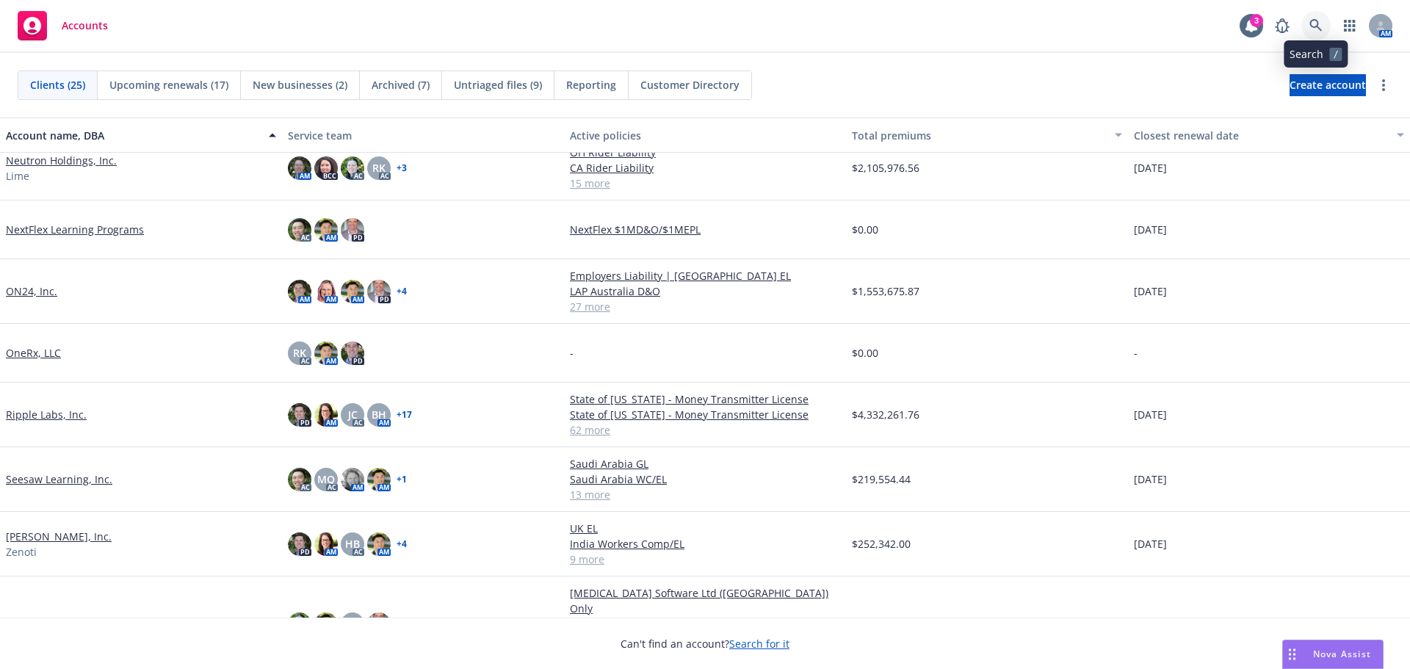
click at [1316, 26] on icon at bounding box center [1315, 25] width 13 height 13
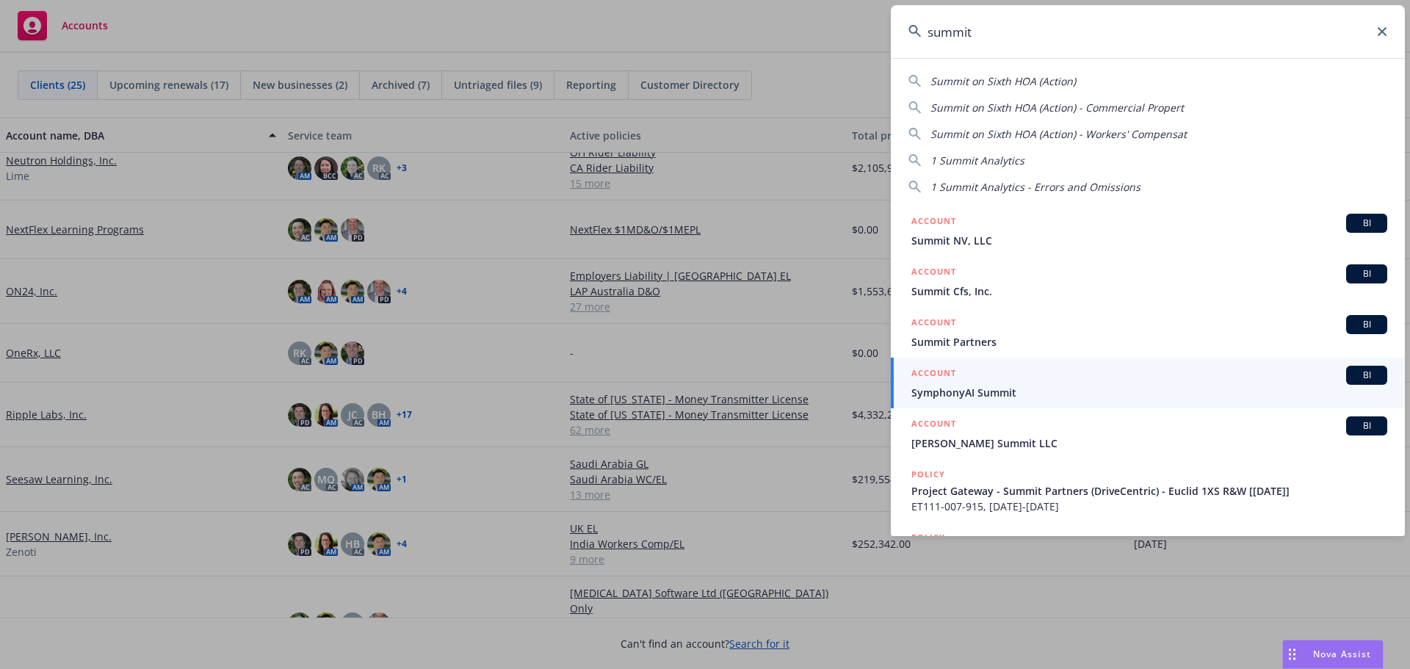
type input "summit"
drag, startPoint x: 995, startPoint y: 385, endPoint x: 995, endPoint y: 369, distance: 16.2
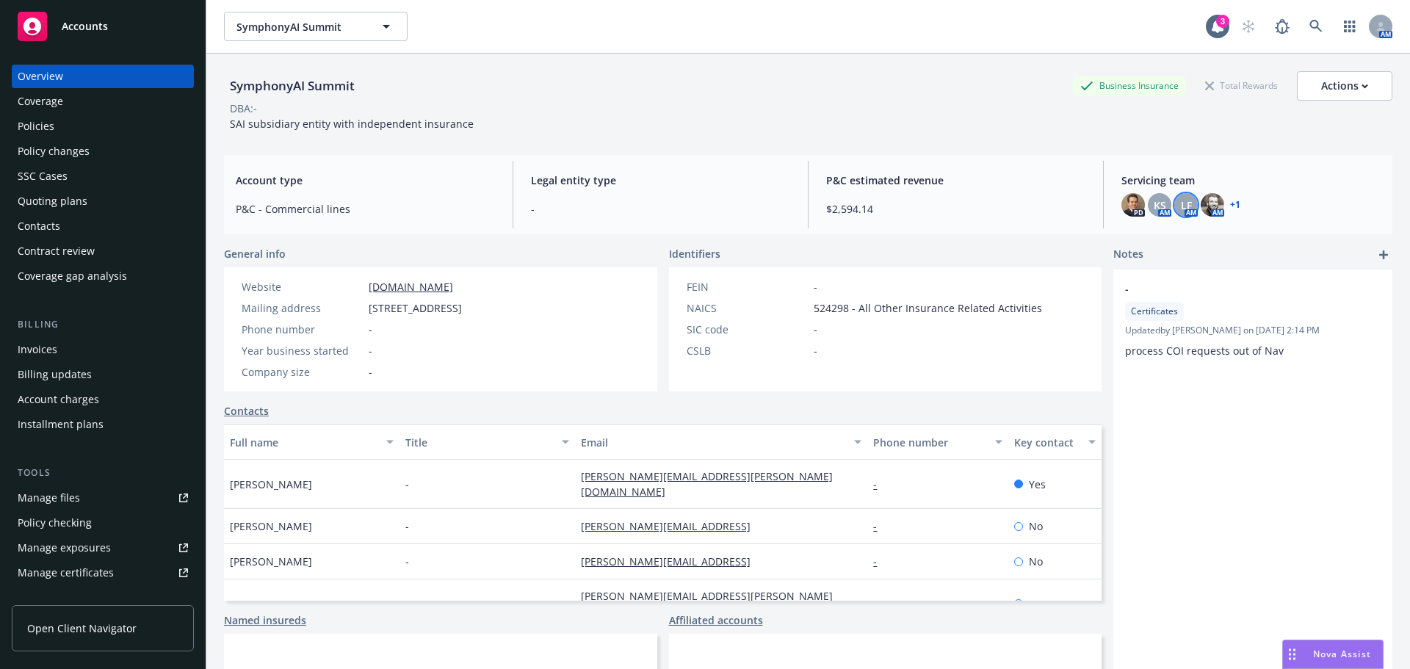
click at [1180, 206] on span "LF" at bounding box center [1185, 204] width 11 height 15
